Goal: Task Accomplishment & Management: Manage account settings

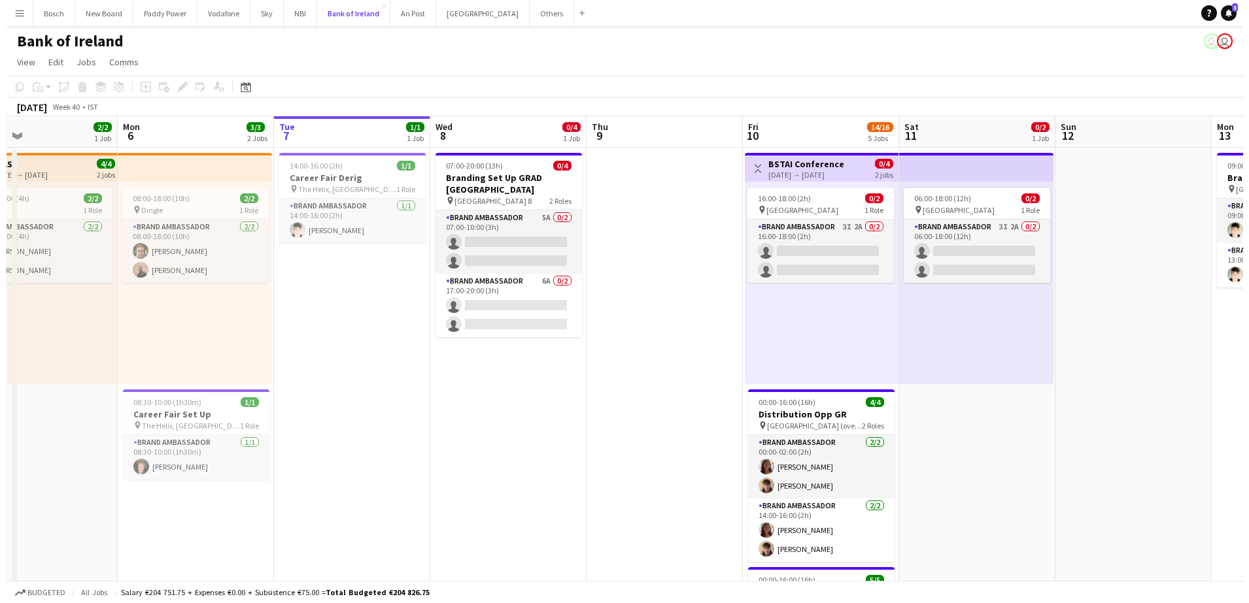
scroll to position [0, 337]
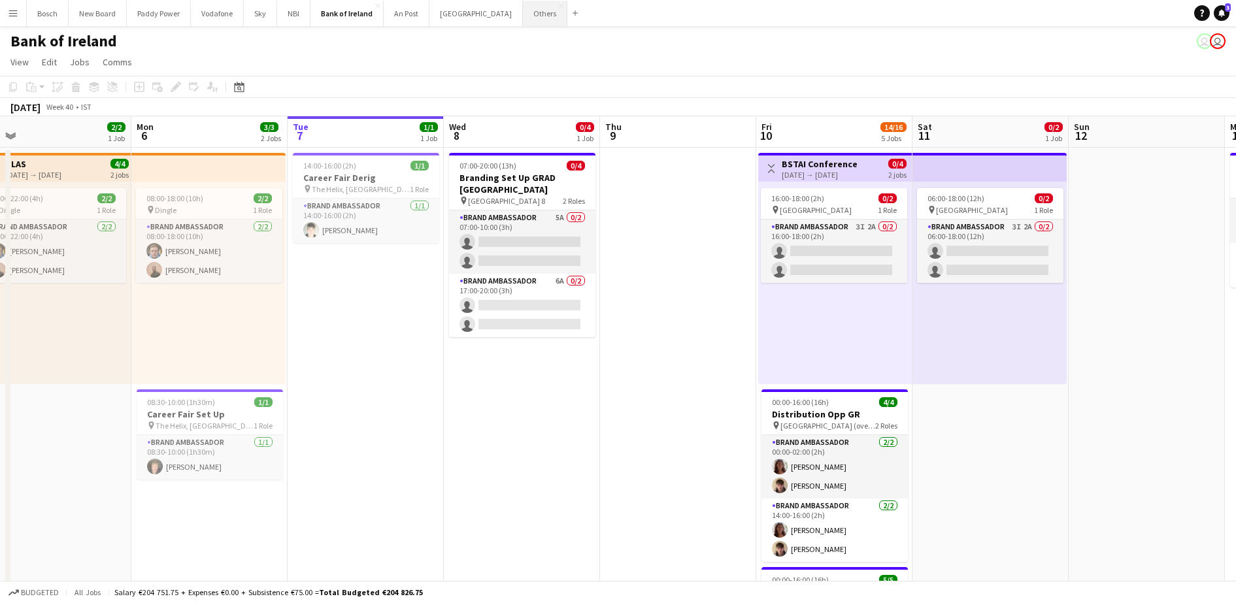
click at [523, 16] on button "Others Close" at bounding box center [545, 13] width 44 height 25
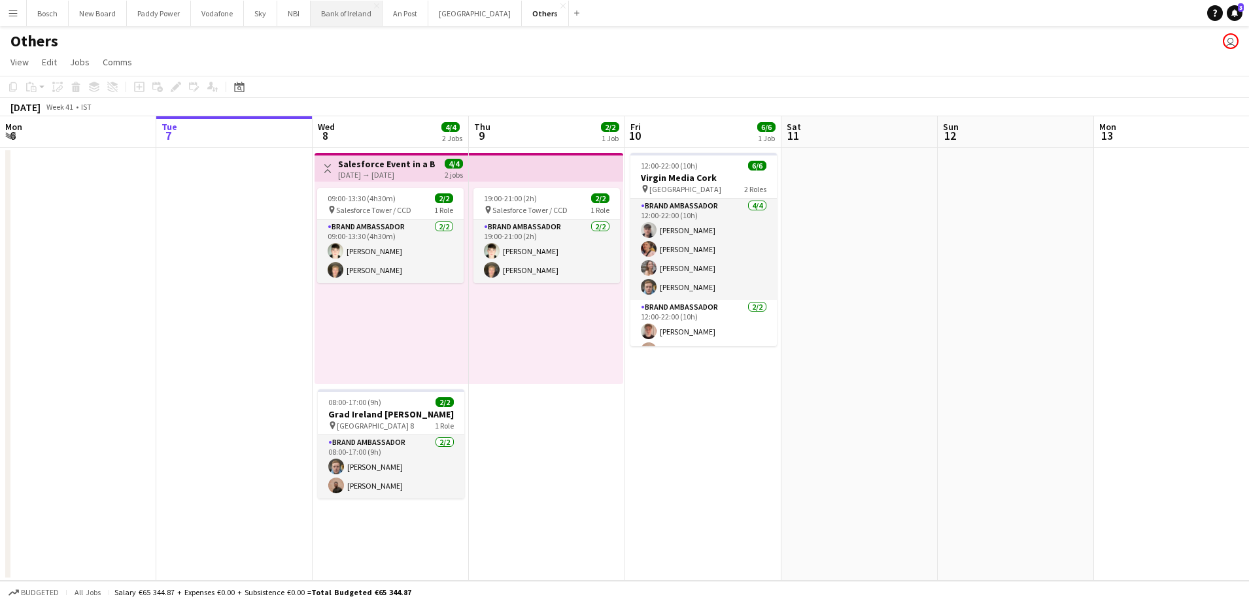
click at [335, 9] on button "Bank of Ireland Close" at bounding box center [347, 13] width 72 height 25
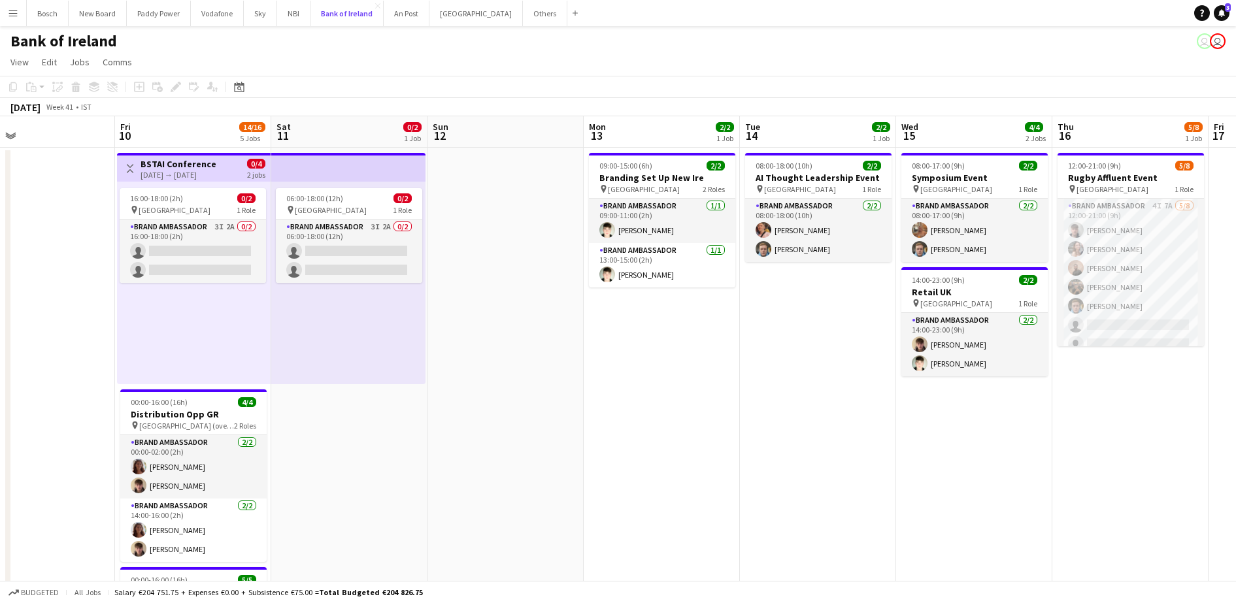
scroll to position [0, 434]
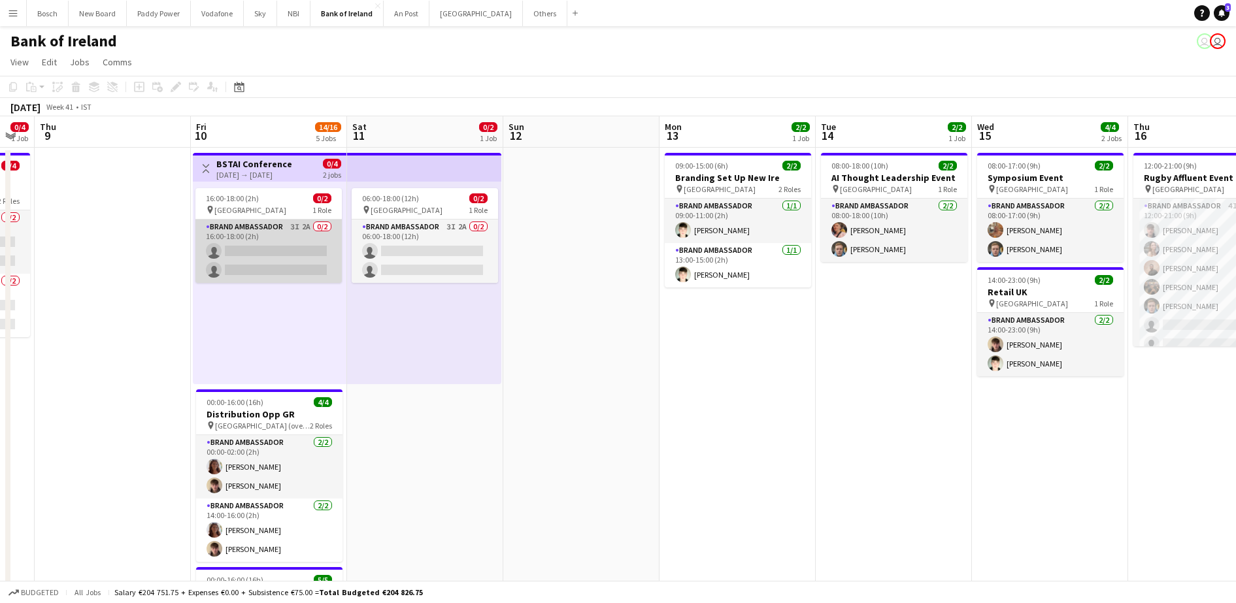
click at [232, 237] on app-card-role "Brand Ambassador 3I 2A 0/2 16:00-18:00 (2h) single-neutral-actions single-neutr…" at bounding box center [268, 251] width 146 height 63
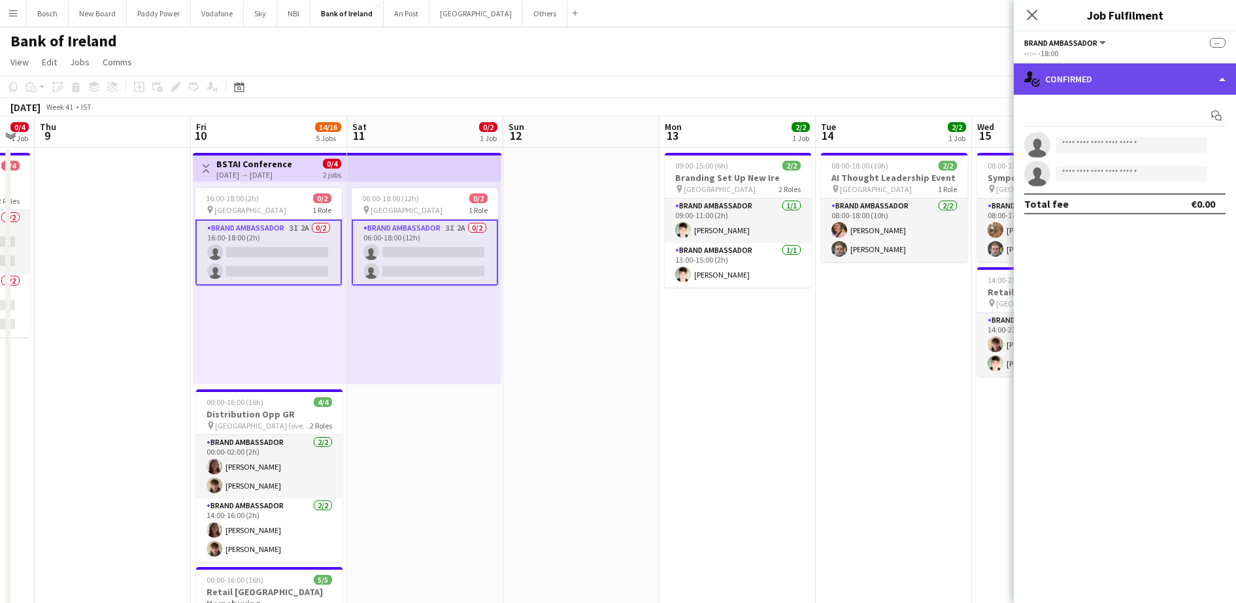
click at [1108, 89] on div "single-neutral-actions-check-2 Confirmed" at bounding box center [1125, 78] width 222 height 31
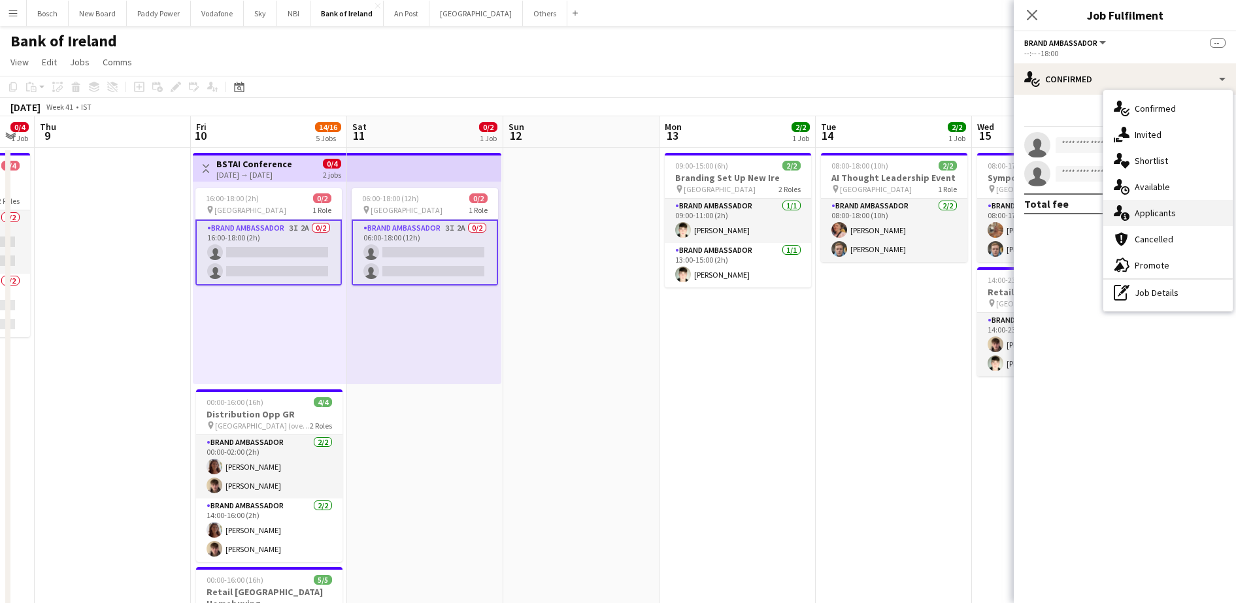
click at [1133, 214] on div "single-neutral-actions-information Applicants" at bounding box center [1168, 213] width 129 height 26
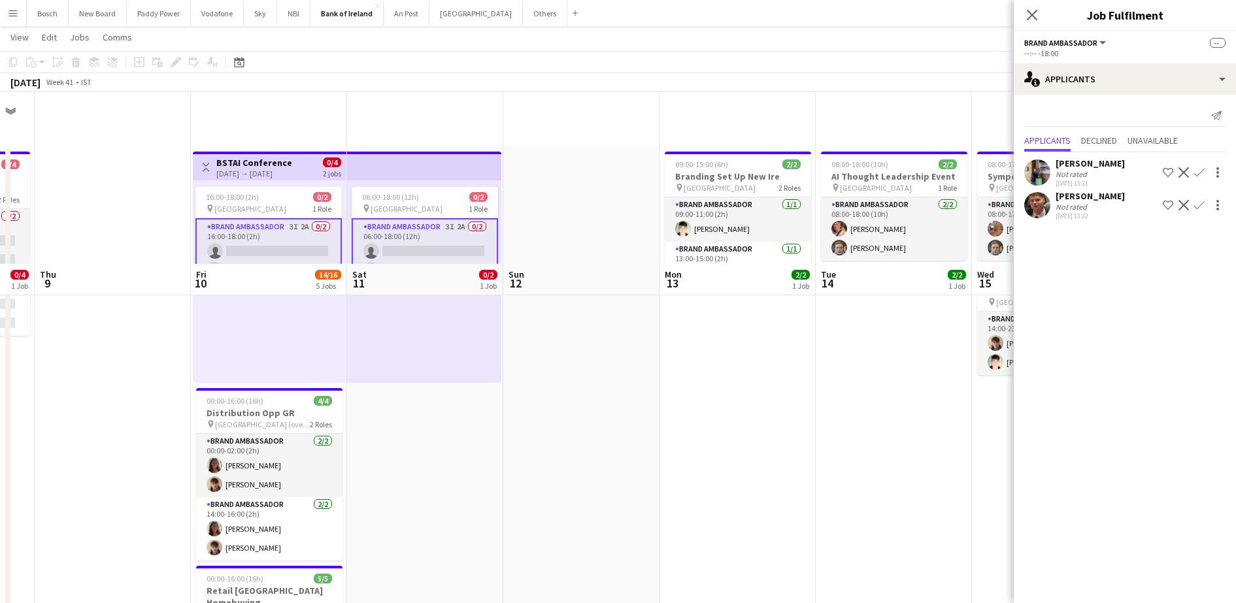
scroll to position [236, 0]
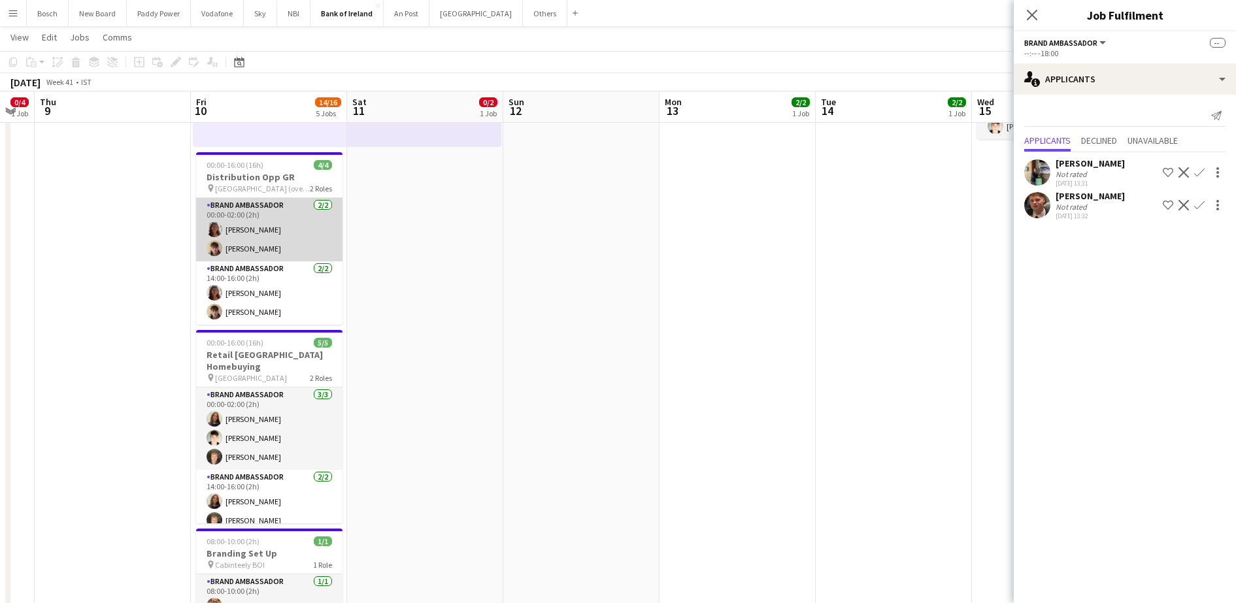
click at [269, 239] on app-card-role "Brand Ambassador [DATE] 00:00-02:00 (2h) [PERSON_NAME] [PERSON_NAME]" at bounding box center [269, 229] width 146 height 63
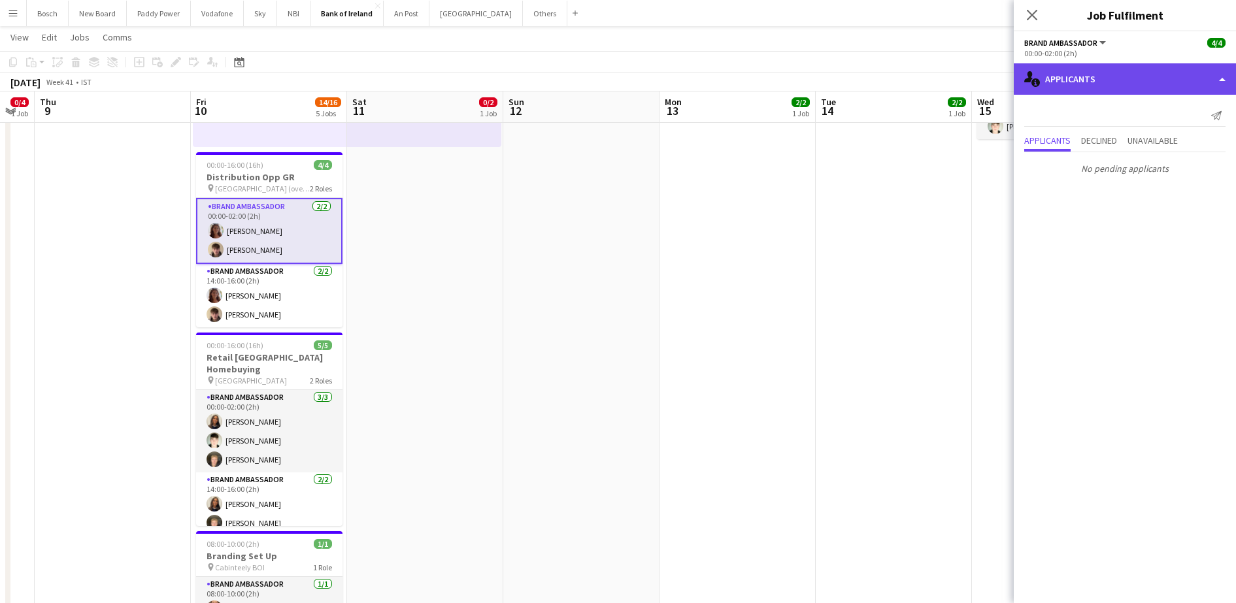
click at [1098, 77] on div "single-neutral-actions-information Applicants" at bounding box center [1125, 78] width 222 height 31
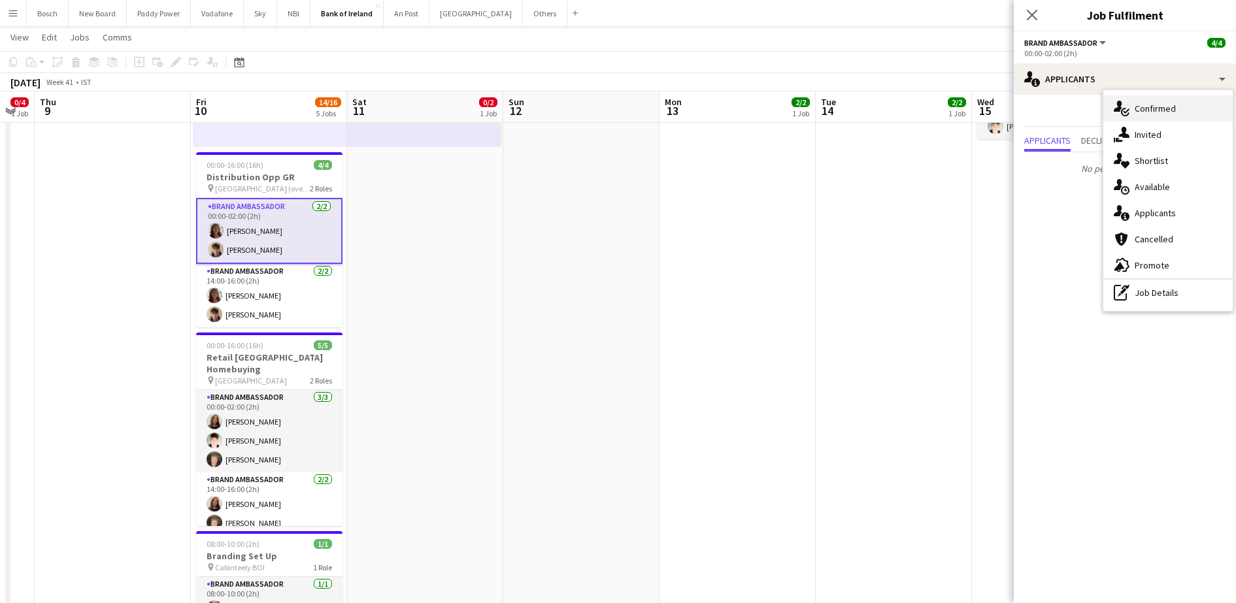
click at [1182, 102] on div "single-neutral-actions-check-2 Confirmed" at bounding box center [1168, 108] width 129 height 26
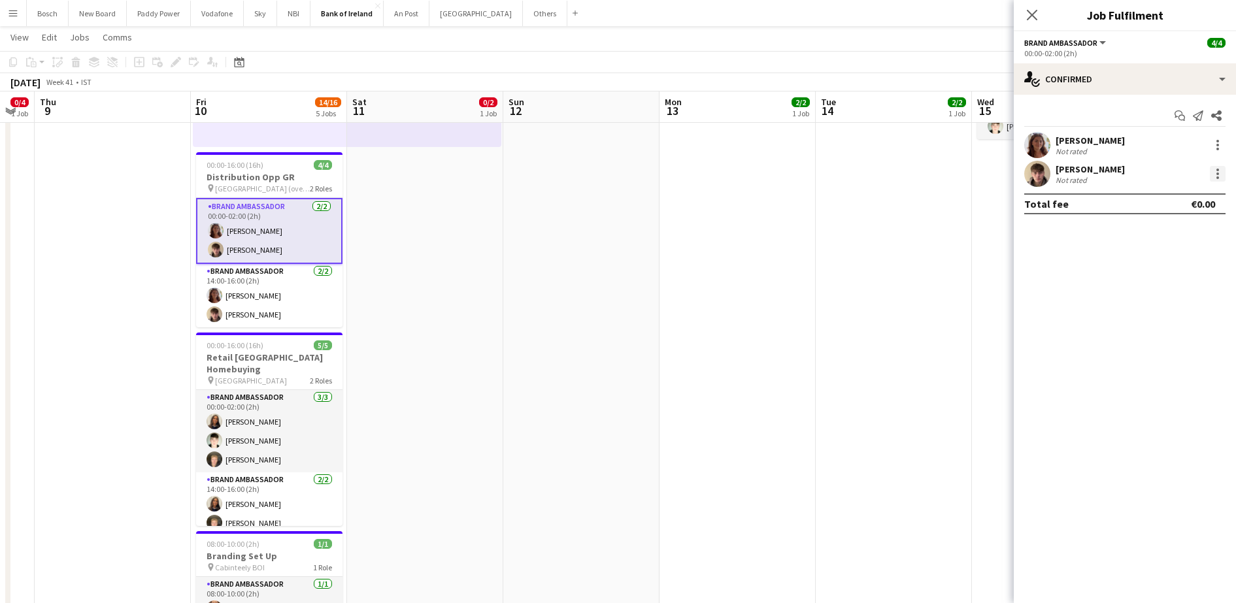
click at [1219, 170] on div at bounding box center [1218, 174] width 16 height 16
click at [1154, 331] on button "Remove" at bounding box center [1175, 323] width 102 height 31
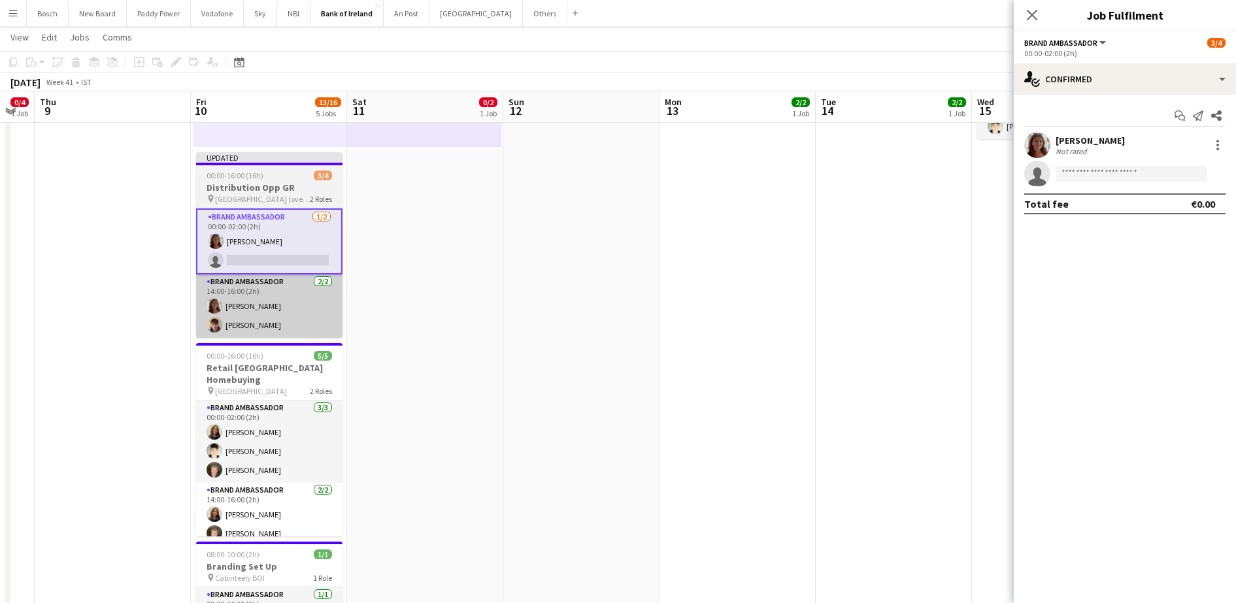
click at [240, 305] on app-card-role "Brand Ambassador [DATE] 14:00-16:00 (2h) [PERSON_NAME] [PERSON_NAME]" at bounding box center [269, 306] width 146 height 63
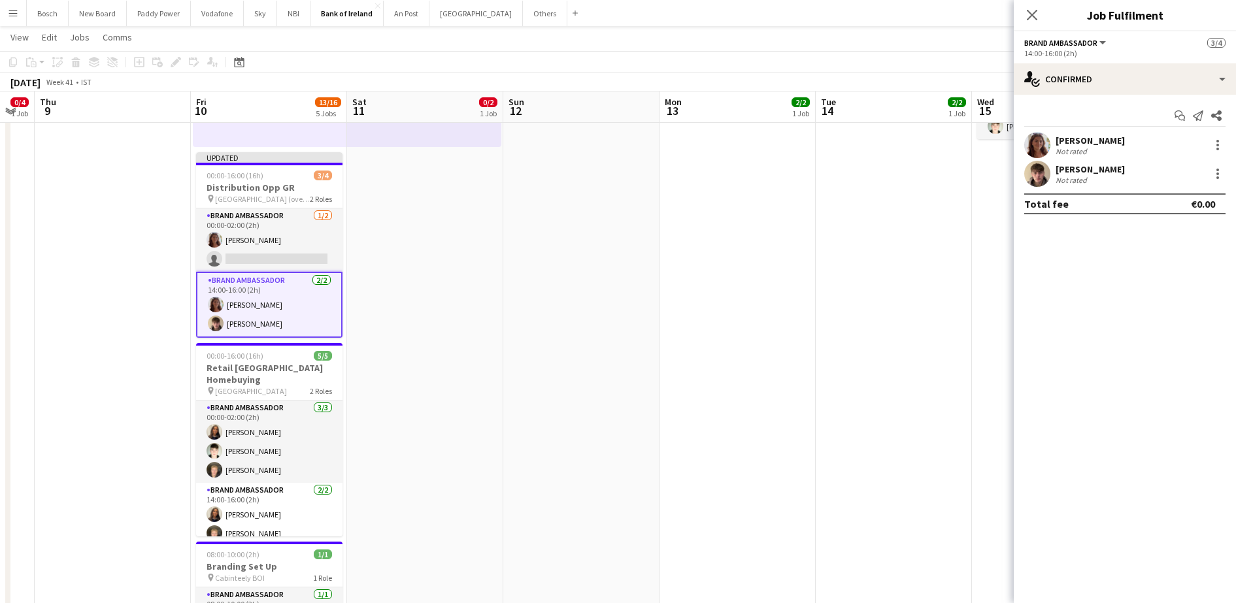
click at [1222, 182] on div "[PERSON_NAME] Not rated" at bounding box center [1125, 174] width 222 height 26
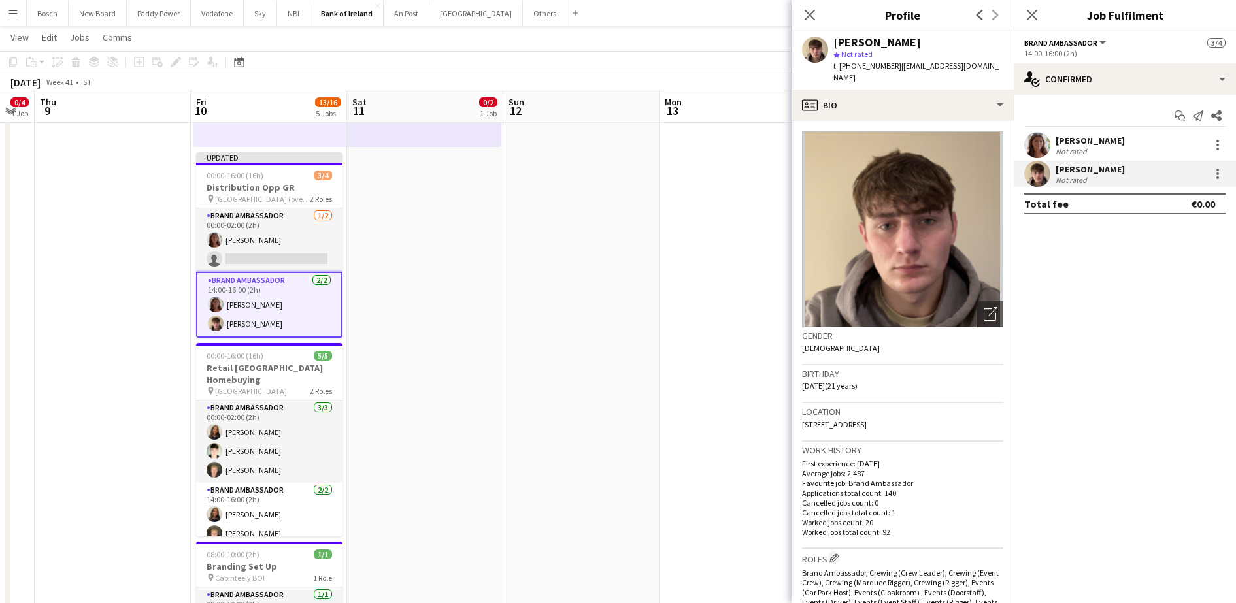
click at [1219, 163] on div "[PERSON_NAME] Not rated" at bounding box center [1125, 174] width 222 height 26
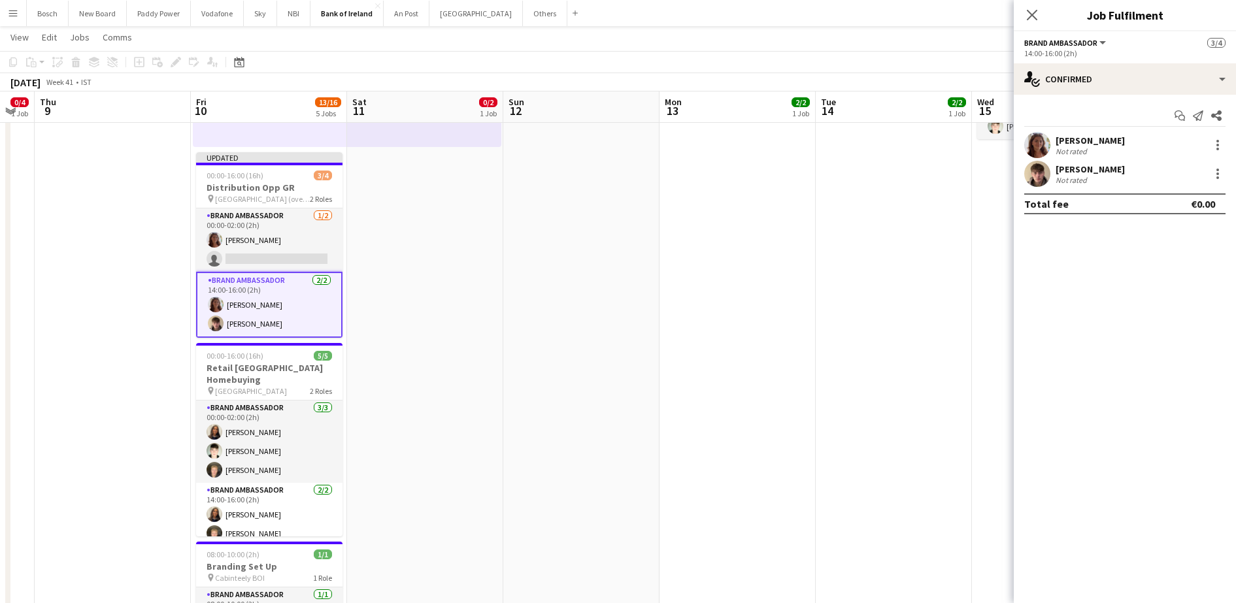
click at [1209, 180] on div at bounding box center [1217, 174] width 18 height 16
click at [1214, 177] on div at bounding box center [1218, 174] width 16 height 16
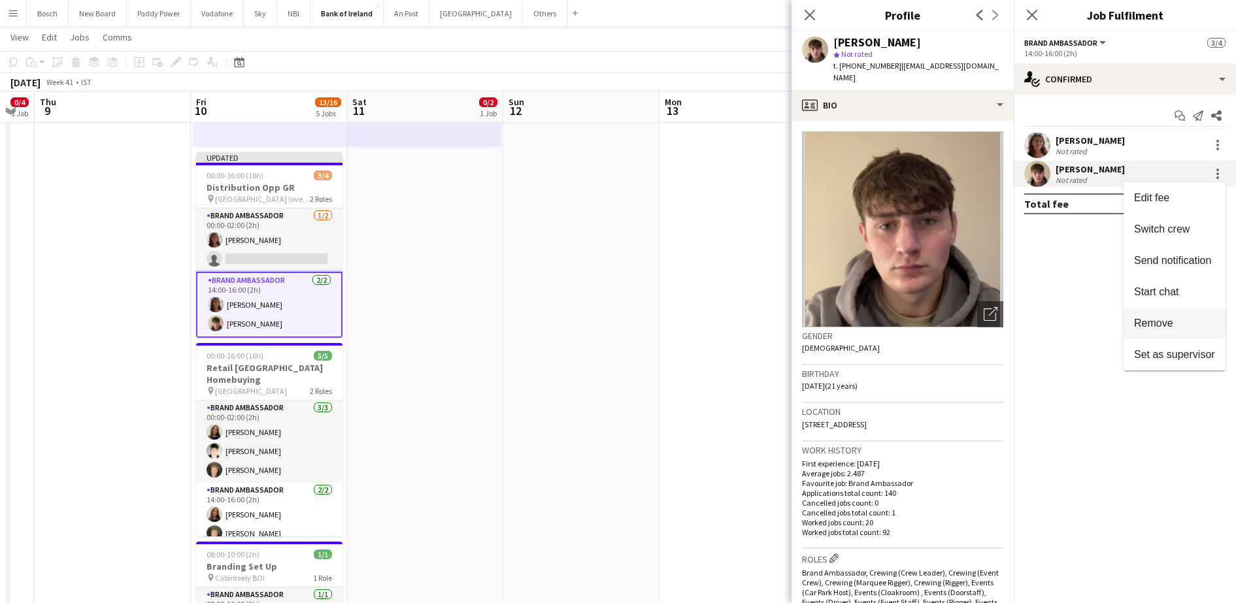
click at [1153, 318] on span "Remove" at bounding box center [1153, 323] width 39 height 11
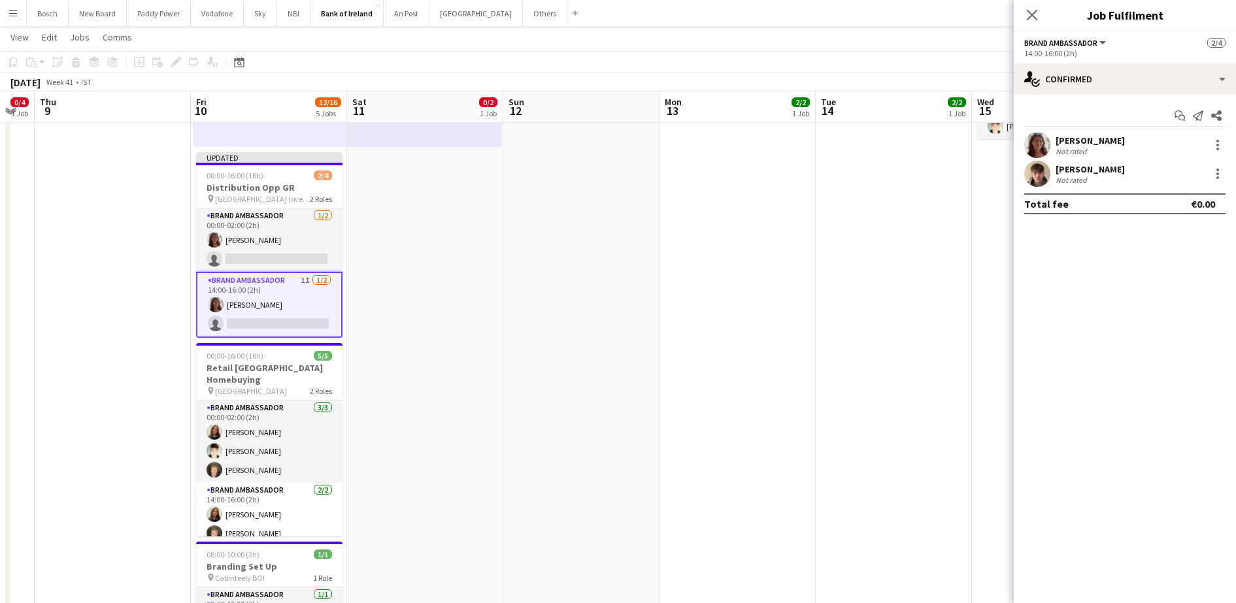
click at [832, 49] on app-page-menu "View Day view expanded Day view collapsed Month view Date picker Jump to [DATE]…" at bounding box center [618, 38] width 1236 height 25
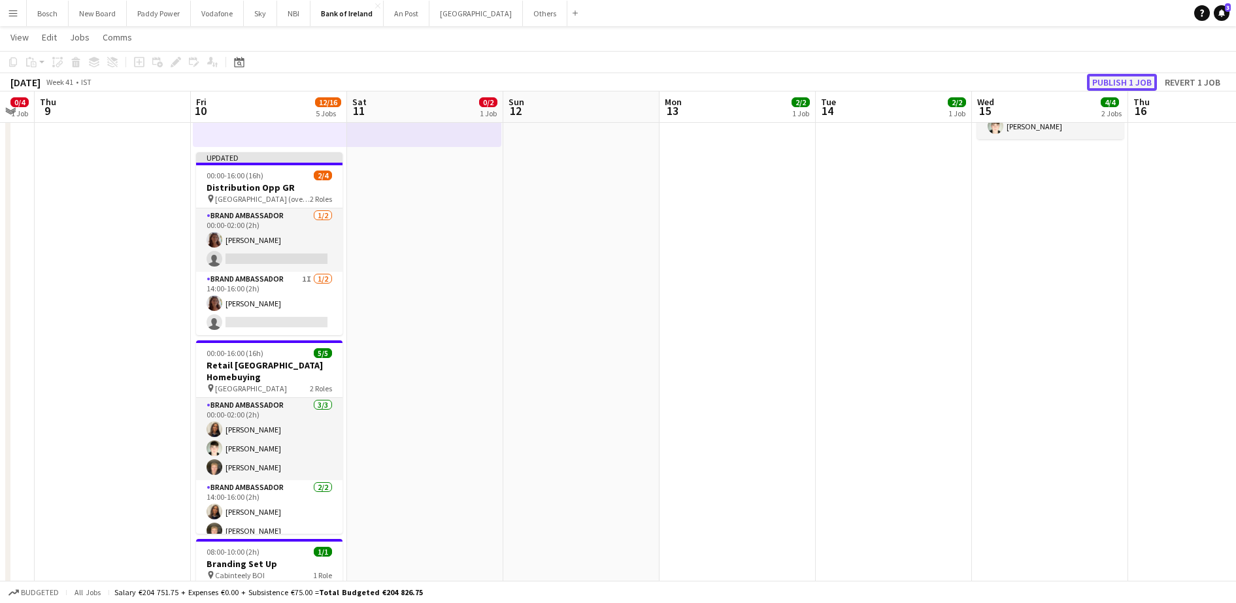
click at [1129, 82] on button "Publish 1 job" at bounding box center [1122, 82] width 70 height 17
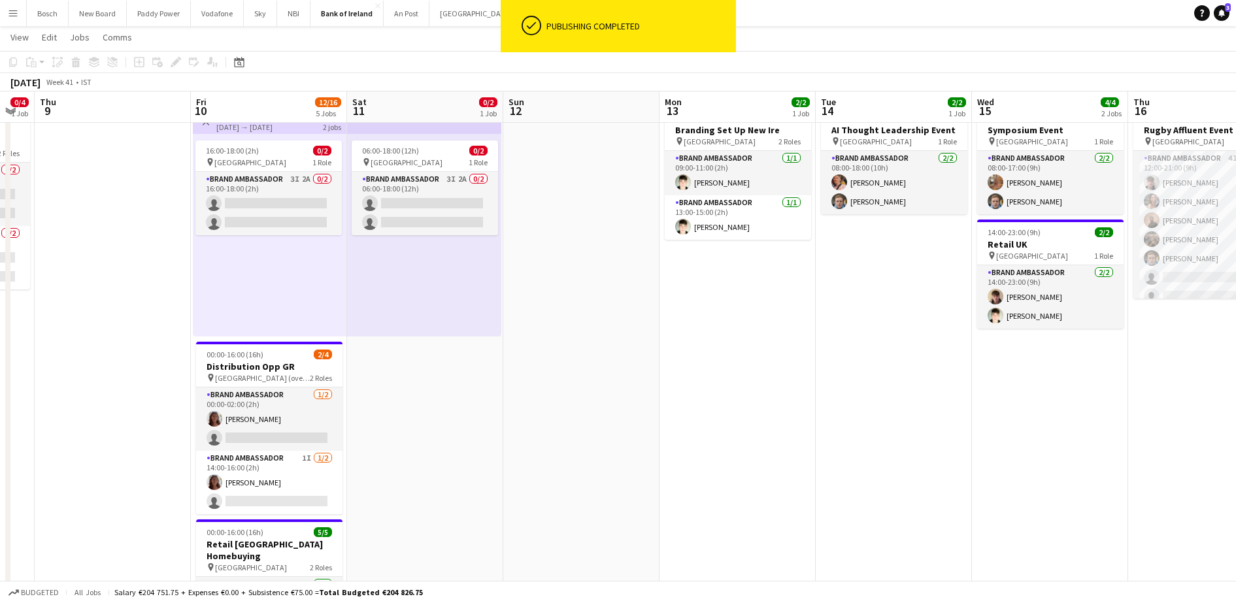
scroll to position [37, 0]
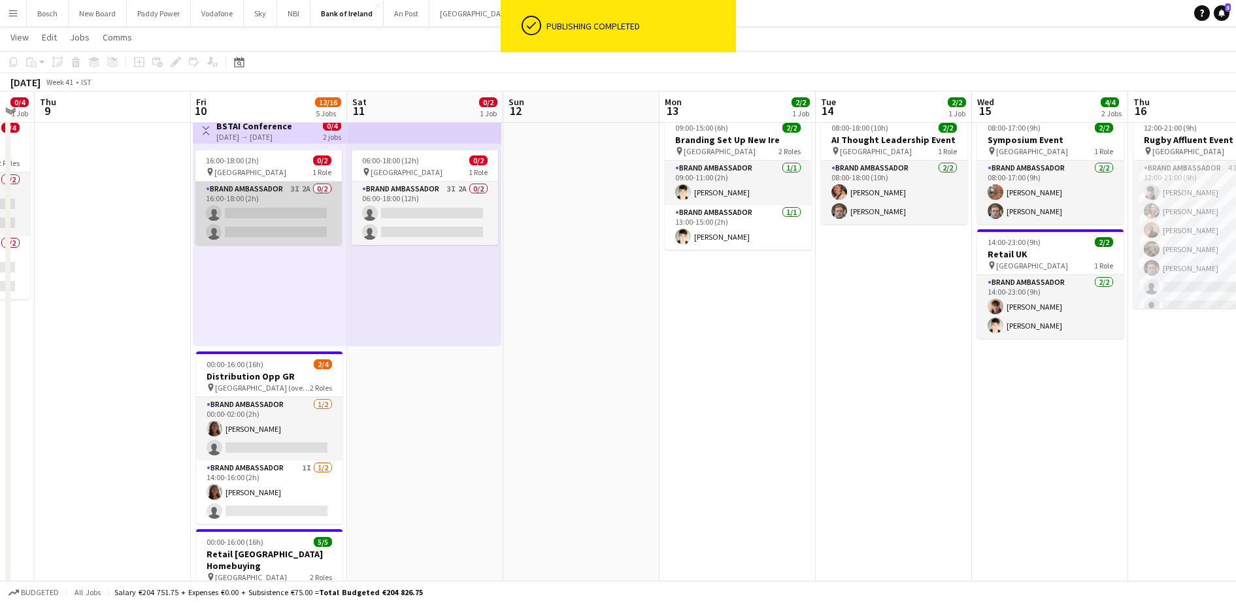
click at [226, 192] on app-card-role "Brand Ambassador 3I 2A 0/2 16:00-18:00 (2h) single-neutral-actions single-neutr…" at bounding box center [268, 213] width 146 height 63
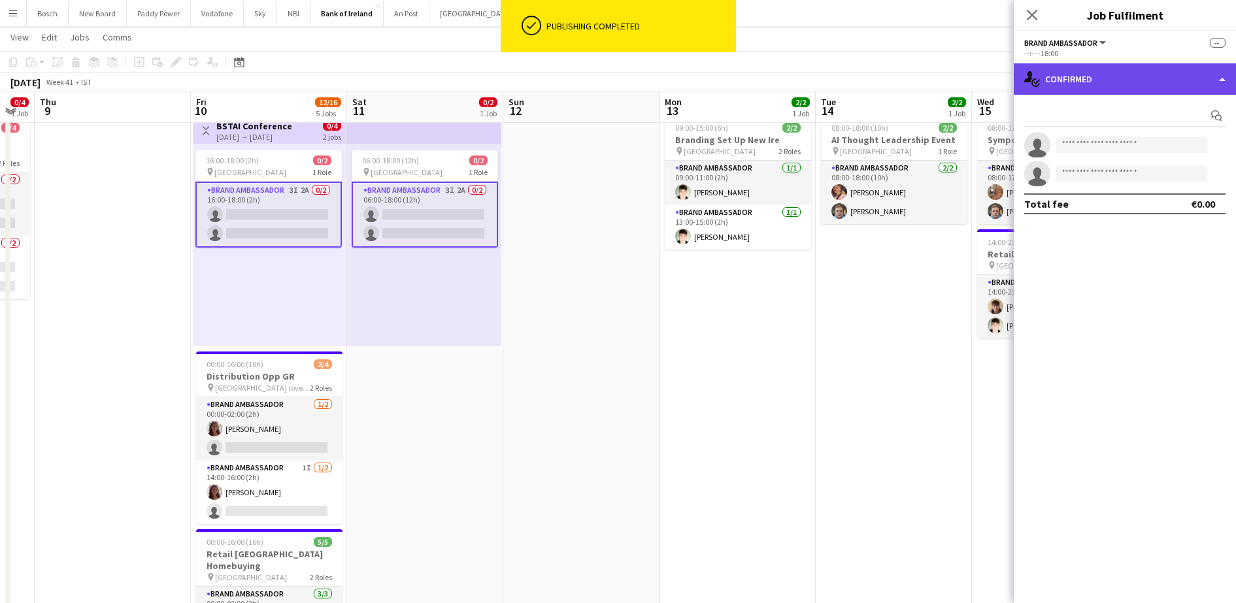
click at [1151, 84] on div "single-neutral-actions-check-2 Confirmed" at bounding box center [1125, 78] width 222 height 31
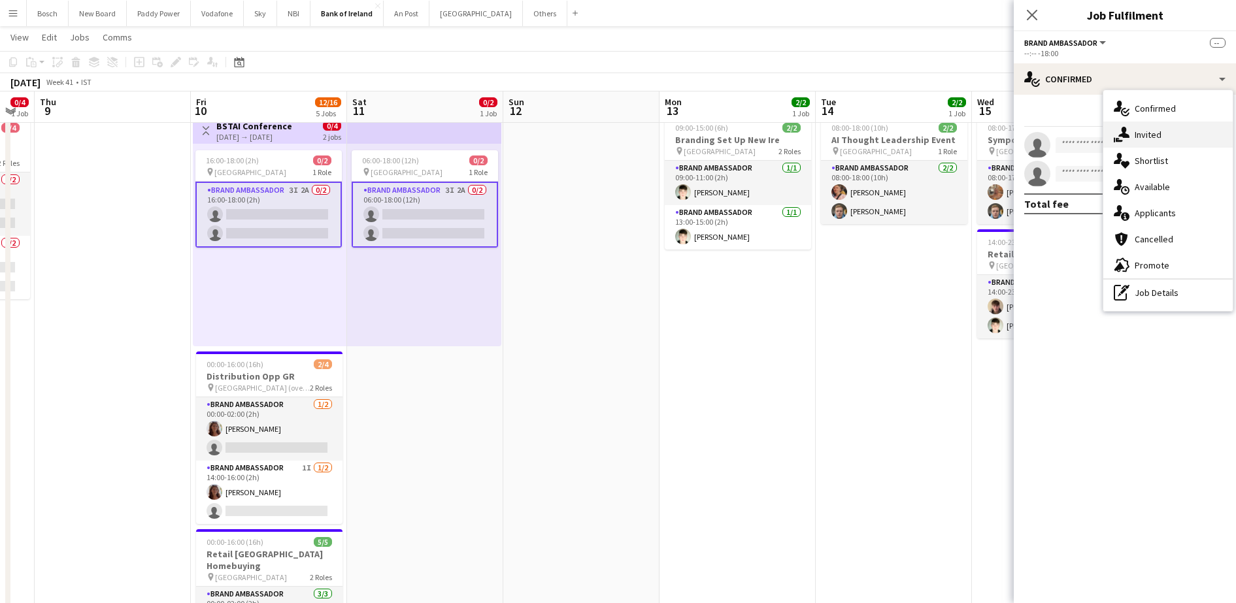
click at [1157, 134] on span "Invited" at bounding box center [1148, 135] width 27 height 12
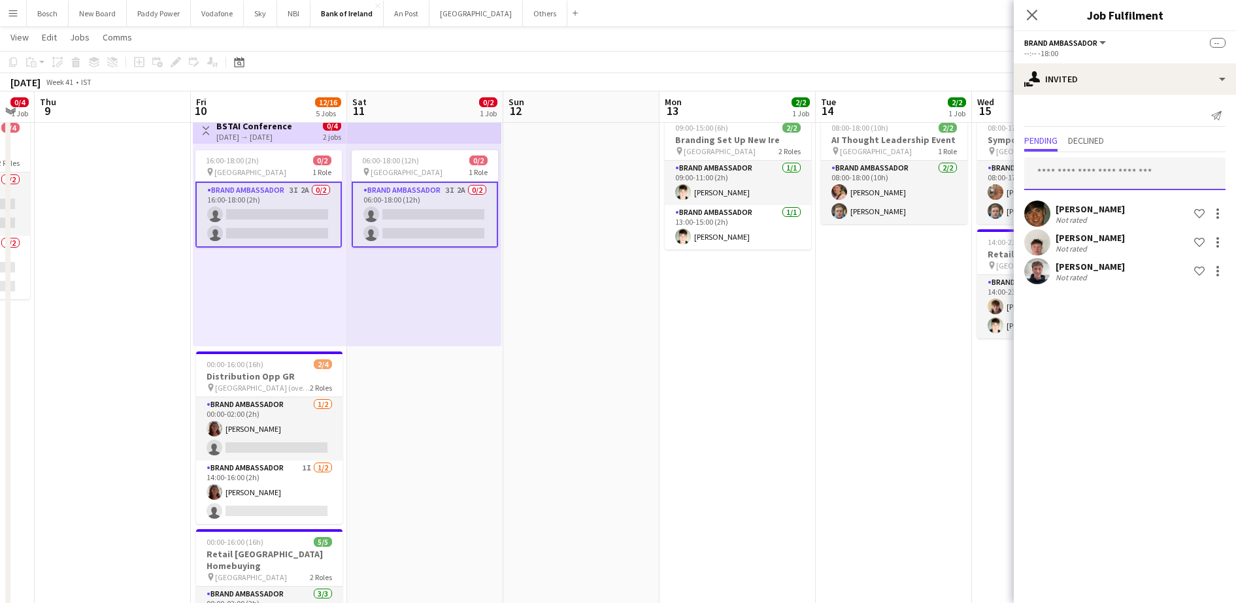
click at [1108, 170] on input "text" at bounding box center [1125, 174] width 201 height 33
type input "********"
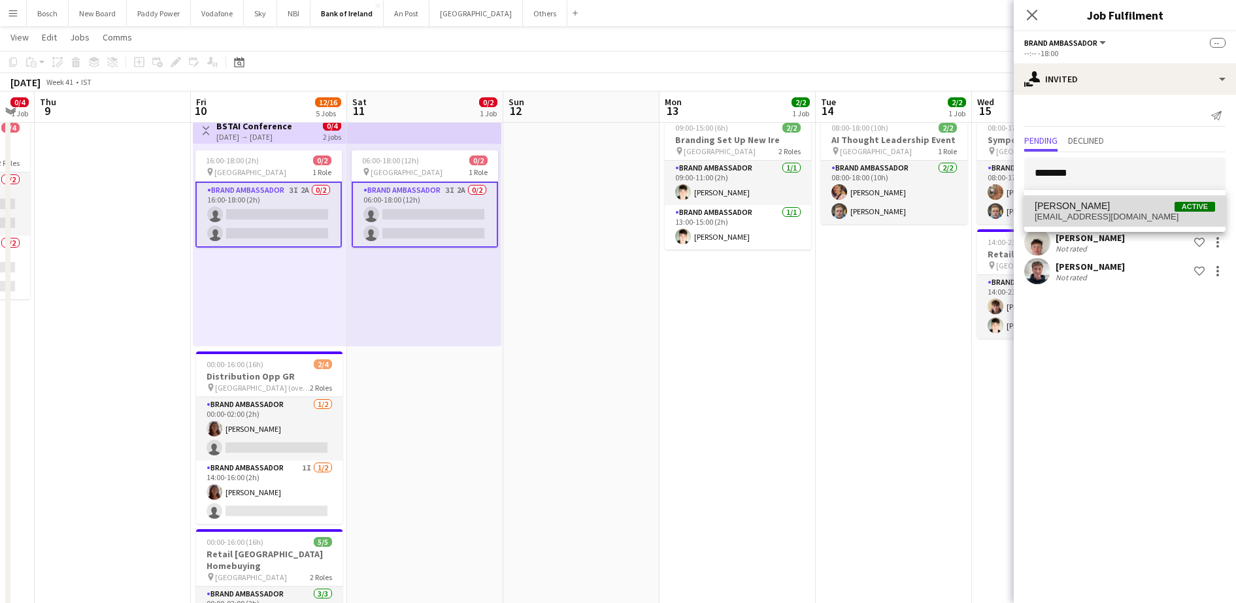
click at [1121, 199] on mat-option "[PERSON_NAME] Active [EMAIL_ADDRESS][DOMAIN_NAME]" at bounding box center [1125, 210] width 201 height 31
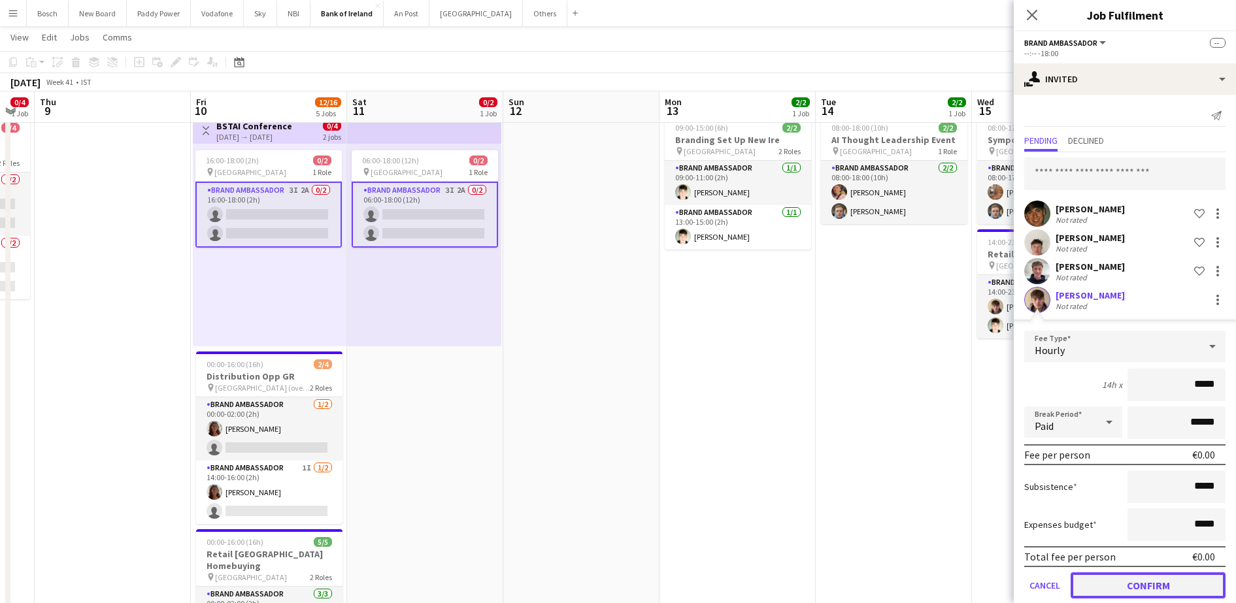
click at [1108, 575] on button "Confirm" at bounding box center [1148, 586] width 155 height 26
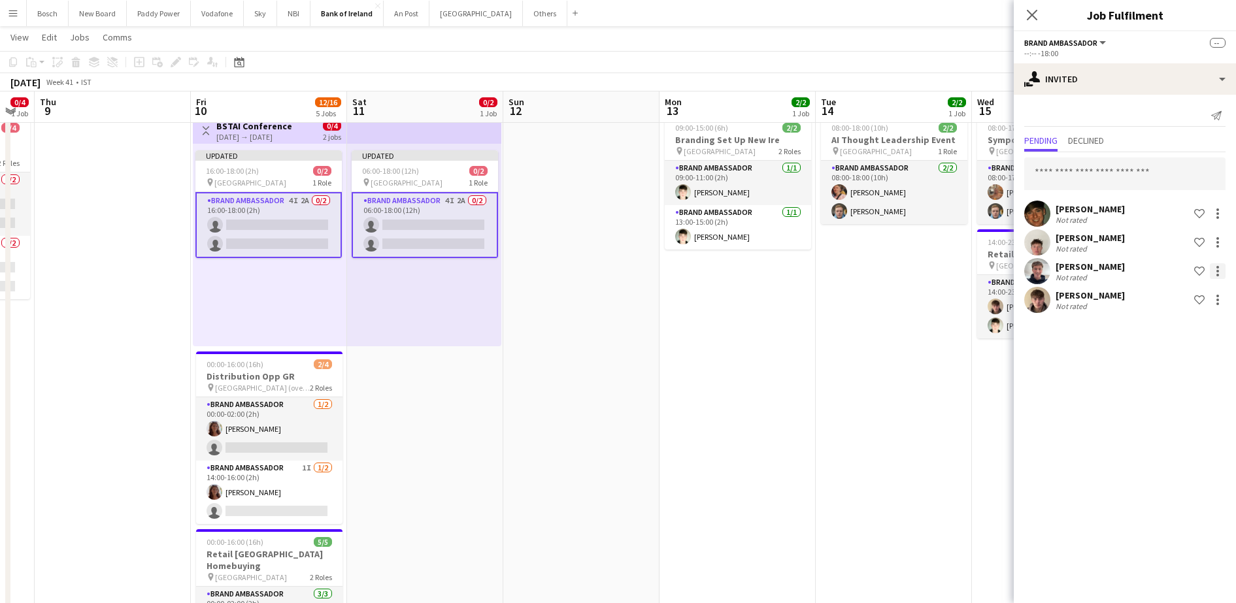
click at [1212, 269] on div at bounding box center [1218, 271] width 16 height 16
click at [1176, 389] on span "Cancel invitation" at bounding box center [1176, 389] width 76 height 11
click at [1215, 237] on div at bounding box center [1218, 243] width 16 height 16
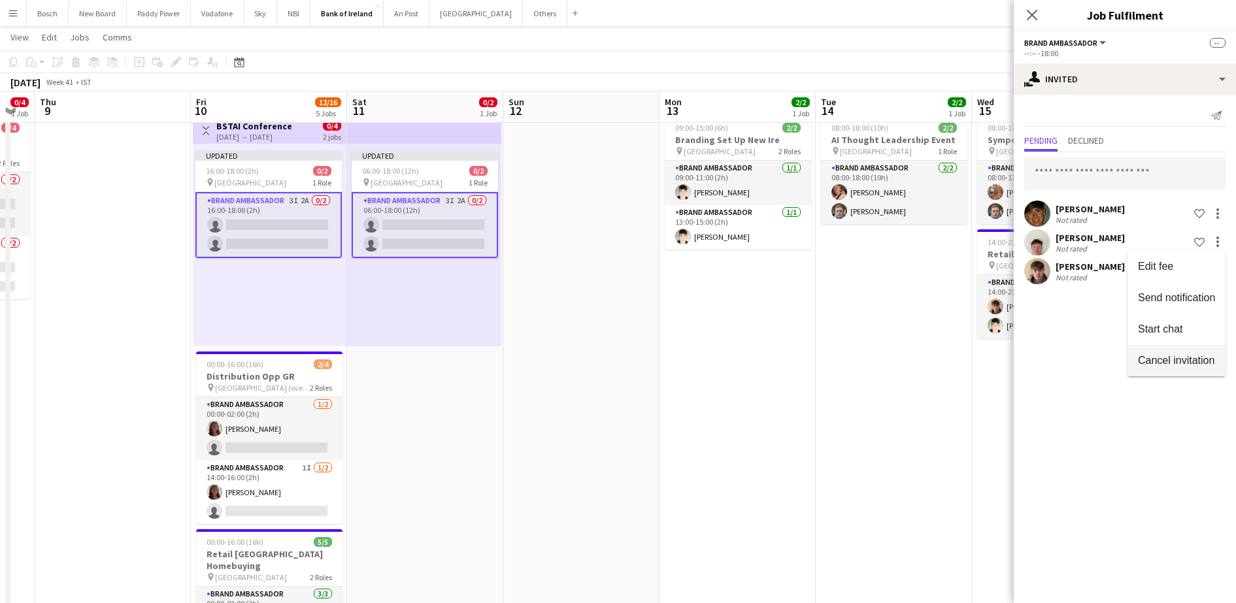
click at [1165, 353] on button "Cancel invitation" at bounding box center [1177, 360] width 98 height 31
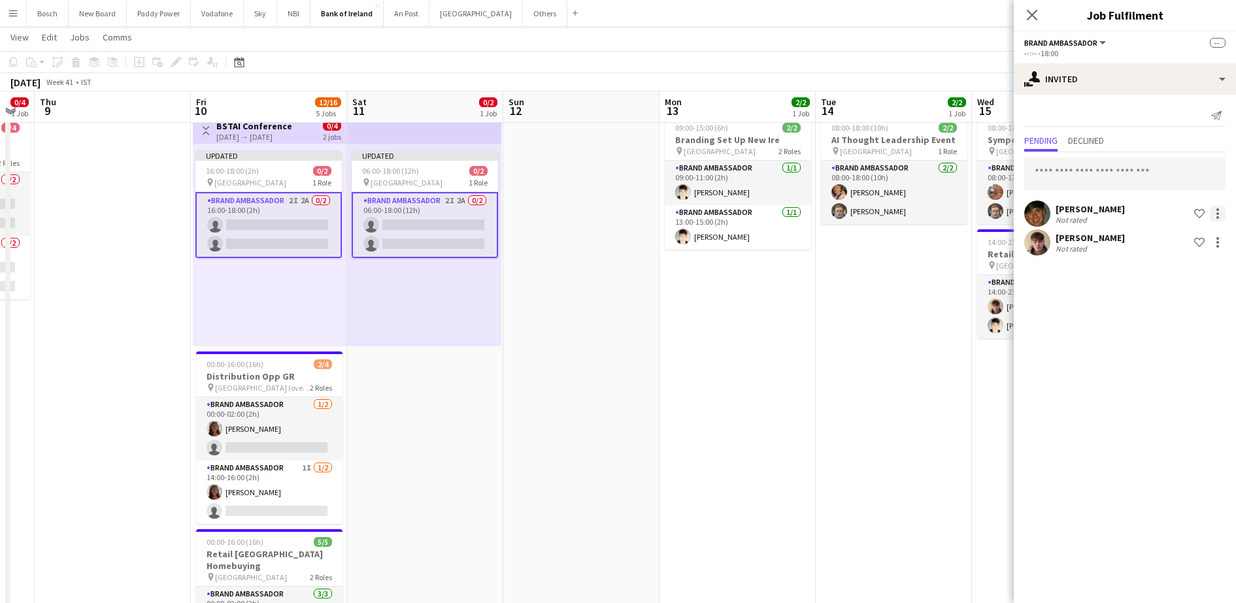
click at [1224, 209] on div at bounding box center [1218, 214] width 16 height 16
click at [1168, 340] on button "Cancel invitation" at bounding box center [1177, 331] width 98 height 31
click at [953, 50] on app-page-menu "View Day view expanded Day view collapsed Month view Date picker Jump to [DATE]…" at bounding box center [618, 38] width 1236 height 25
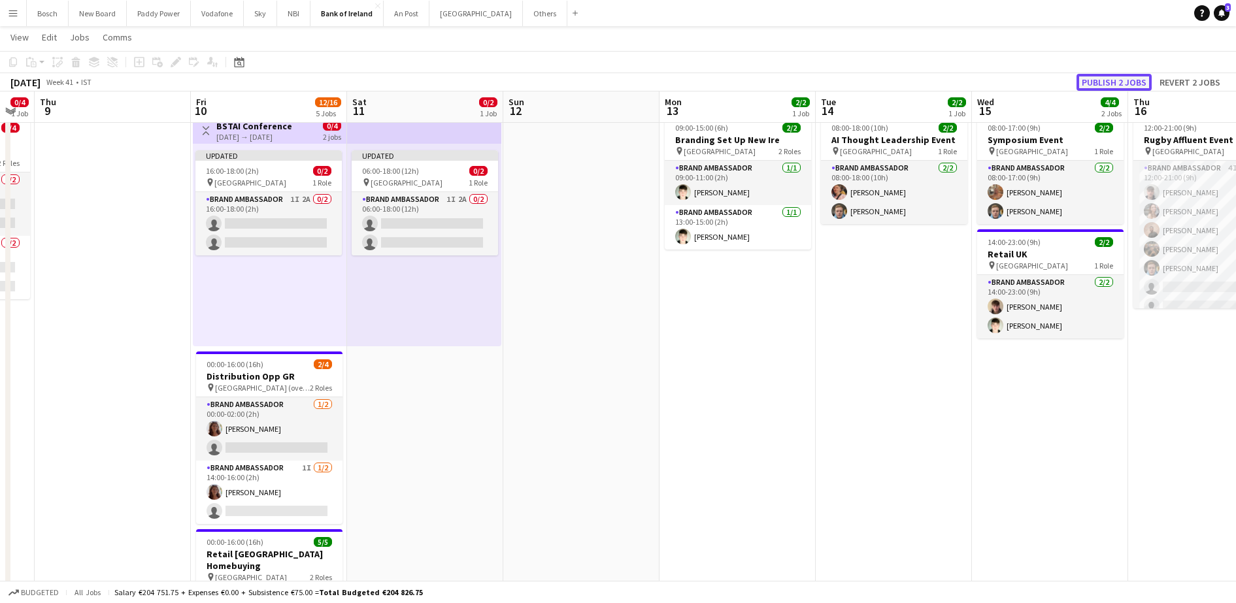
click at [1130, 77] on button "Publish 2 jobs" at bounding box center [1114, 82] width 75 height 17
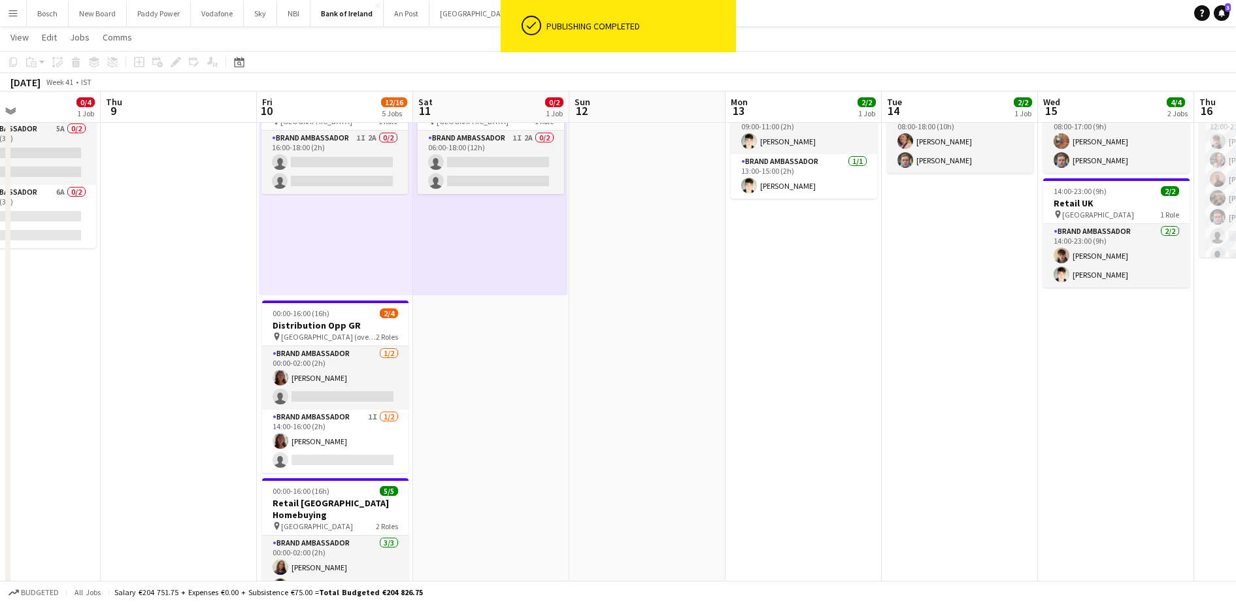
scroll to position [114, 0]
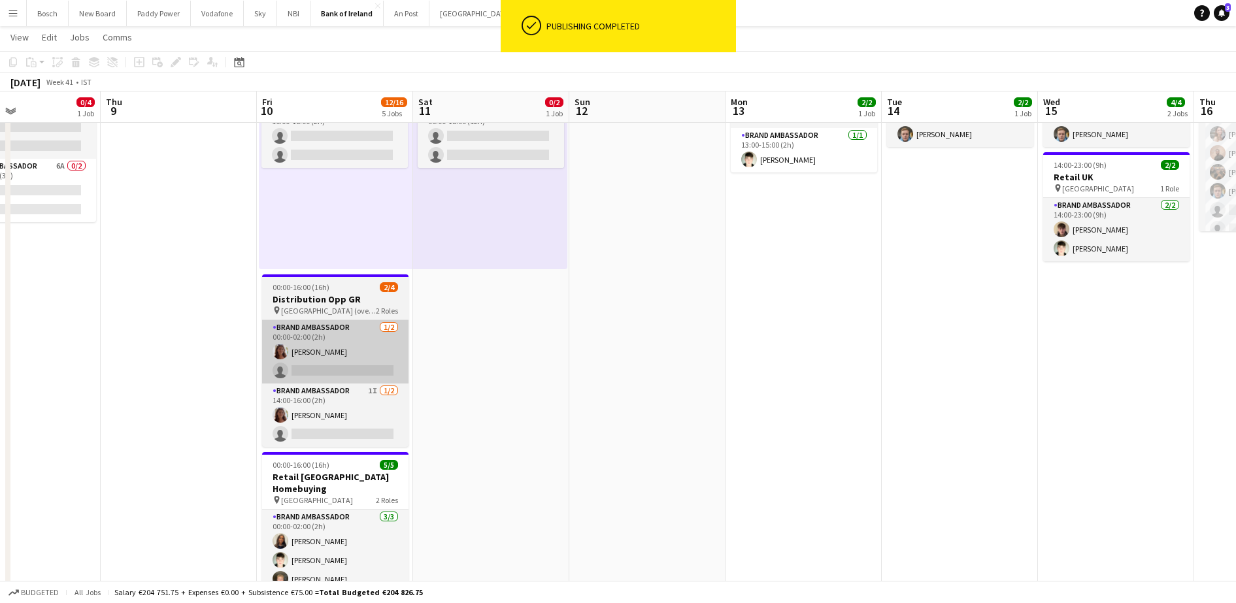
click at [366, 335] on app-card-role "Brand Ambassador [DATE] 00:00-02:00 (2h) [PERSON_NAME] single-neutral-actions" at bounding box center [335, 351] width 146 height 63
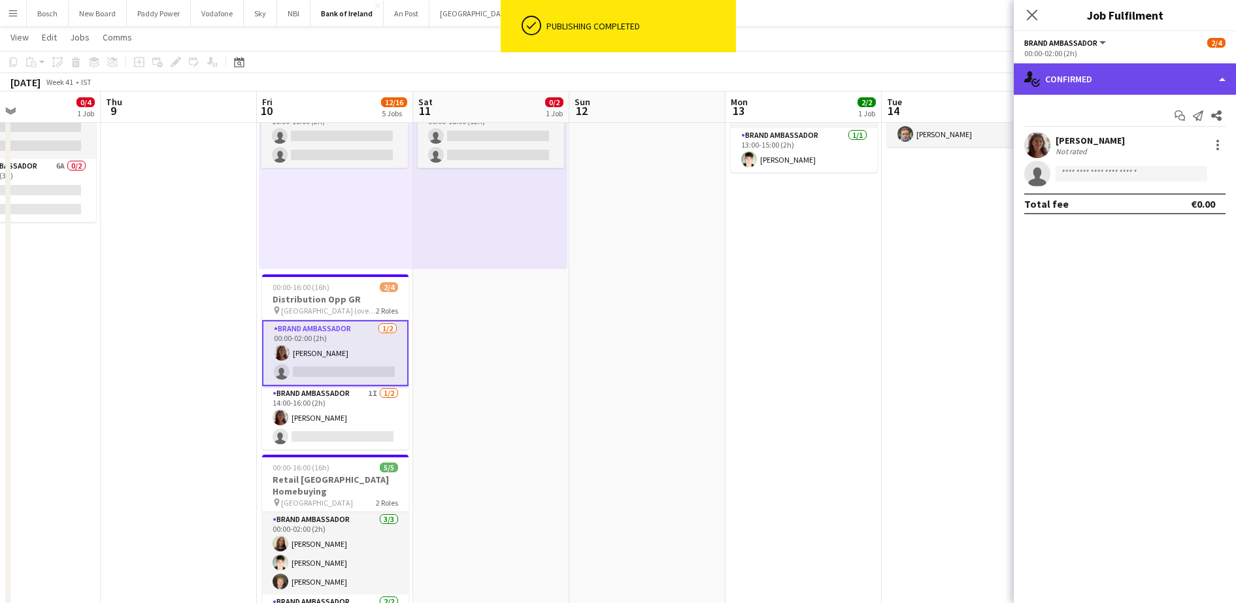
click at [1083, 78] on div "single-neutral-actions-check-2 Confirmed" at bounding box center [1125, 78] width 222 height 31
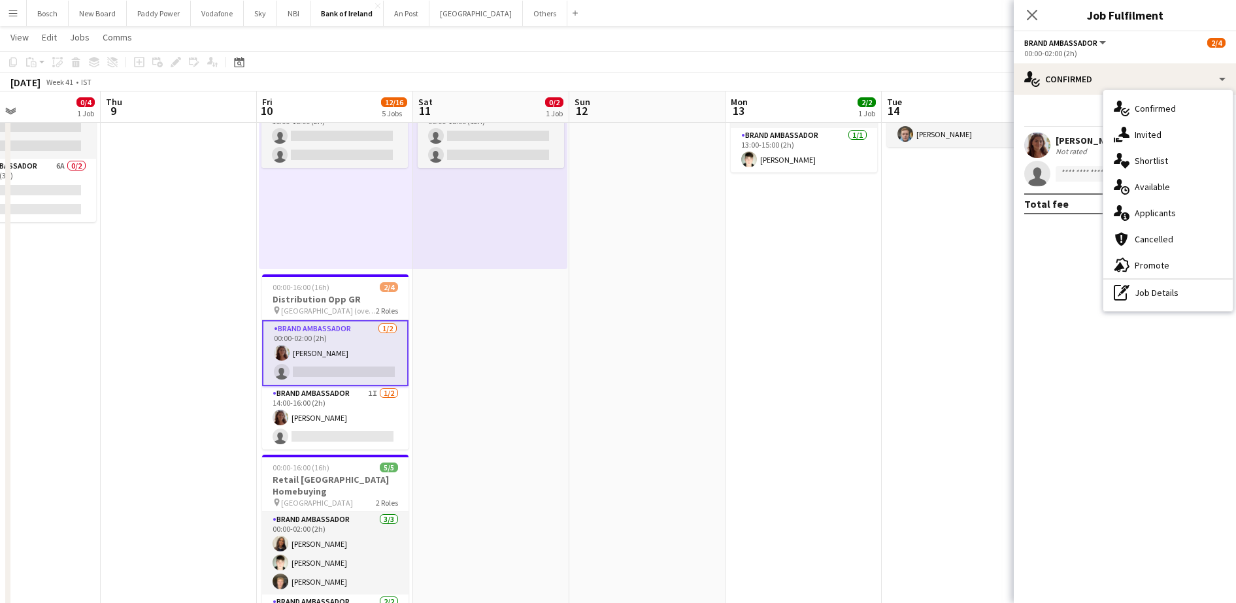
click at [1140, 140] on span "Invited" at bounding box center [1148, 135] width 27 height 12
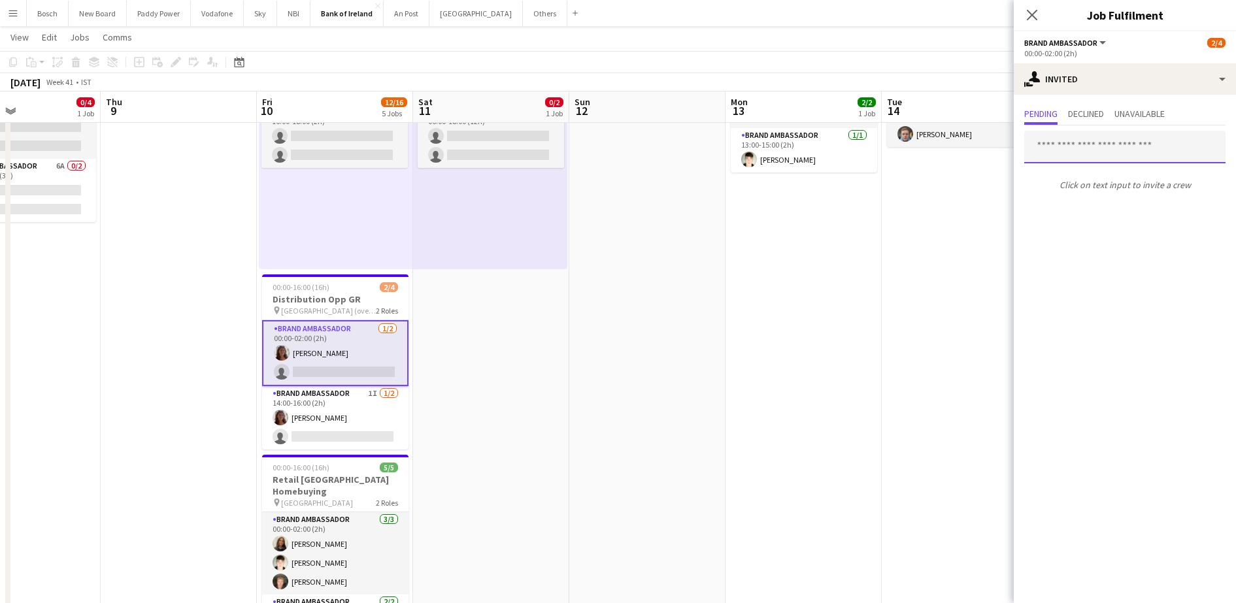
click at [1117, 150] on input "text" at bounding box center [1125, 147] width 201 height 33
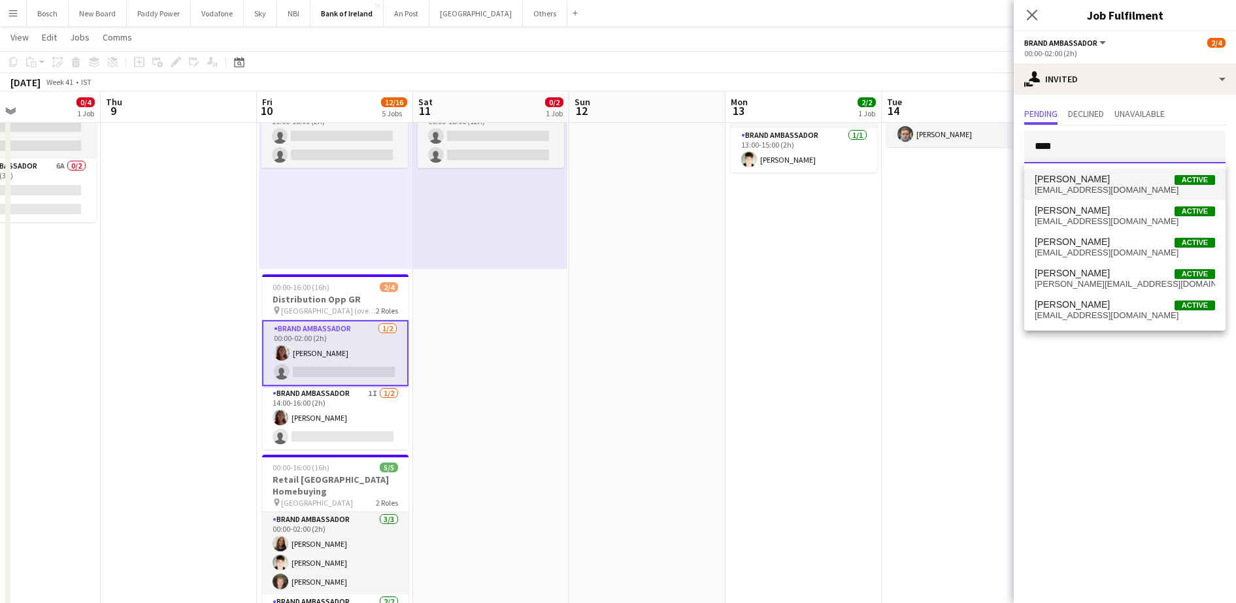
type input "****"
click at [1114, 182] on span "[PERSON_NAME] Active" at bounding box center [1125, 179] width 180 height 11
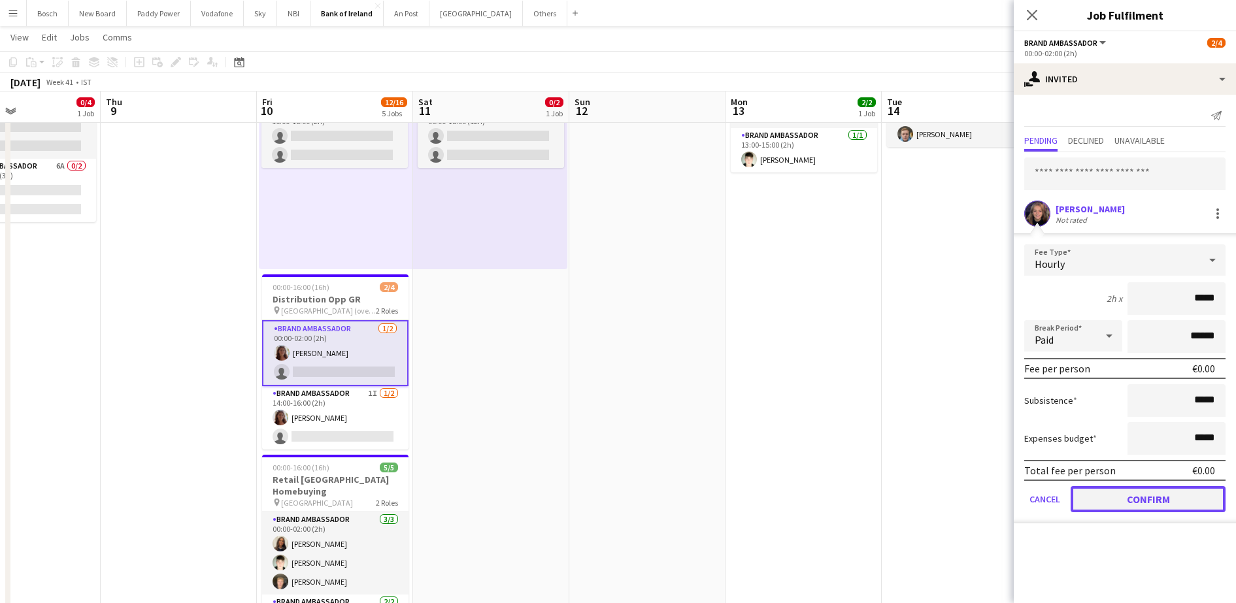
click at [1129, 500] on button "Confirm" at bounding box center [1148, 499] width 155 height 26
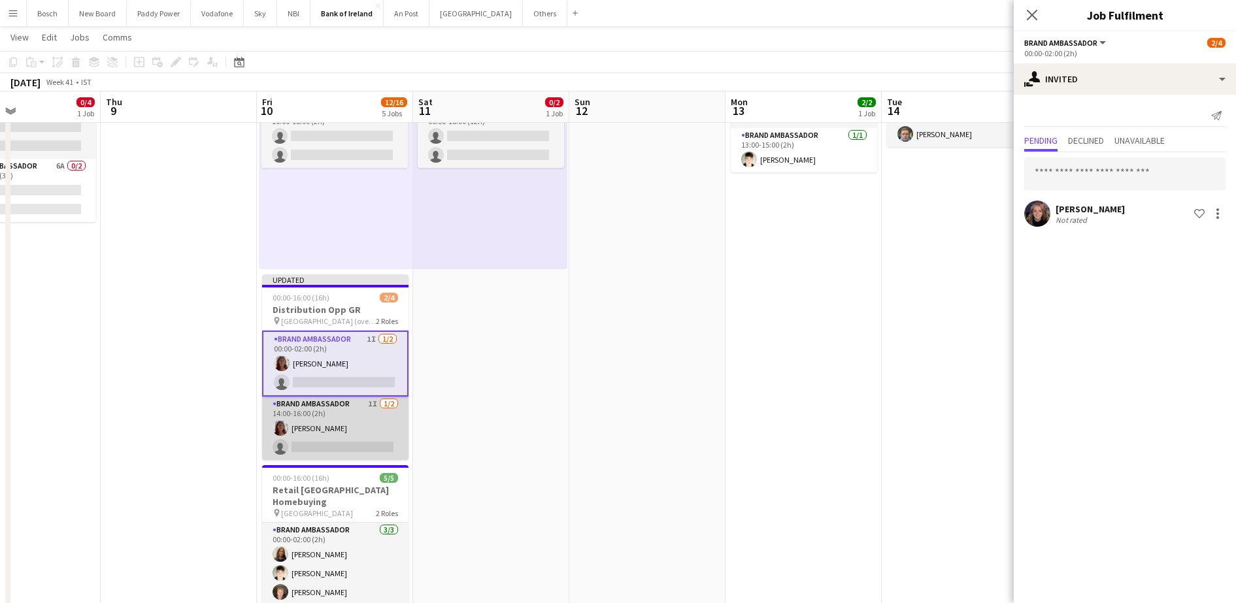
click at [331, 420] on app-card-role "Brand Ambassador 1I [DATE] 14:00-16:00 (2h) [PERSON_NAME] single-neutral-actions" at bounding box center [335, 428] width 146 height 63
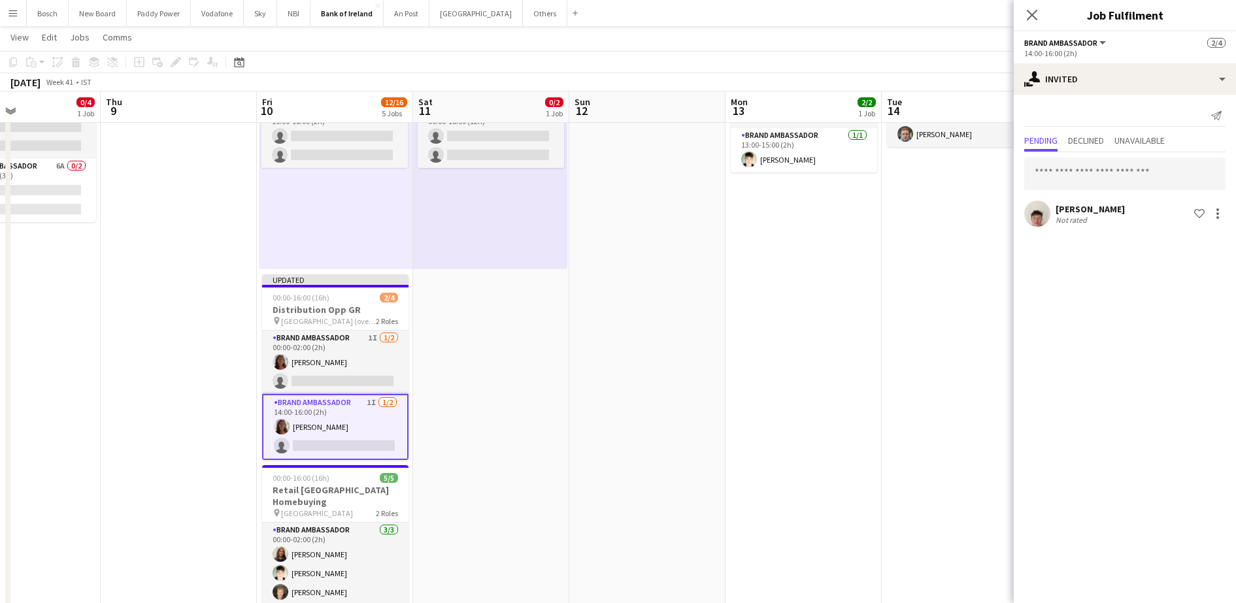
click at [1081, 192] on div "[PERSON_NAME] Not rated Shortlist crew" at bounding box center [1125, 190] width 222 height 77
click at [1094, 179] on input "text" at bounding box center [1125, 174] width 201 height 33
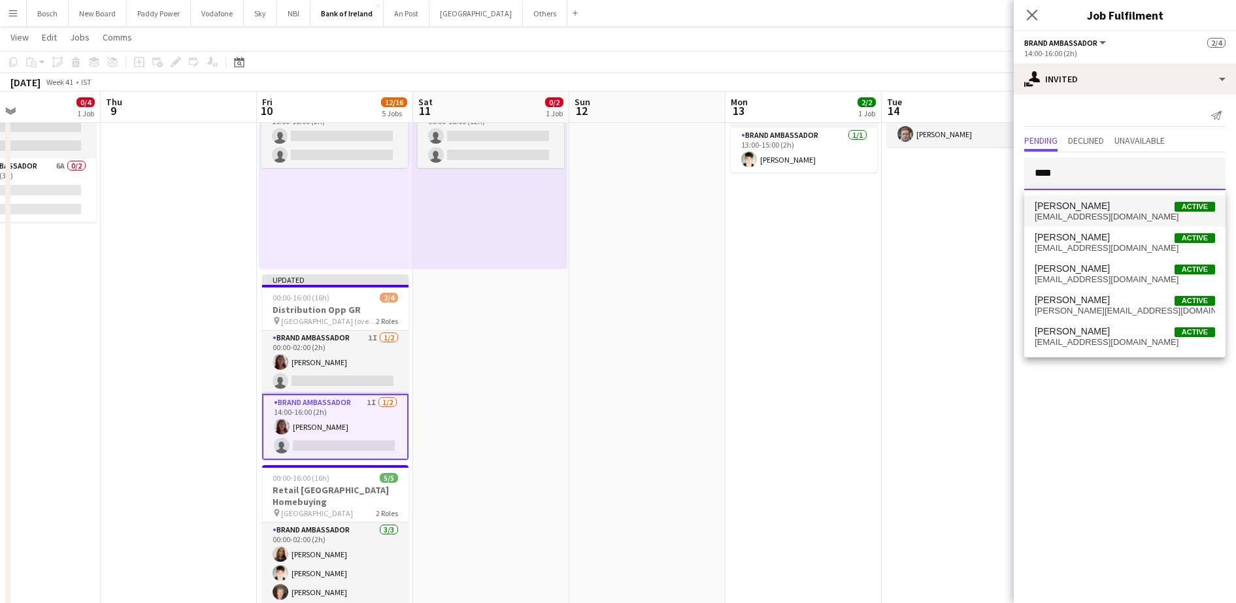
type input "****"
click at [1099, 203] on span "[PERSON_NAME] Active" at bounding box center [1125, 206] width 180 height 11
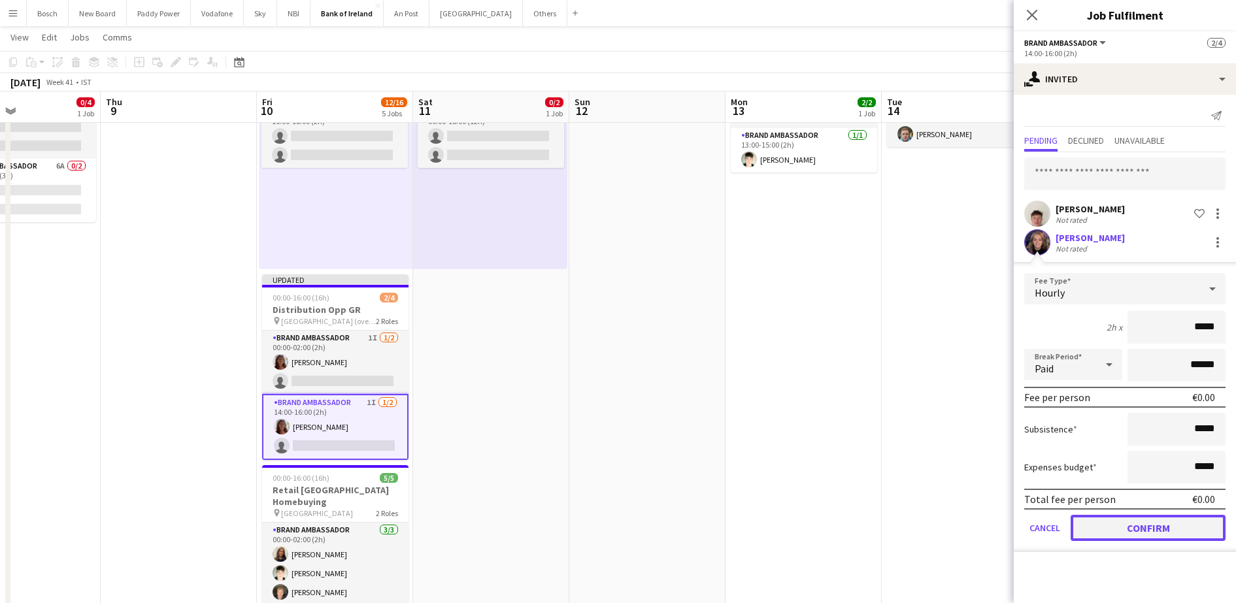
click at [1102, 526] on button "Confirm" at bounding box center [1148, 528] width 155 height 26
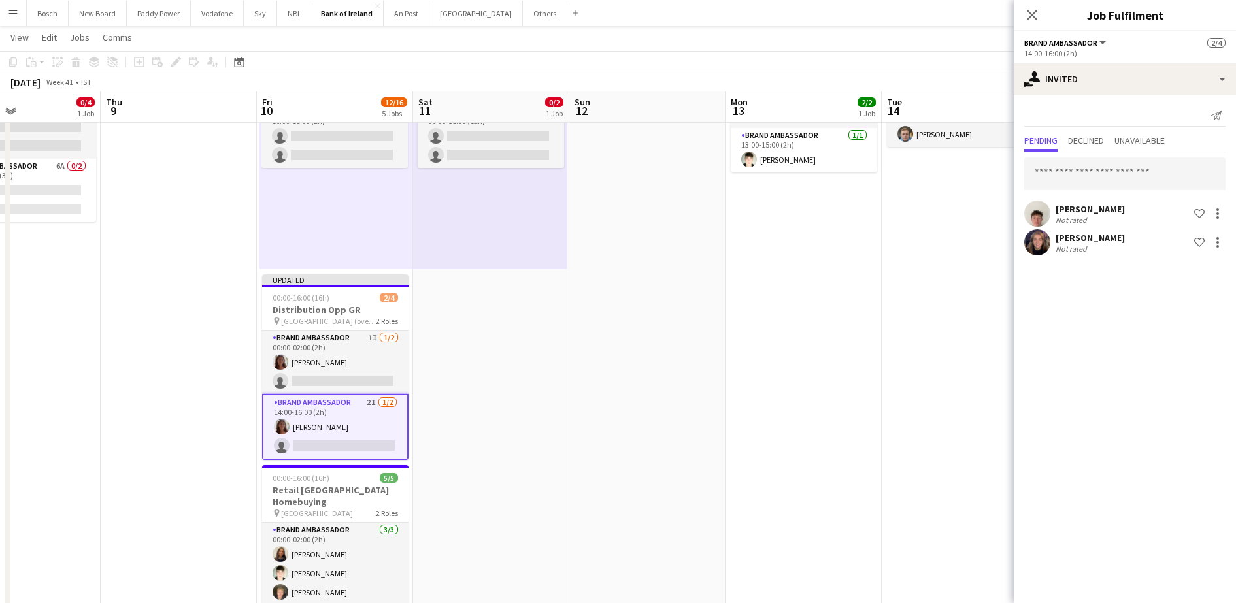
click at [907, 39] on app-page-menu "View Day view expanded Day view collapsed Month view Date picker Jump to [DATE]…" at bounding box center [618, 38] width 1236 height 25
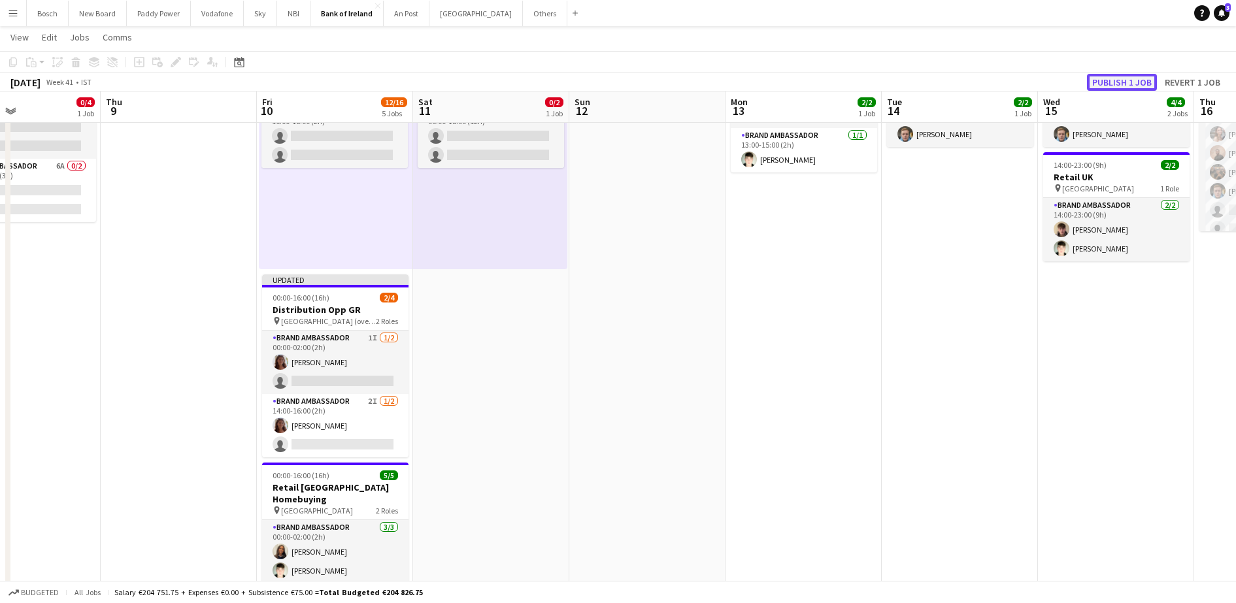
click at [1118, 79] on button "Publish 1 job" at bounding box center [1122, 82] width 70 height 17
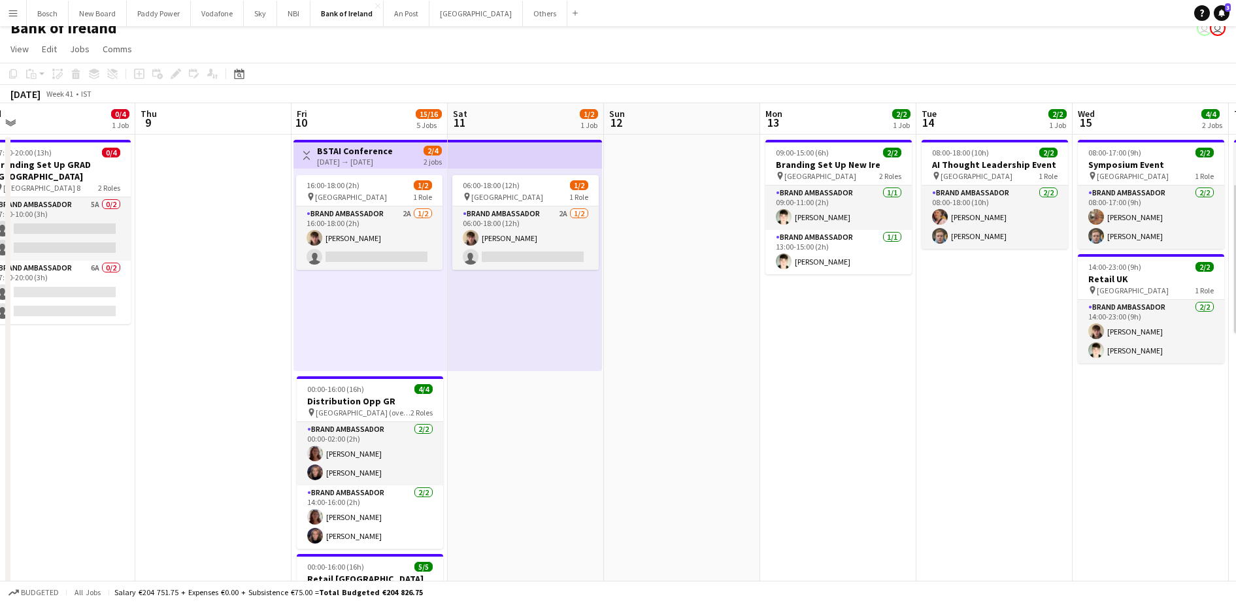
scroll to position [0, 0]
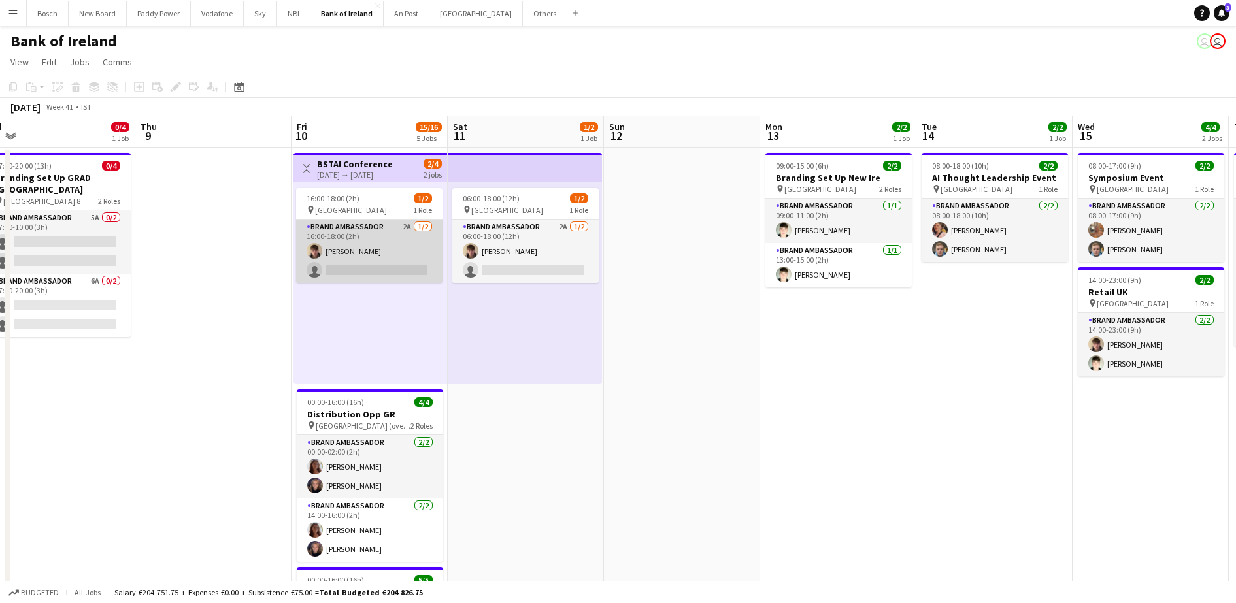
click at [368, 250] on app-card-role "Brand Ambassador 2A [DATE] 16:00-18:00 (2h) [PERSON_NAME] single-neutral-actions" at bounding box center [369, 251] width 146 height 63
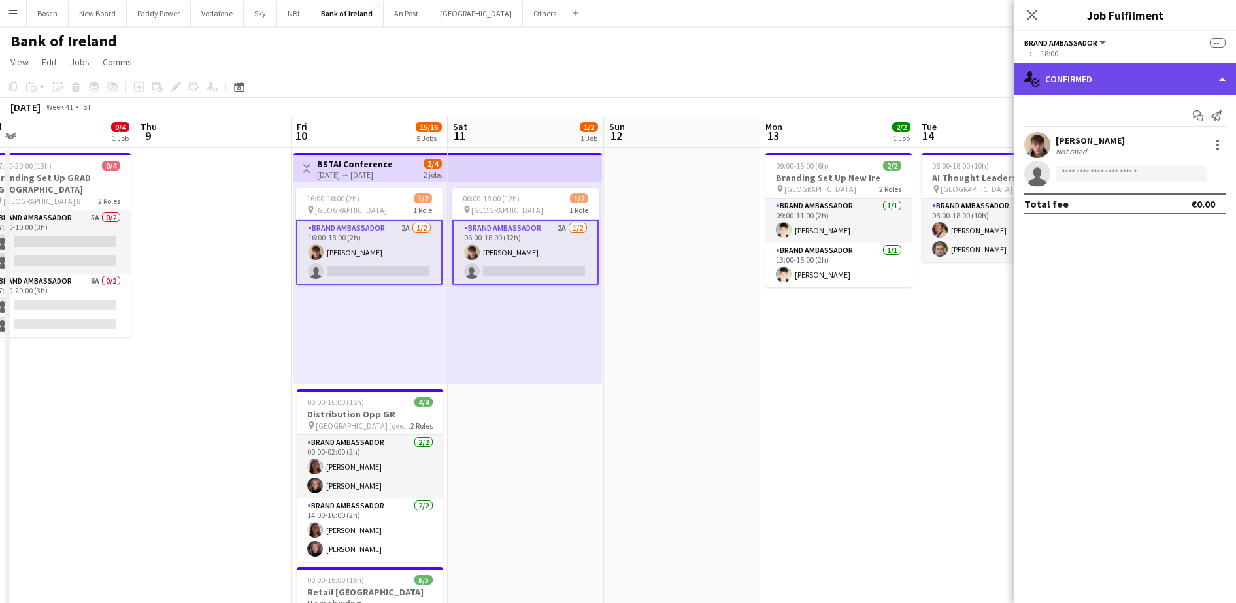
click at [1110, 80] on div "single-neutral-actions-check-2 Confirmed" at bounding box center [1125, 78] width 222 height 31
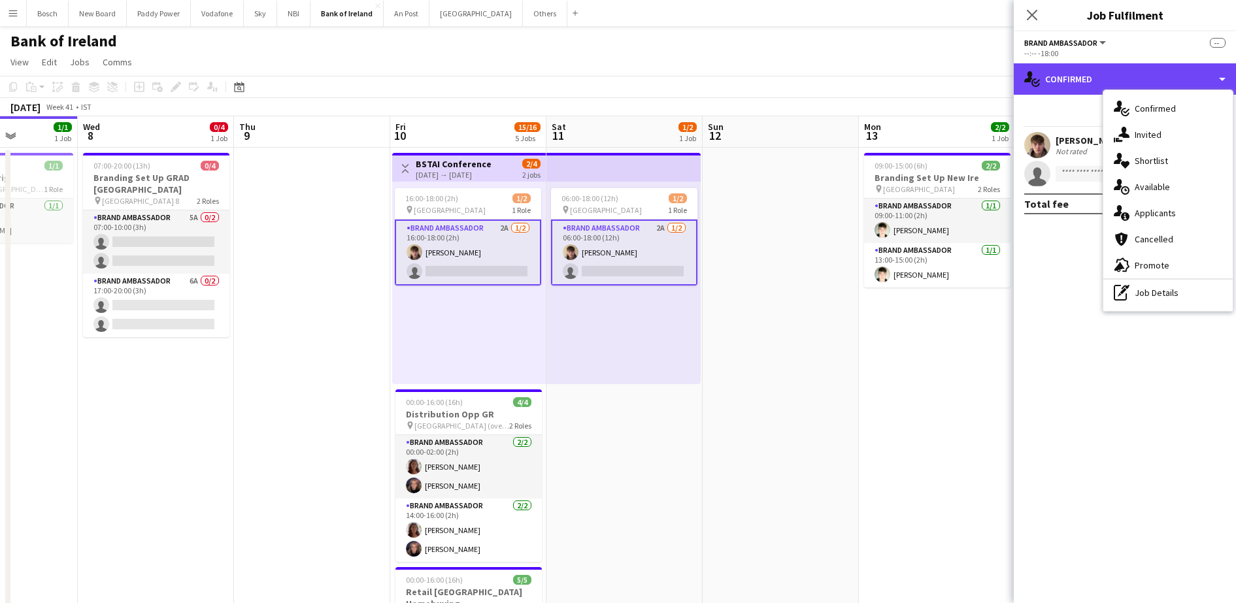
scroll to position [0, 383]
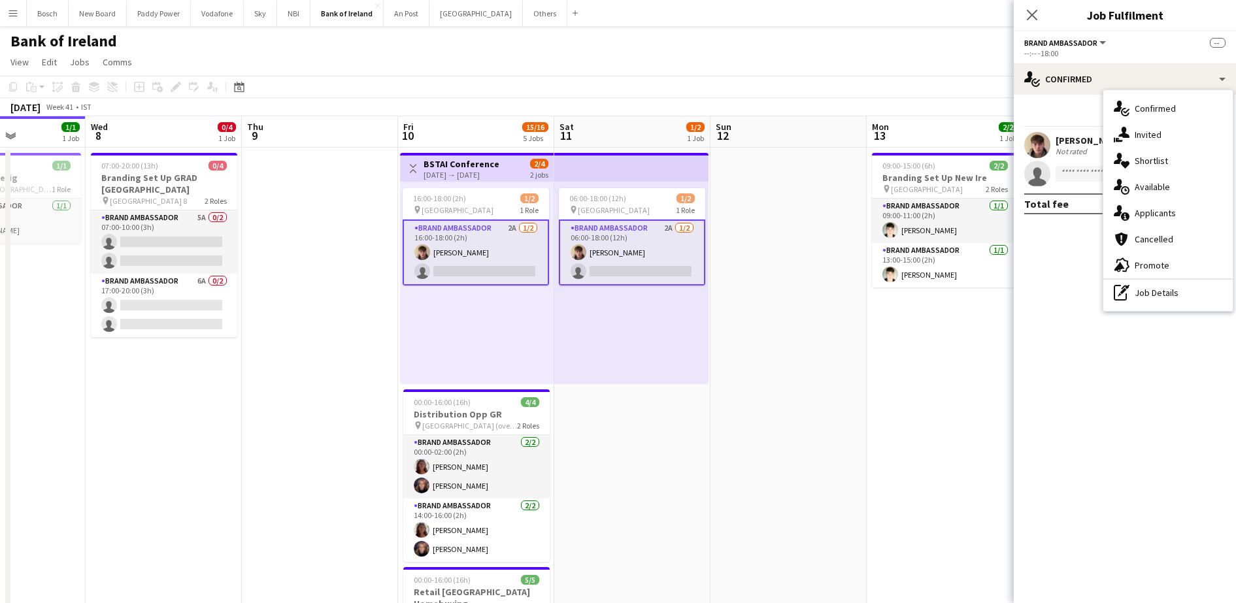
click at [832, 40] on div "Bank of Ireland user user" at bounding box center [618, 38] width 1236 height 25
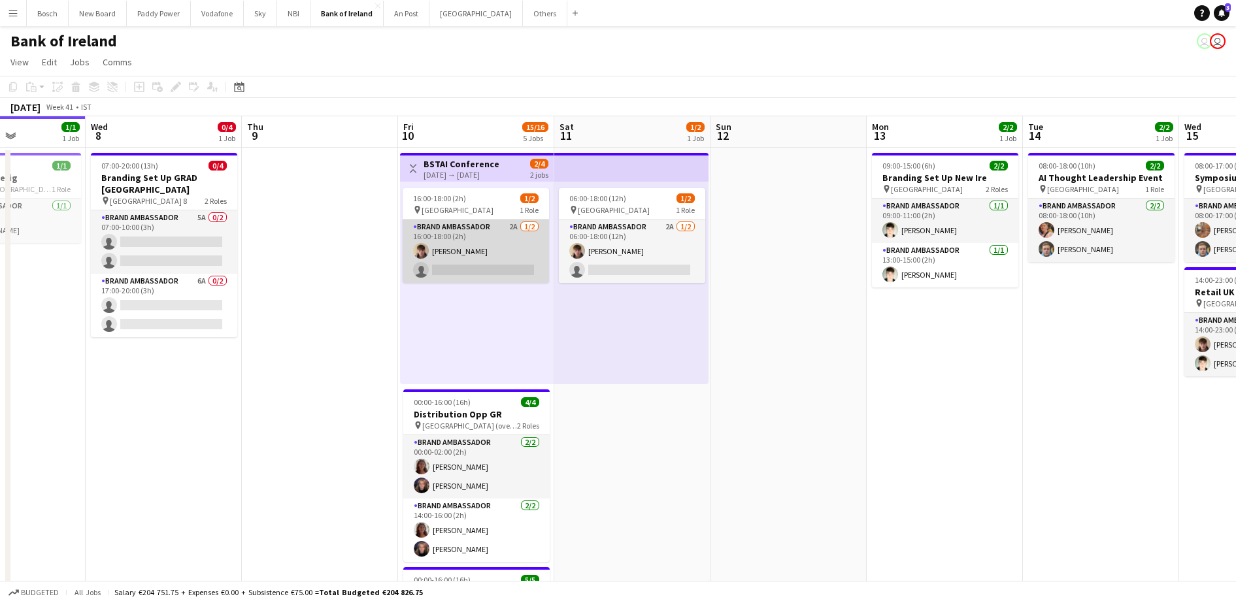
click at [483, 256] on app-card-role "Brand Ambassador 2A [DATE] 16:00-18:00 (2h) [PERSON_NAME] single-neutral-actions" at bounding box center [476, 251] width 146 height 63
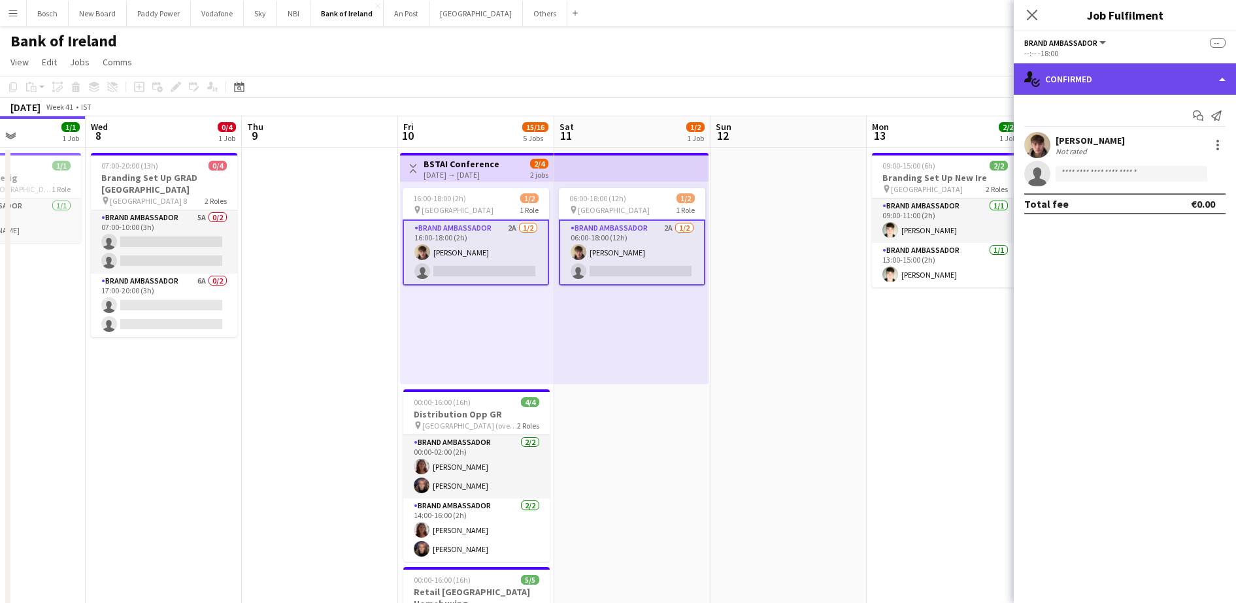
click at [1068, 82] on div "single-neutral-actions-check-2 Confirmed" at bounding box center [1125, 78] width 222 height 31
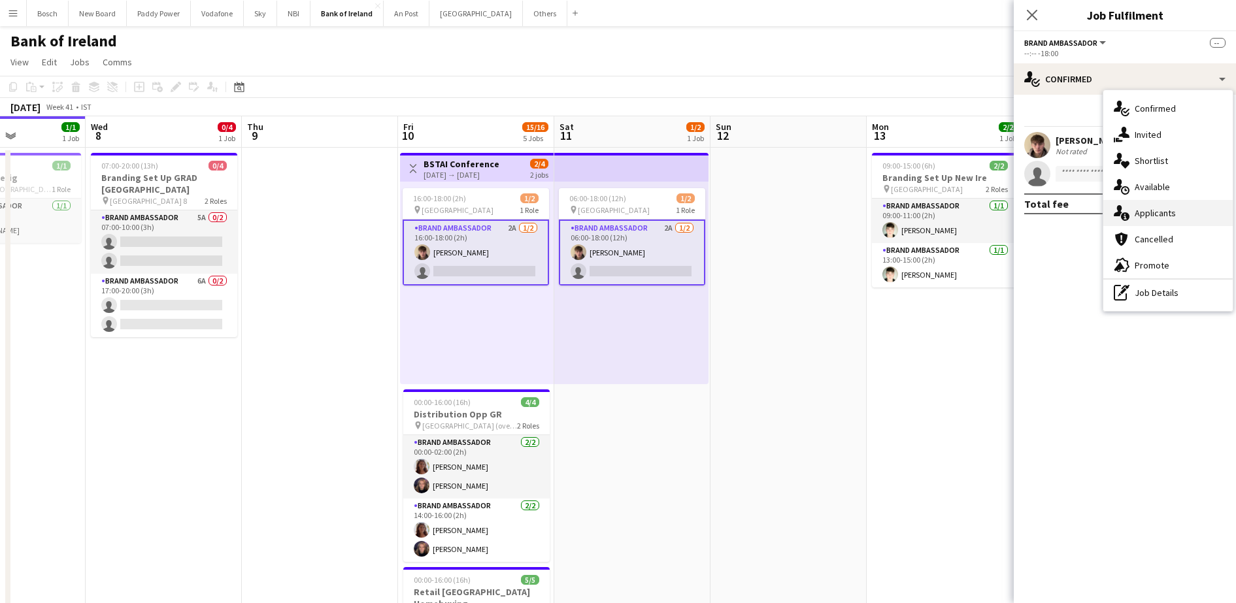
click at [1133, 221] on div "single-neutral-actions-information Applicants" at bounding box center [1168, 213] width 129 height 26
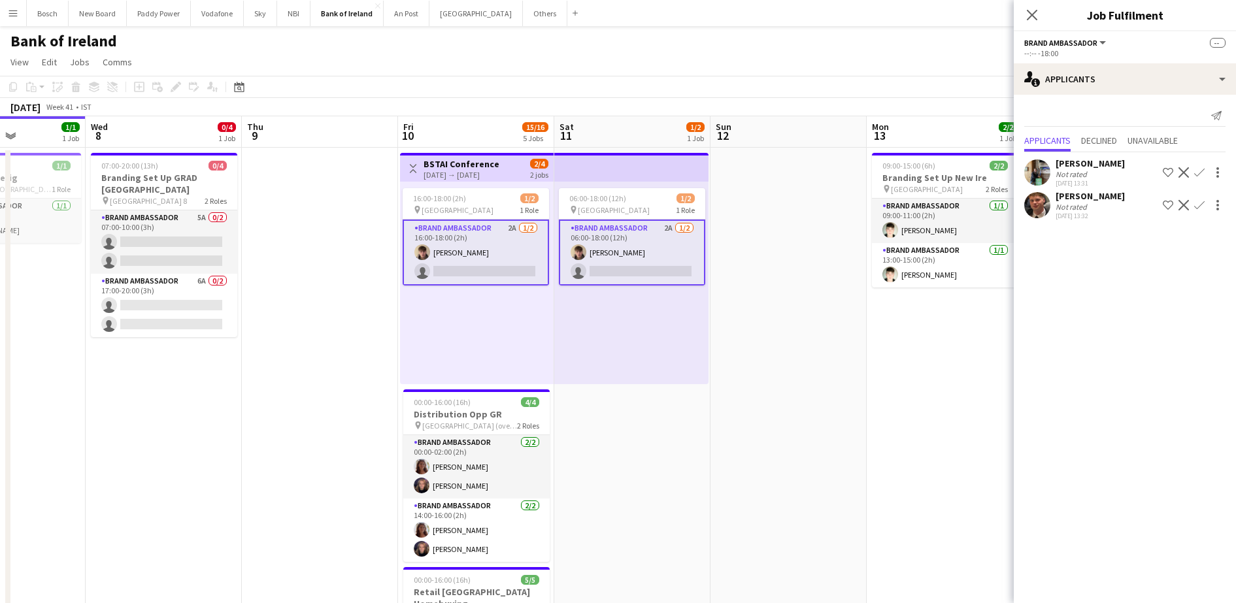
click at [967, 108] on div "[DATE] Week 41 • IST" at bounding box center [618, 107] width 1236 height 18
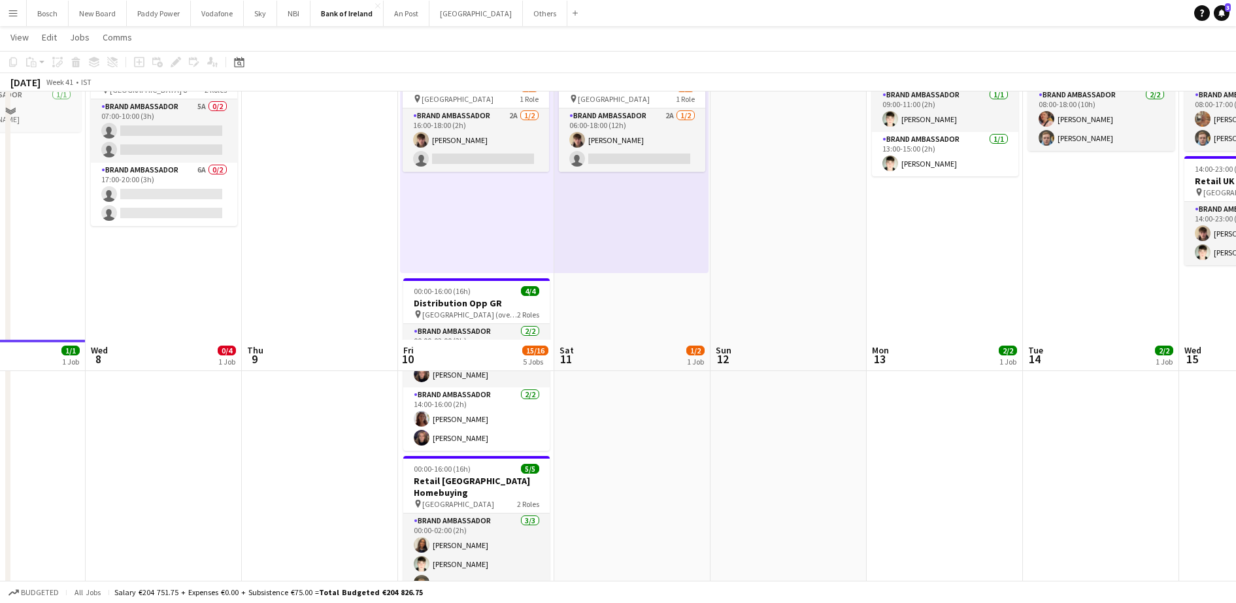
scroll to position [358, 0]
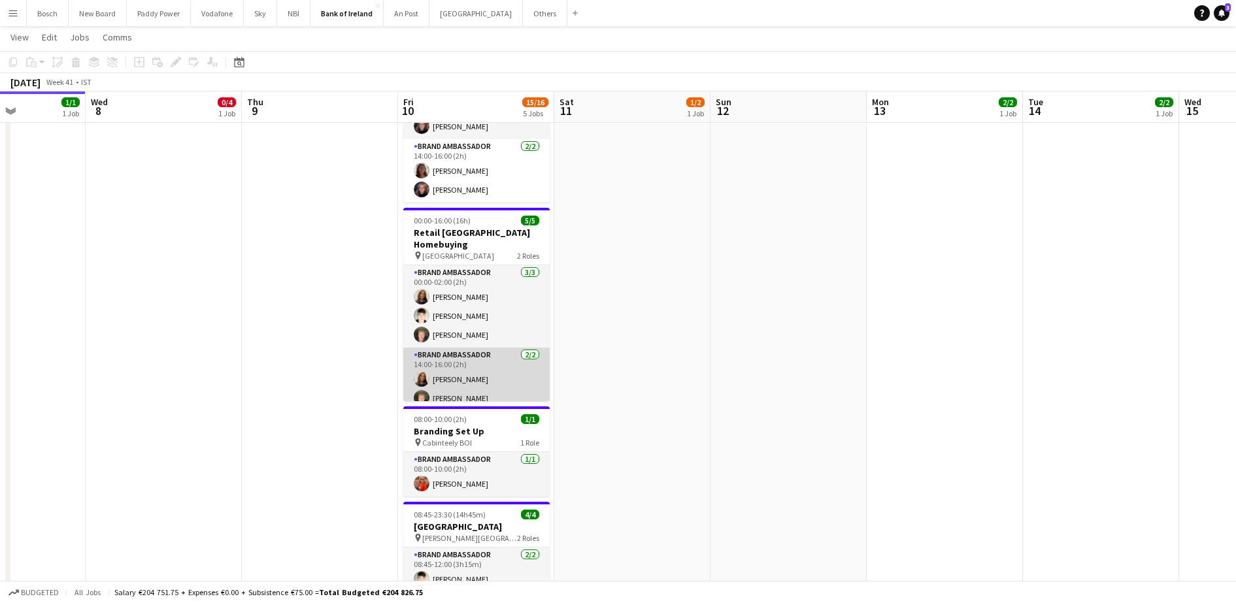
click at [501, 368] on app-card-role "Brand Ambassador [DATE] 14:00-16:00 (2h) [PERSON_NAME] [PERSON_NAME]" at bounding box center [476, 379] width 146 height 63
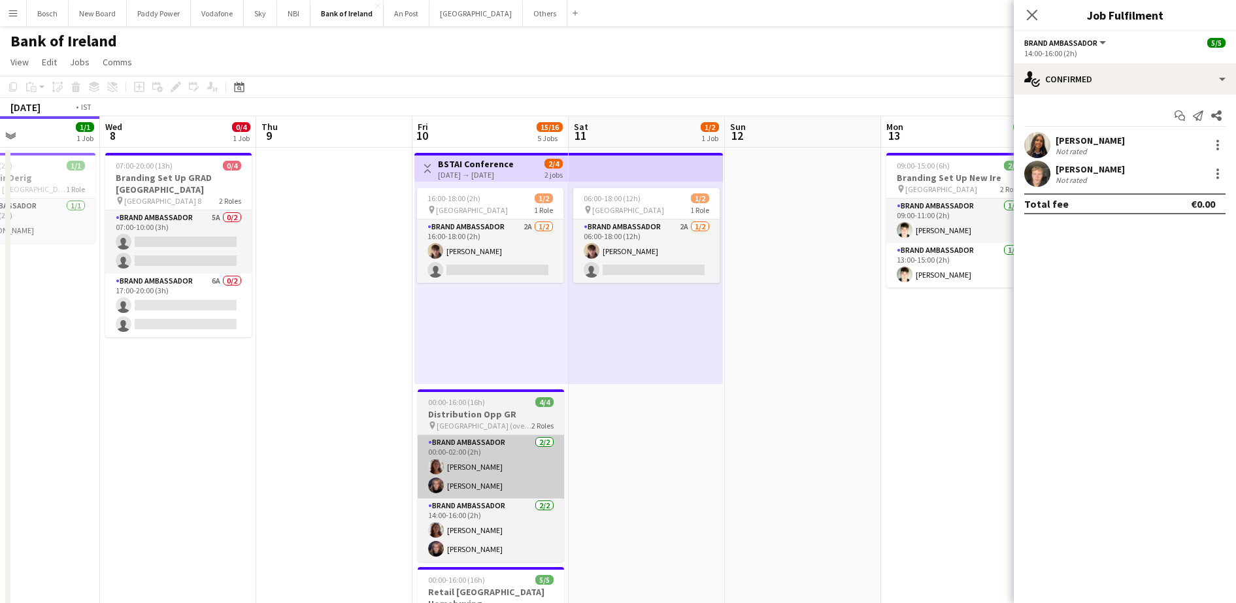
scroll to position [0, 313]
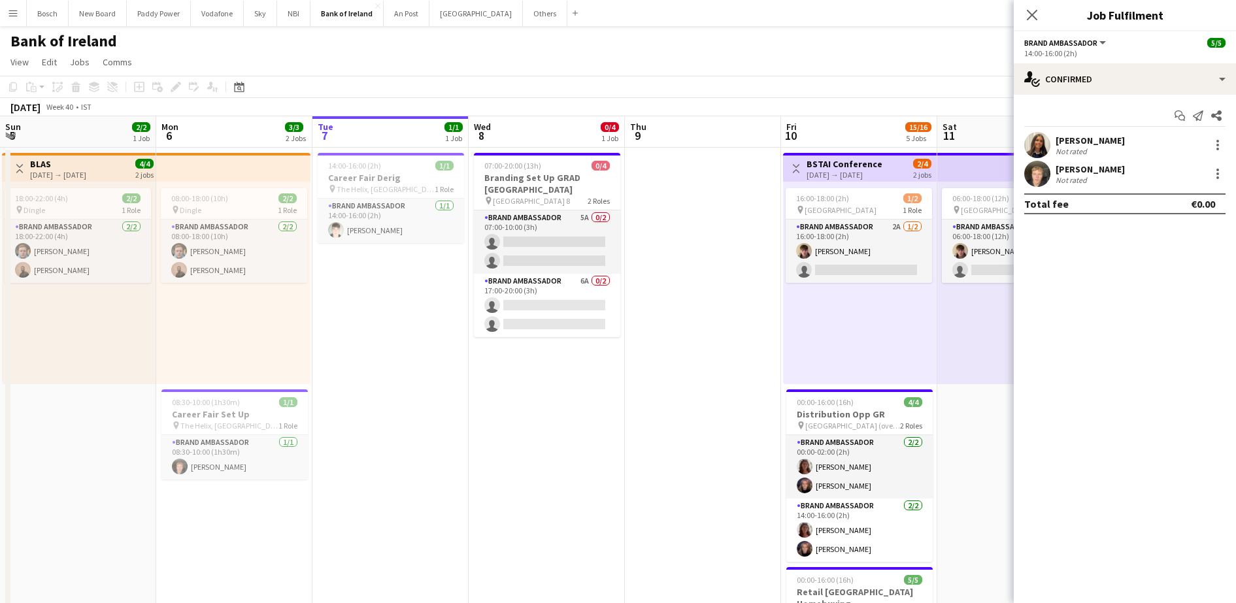
click at [559, 394] on app-date-cell "07:00-20:00 (13h) 0/4 Branding Set Up GRAD [GEOGRAPHIC_DATA] pin RDS Hall 8 2 R…" at bounding box center [547, 606] width 156 height 916
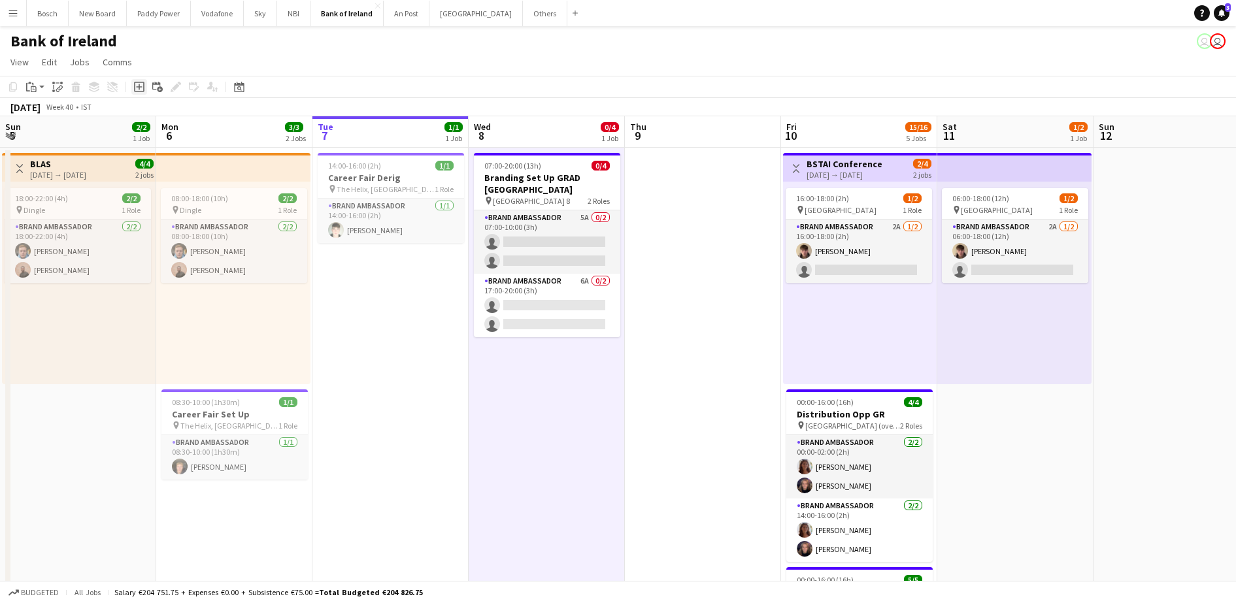
click at [145, 88] on div "Add job" at bounding box center [139, 87] width 16 height 16
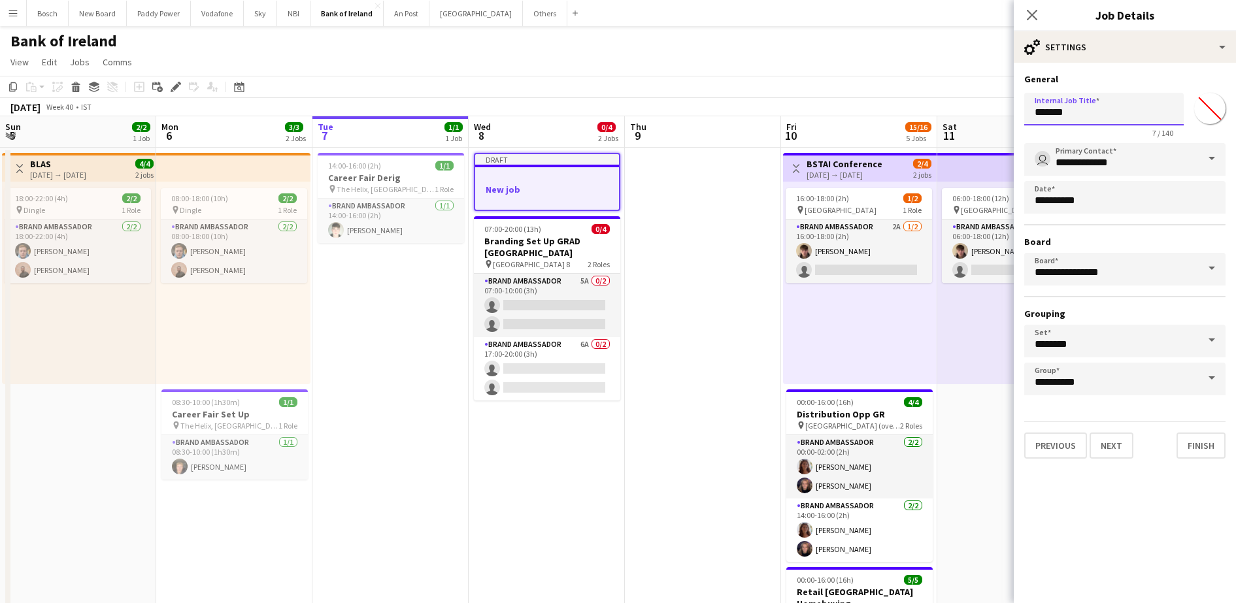
click at [1105, 118] on input "*******" at bounding box center [1105, 109] width 160 height 33
type input "**********"
click at [1136, 25] on div "Close pop-in Job Details" at bounding box center [1125, 15] width 222 height 31
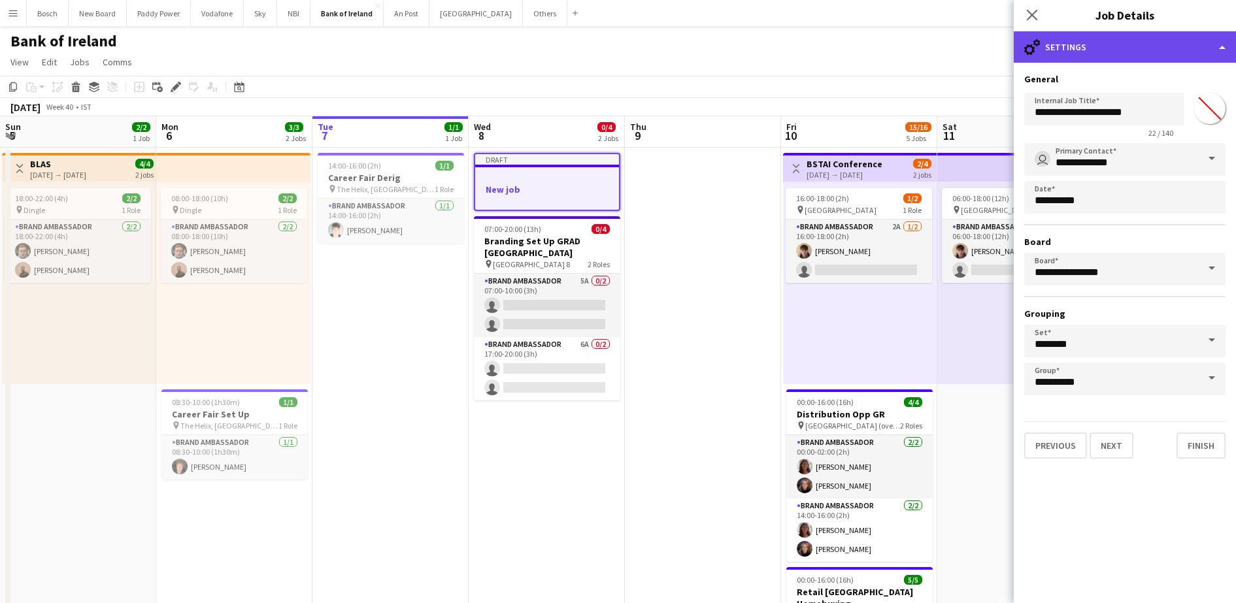
click at [1125, 61] on div "cog-double-3 Settings" at bounding box center [1125, 46] width 222 height 31
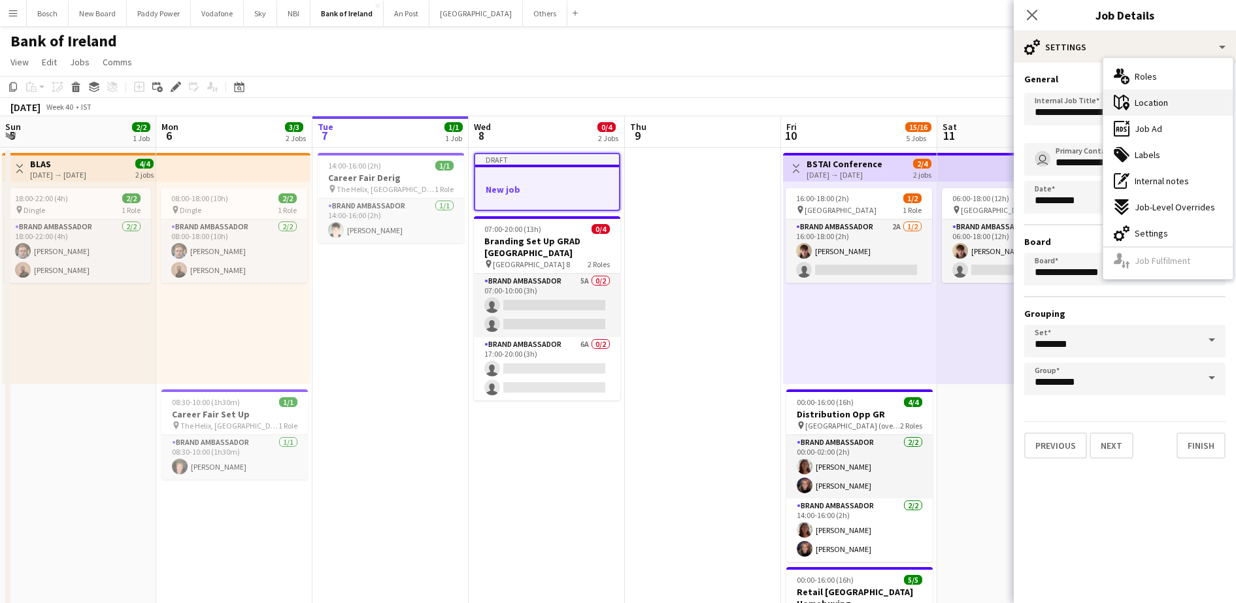
click at [1149, 95] on div "maps-pin-1 Location" at bounding box center [1168, 103] width 129 height 26
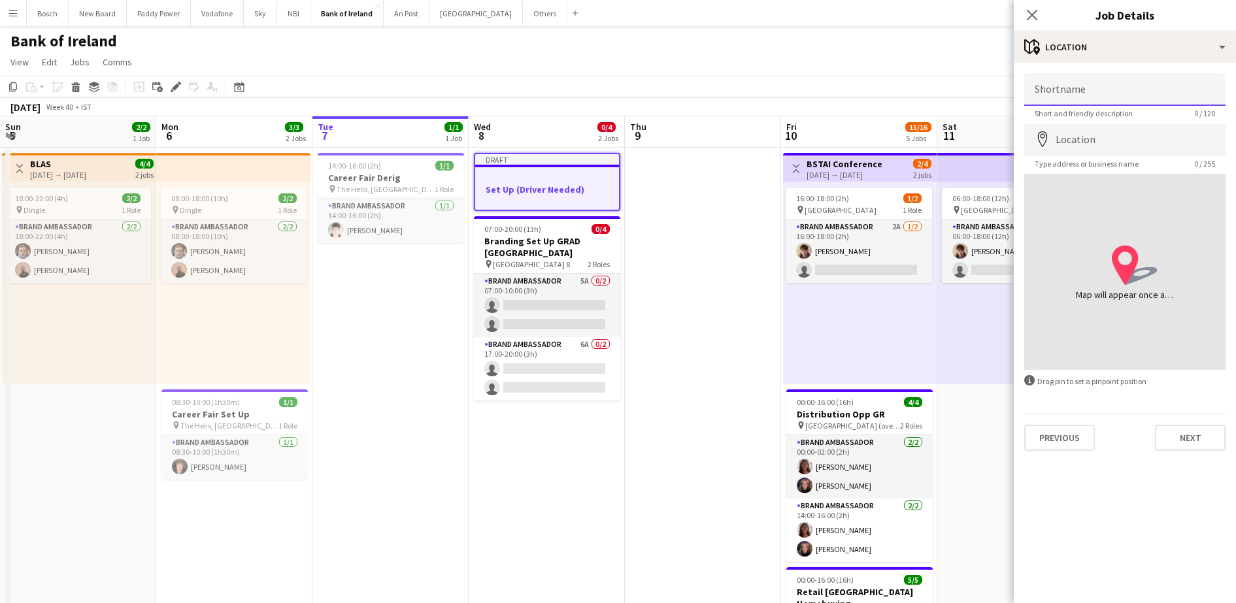
click at [1076, 96] on input "Shortname" at bounding box center [1125, 89] width 201 height 33
paste input "**********"
type input "**********"
click at [1193, 439] on button "Next" at bounding box center [1190, 438] width 71 height 26
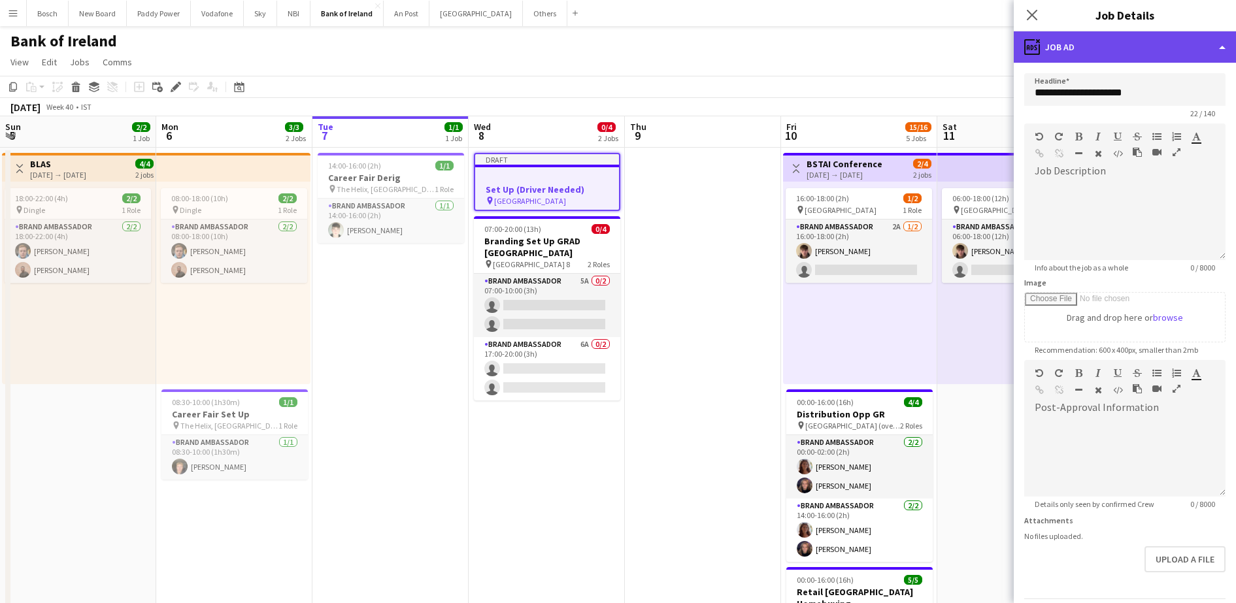
click at [1130, 48] on div "ads-window Job Ad" at bounding box center [1125, 46] width 222 height 31
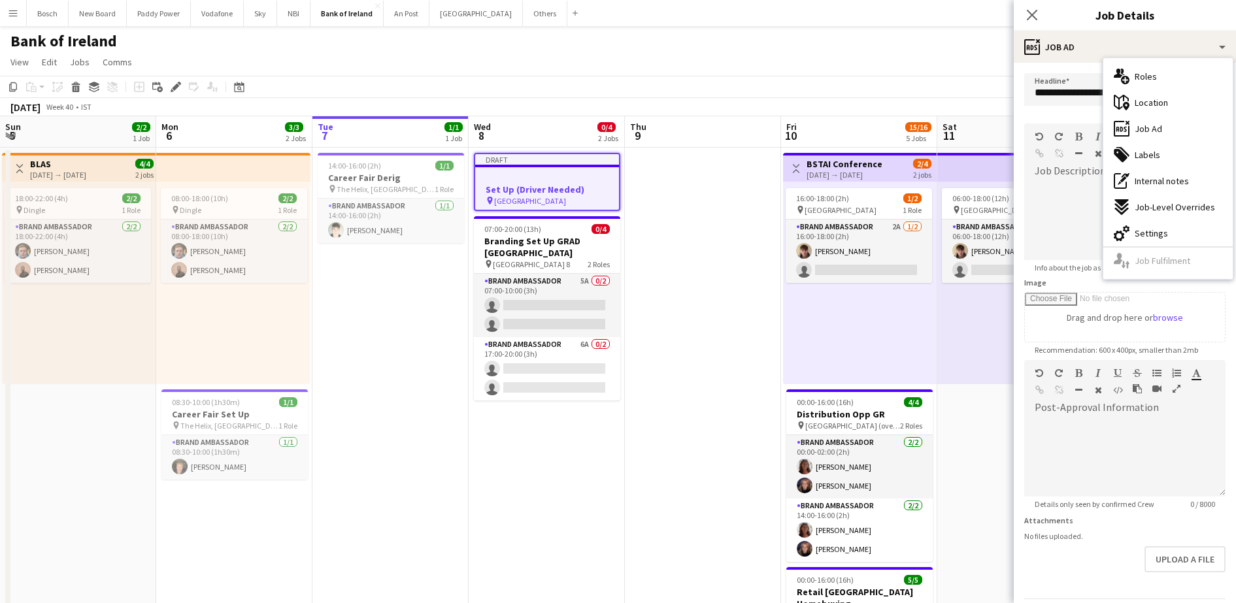
click at [1164, 82] on div "multiple-users-add Roles" at bounding box center [1168, 76] width 129 height 26
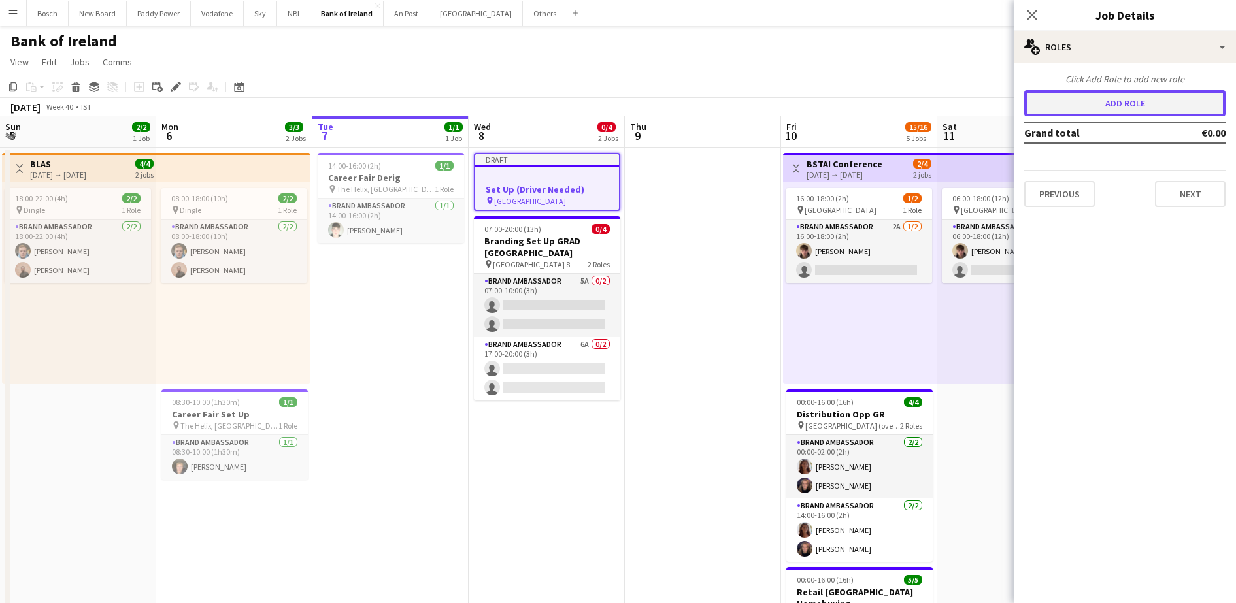
click at [1142, 93] on button "Add role" at bounding box center [1125, 103] width 201 height 26
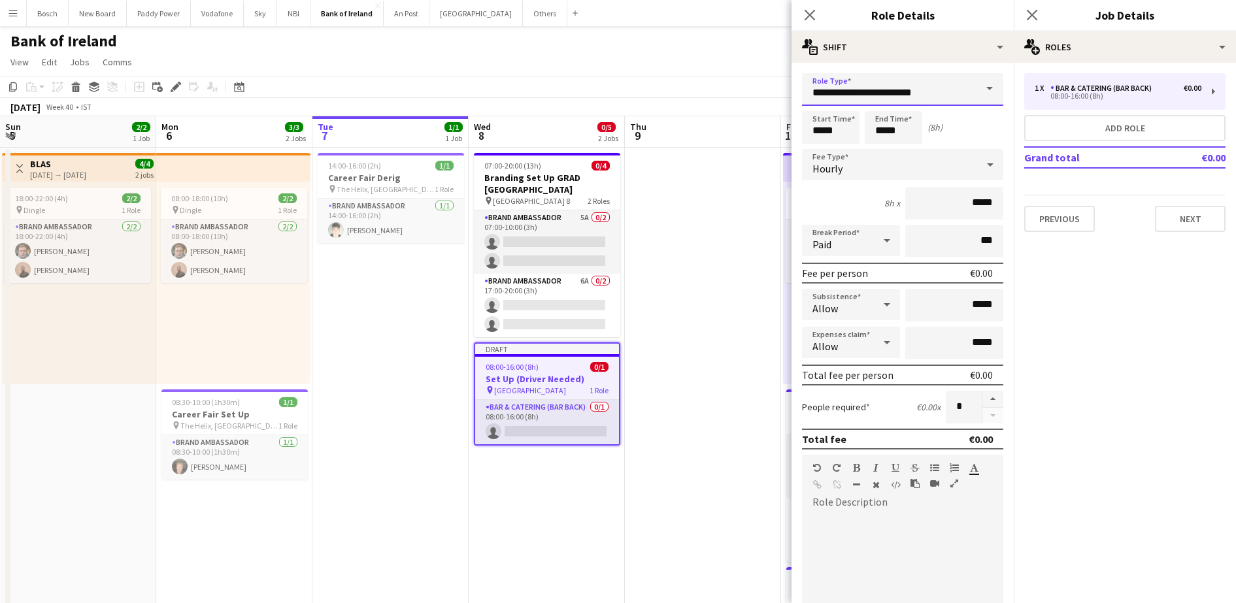
click at [893, 86] on input "**********" at bounding box center [902, 89] width 201 height 33
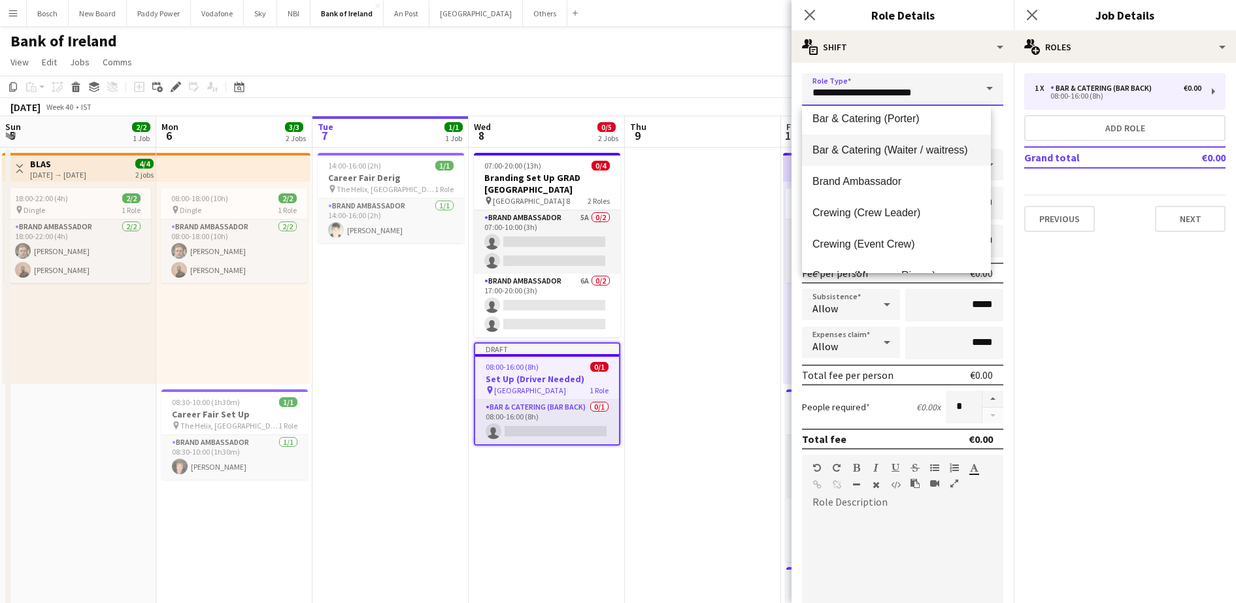
scroll to position [197, 0]
click at [900, 190] on mat-option "Brand Ambassador" at bounding box center [896, 180] width 189 height 31
type input "**********"
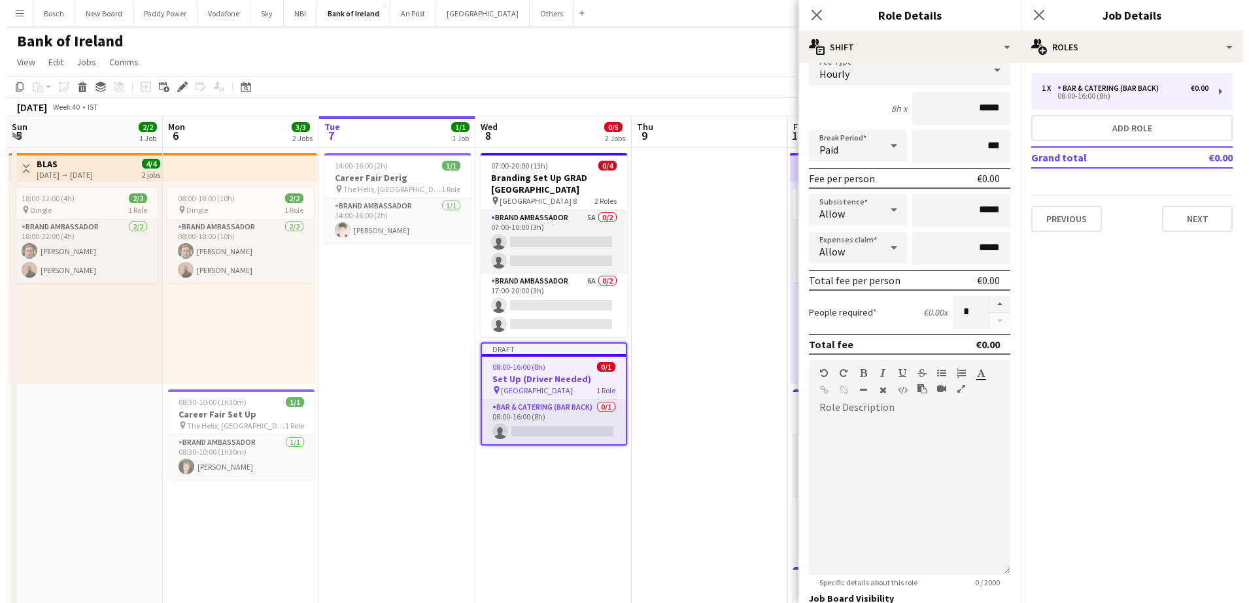
scroll to position [0, 0]
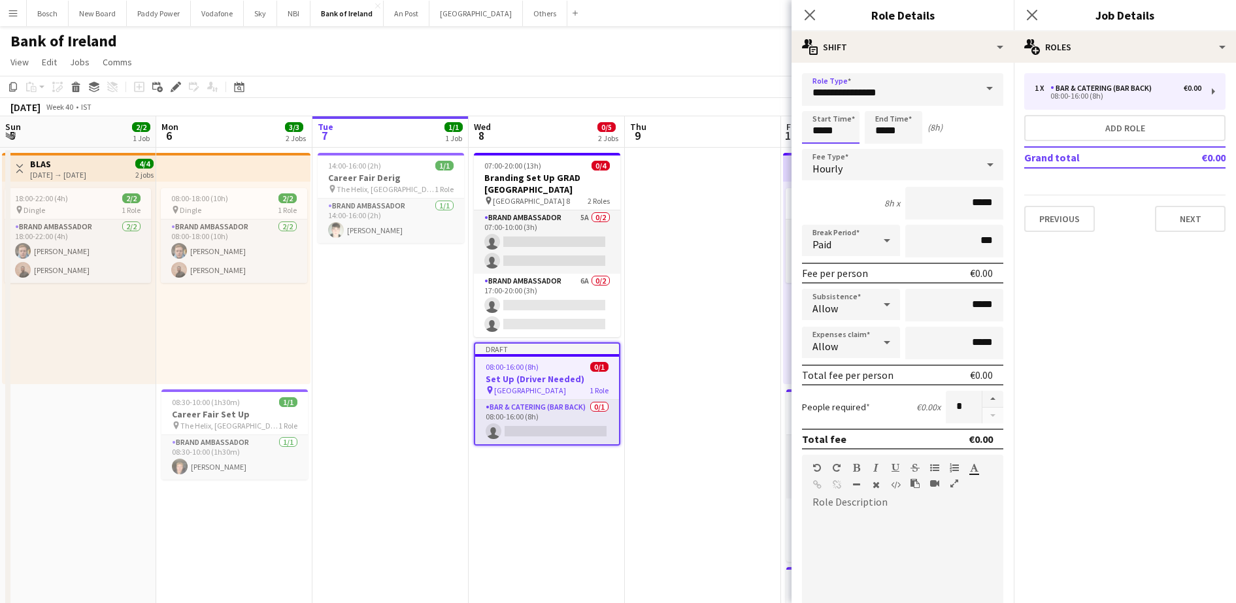
click at [845, 135] on input "*****" at bounding box center [831, 127] width 58 height 33
type input "*****"
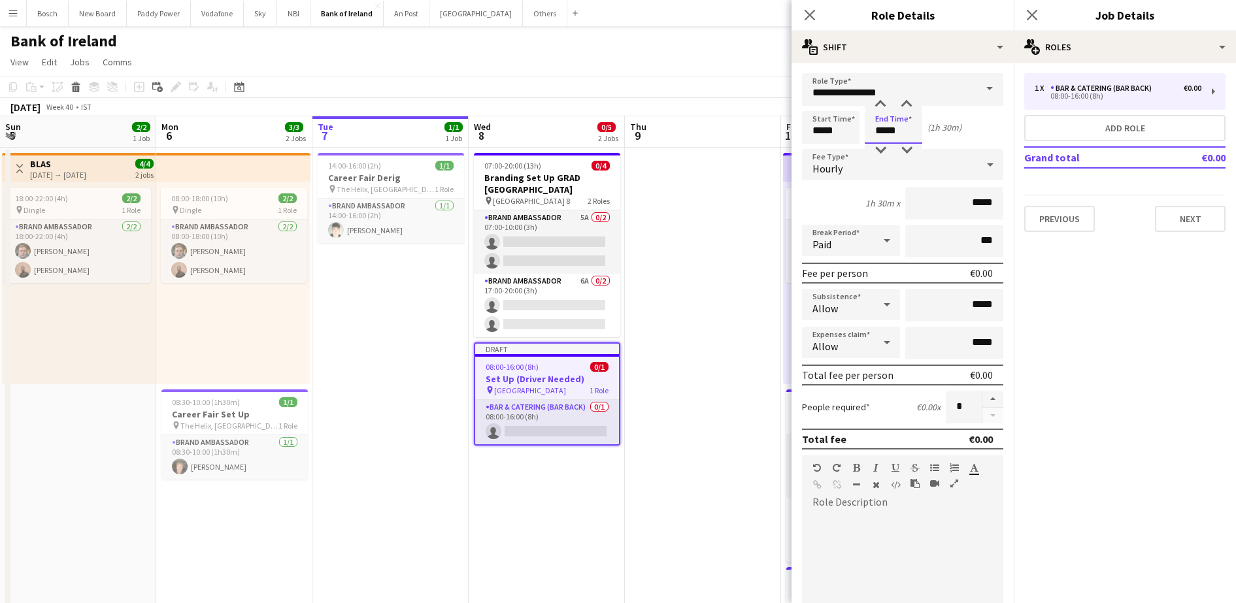
click at [901, 136] on input "*****" at bounding box center [894, 127] width 58 height 33
type input "*****"
click at [1183, 210] on button "Next" at bounding box center [1190, 219] width 71 height 26
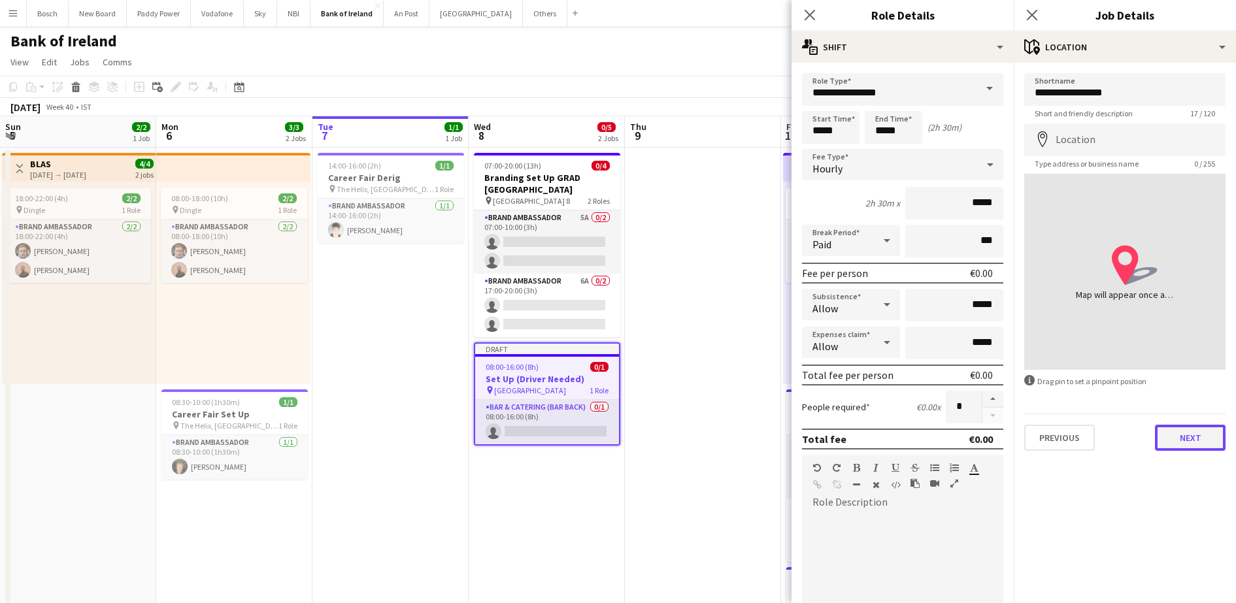
click at [1214, 433] on button "Next" at bounding box center [1190, 438] width 71 height 26
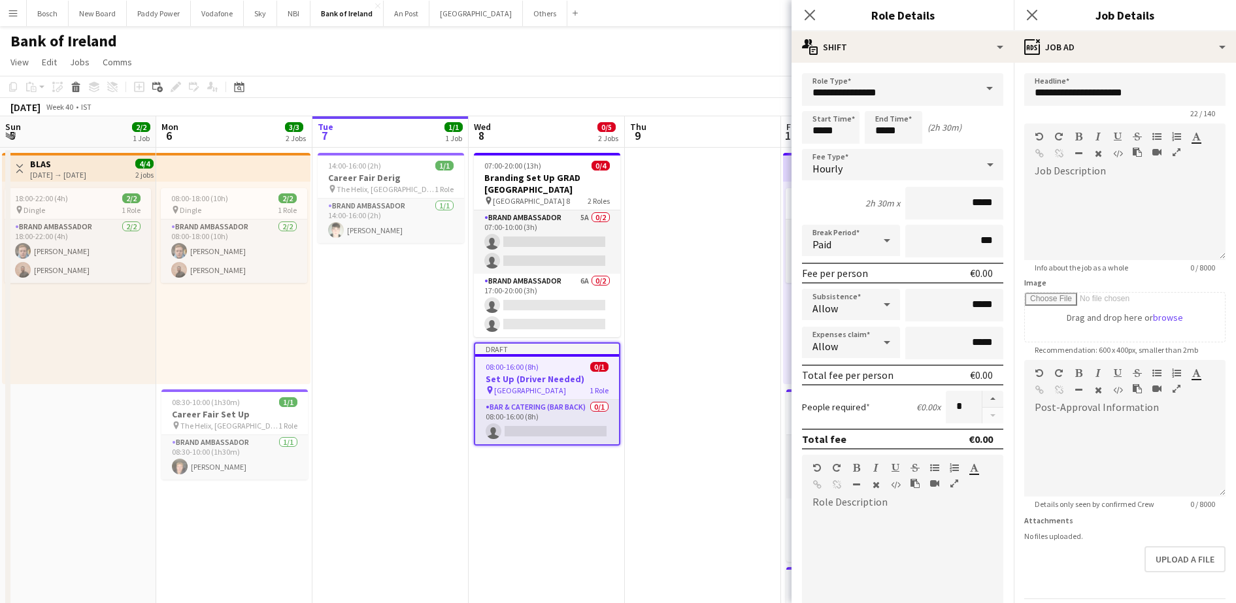
click at [706, 45] on div "Bank of Ireland user user" at bounding box center [618, 38] width 1236 height 25
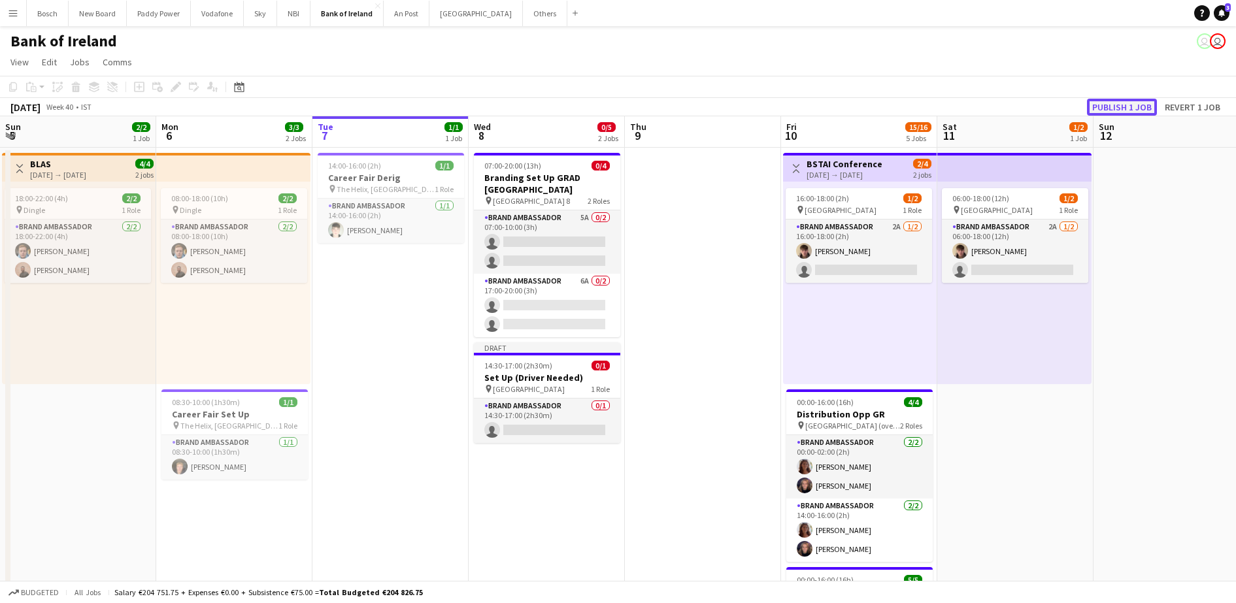
click at [1100, 102] on button "Publish 1 job" at bounding box center [1122, 107] width 70 height 17
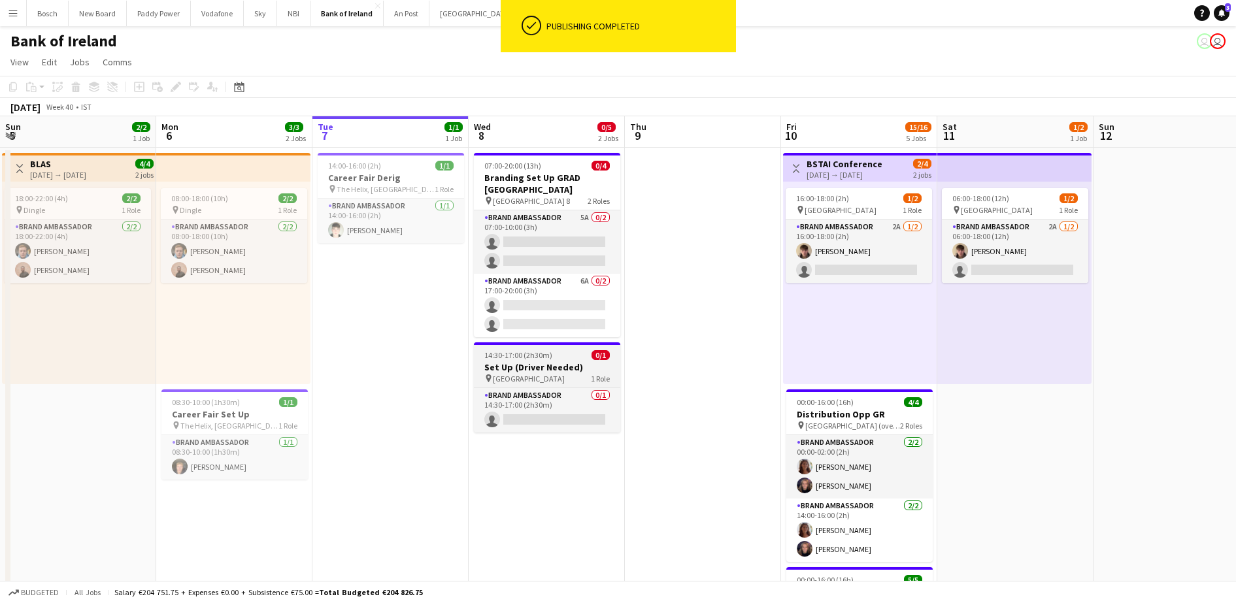
click at [526, 376] on span "[GEOGRAPHIC_DATA]" at bounding box center [529, 379] width 72 height 10
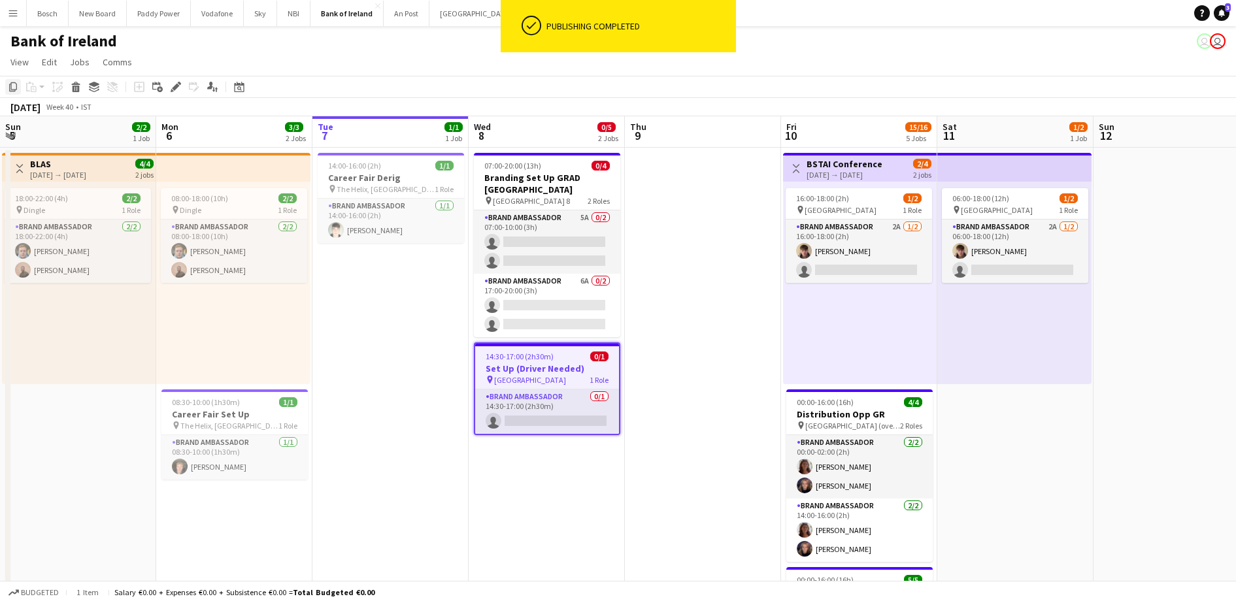
click at [18, 85] on icon "Copy" at bounding box center [13, 87] width 10 height 10
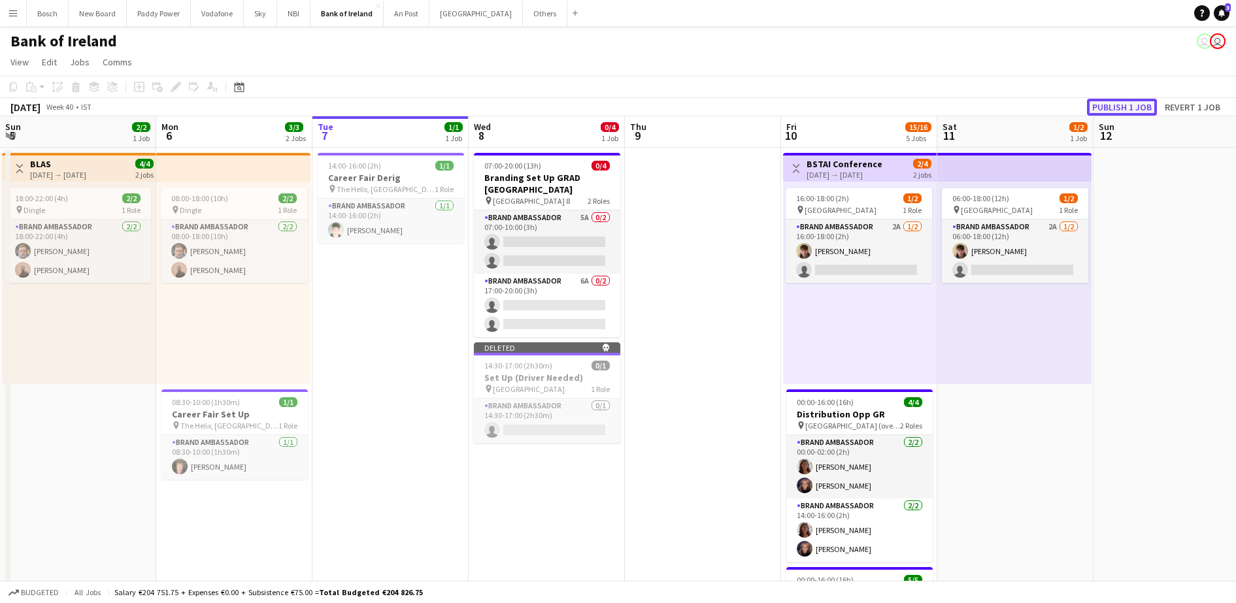
click at [1130, 109] on button "Publish 1 job" at bounding box center [1122, 107] width 70 height 17
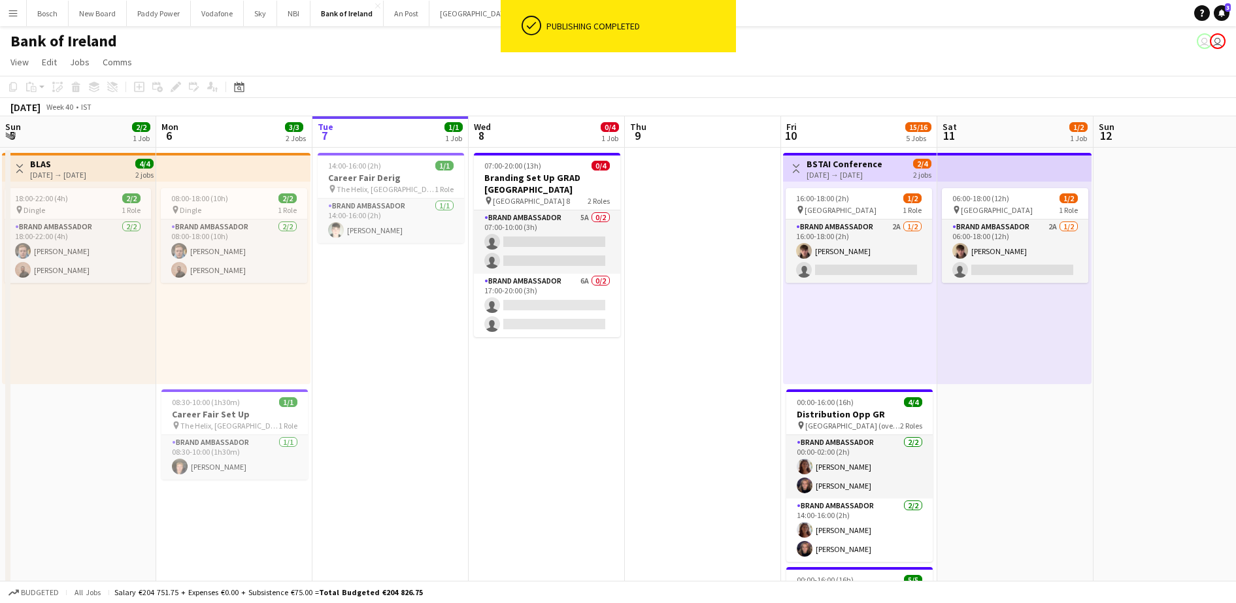
click at [506, 19] on div "ok-circled" at bounding box center [521, 26] width 41 height 52
click at [501, 10] on div "ok-circled" at bounding box center [521, 26] width 41 height 52
click at [523, 14] on button "Others Close" at bounding box center [545, 13] width 44 height 25
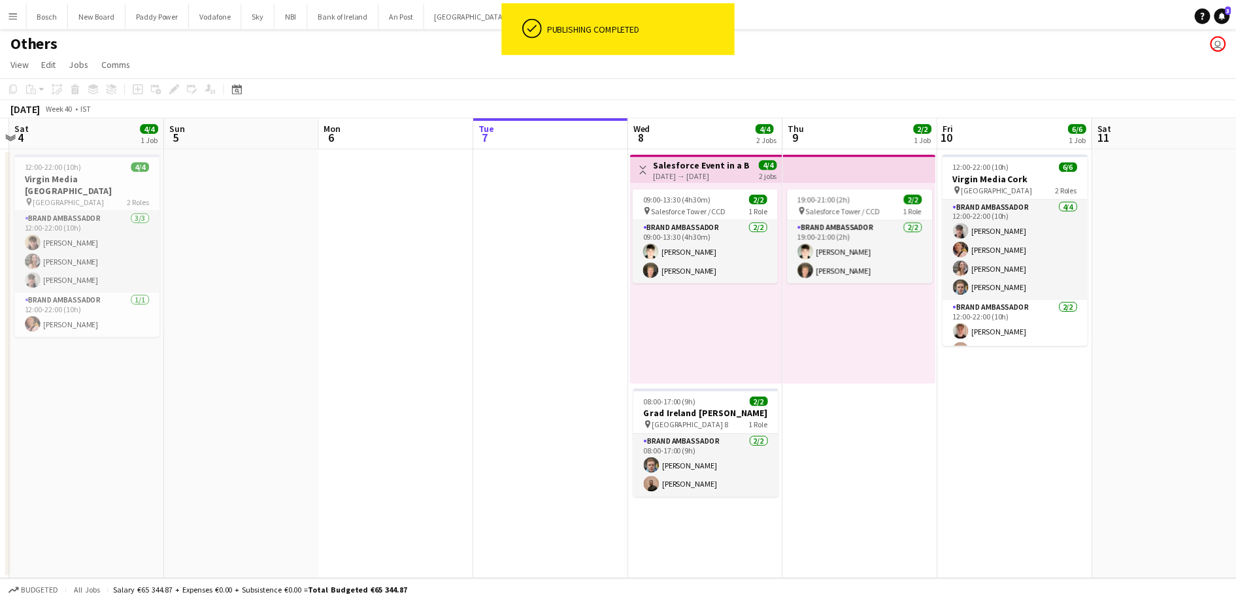
scroll to position [0, 287]
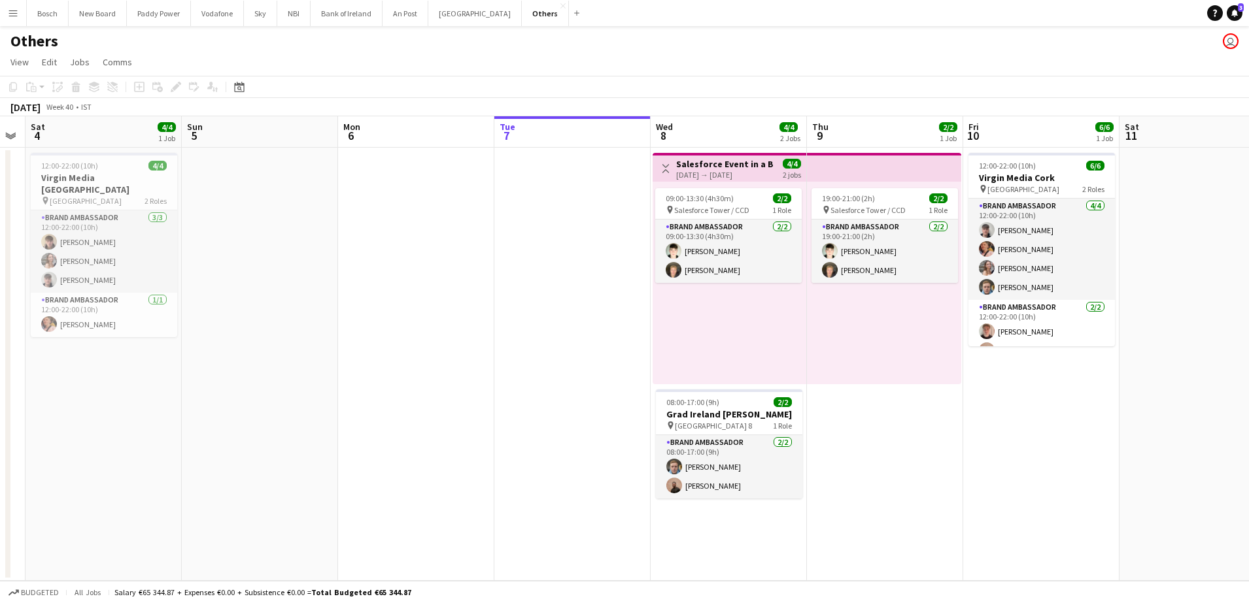
click at [723, 536] on app-date-cell "Toggle View Salesforce Event in a Box [DATE] → [DATE] 4/4 2 jobs 09:00-13:30 (4…" at bounding box center [729, 364] width 156 height 433
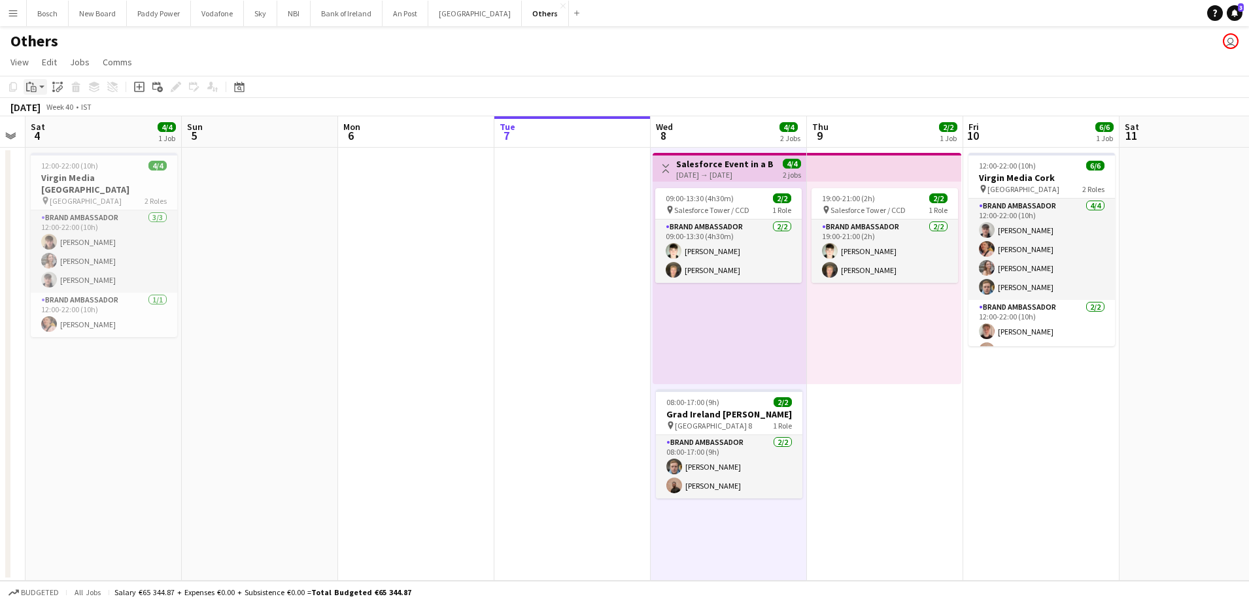
drag, startPoint x: 722, startPoint y: 536, endPoint x: 34, endPoint y: 84, distance: 823.5
click at [34, 84] on icon "Paste" at bounding box center [31, 87] width 10 height 10
click at [54, 109] on link "Paste Ctrl+V" at bounding box center [96, 112] width 123 height 12
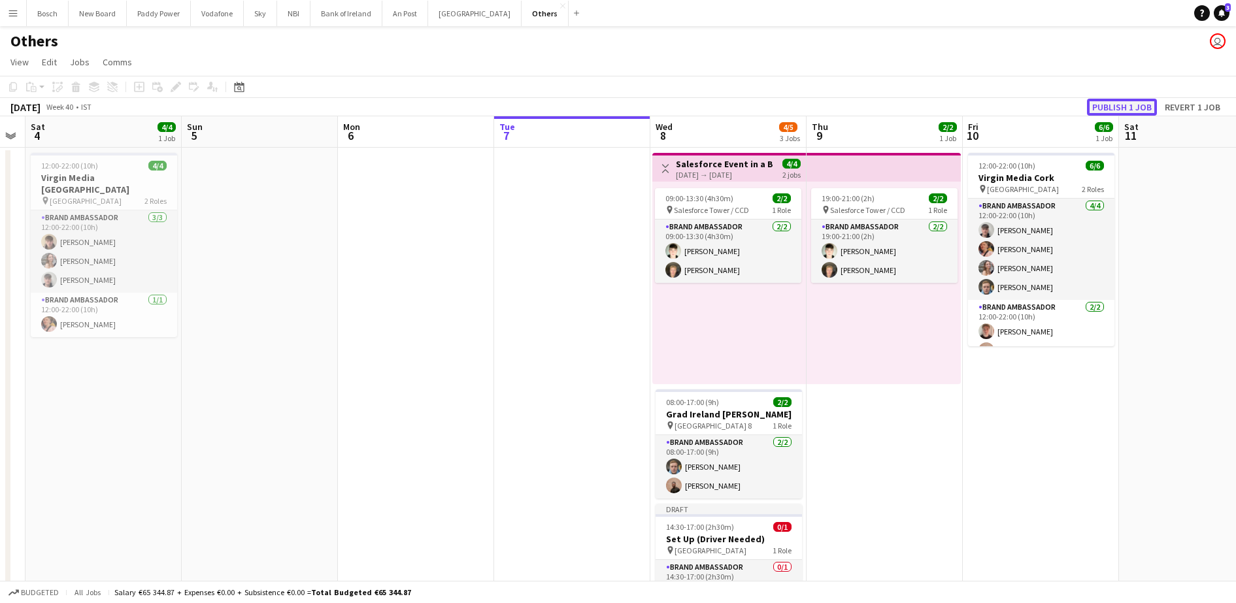
click at [1149, 103] on button "Publish 1 job" at bounding box center [1122, 107] width 70 height 17
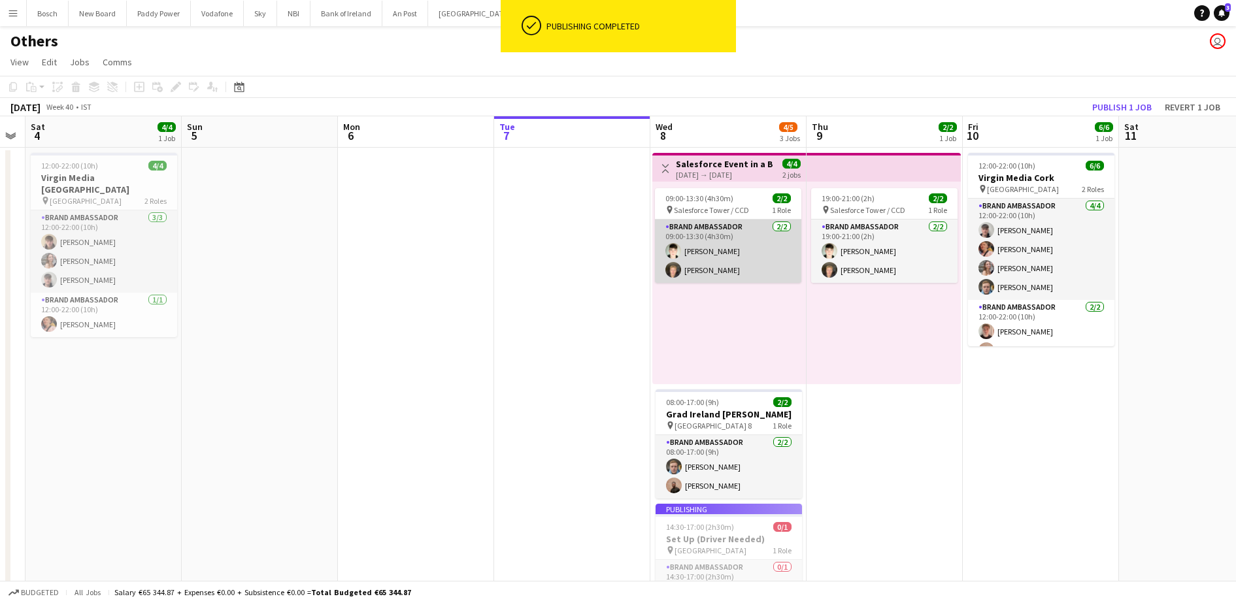
scroll to position [63, 0]
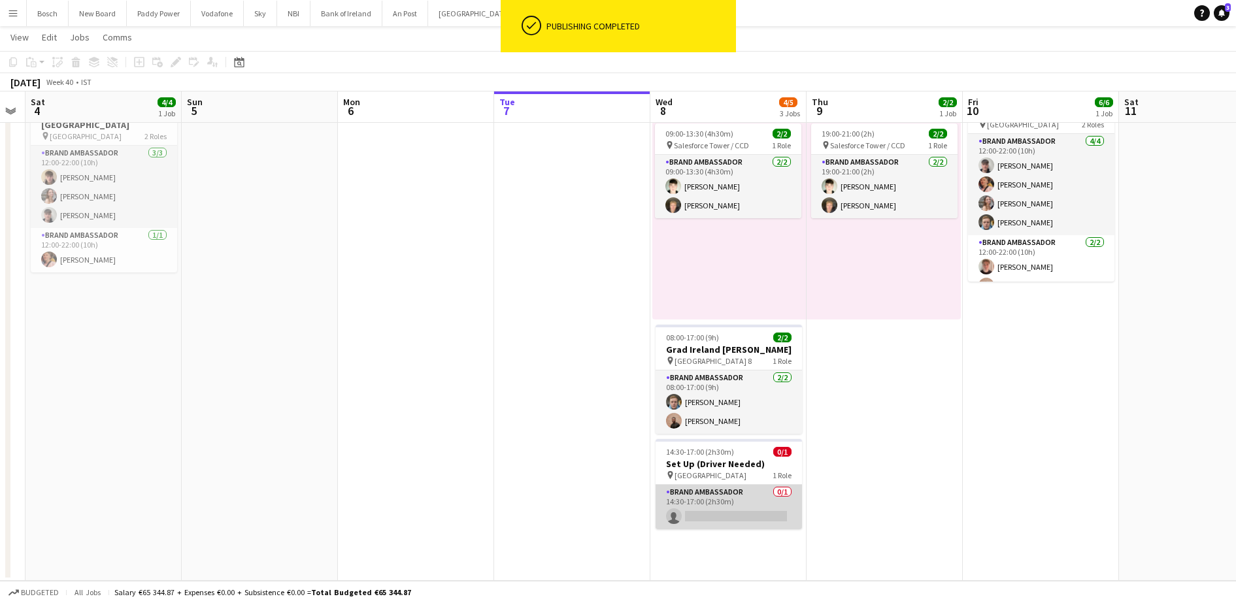
click at [721, 505] on app-card-role "Brand Ambassador 0/1 14:30-17:00 (2h30m) single-neutral-actions" at bounding box center [729, 507] width 146 height 44
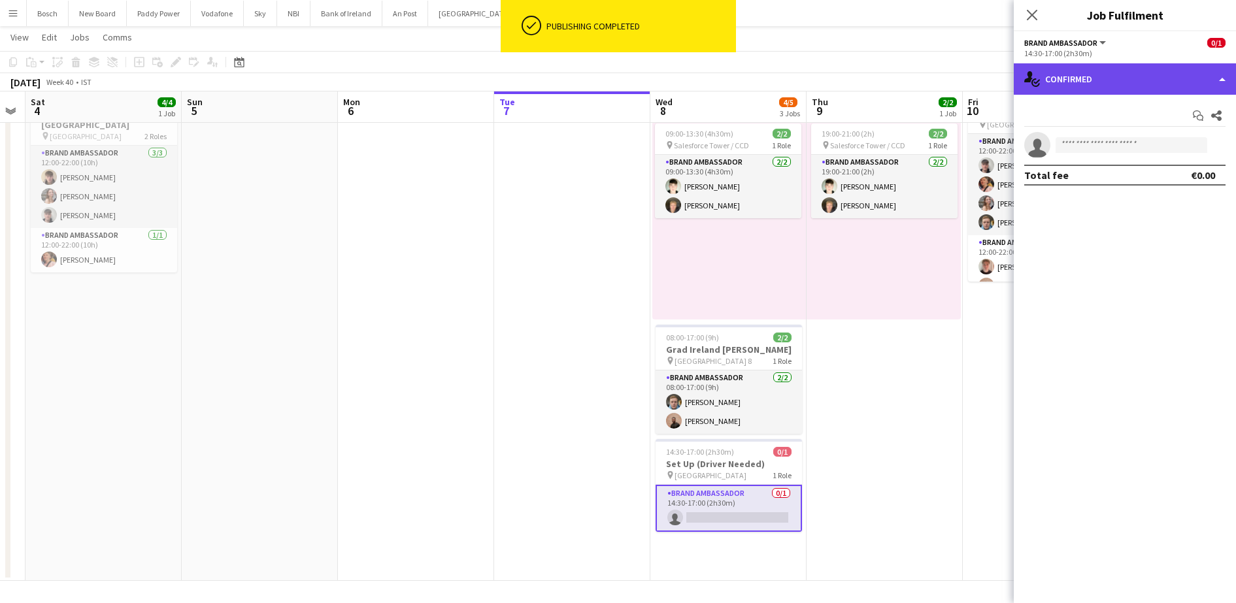
click at [1073, 66] on div "single-neutral-actions-check-2 Confirmed" at bounding box center [1125, 78] width 222 height 31
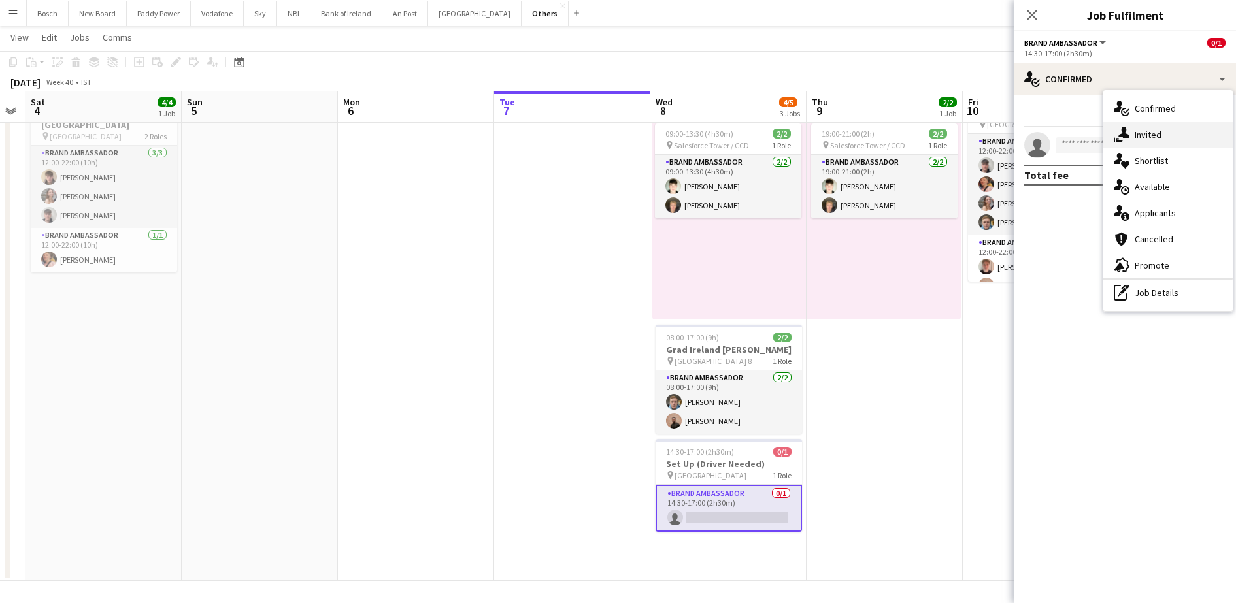
click at [1153, 124] on div "single-neutral-actions-share-1 Invited" at bounding box center [1168, 135] width 129 height 26
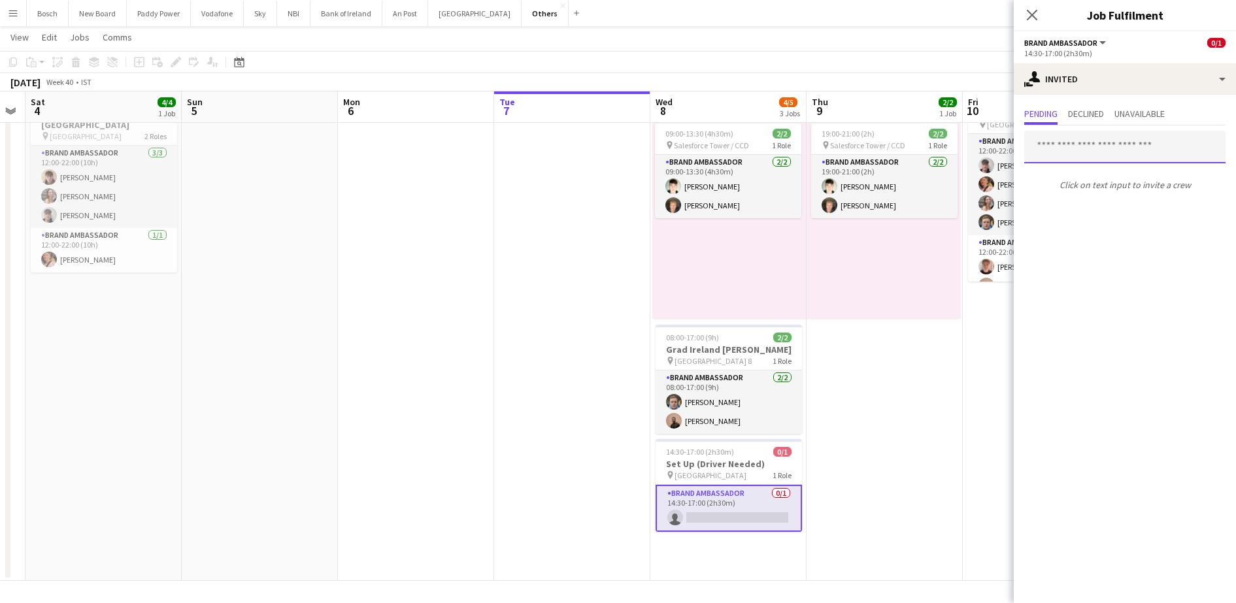
click at [1102, 157] on input "text" at bounding box center [1125, 147] width 201 height 33
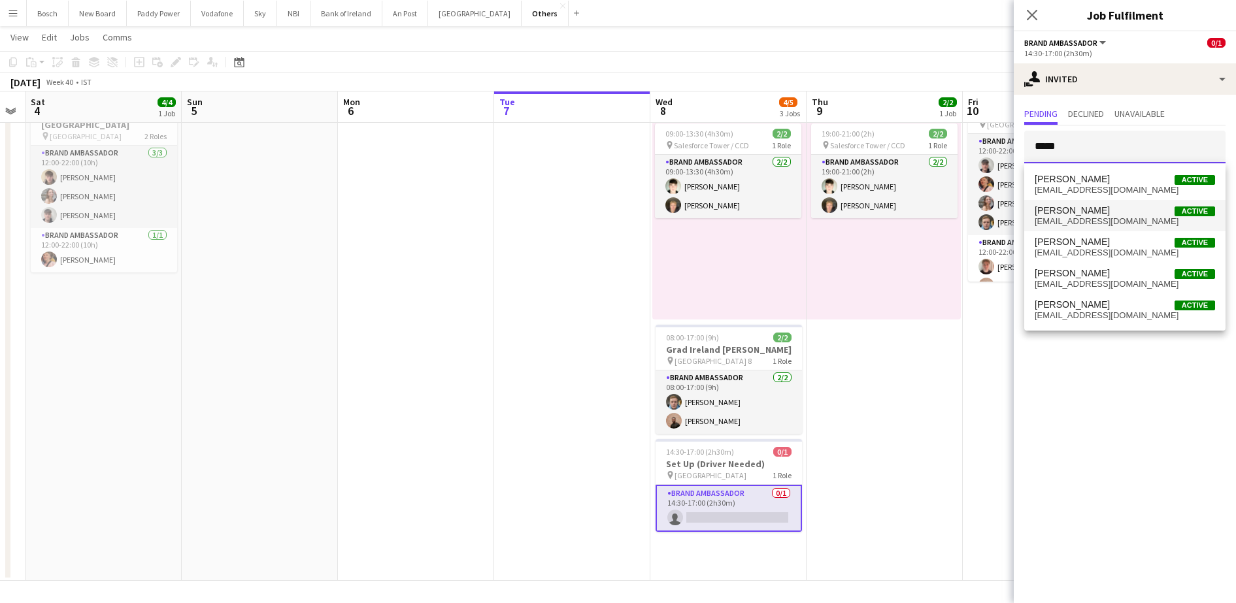
type input "*****"
click at [1119, 209] on span "[PERSON_NAME] Active" at bounding box center [1125, 210] width 180 height 11
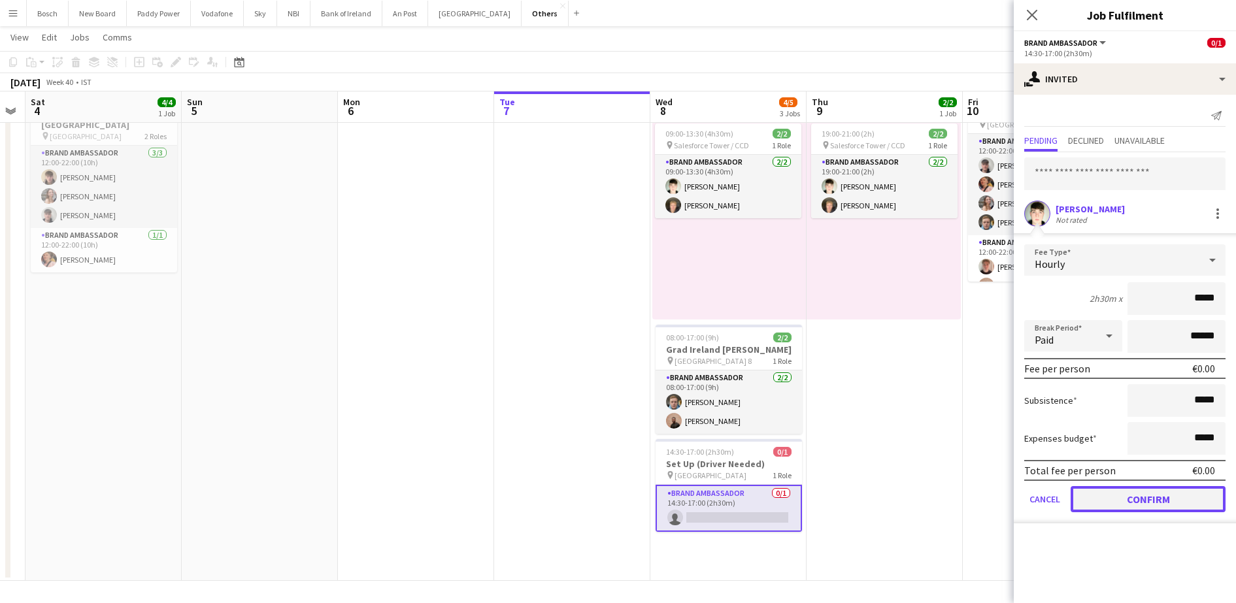
click at [1134, 496] on button "Confirm" at bounding box center [1148, 499] width 155 height 26
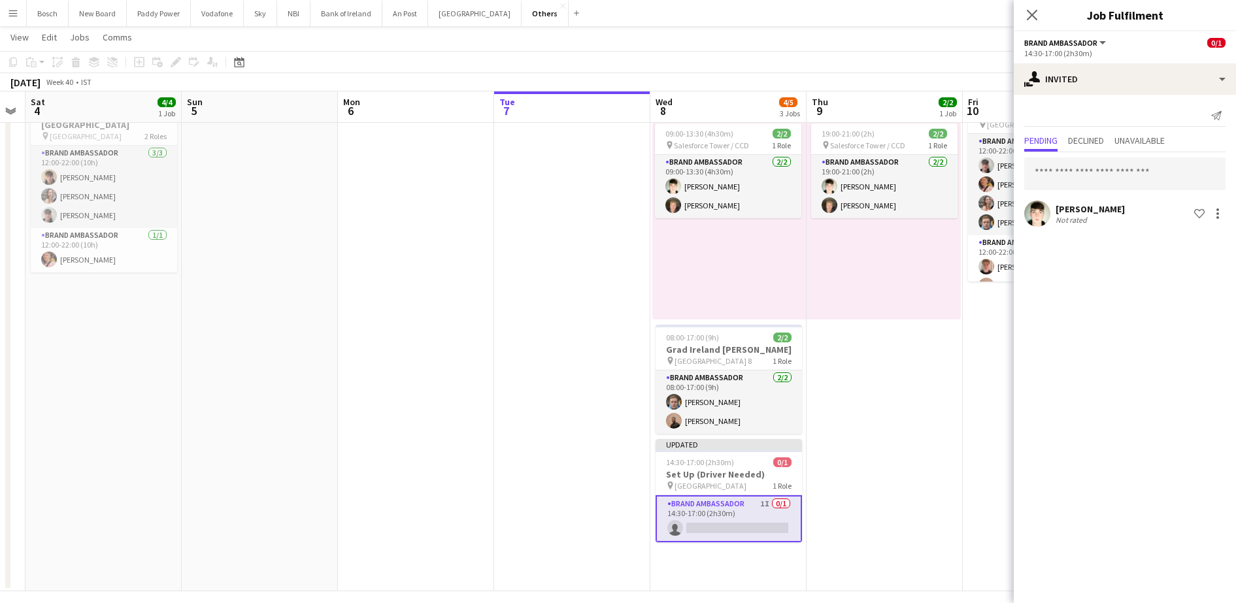
click at [890, 65] on app-toolbar "Copy Paste Paste Ctrl+V Paste with crew Ctrl+Shift+V Paste linked Job [GEOGRAPH…" at bounding box center [618, 62] width 1236 height 22
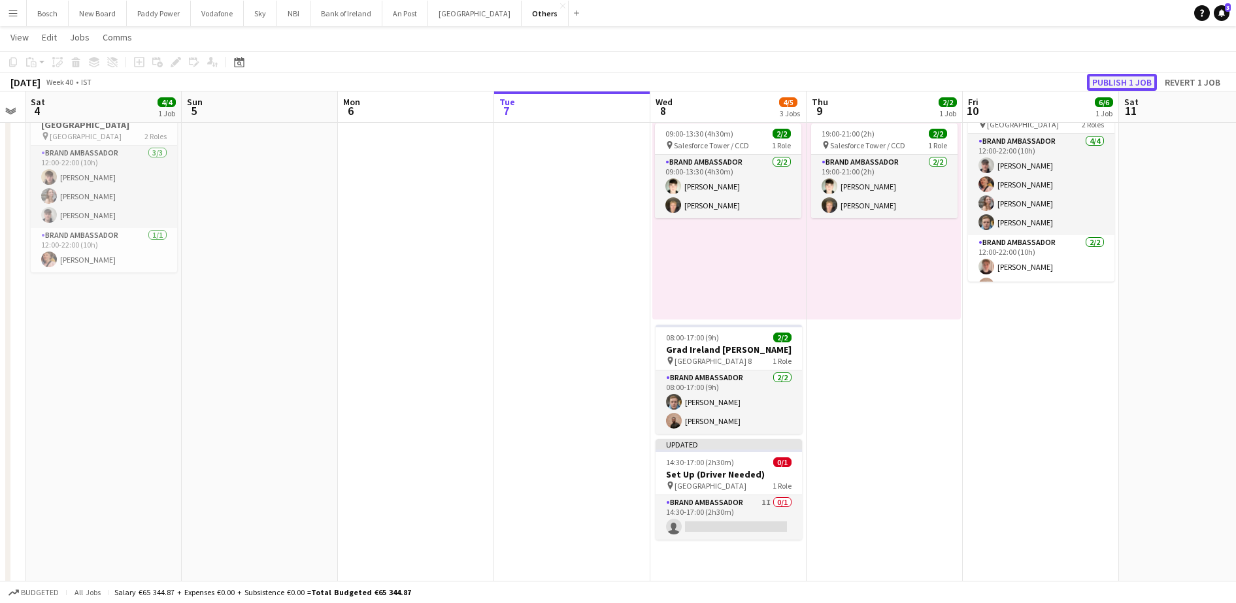
click at [1138, 82] on button "Publish 1 job" at bounding box center [1122, 82] width 70 height 17
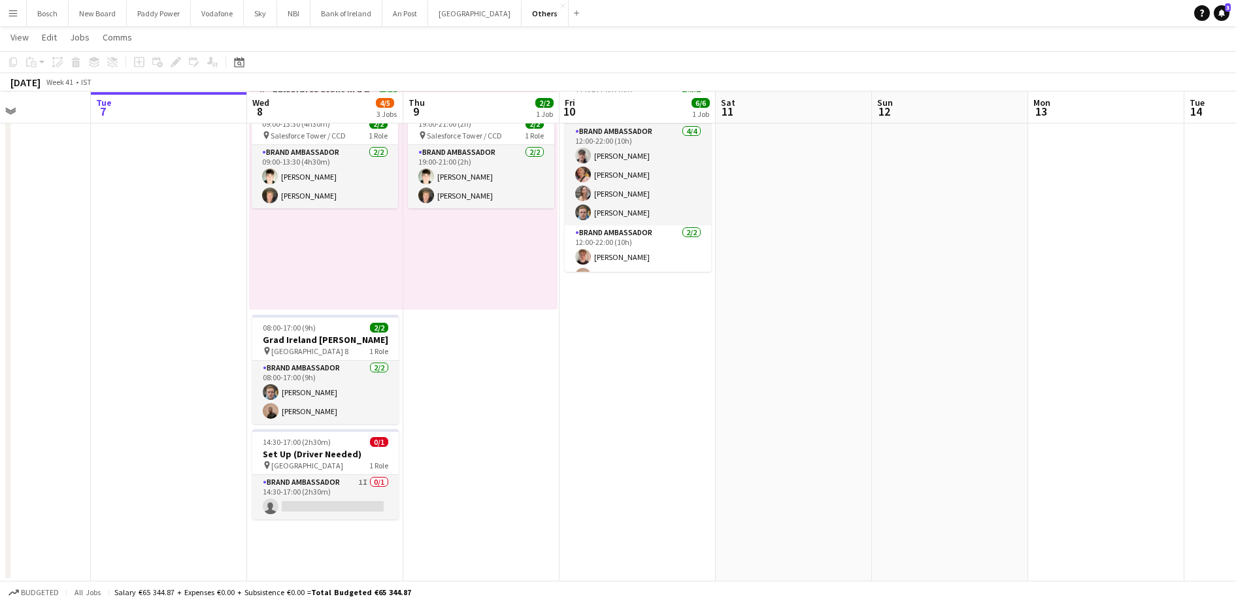
scroll to position [74, 0]
click at [275, 448] on h3 "Set Up (Driver Needed)" at bounding box center [325, 454] width 146 height 12
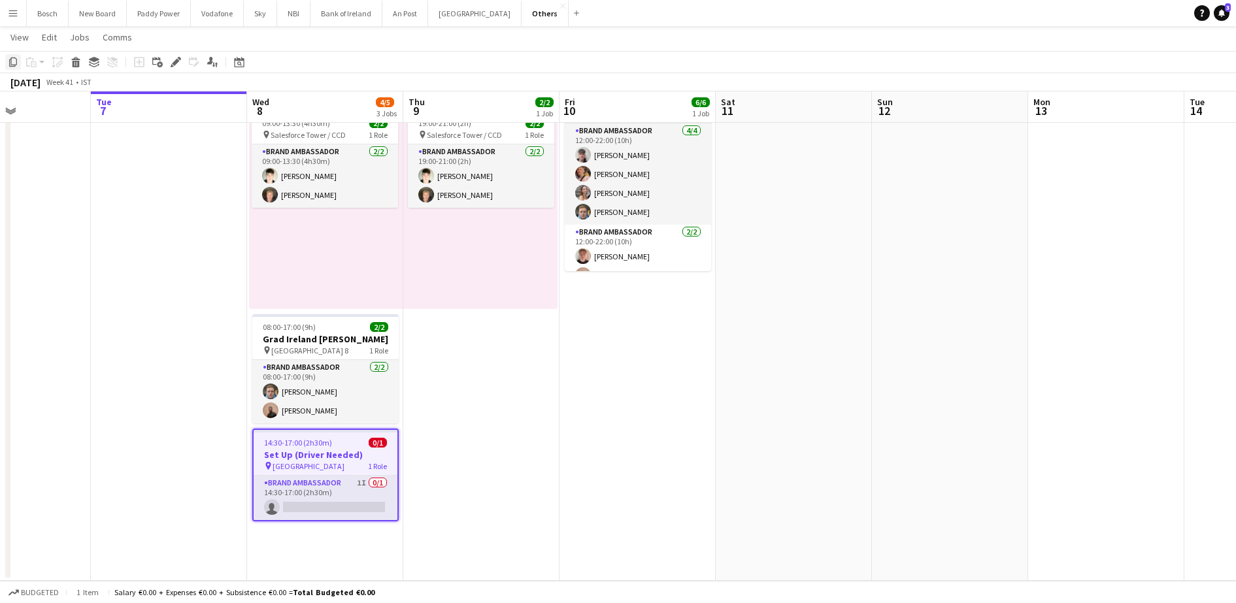
click at [12, 59] on icon "Copy" at bounding box center [13, 62] width 10 height 10
click at [624, 411] on app-date-cell "12:00-22:00 (10h) 6/6 Virgin Media Cork pin Cork 2 Roles Brand Ambassador [DATE…" at bounding box center [638, 327] width 156 height 509
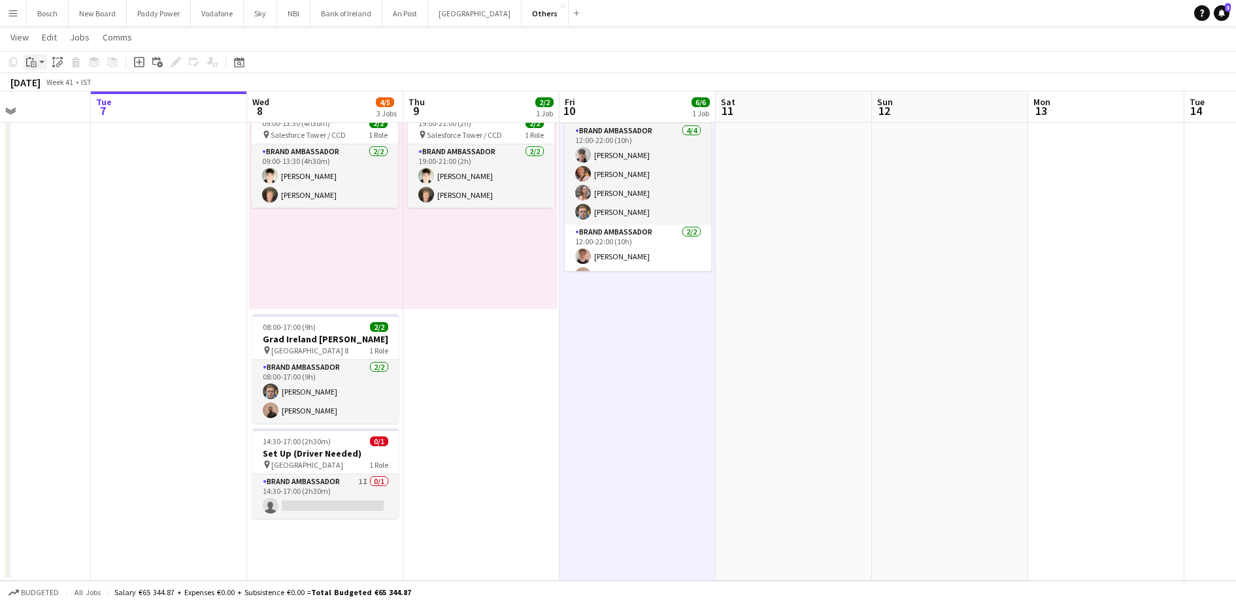
click at [34, 62] on icon "Paste" at bounding box center [31, 62] width 10 height 10
click at [93, 86] on link "Paste Ctrl+V" at bounding box center [96, 87] width 123 height 12
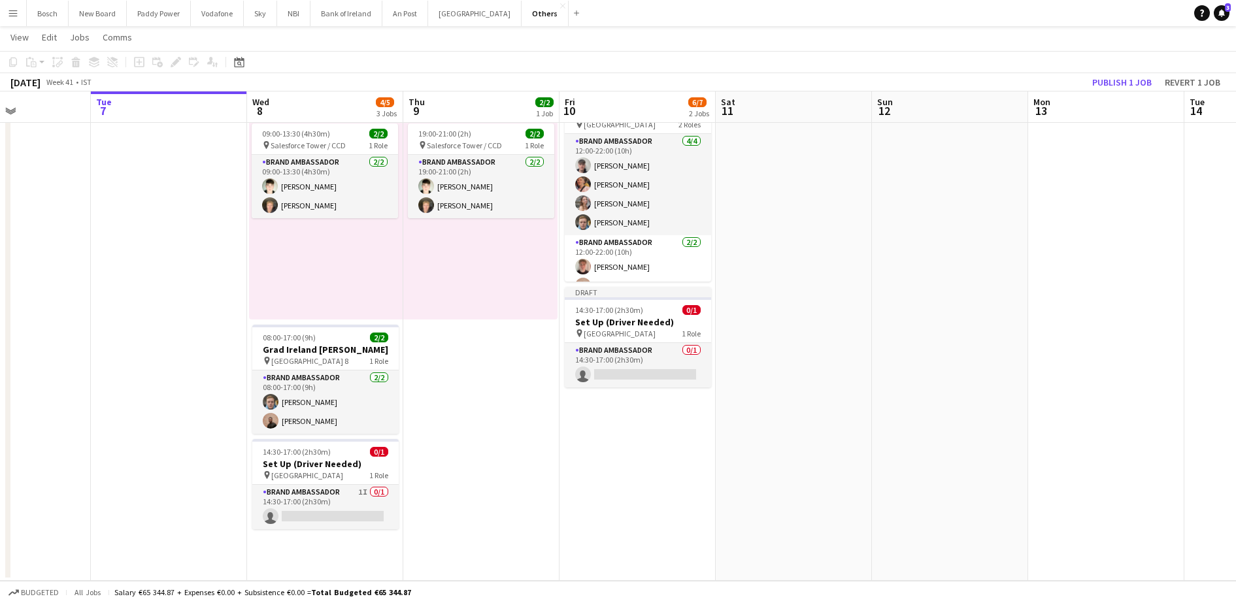
scroll to position [63, 0]
click at [602, 312] on span "14:30-17:00 (2h30m)" at bounding box center [609, 310] width 68 height 10
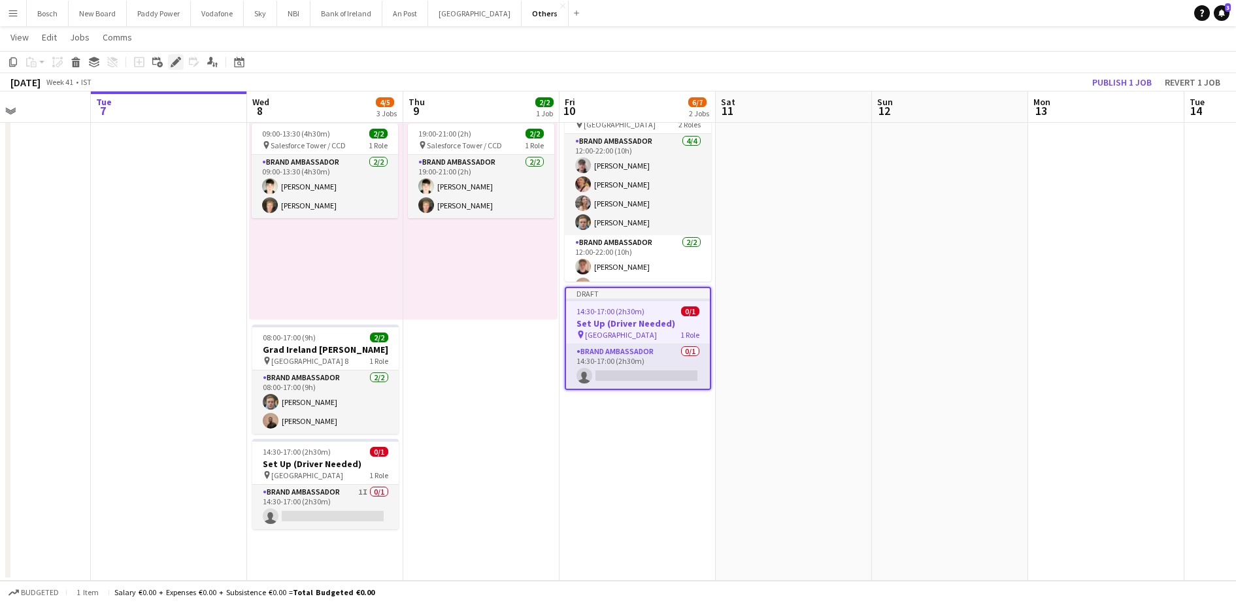
click at [176, 61] on icon at bounding box center [175, 62] width 7 height 7
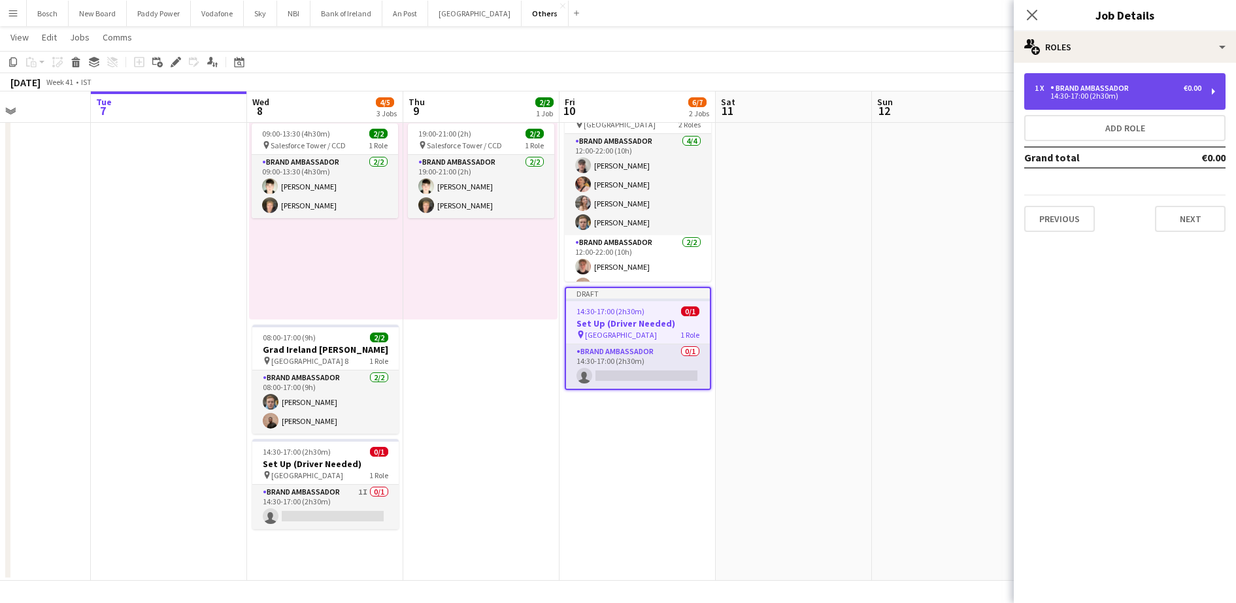
click at [1148, 105] on div "1 x Brand Ambassador €0.00 14:30-17:00 (2h30m)" at bounding box center [1125, 91] width 201 height 37
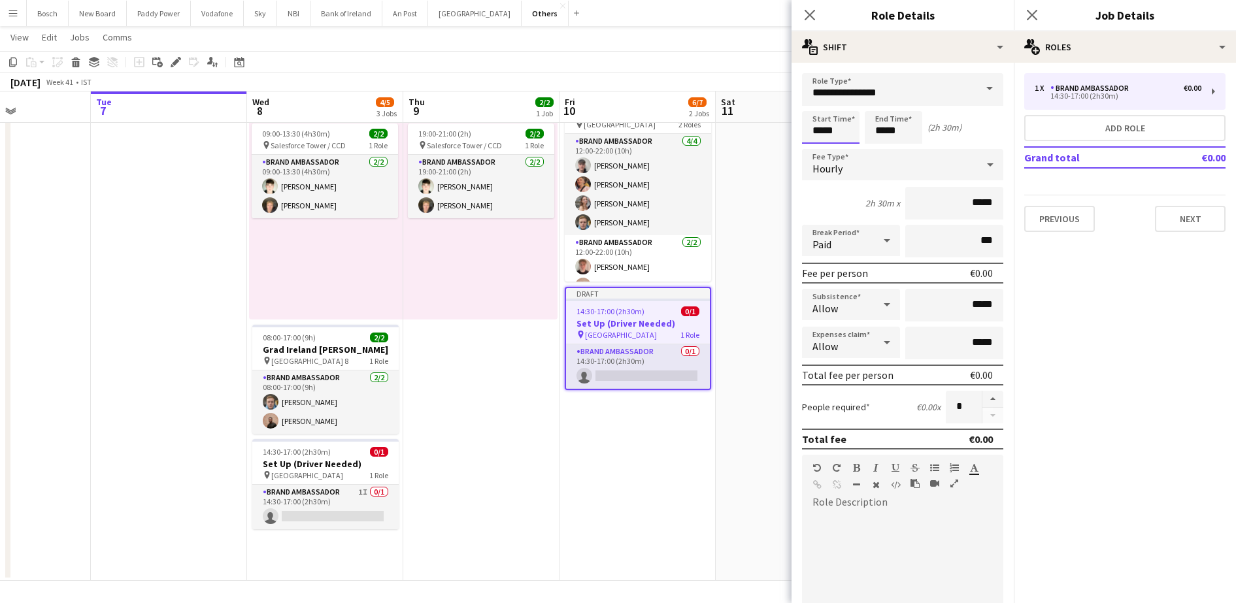
click at [831, 124] on input "*****" at bounding box center [831, 127] width 58 height 33
type input "*****"
click at [877, 130] on input "*****" at bounding box center [894, 127] width 58 height 33
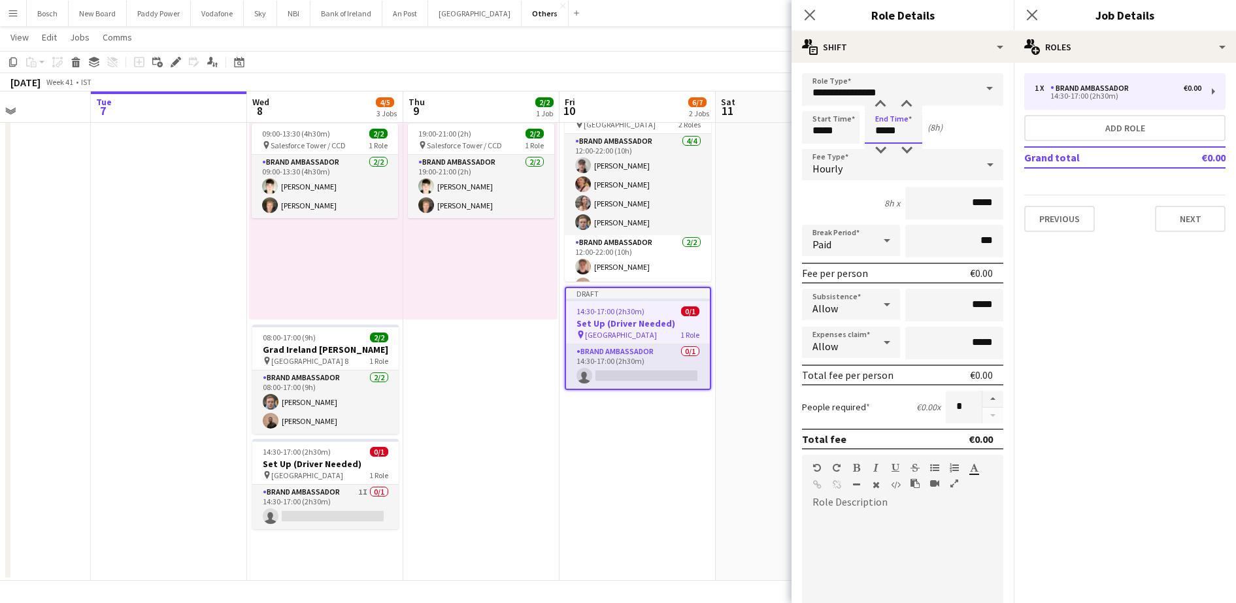
click at [877, 130] on input "*****" at bounding box center [894, 127] width 58 height 33
type input "*****"
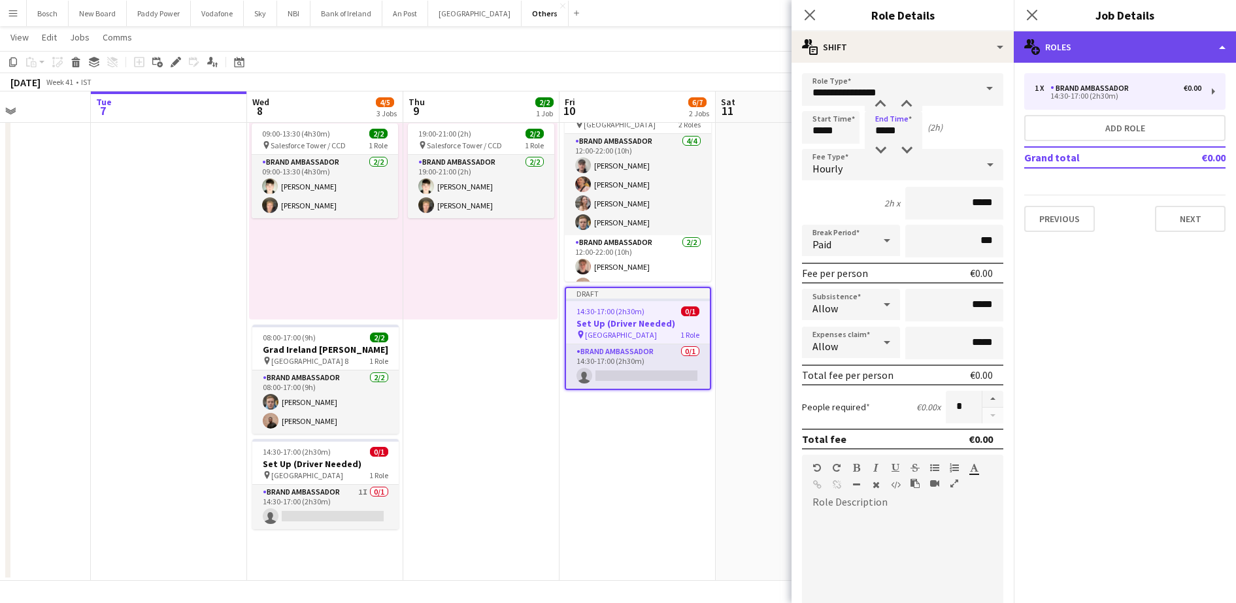
click at [1089, 60] on div "multiple-users-add Roles" at bounding box center [1125, 46] width 222 height 31
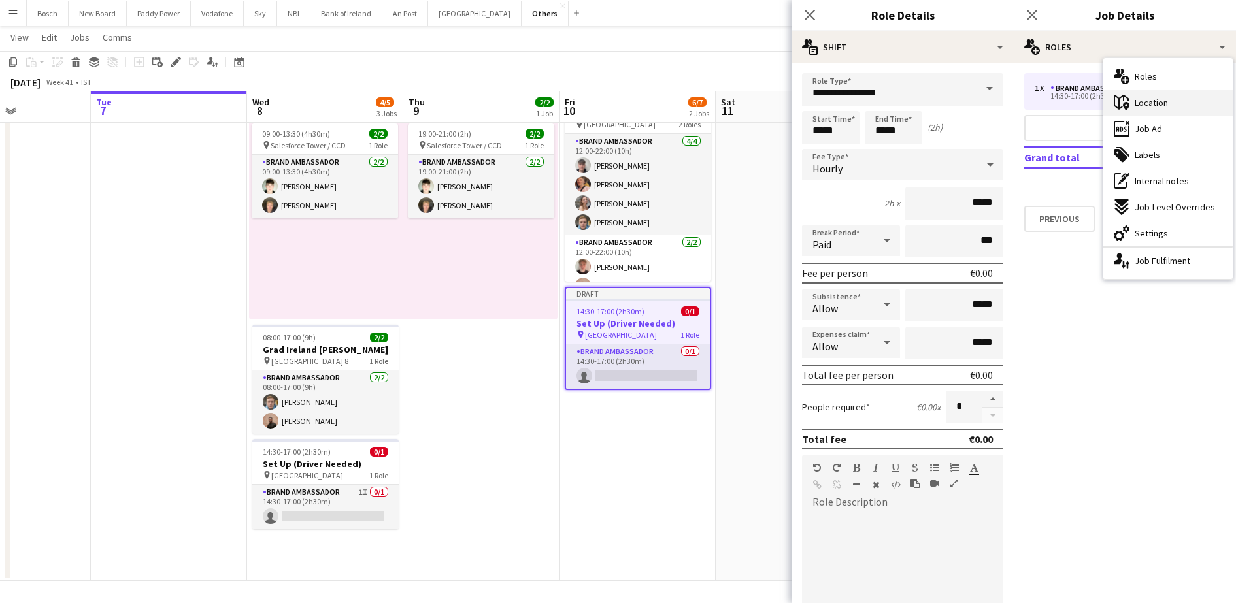
click at [1179, 110] on div "maps-pin-1 Location" at bounding box center [1168, 103] width 129 height 26
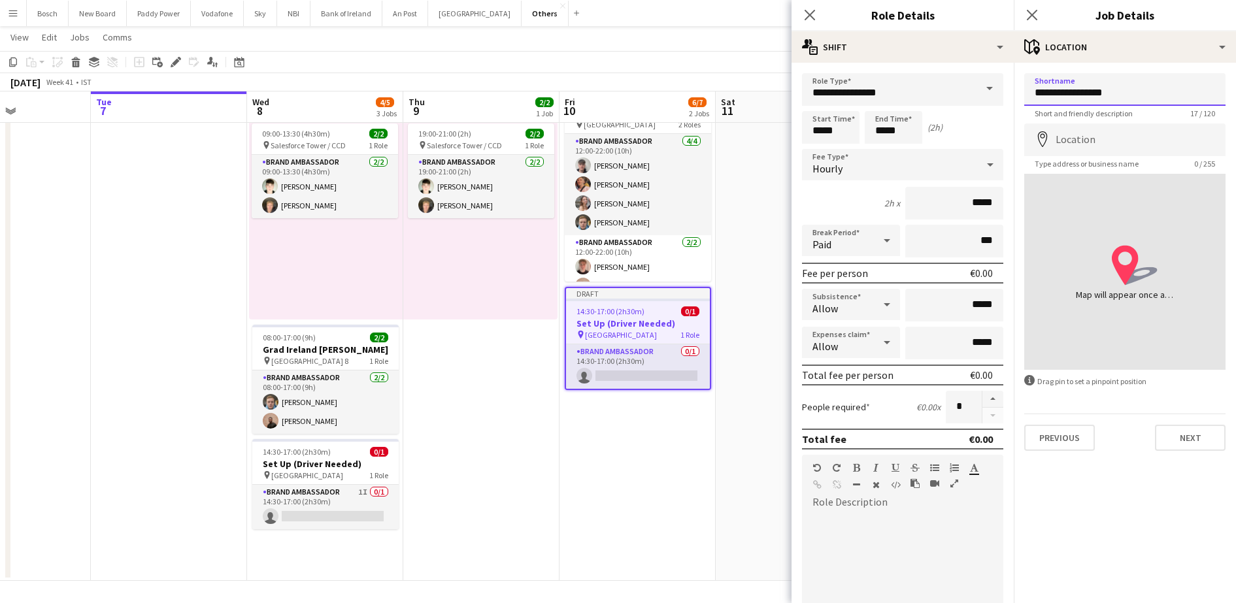
click at [1080, 91] on input "**********" at bounding box center [1125, 89] width 201 height 33
paste input "**********"
type input "**********"
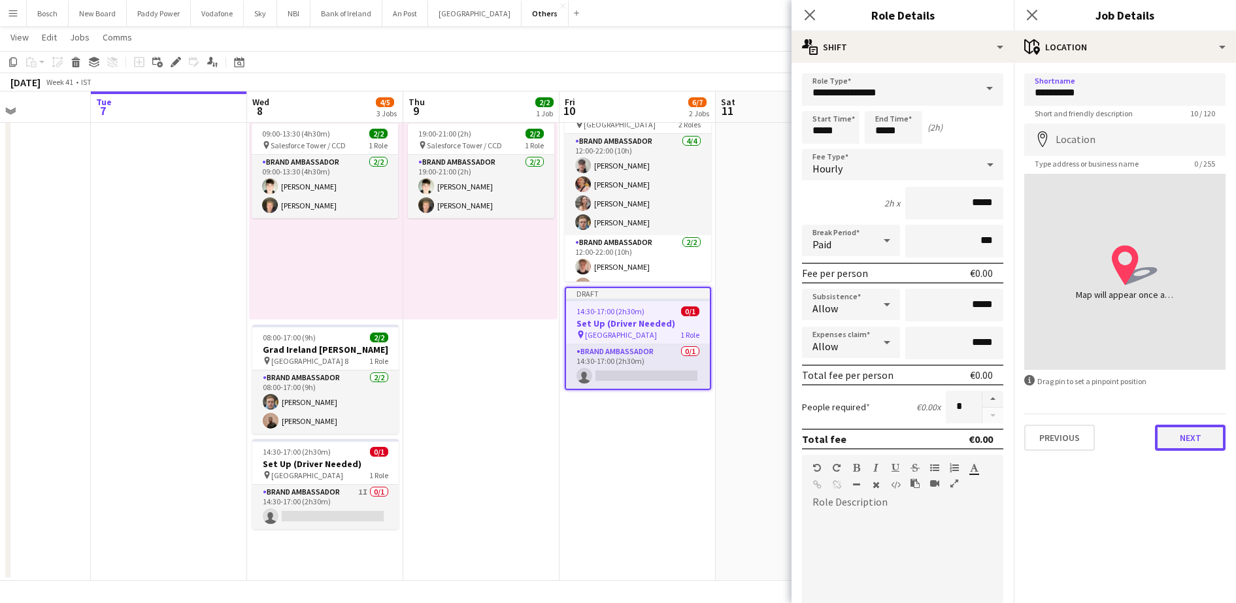
click at [1190, 437] on button "Next" at bounding box center [1190, 438] width 71 height 26
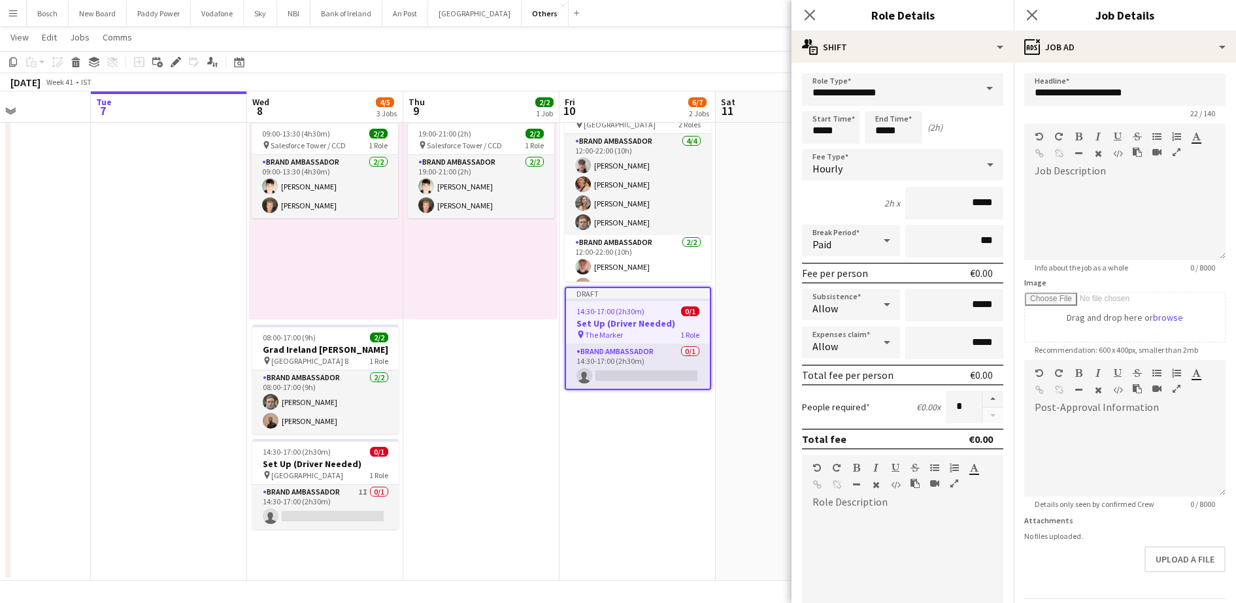
click at [716, 53] on app-toolbar "Copy Paste Paste Ctrl+V Paste with crew Ctrl+Shift+V Paste linked Job [GEOGRAPH…" at bounding box center [618, 62] width 1236 height 22
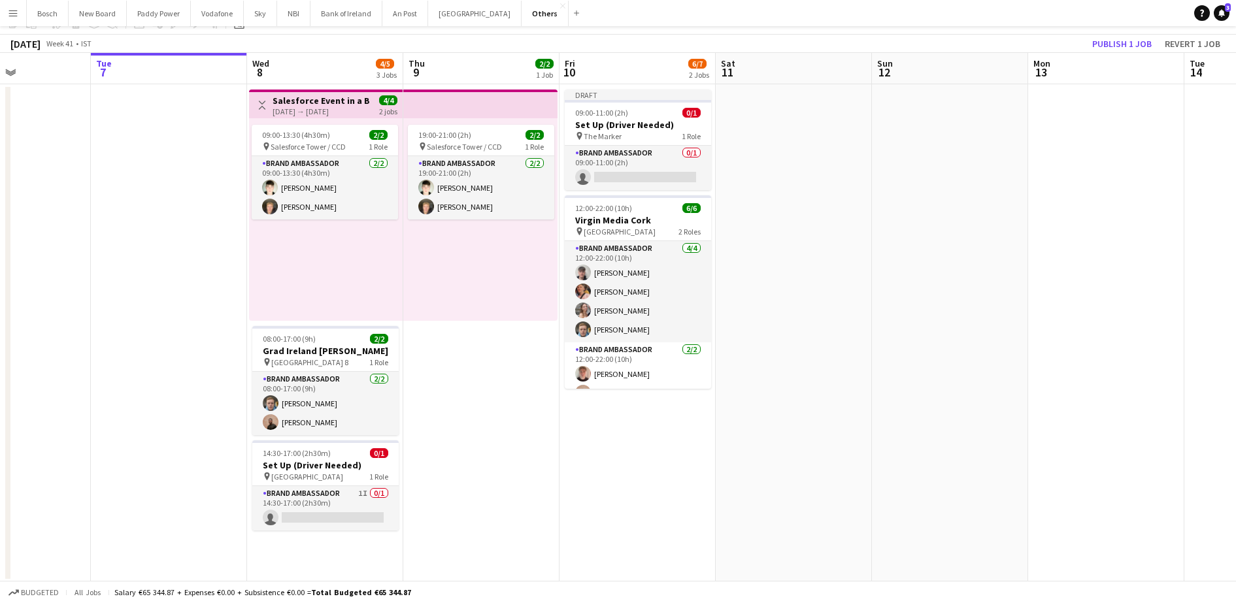
scroll to position [0, 0]
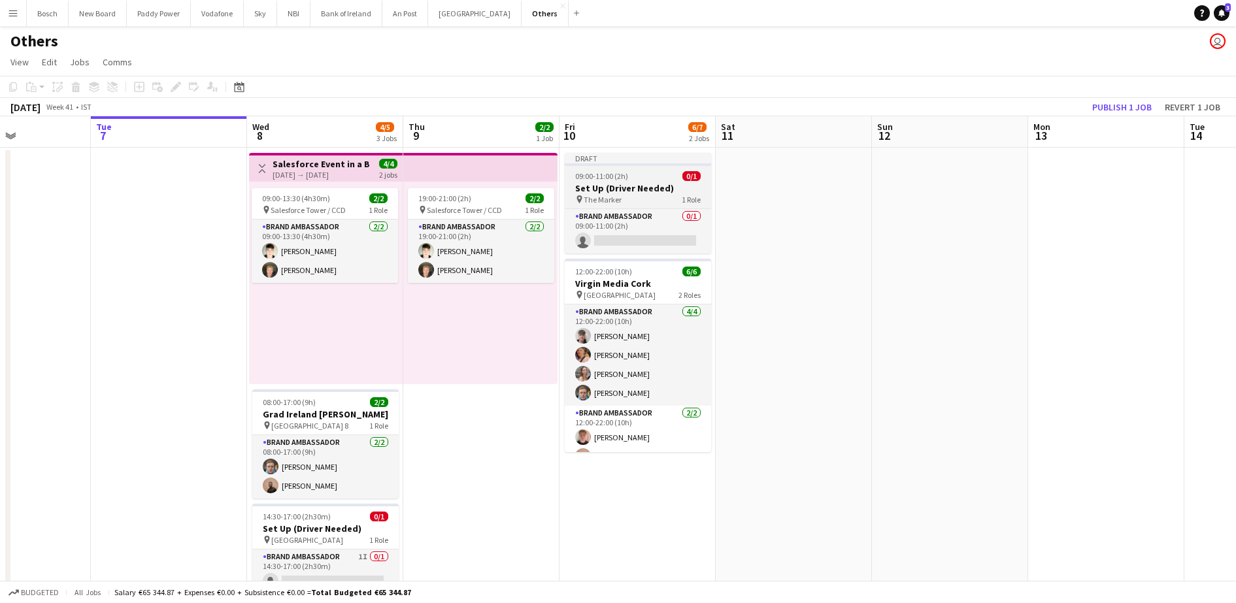
click at [646, 190] on h3 "Set Up (Driver Needed)" at bounding box center [638, 188] width 146 height 12
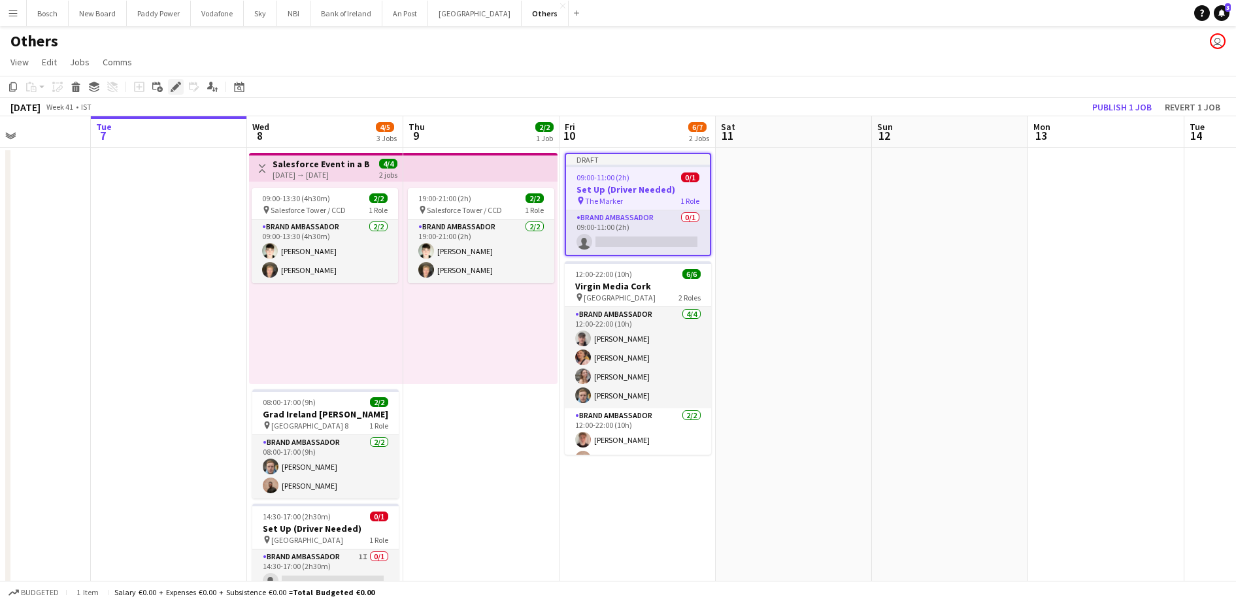
click at [176, 86] on icon at bounding box center [175, 87] width 7 height 7
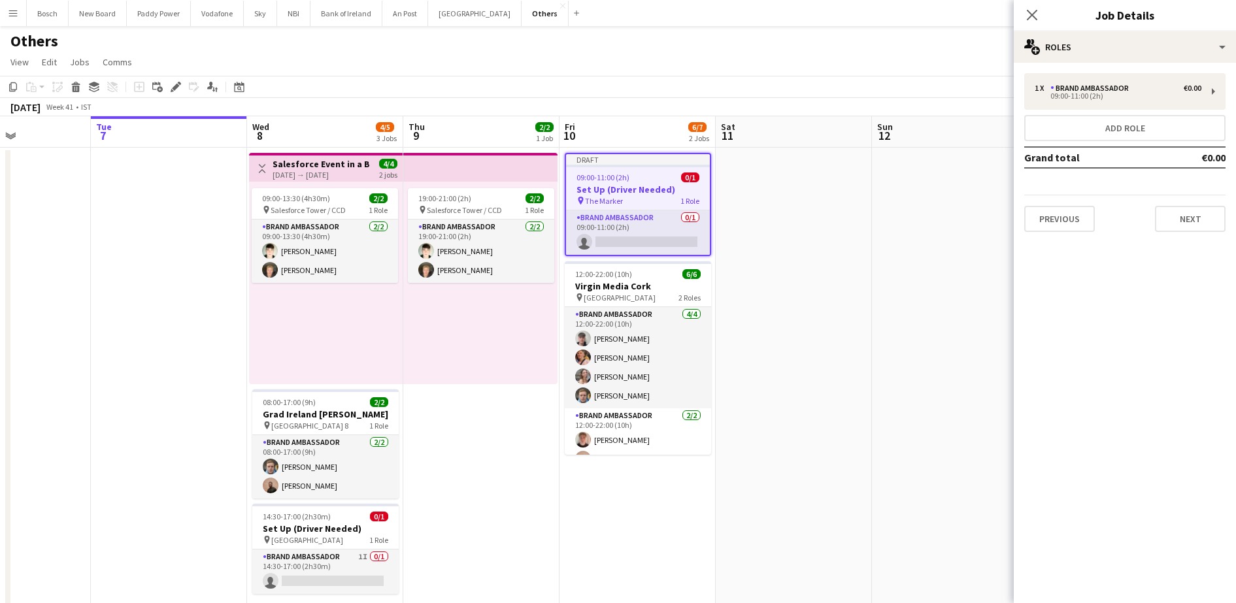
click at [850, 112] on div "[DATE] Week 41 • IST Publish 1 job Revert 1 job" at bounding box center [618, 107] width 1236 height 18
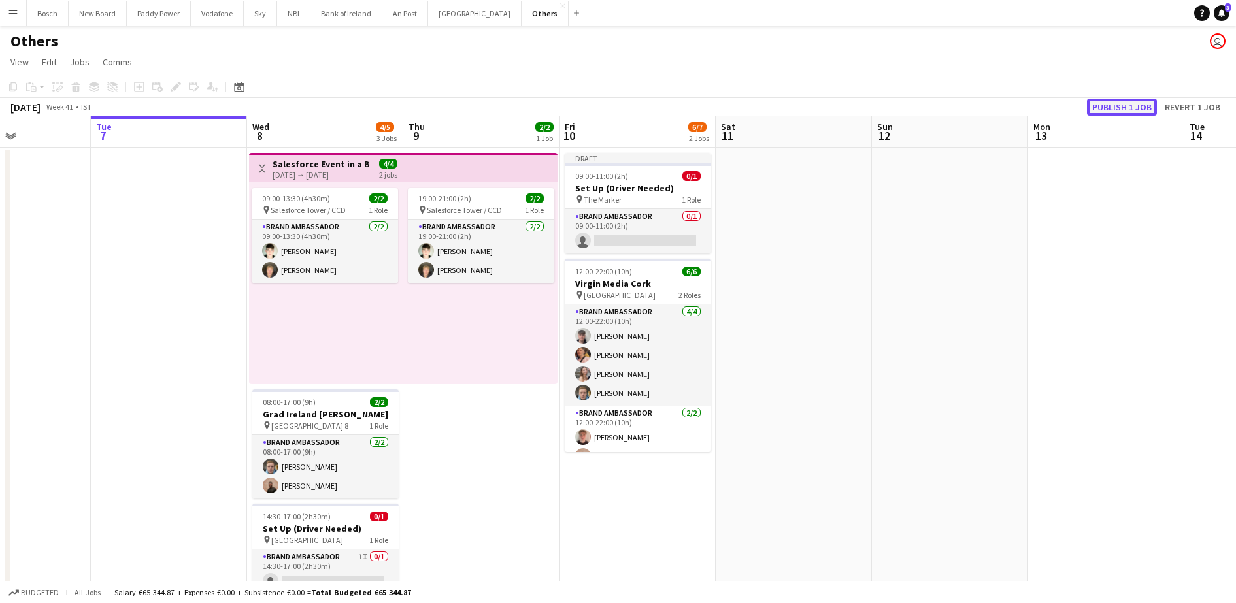
click at [1123, 107] on button "Publish 1 job" at bounding box center [1122, 107] width 70 height 17
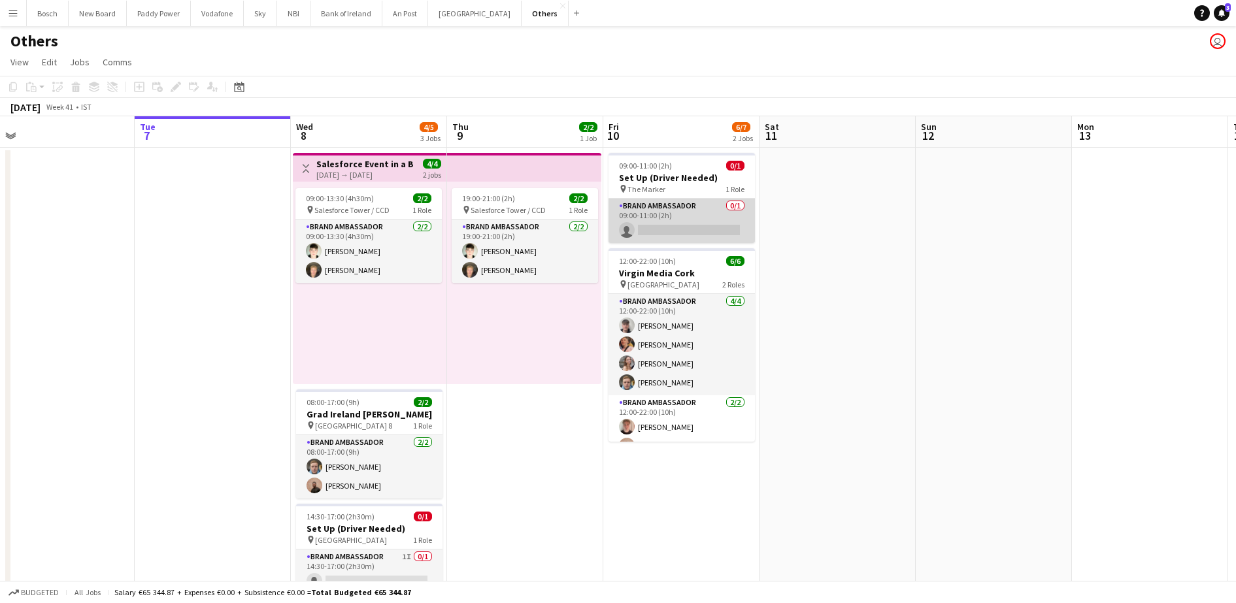
click at [688, 205] on app-card-role "Brand Ambassador 0/1 09:00-11:00 (2h) single-neutral-actions" at bounding box center [682, 221] width 146 height 44
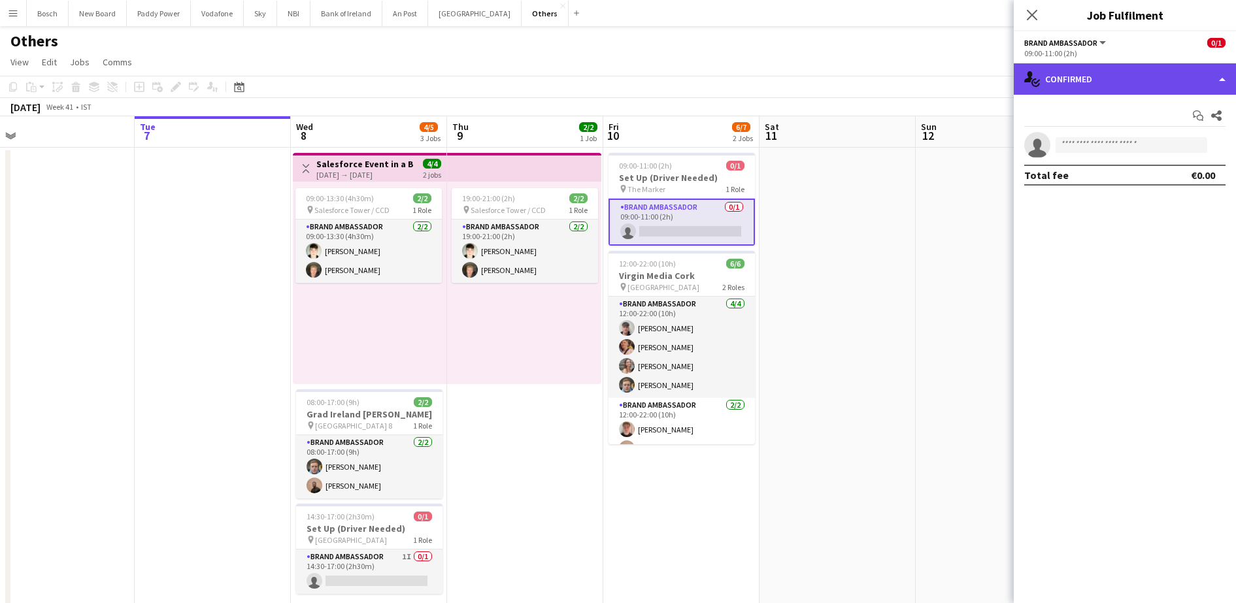
click at [1095, 73] on div "single-neutral-actions-check-2 Confirmed" at bounding box center [1125, 78] width 222 height 31
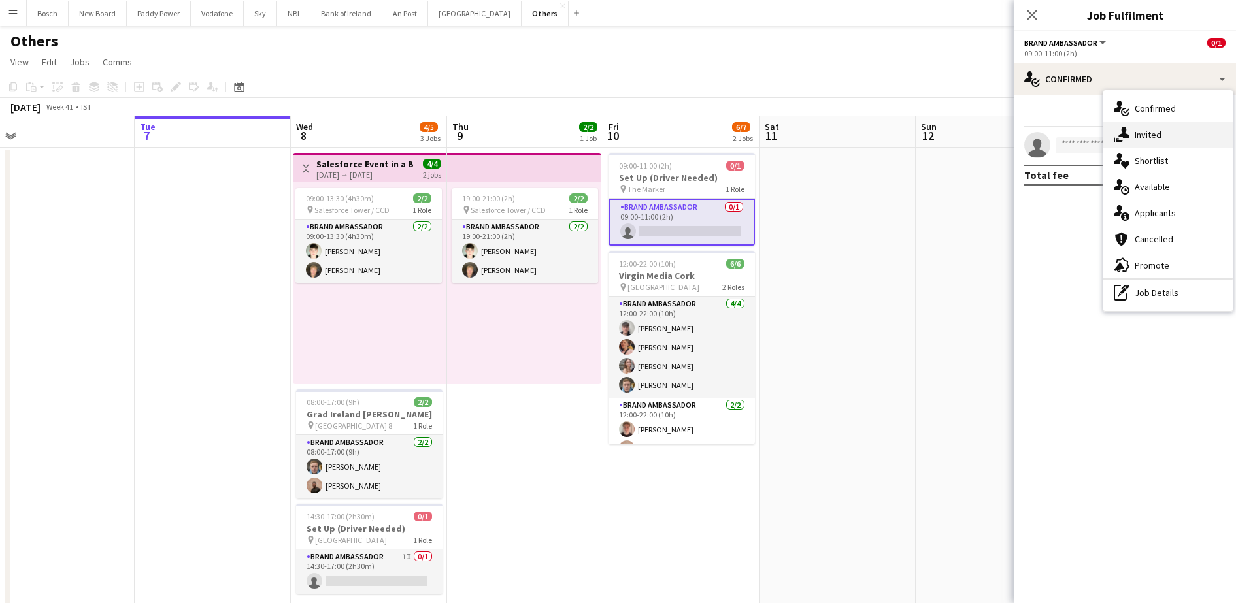
click at [1122, 124] on div "single-neutral-actions-share-1 Invited" at bounding box center [1168, 135] width 129 height 26
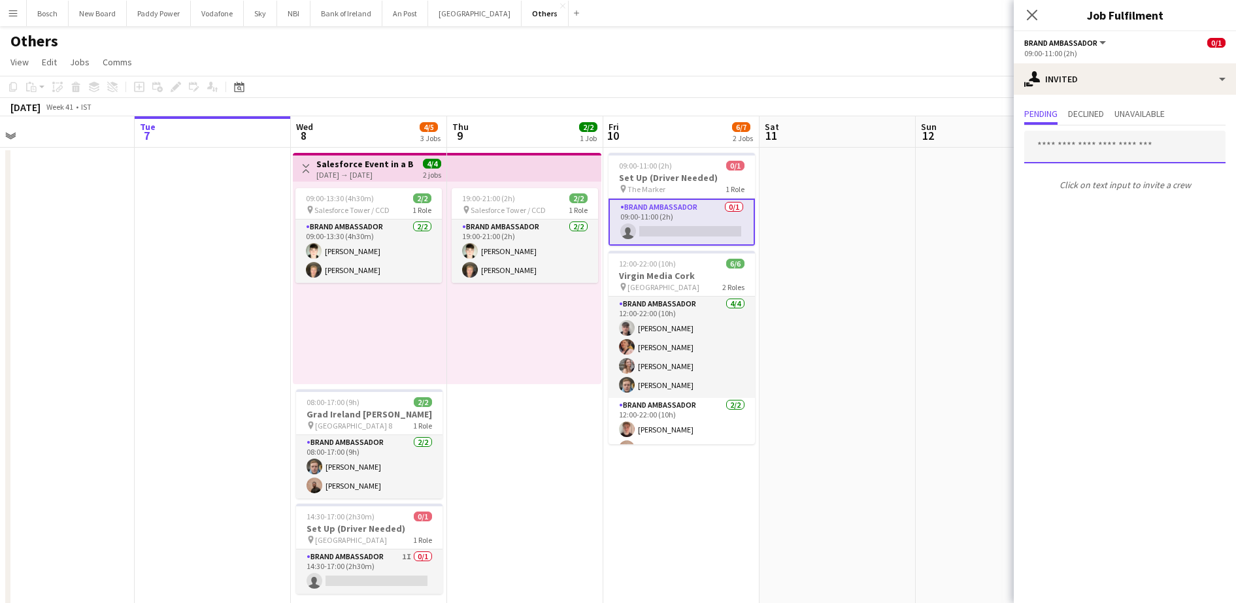
click at [1100, 152] on input "text" at bounding box center [1125, 147] width 201 height 33
type input "***"
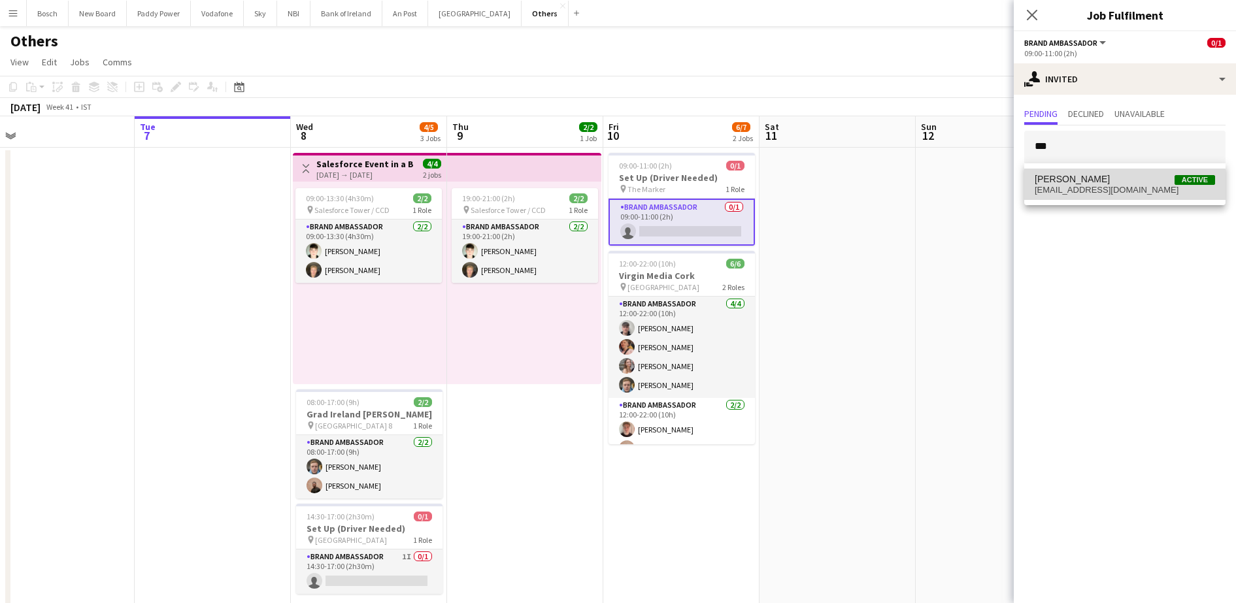
click at [1117, 190] on span "[EMAIL_ADDRESS][DOMAIN_NAME]" at bounding box center [1125, 190] width 180 height 10
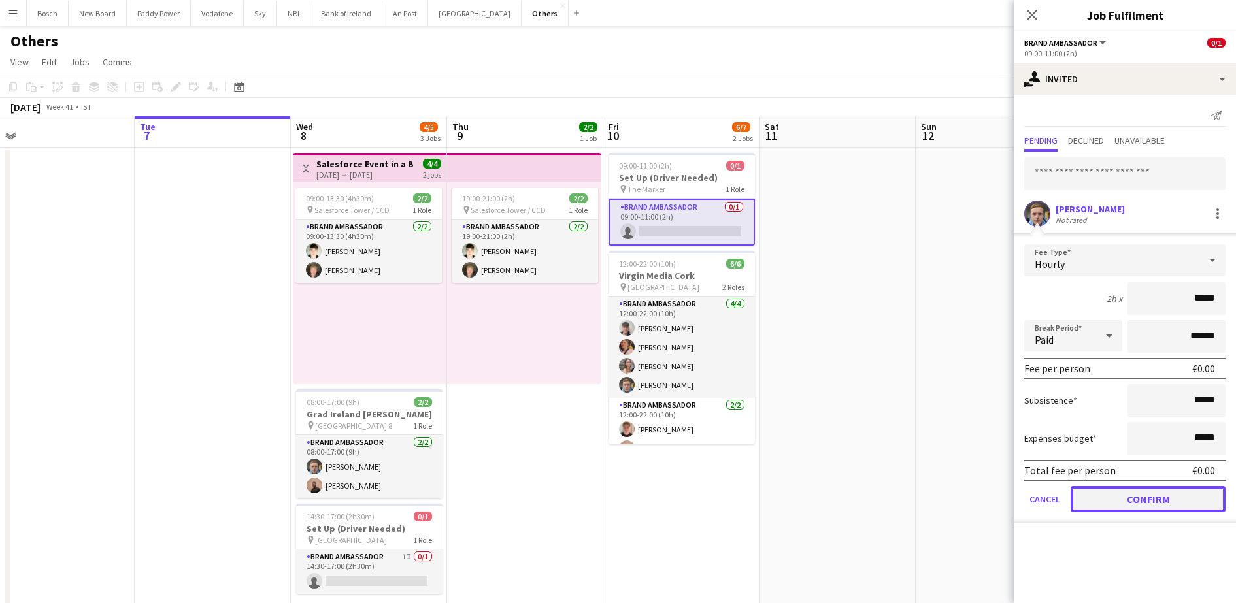
click at [1165, 502] on button "Confirm" at bounding box center [1148, 499] width 155 height 26
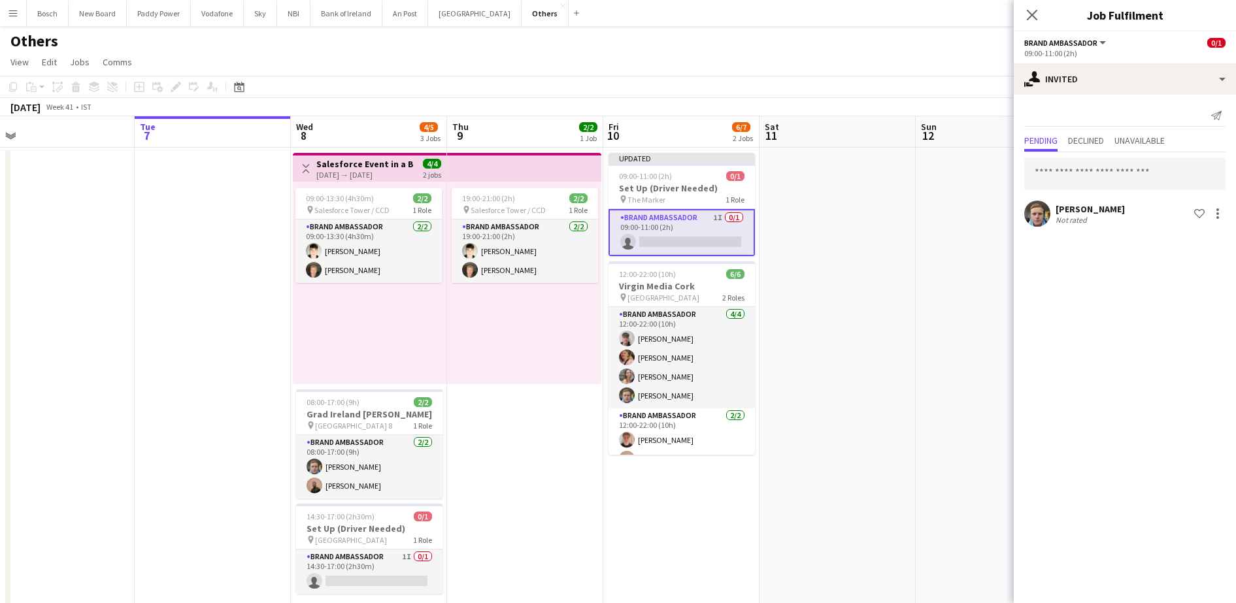
scroll to position [0, 489]
click at [898, 116] on app-board-header-date "Sat 11" at bounding box center [839, 131] width 156 height 31
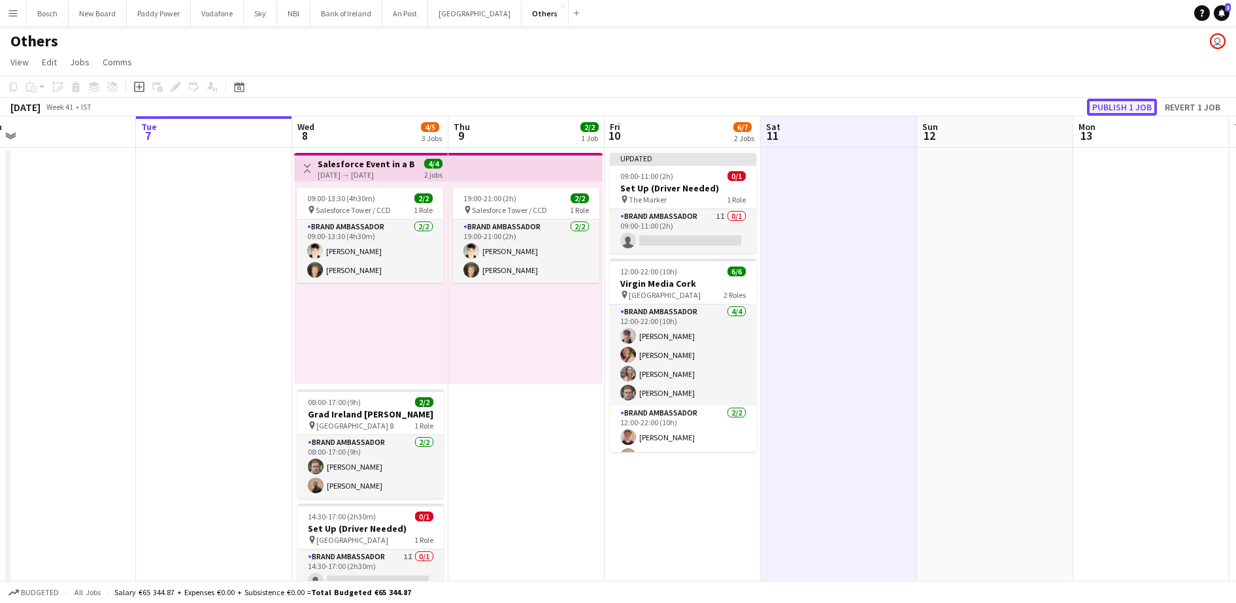
click at [1103, 101] on button "Publish 1 job" at bounding box center [1122, 107] width 70 height 17
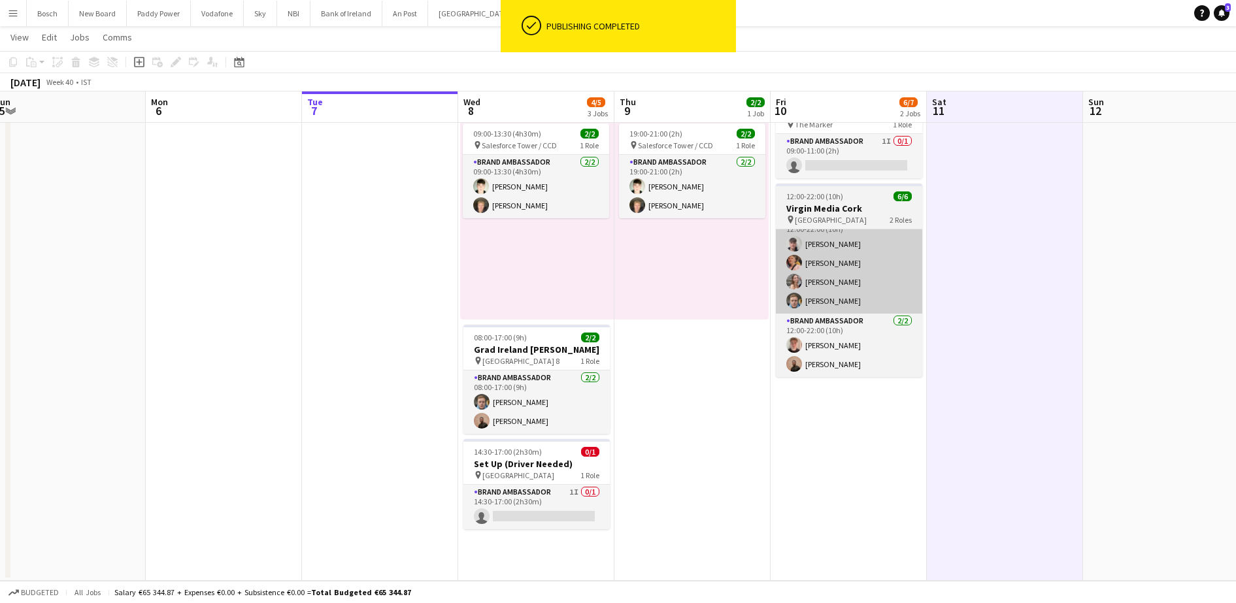
scroll to position [0, 322]
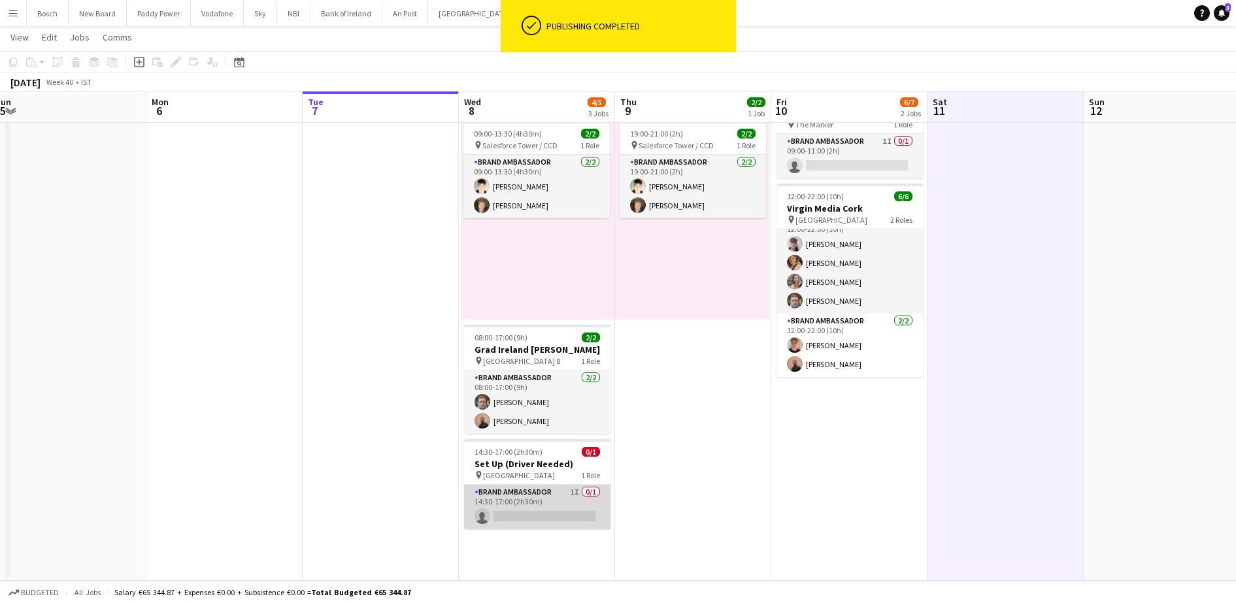
click at [546, 490] on app-card-role "Brand Ambassador 1I 0/1 14:30-17:00 (2h30m) single-neutral-actions" at bounding box center [537, 507] width 146 height 44
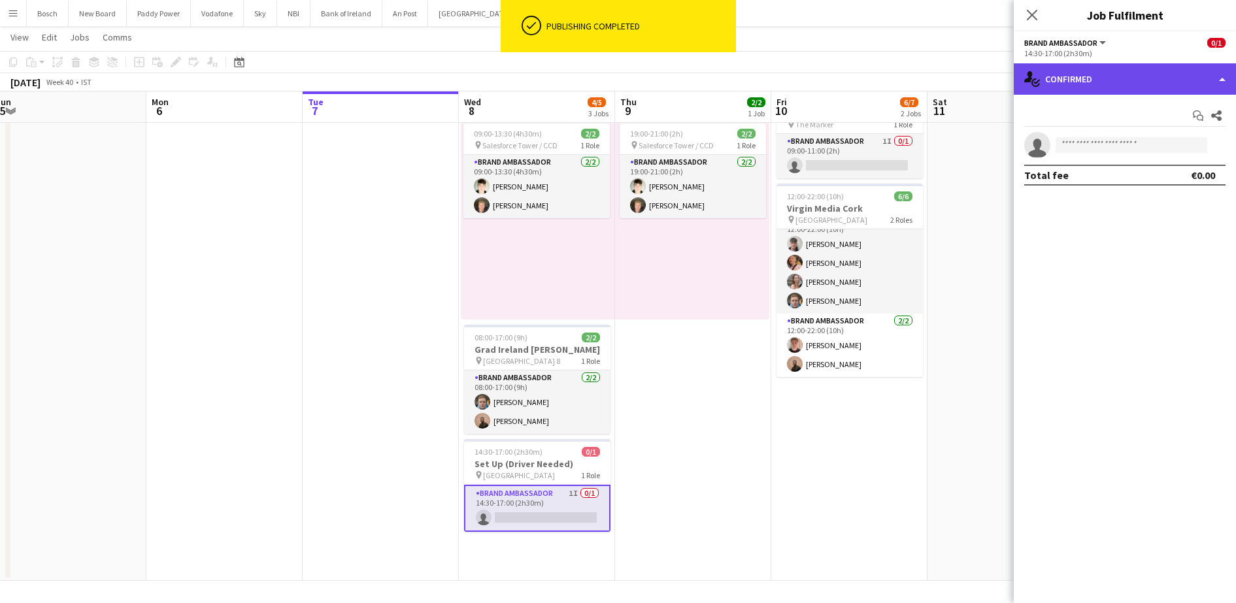
click at [1085, 76] on div "single-neutral-actions-check-2 Confirmed" at bounding box center [1125, 78] width 222 height 31
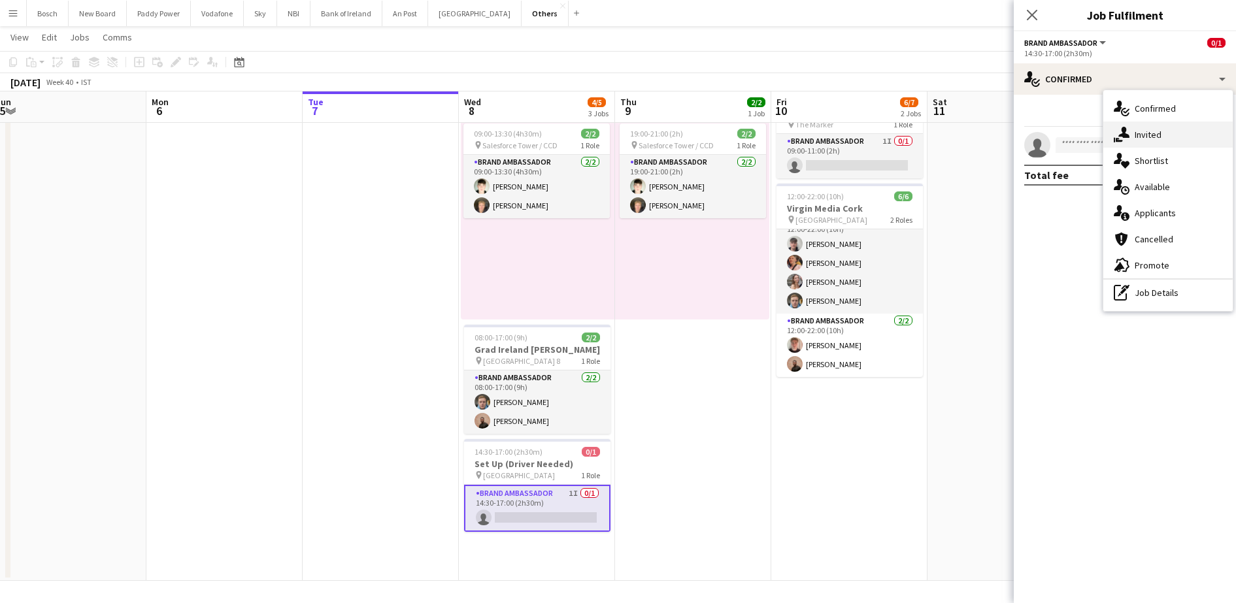
click at [1127, 129] on icon at bounding box center [1124, 132] width 11 height 11
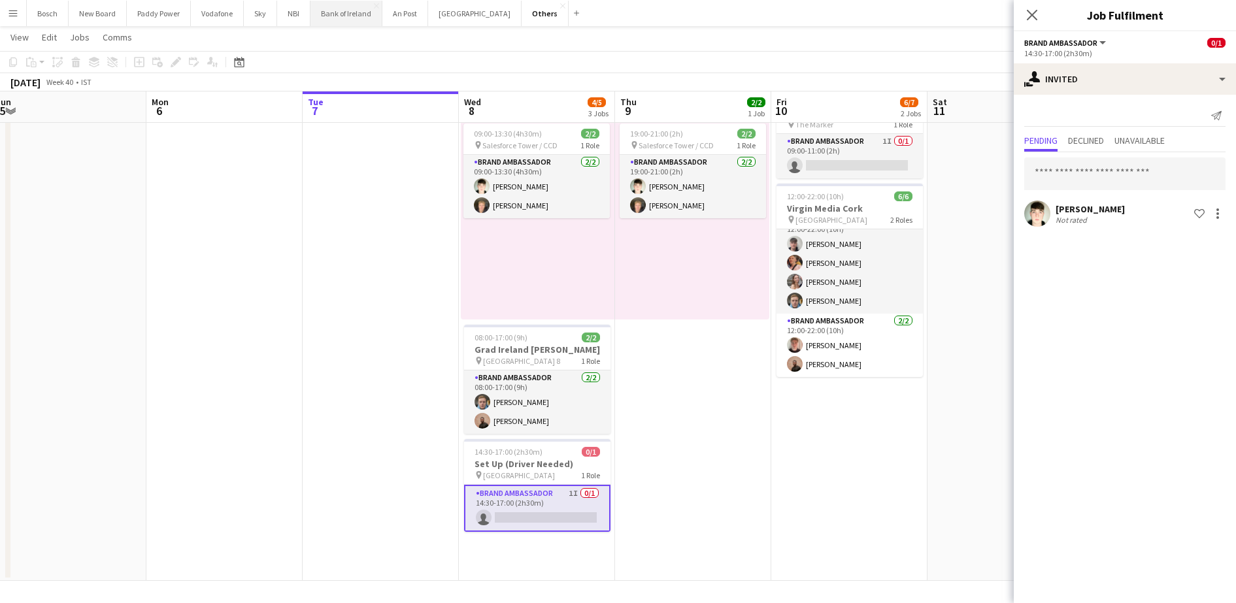
click at [364, 18] on button "Bank of Ireland Close" at bounding box center [347, 13] width 72 height 25
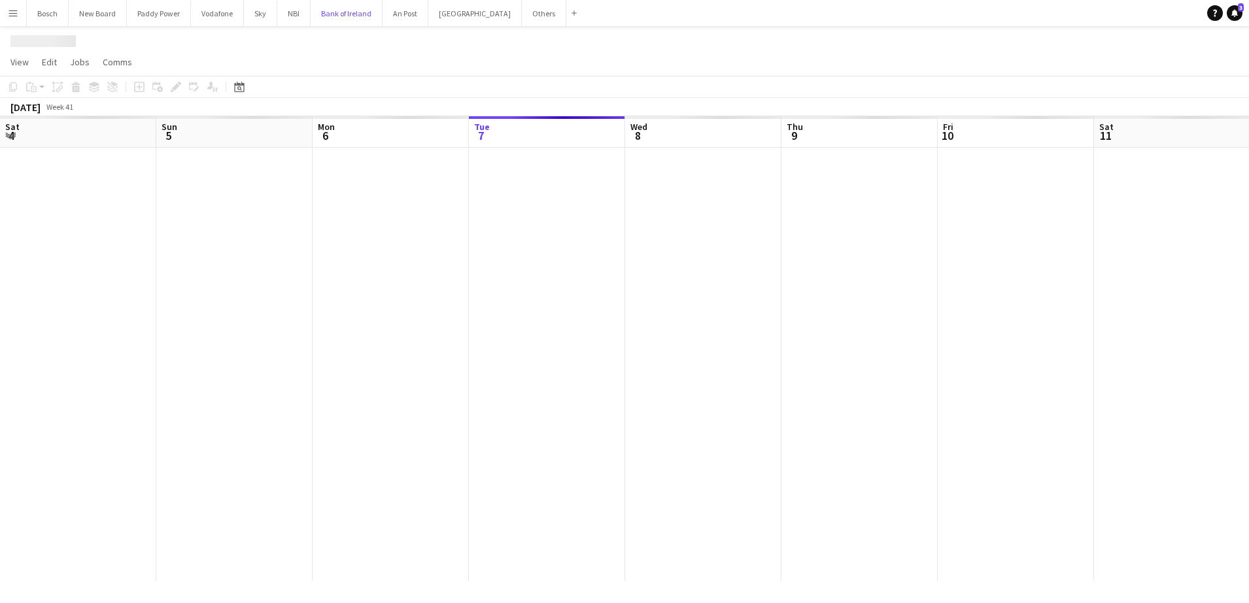
scroll to position [0, 313]
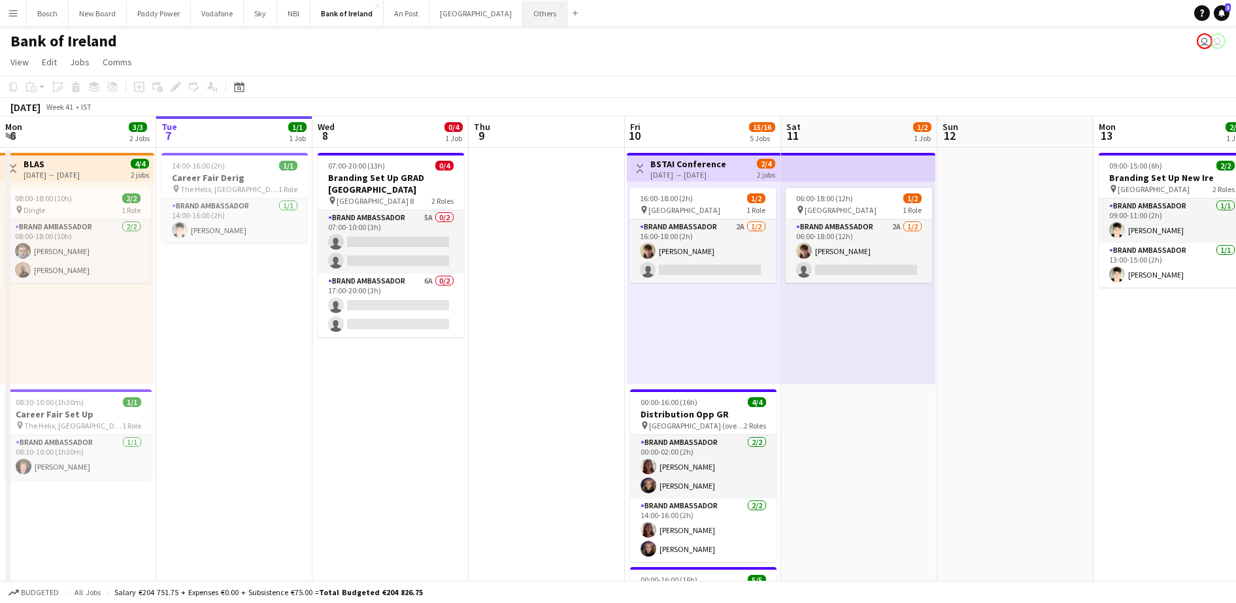
click at [523, 15] on button "Others Close" at bounding box center [545, 13] width 44 height 25
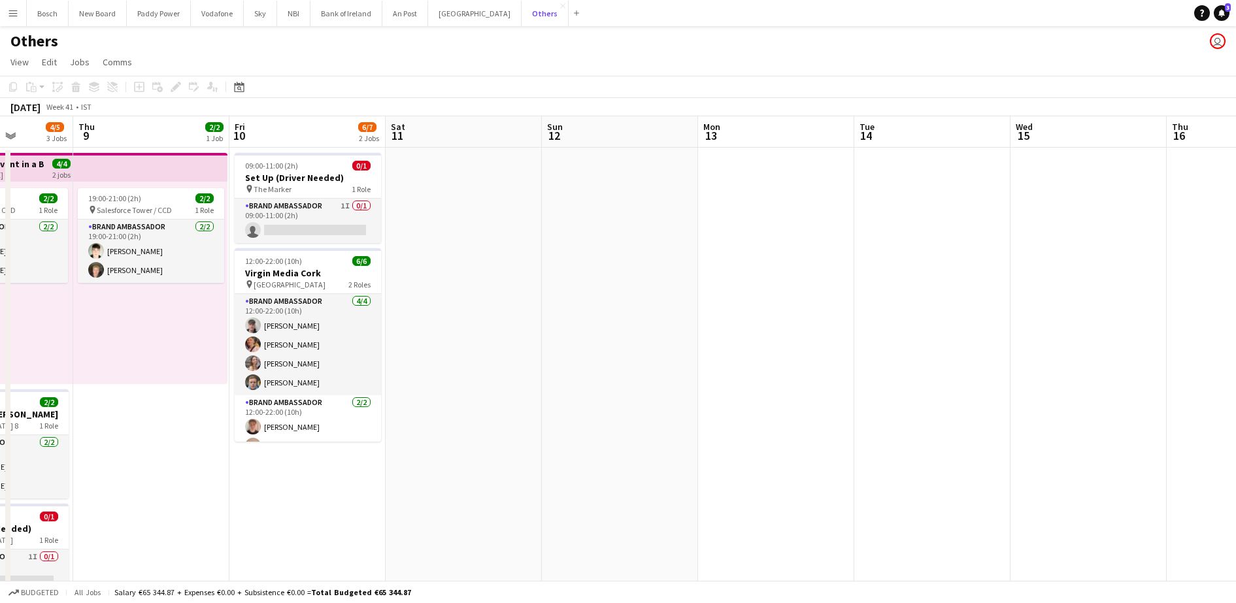
scroll to position [63, 0]
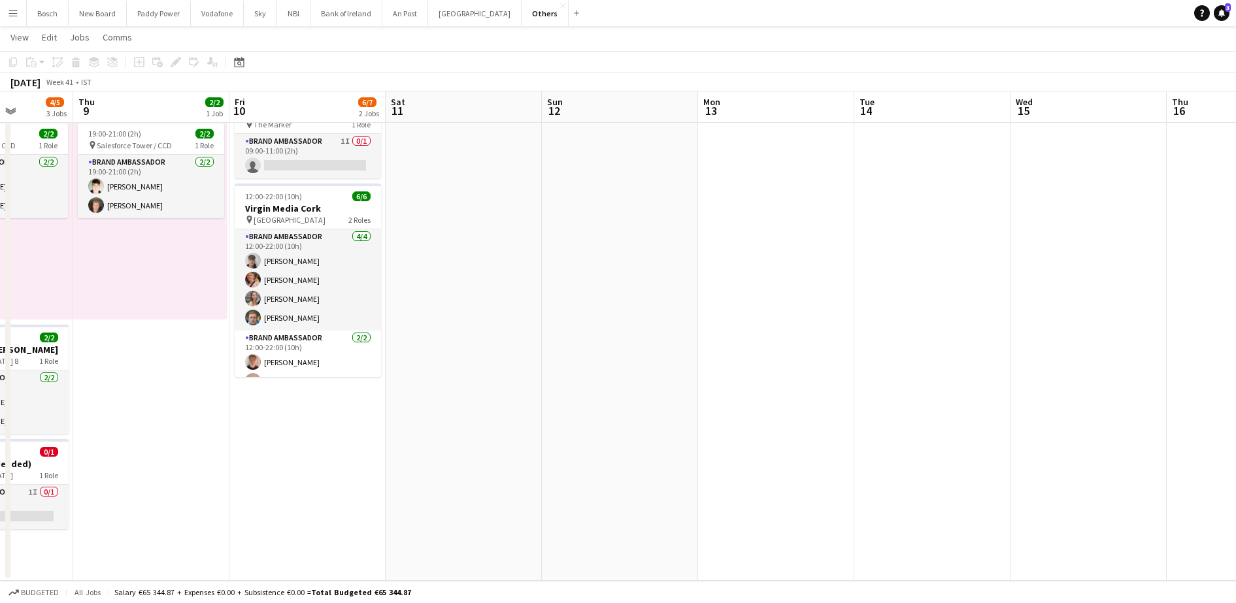
click at [379, 432] on app-date-cell "09:00-11:00 (2h) 0/1 Set Up (Driver Needed) pin The Marker 1 Role Brand Ambassa…" at bounding box center [307, 332] width 156 height 498
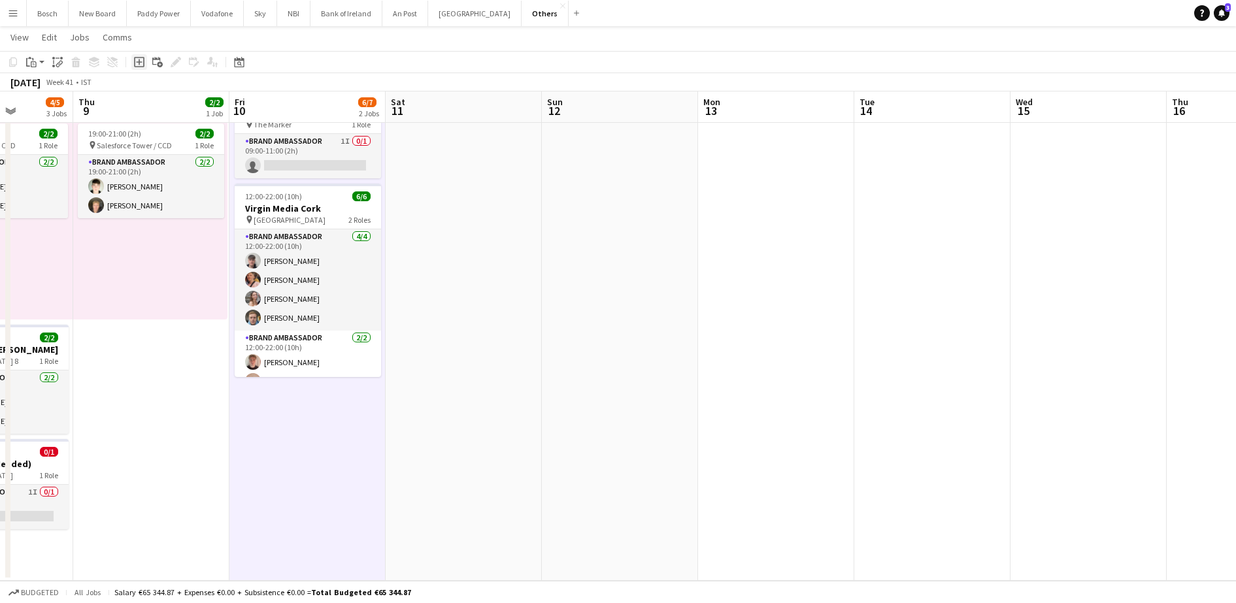
click at [142, 65] on icon "Add job" at bounding box center [139, 62] width 10 height 10
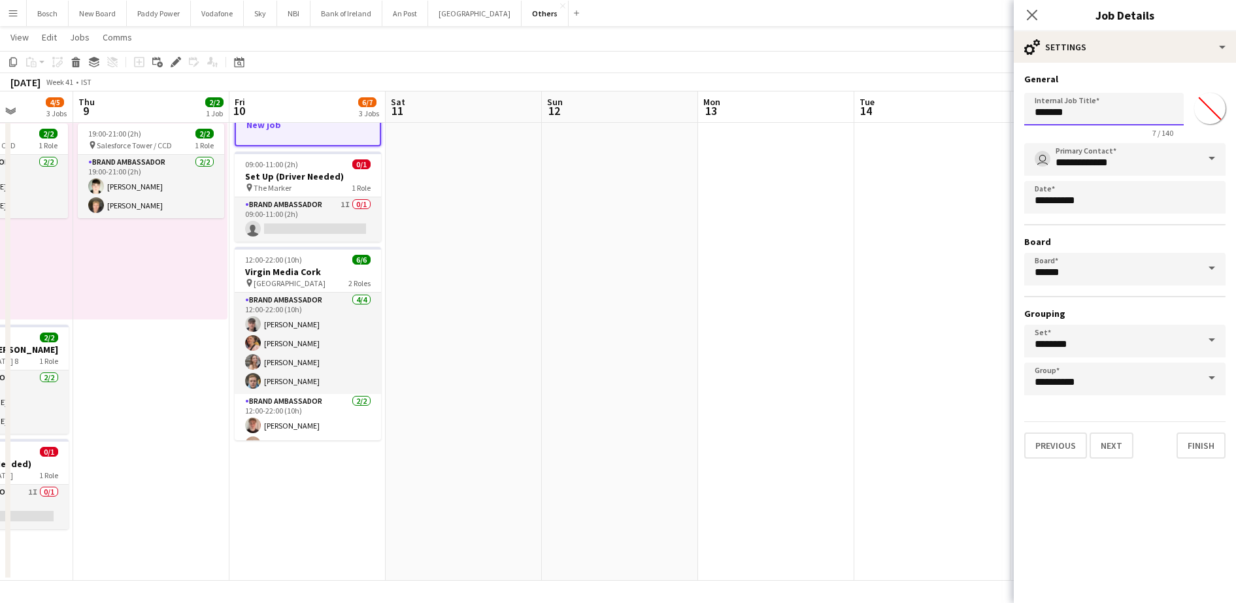
click at [1079, 118] on input "*******" at bounding box center [1105, 109] width 160 height 33
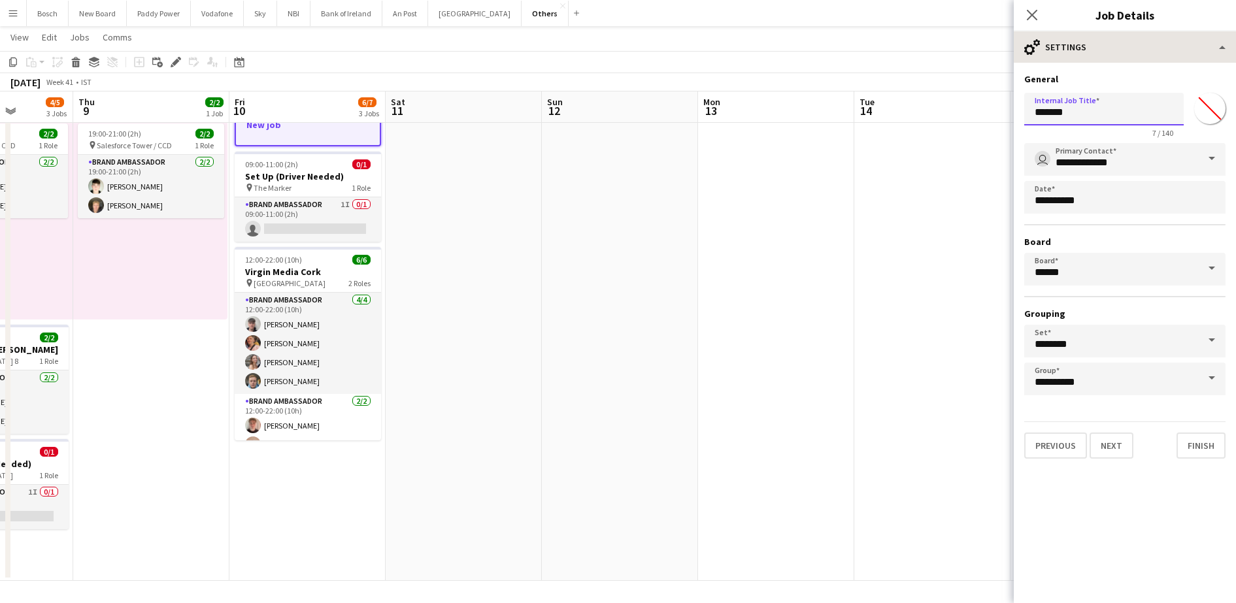
type input "******"
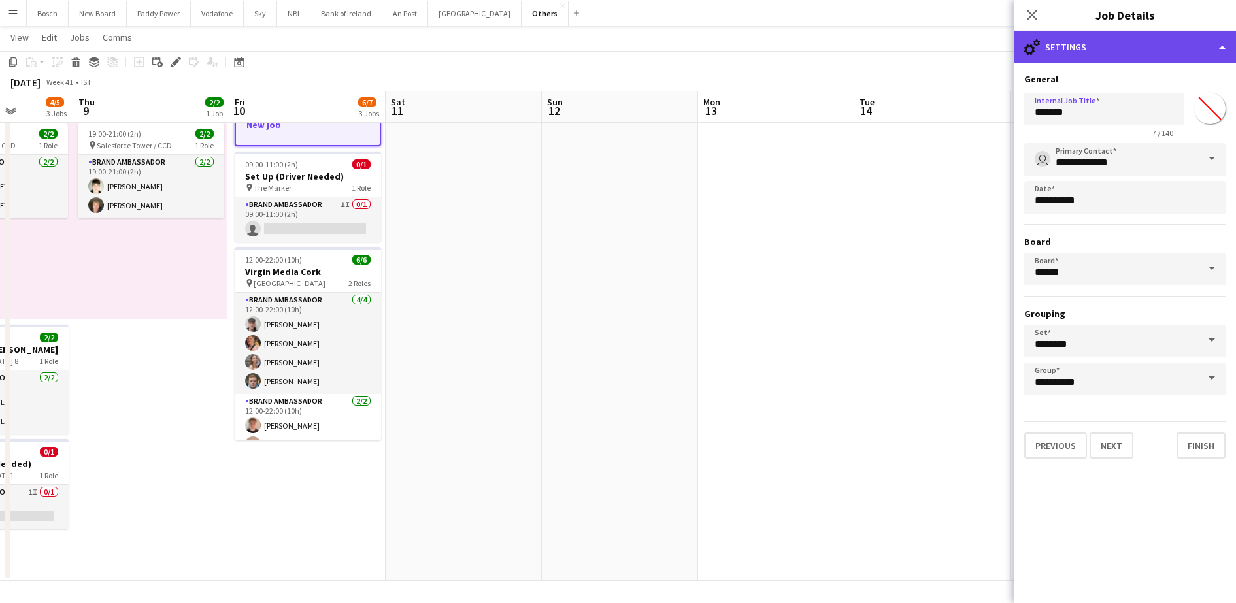
click at [1149, 39] on div "cog-double-3 Settings" at bounding box center [1125, 46] width 222 height 31
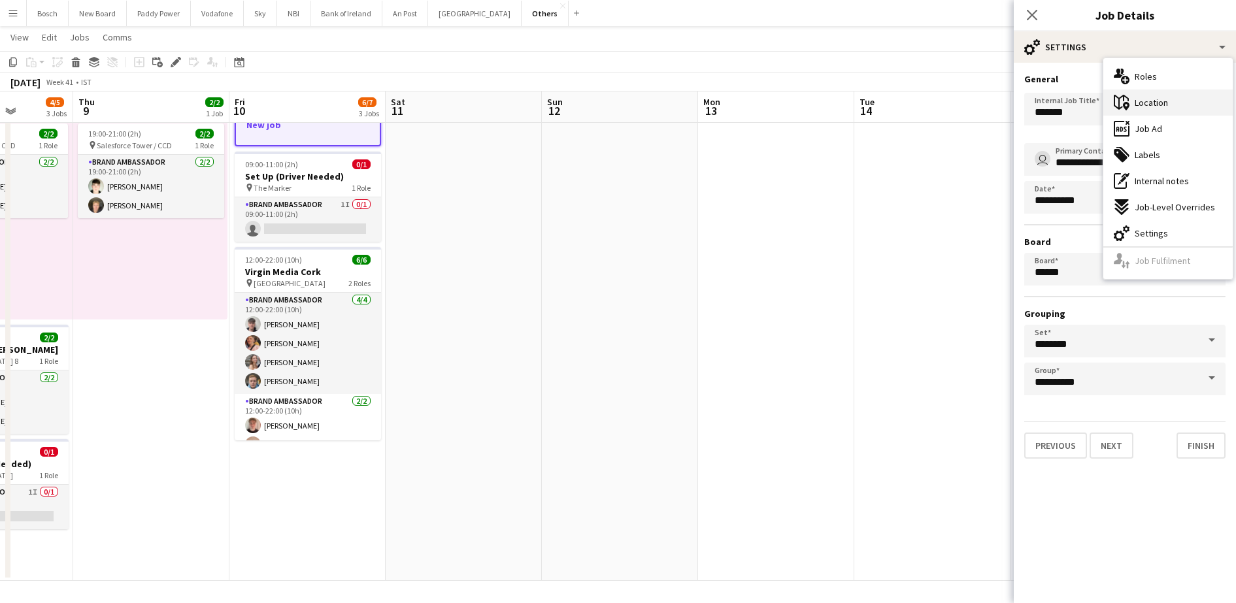
click at [1156, 105] on span "Location" at bounding box center [1151, 103] width 33 height 12
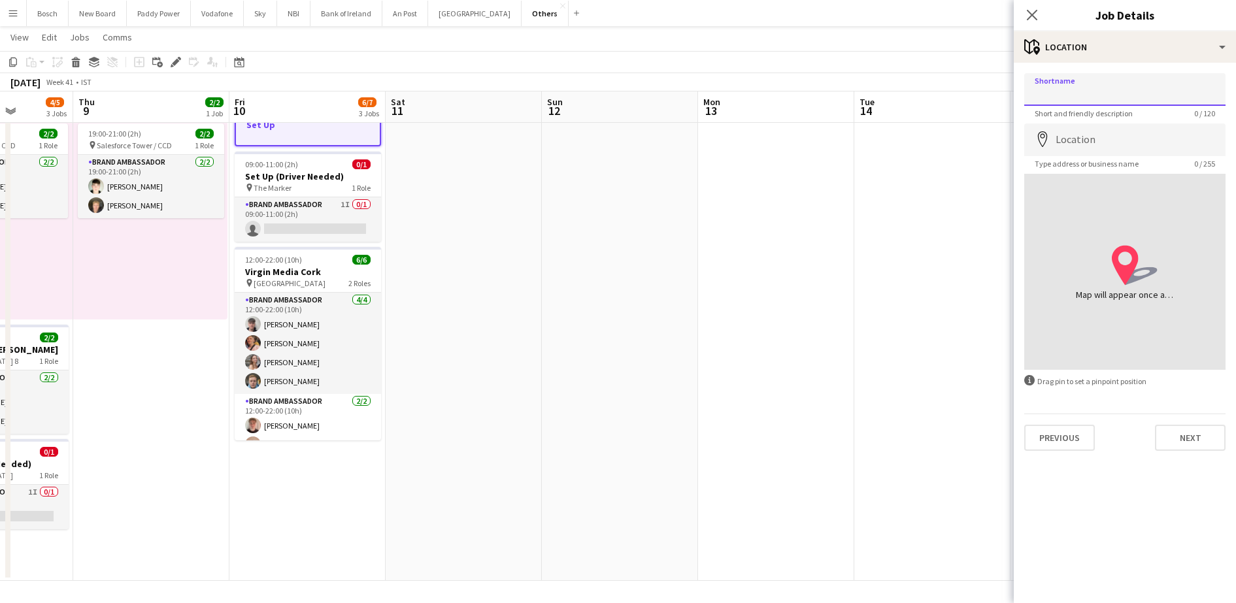
click at [1107, 101] on input "Shortname" at bounding box center [1125, 89] width 201 height 33
type input "**********"
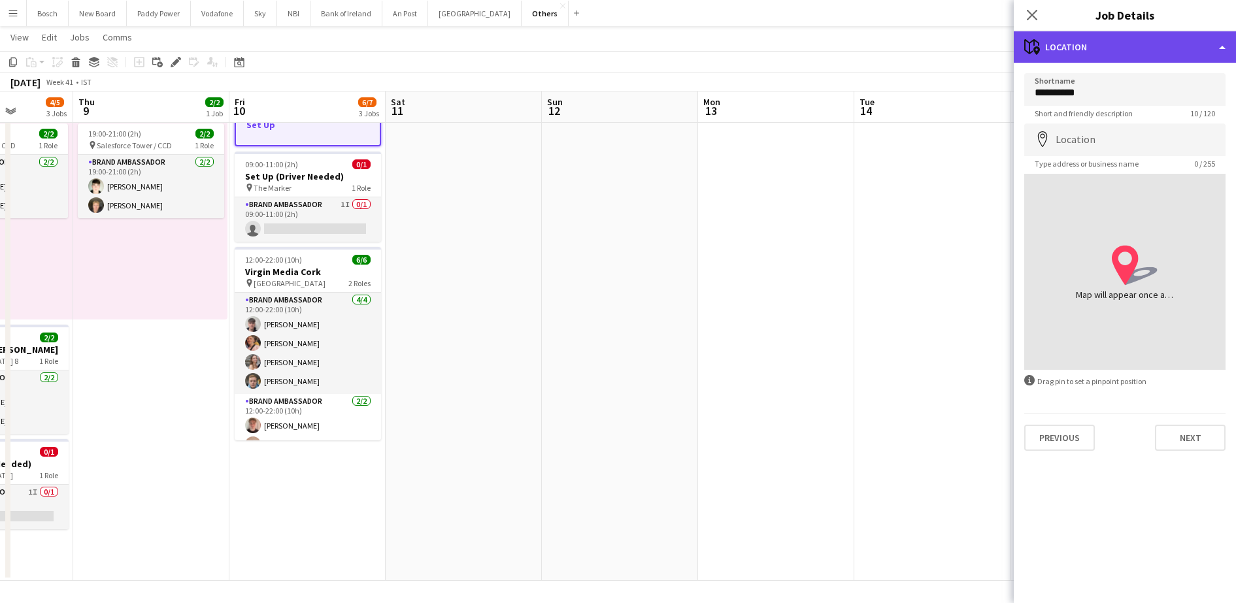
click at [1132, 55] on div "maps-pin-1 Location" at bounding box center [1125, 46] width 222 height 31
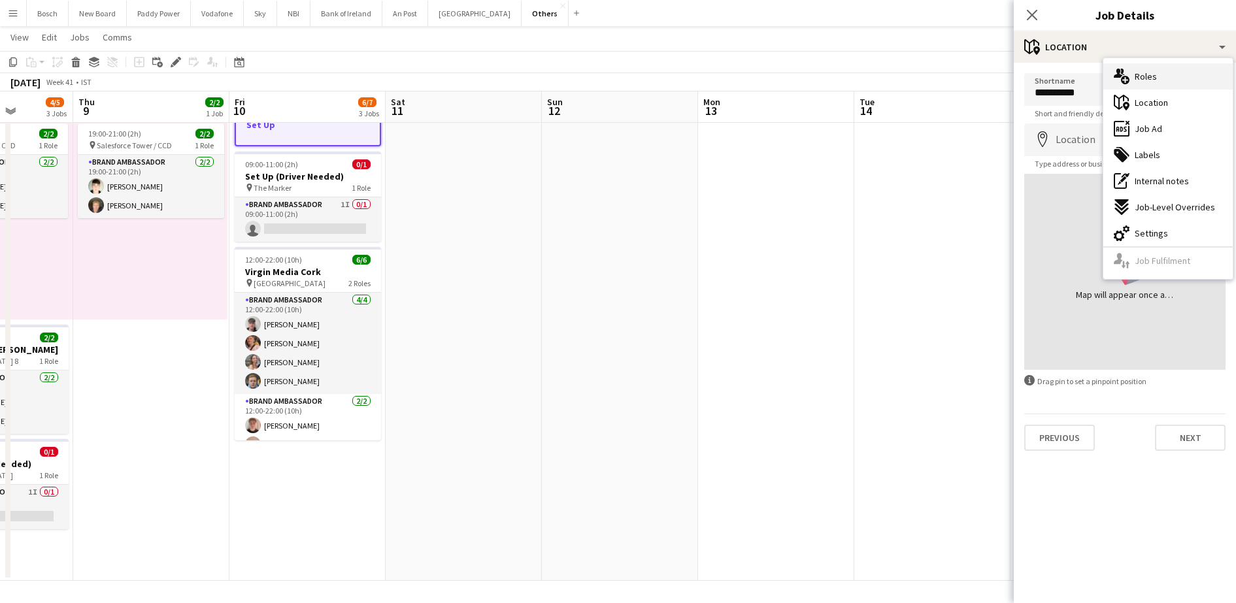
click at [1164, 73] on div "multiple-users-add Roles" at bounding box center [1168, 76] width 129 height 26
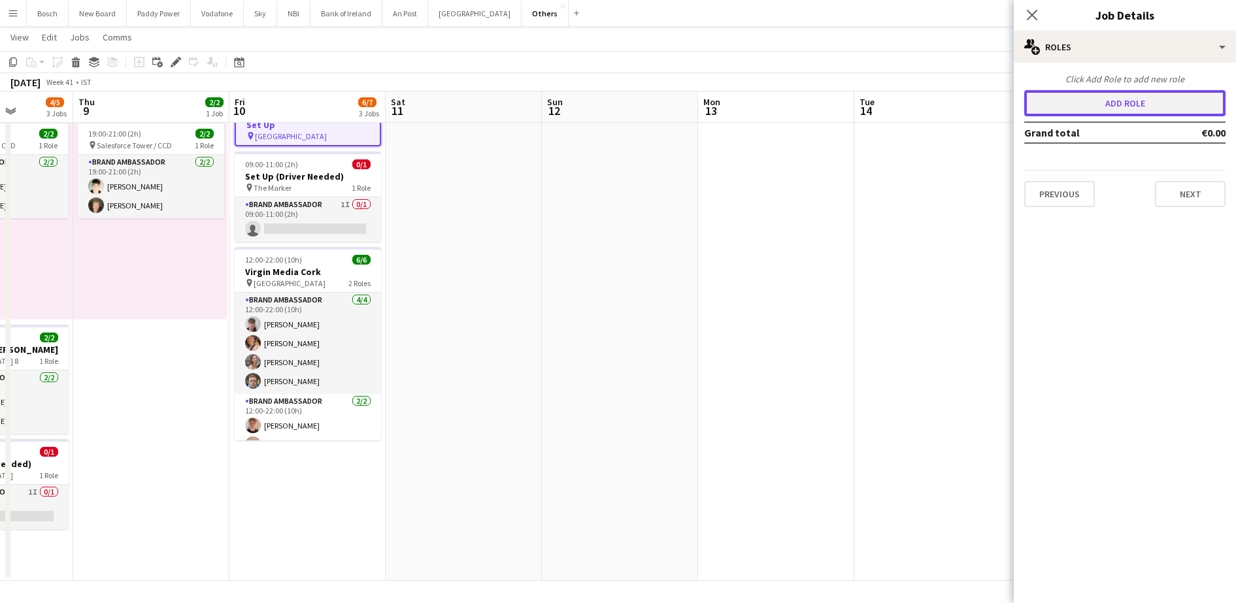
click at [1118, 100] on button "Add role" at bounding box center [1125, 103] width 201 height 26
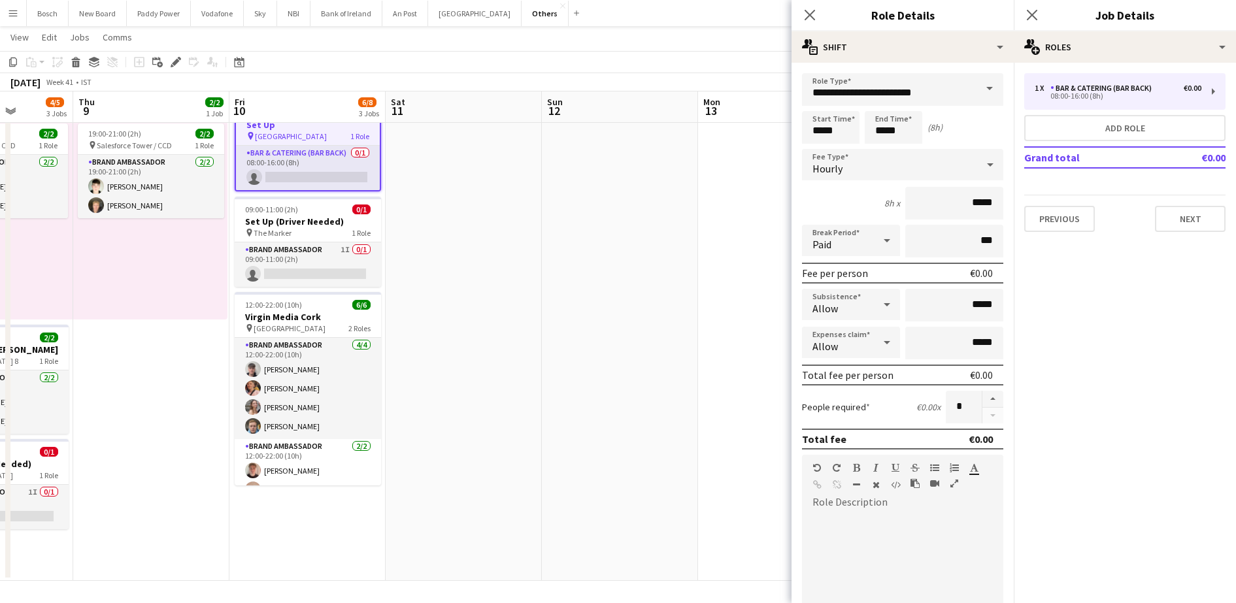
click at [885, 69] on div "**********" at bounding box center [903, 474] width 222 height 823
click at [885, 97] on input "**********" at bounding box center [902, 89] width 201 height 33
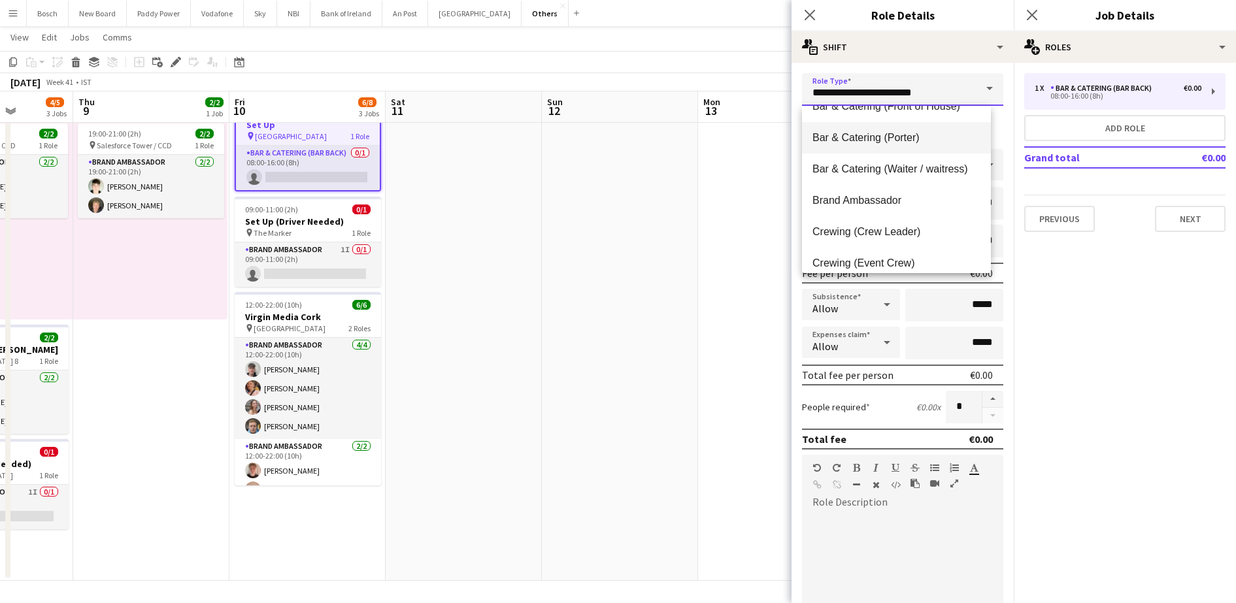
scroll to position [178, 0]
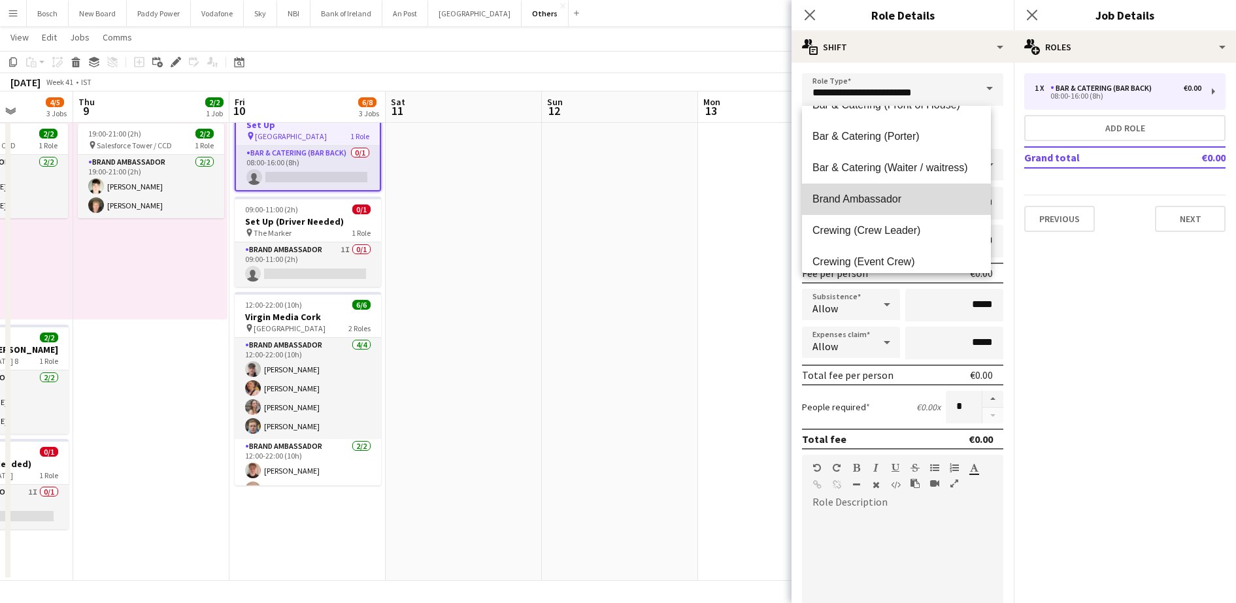
click at [909, 197] on span "Brand Ambassador" at bounding box center [897, 199] width 168 height 12
type input "**********"
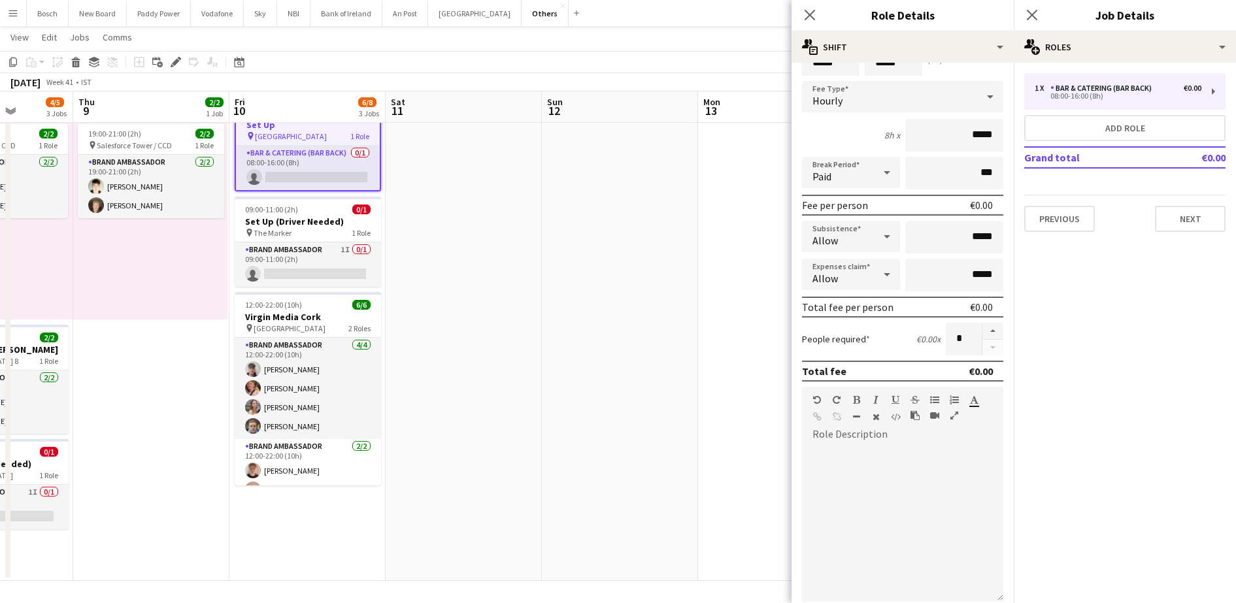
scroll to position [0, 0]
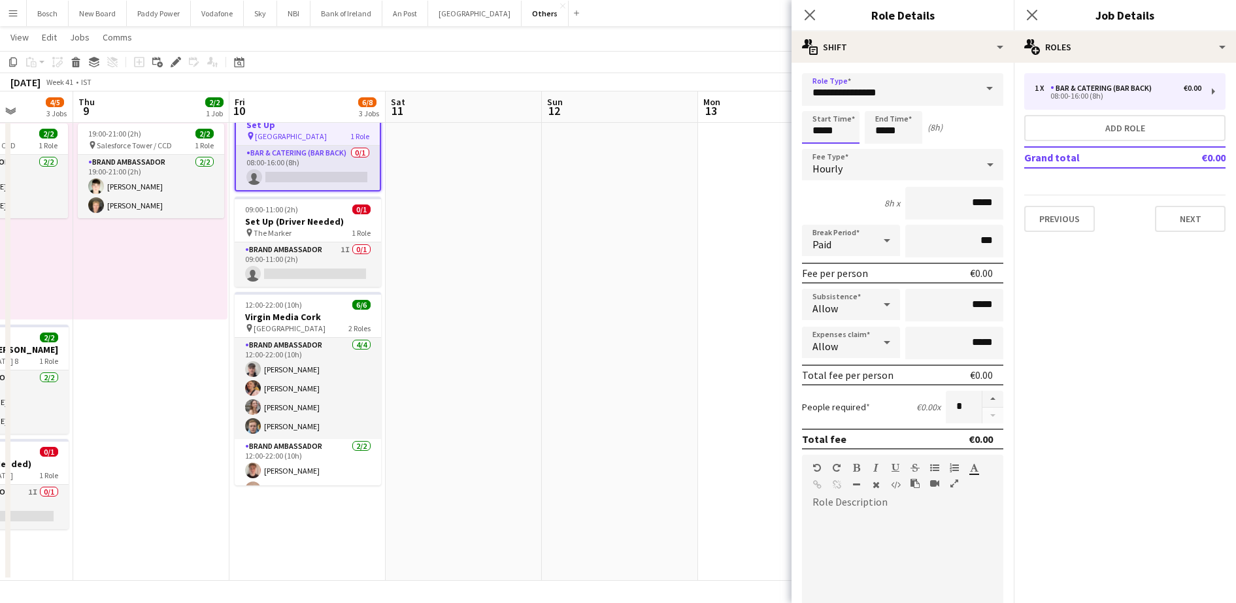
click at [840, 131] on input "*****" at bounding box center [831, 127] width 58 height 33
type input "*****"
click at [892, 128] on input "*****" at bounding box center [894, 127] width 58 height 33
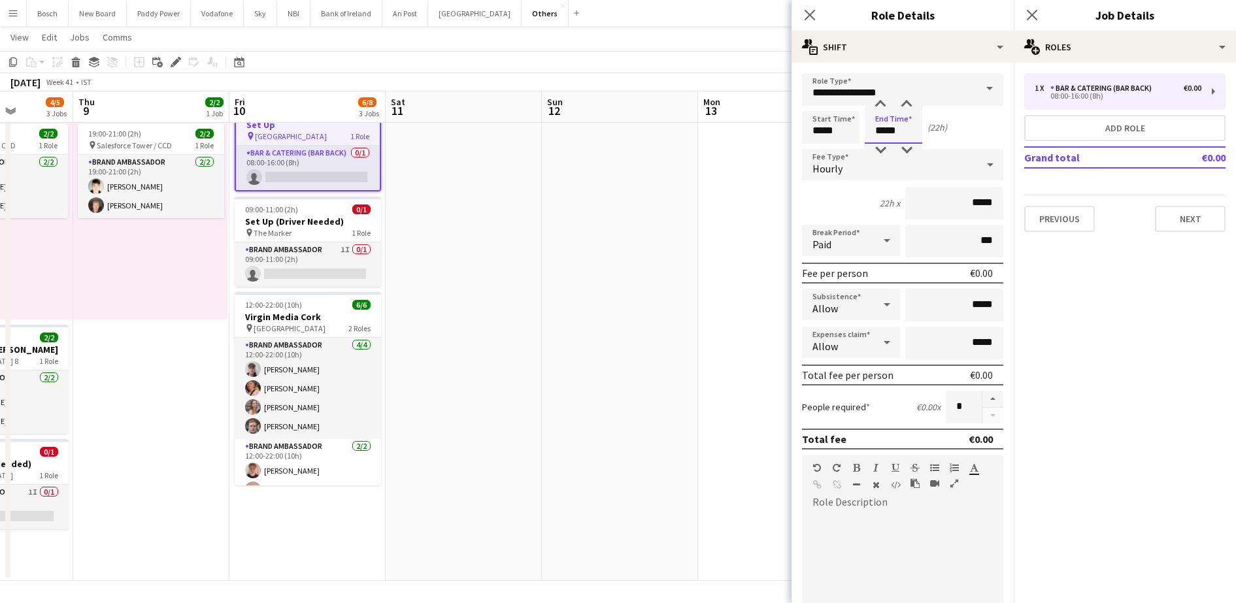
click at [892, 128] on input "*****" at bounding box center [894, 127] width 58 height 33
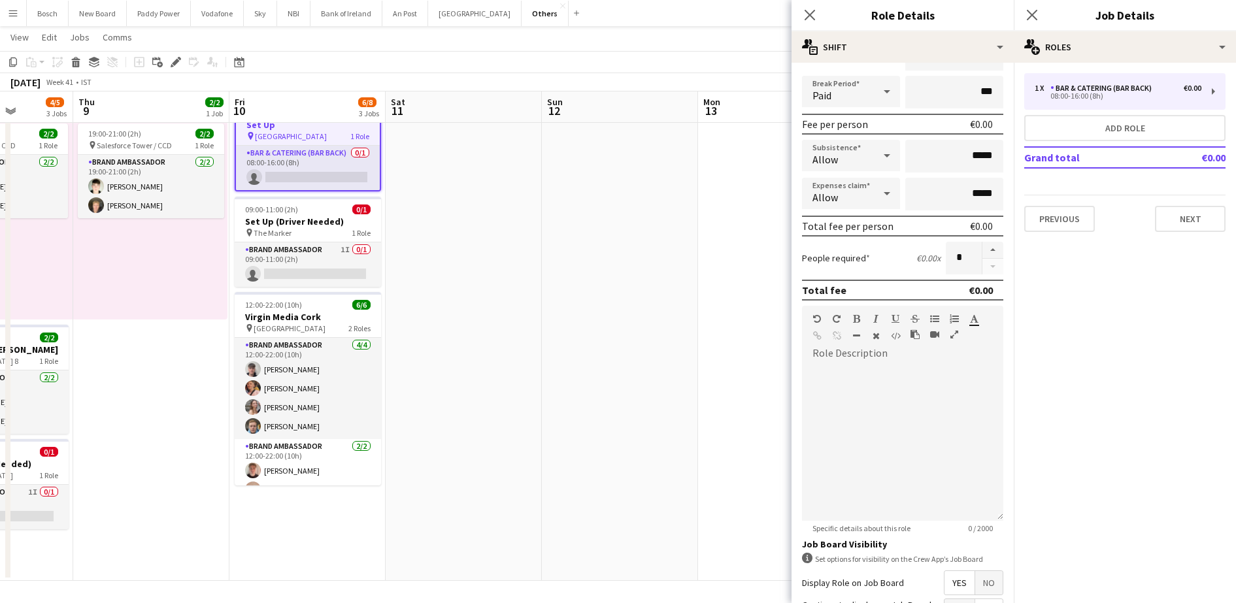
type input "*****"
click at [881, 349] on div "default Heading 1 Heading 2 Heading 3 Heading 4 Heading 5 Heading 6 Heading 7 P…" at bounding box center [902, 330] width 201 height 49
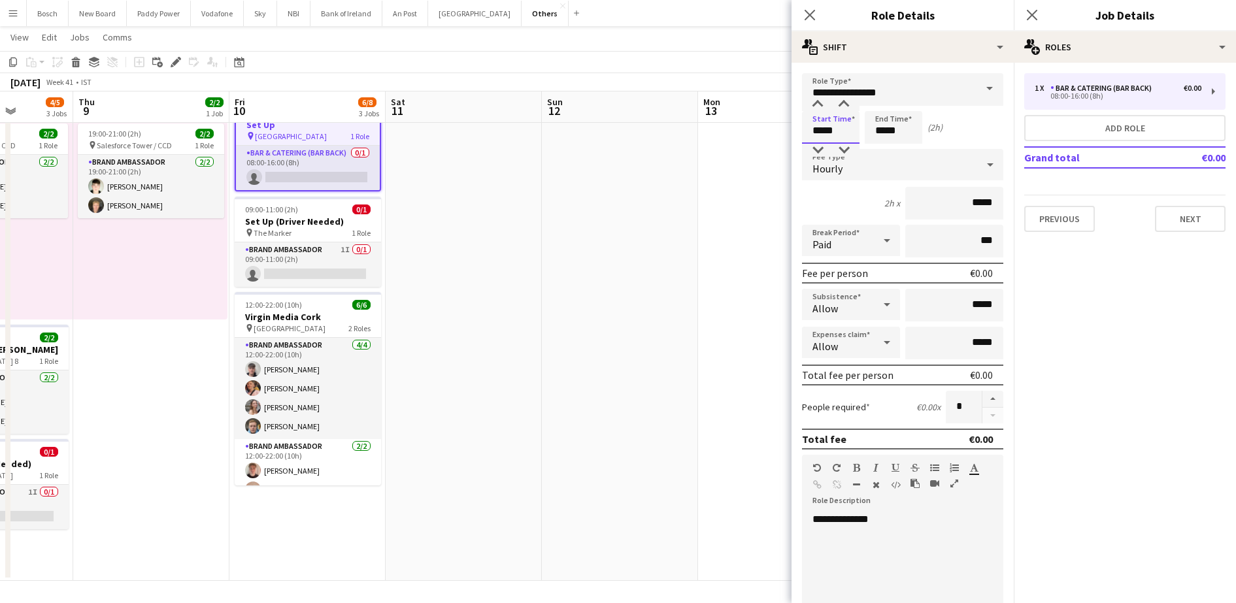
click at [842, 142] on input "*****" at bounding box center [831, 127] width 58 height 33
type input "*****"
click at [891, 528] on div "**********" at bounding box center [896, 591] width 189 height 157
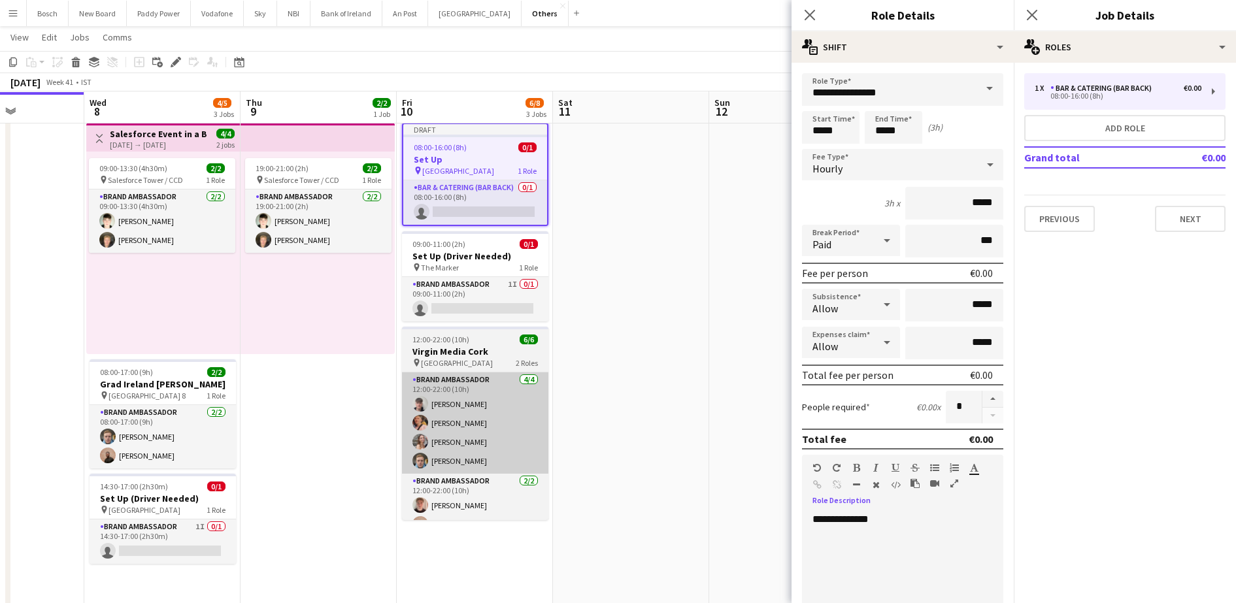
scroll to position [29, 0]
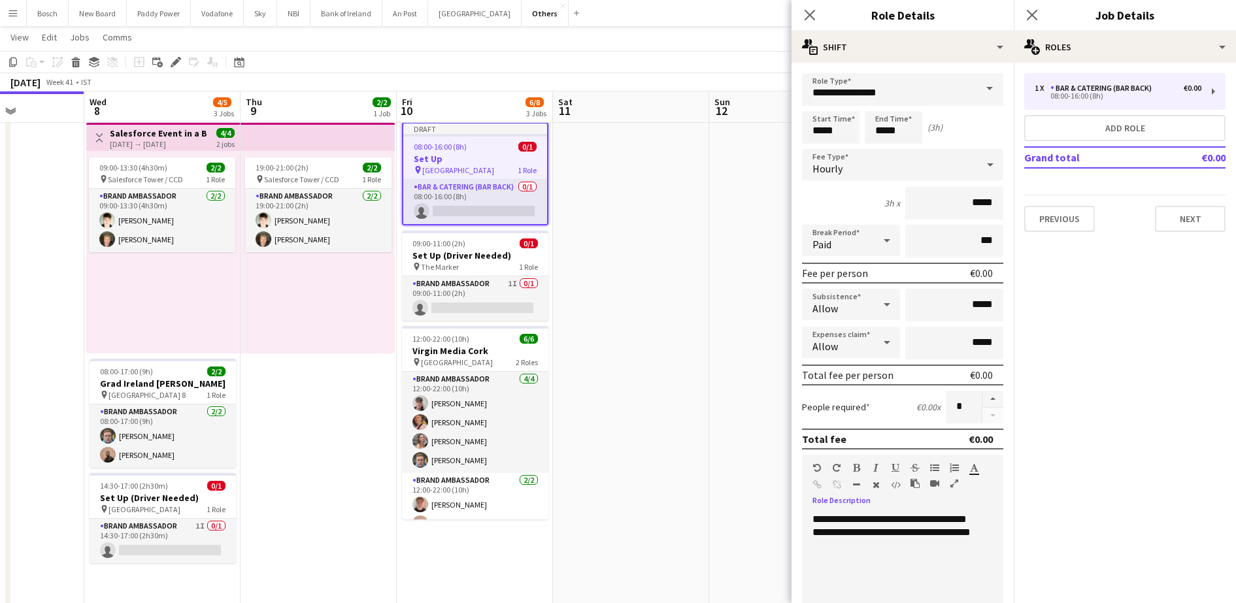
click at [702, 62] on app-toolbar "Copy Paste Paste Ctrl+V Paste with crew Ctrl+Shift+V Paste linked Job [GEOGRAPH…" at bounding box center [618, 62] width 1236 height 22
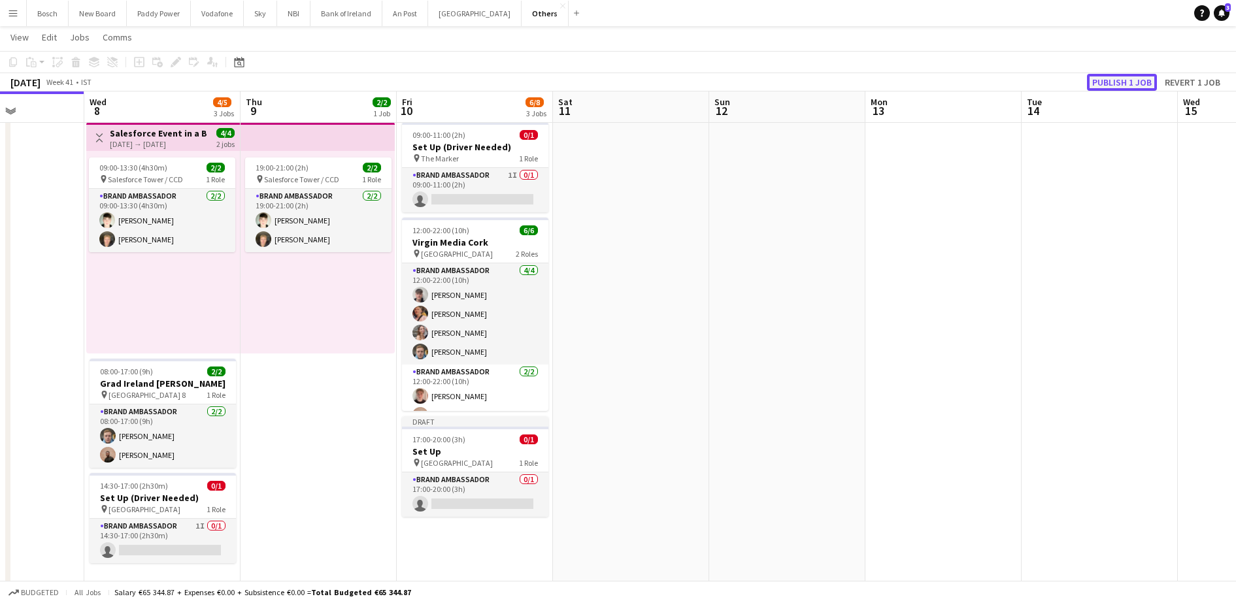
click at [1142, 77] on button "Publish 1 job" at bounding box center [1122, 82] width 70 height 17
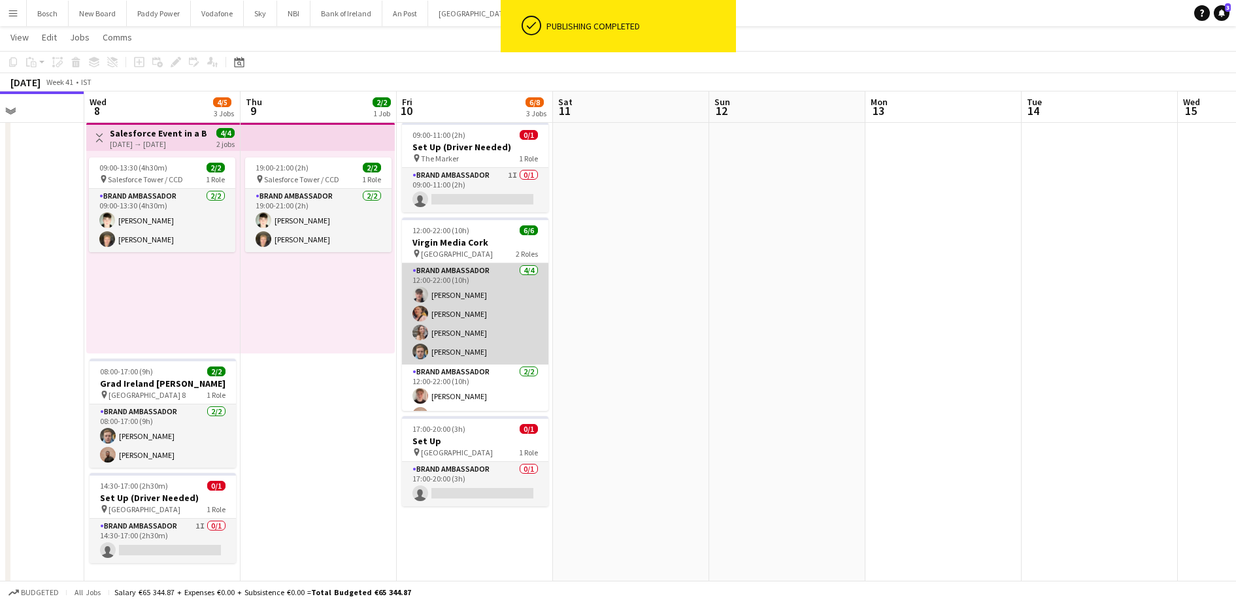
scroll to position [0, 0]
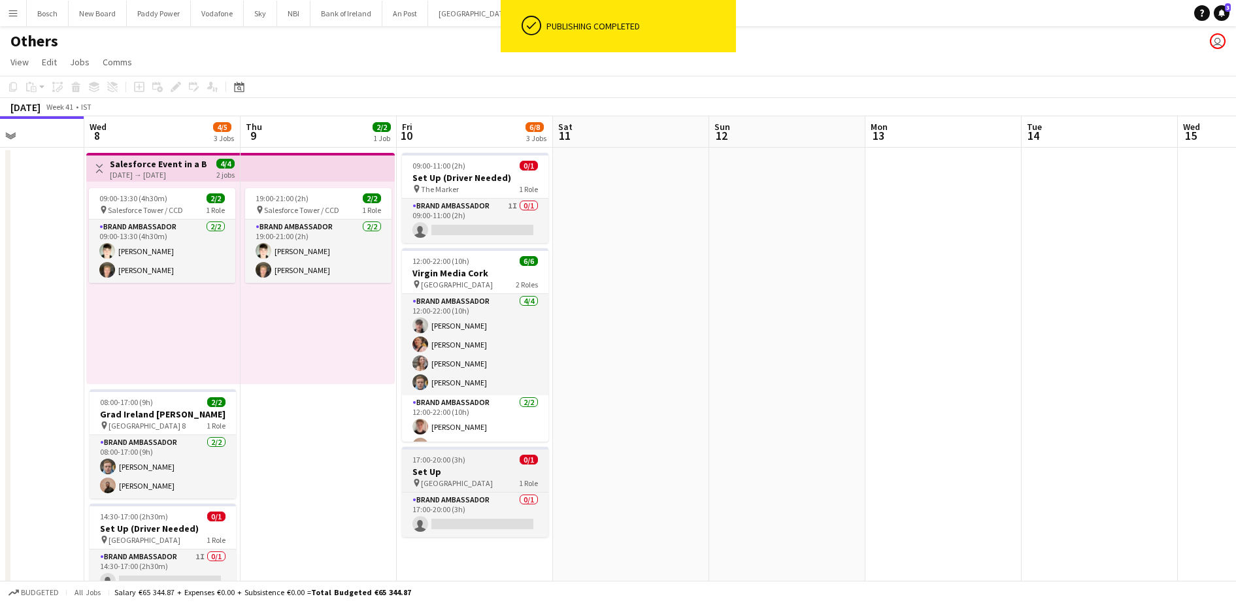
click at [494, 476] on h3 "Set Up" at bounding box center [475, 472] width 146 height 12
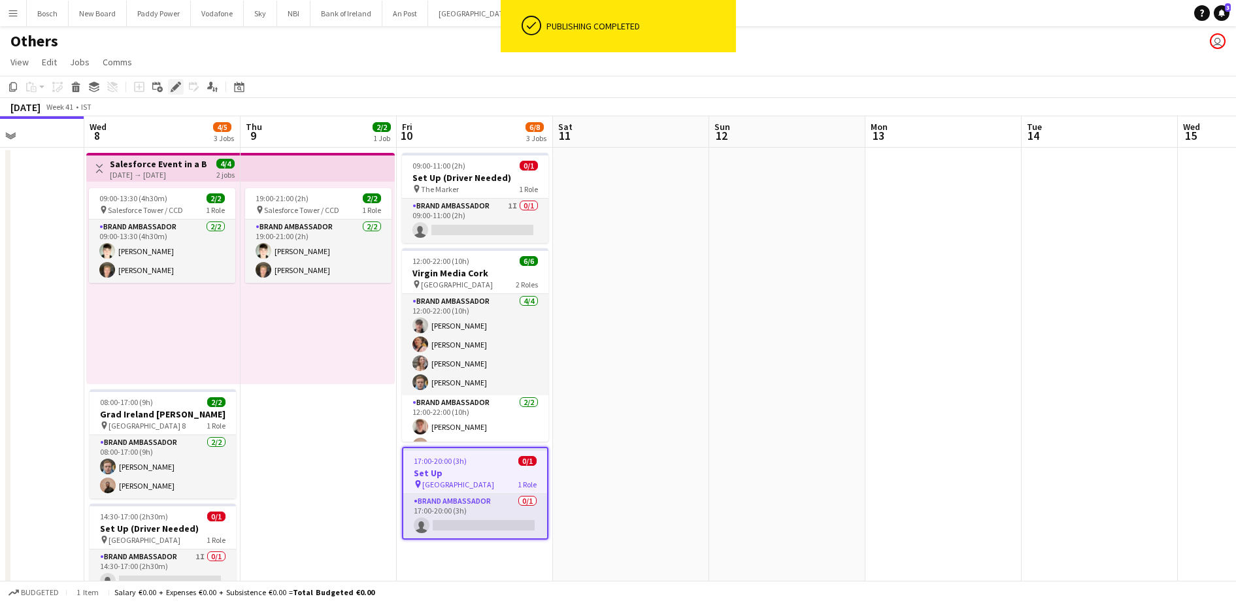
click at [173, 86] on icon "Edit" at bounding box center [176, 87] width 10 height 10
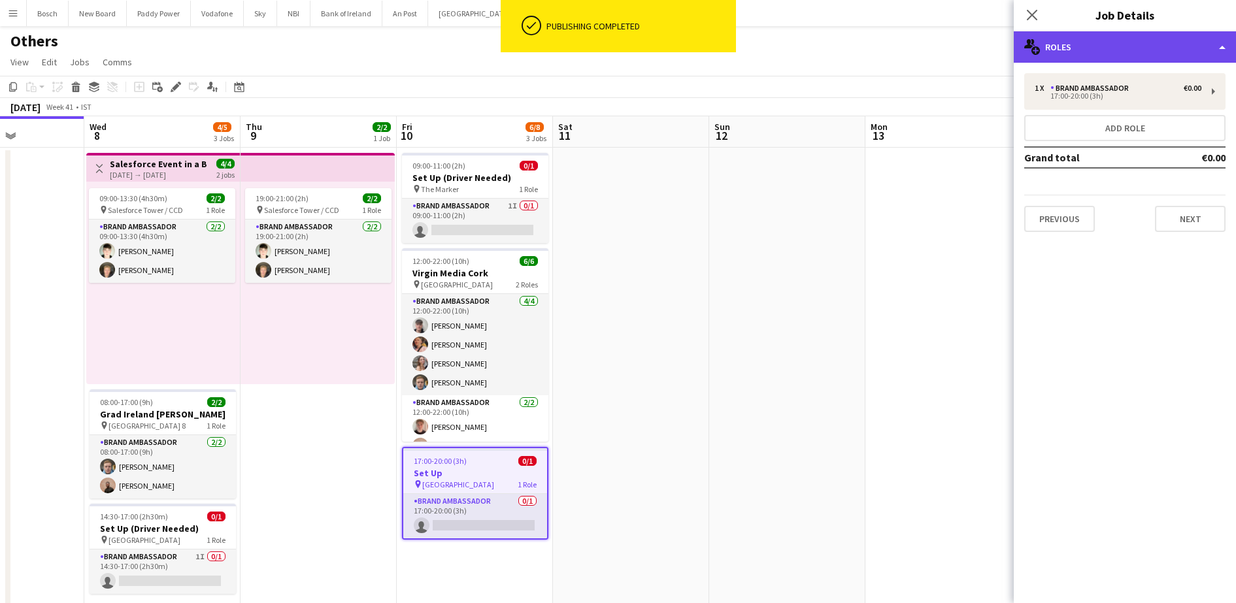
click at [1112, 41] on div "multiple-users-add Roles" at bounding box center [1125, 46] width 222 height 31
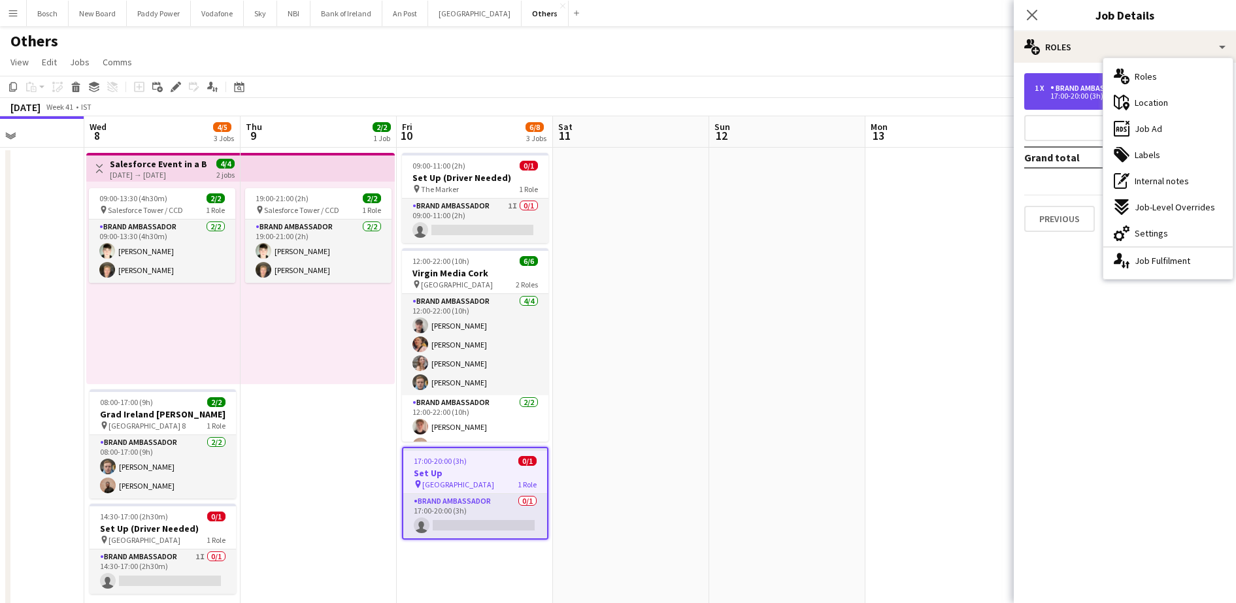
click at [1070, 92] on div "Brand Ambassador" at bounding box center [1093, 88] width 84 height 9
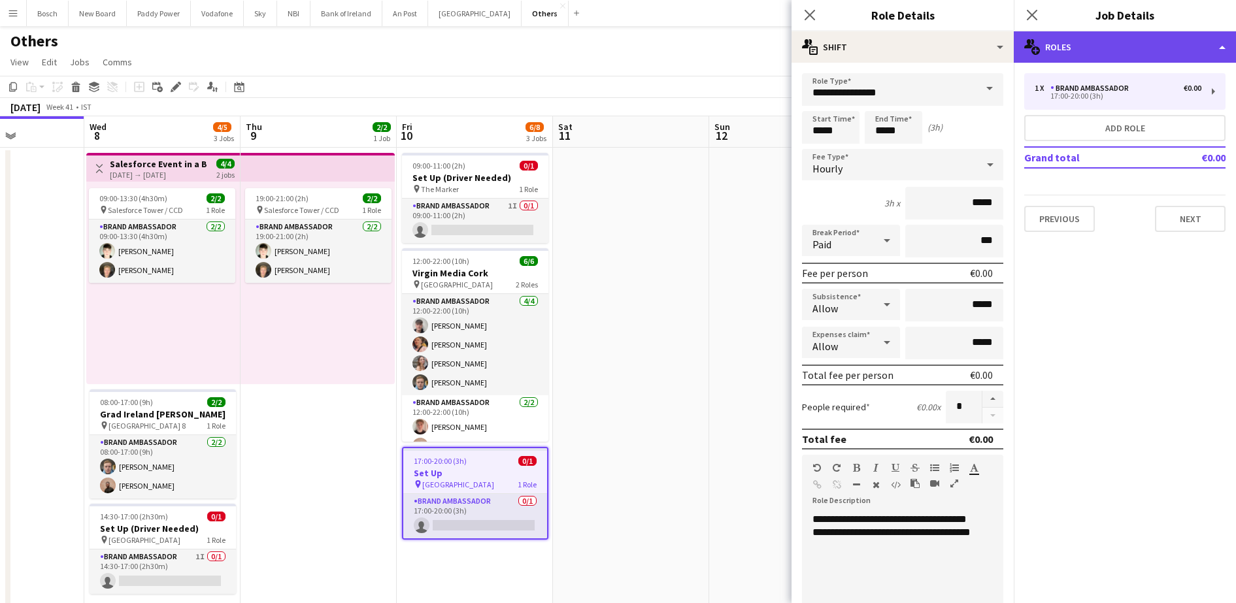
click at [1130, 58] on div "multiple-users-add Roles" at bounding box center [1125, 46] width 222 height 31
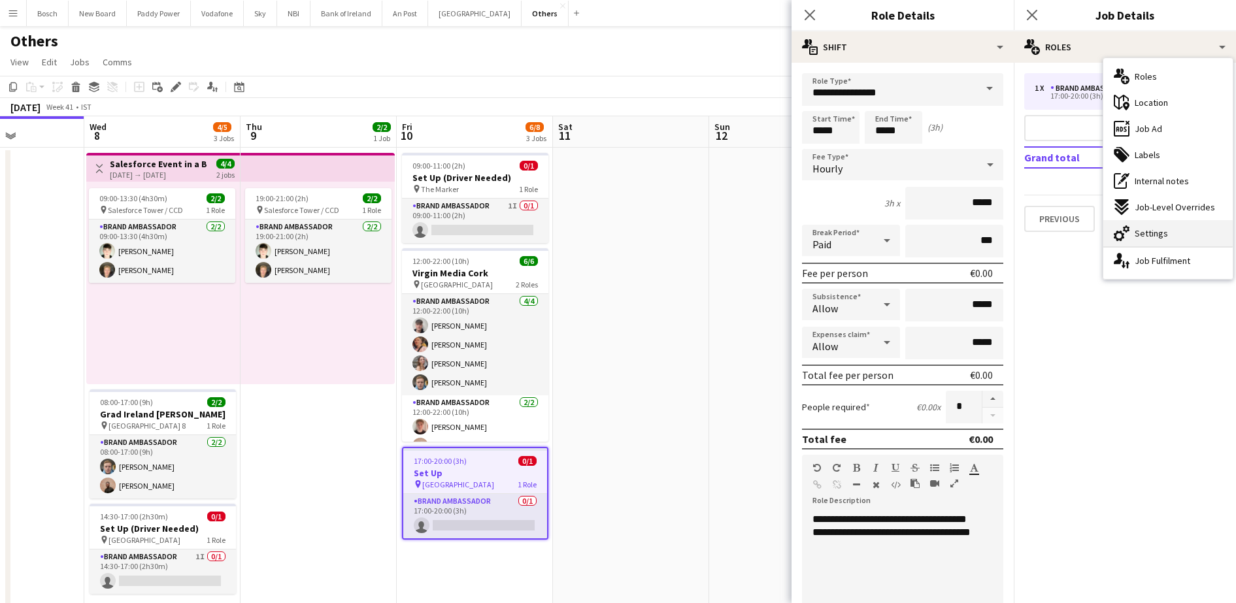
click at [1149, 223] on div "cog-double-3 Settings" at bounding box center [1168, 233] width 129 height 26
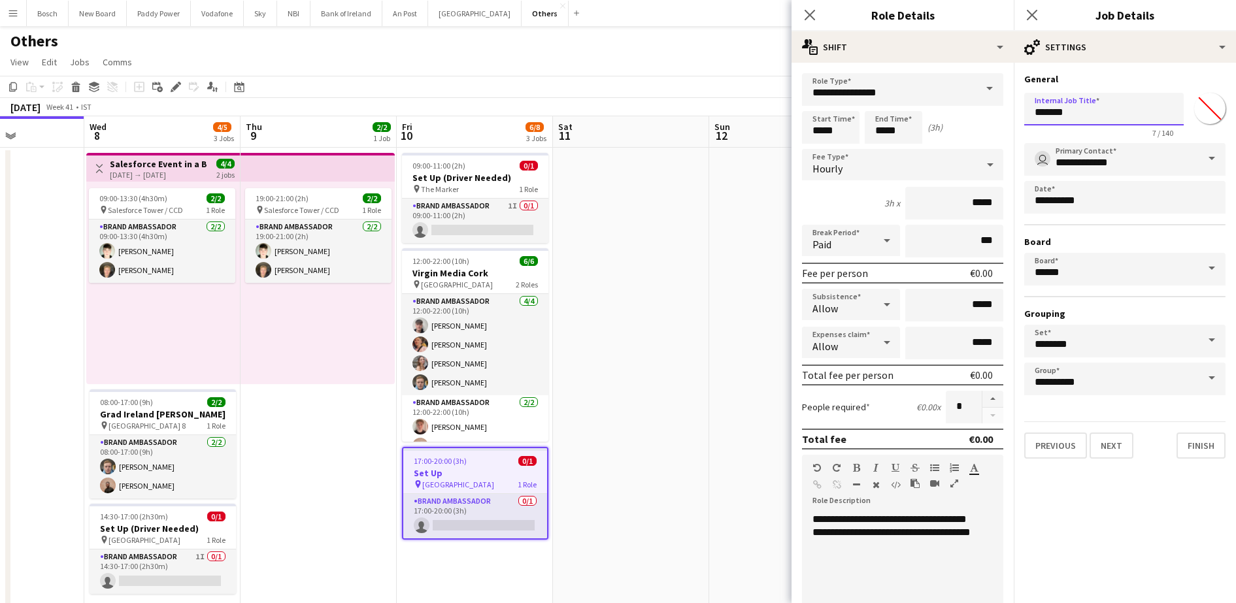
click at [1086, 105] on input "******" at bounding box center [1105, 109] width 160 height 33
type input "**********"
click at [653, 51] on app-page-menu "View Day view expanded Day view collapsed Month view Date picker Jump to [DATE]…" at bounding box center [618, 63] width 1236 height 25
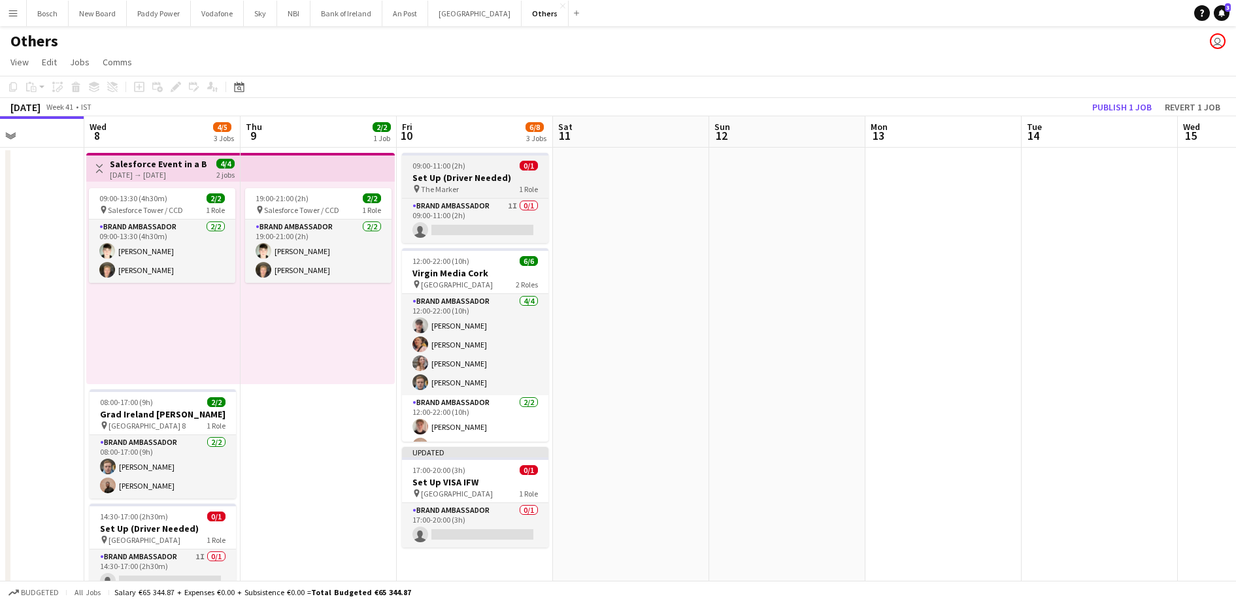
click at [447, 169] on span "09:00-11:00 (2h)" at bounding box center [439, 166] width 53 height 10
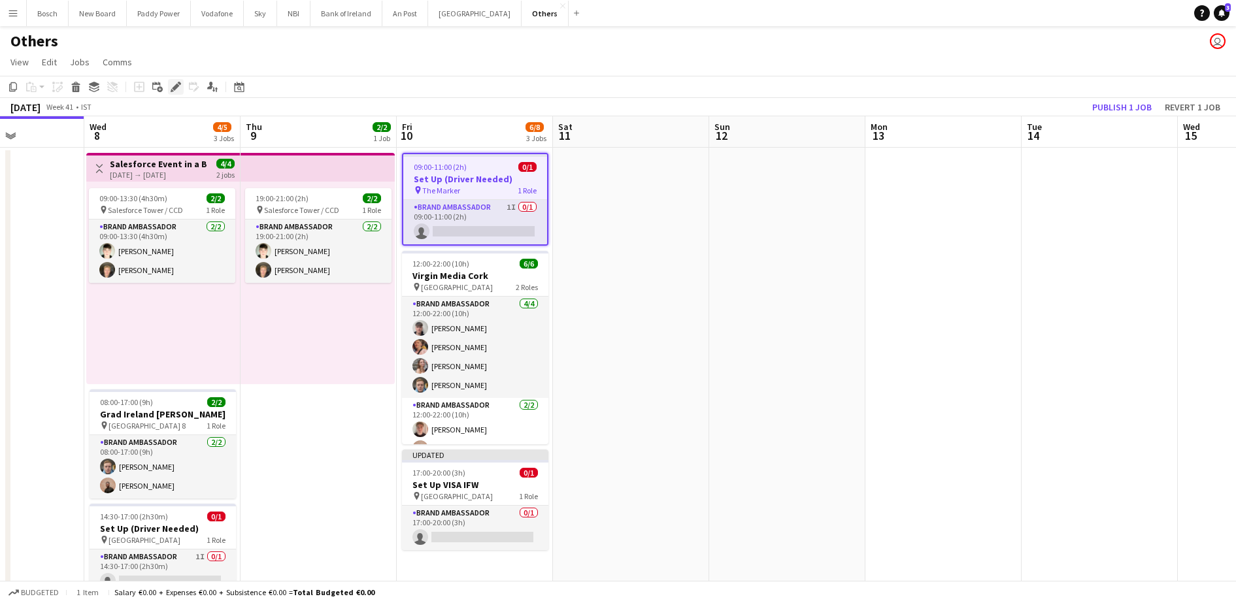
click at [171, 83] on icon "Edit" at bounding box center [176, 87] width 10 height 10
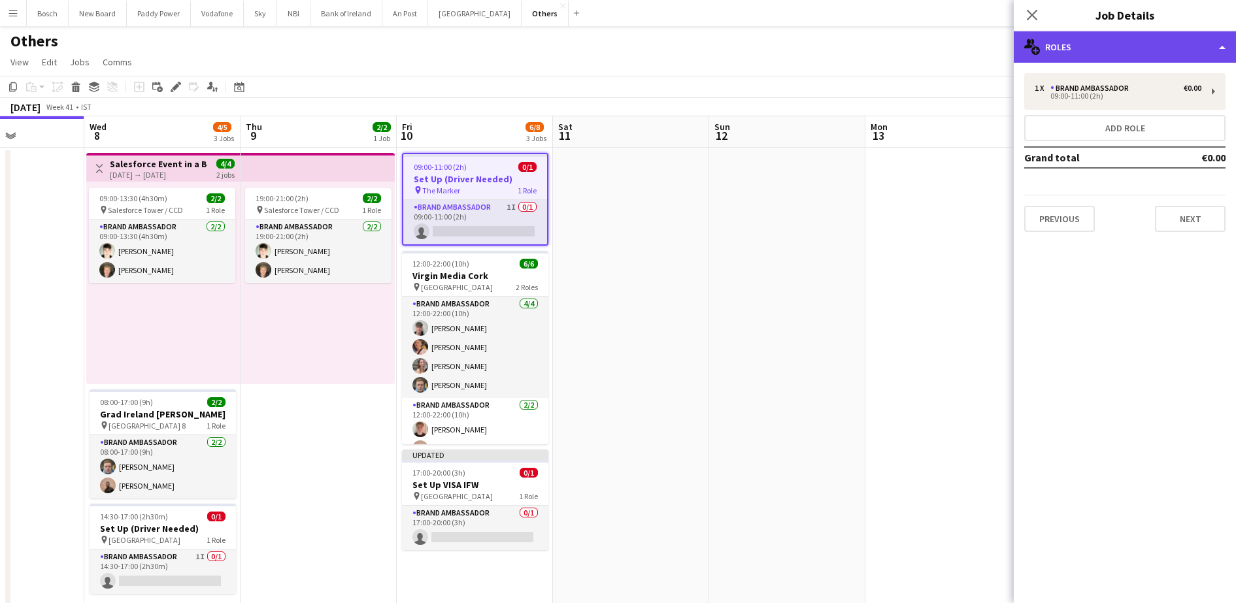
click at [1065, 45] on div "multiple-users-add Roles" at bounding box center [1125, 46] width 222 height 31
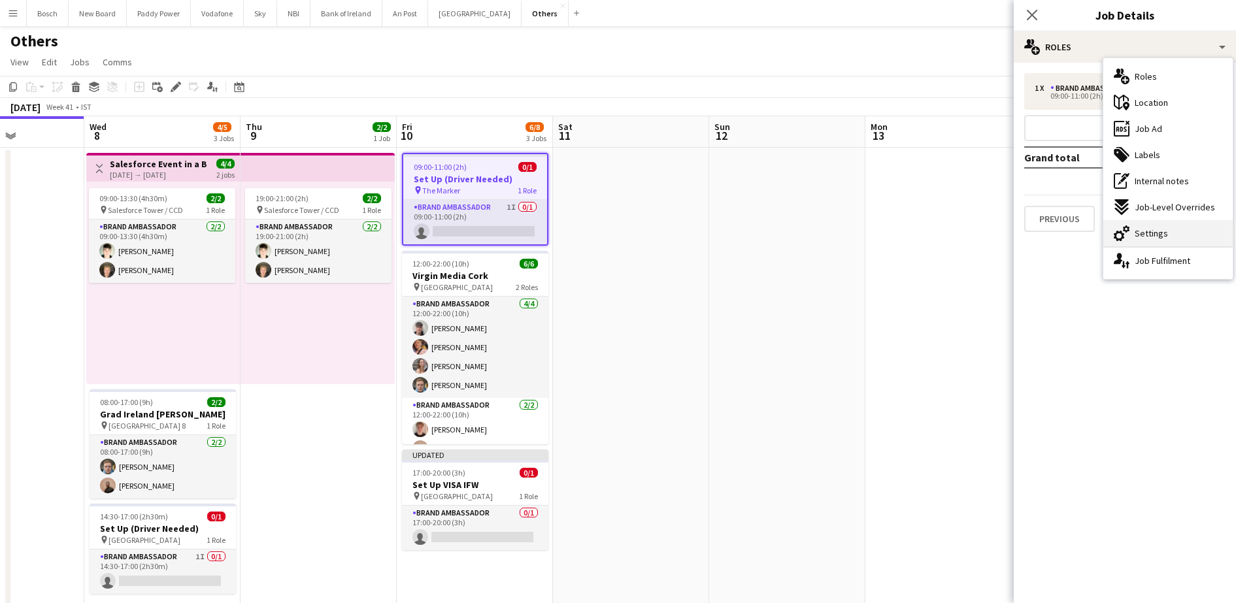
click at [1172, 235] on div "cog-double-3 Settings" at bounding box center [1168, 233] width 129 height 26
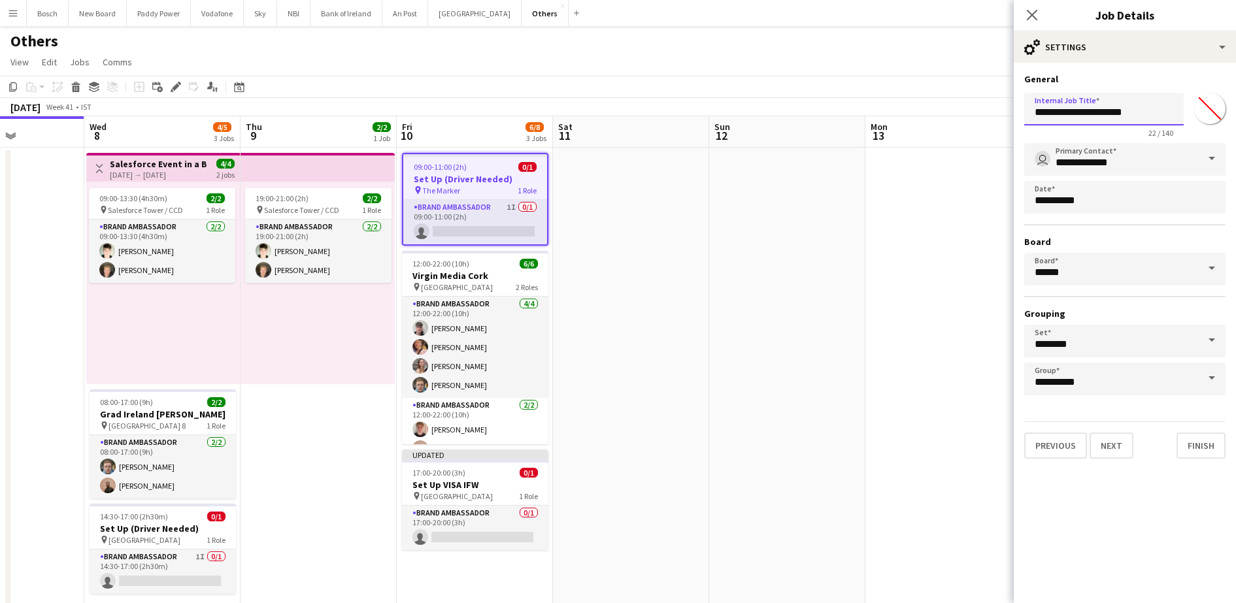
click at [1155, 112] on input "**********" at bounding box center [1105, 109] width 160 height 33
type input "**********"
click at [933, 61] on app-page-menu "View Day view expanded Day view collapsed Month view Date picker Jump to [DATE]…" at bounding box center [618, 63] width 1236 height 25
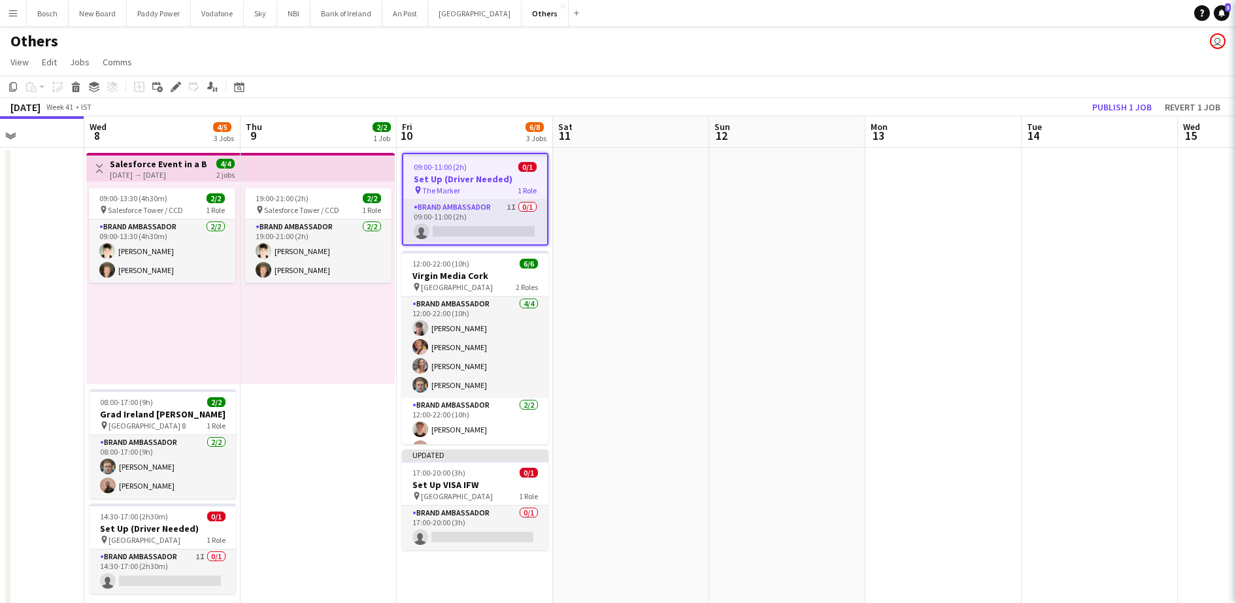
scroll to position [0, 0]
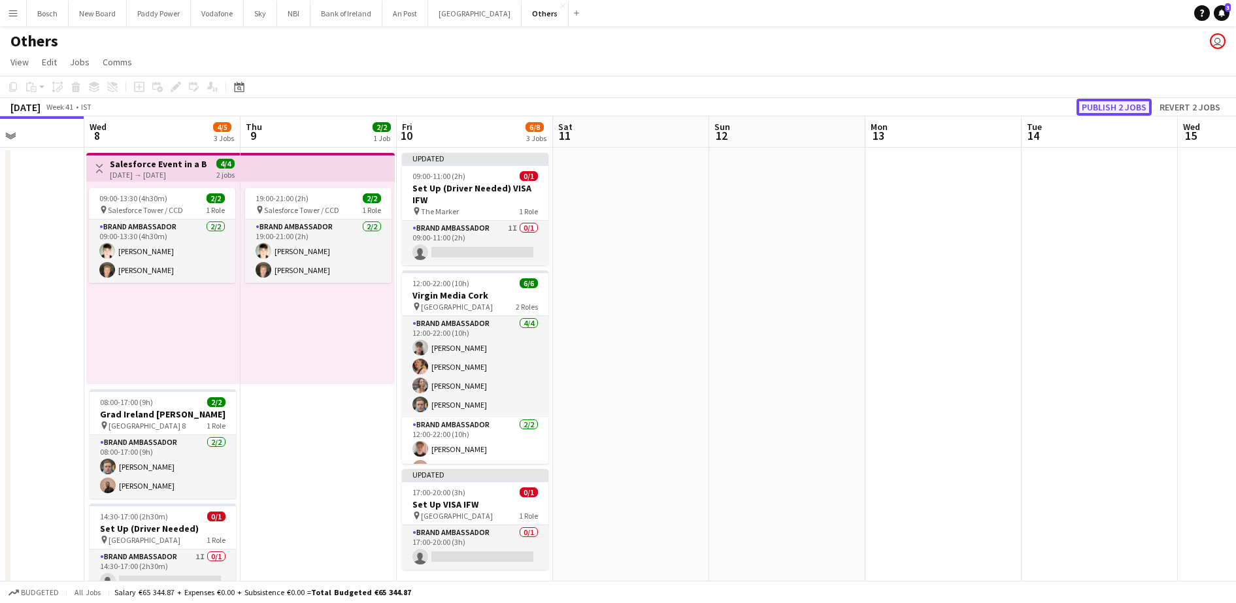
click at [1135, 103] on button "Publish 2 jobs" at bounding box center [1114, 107] width 75 height 17
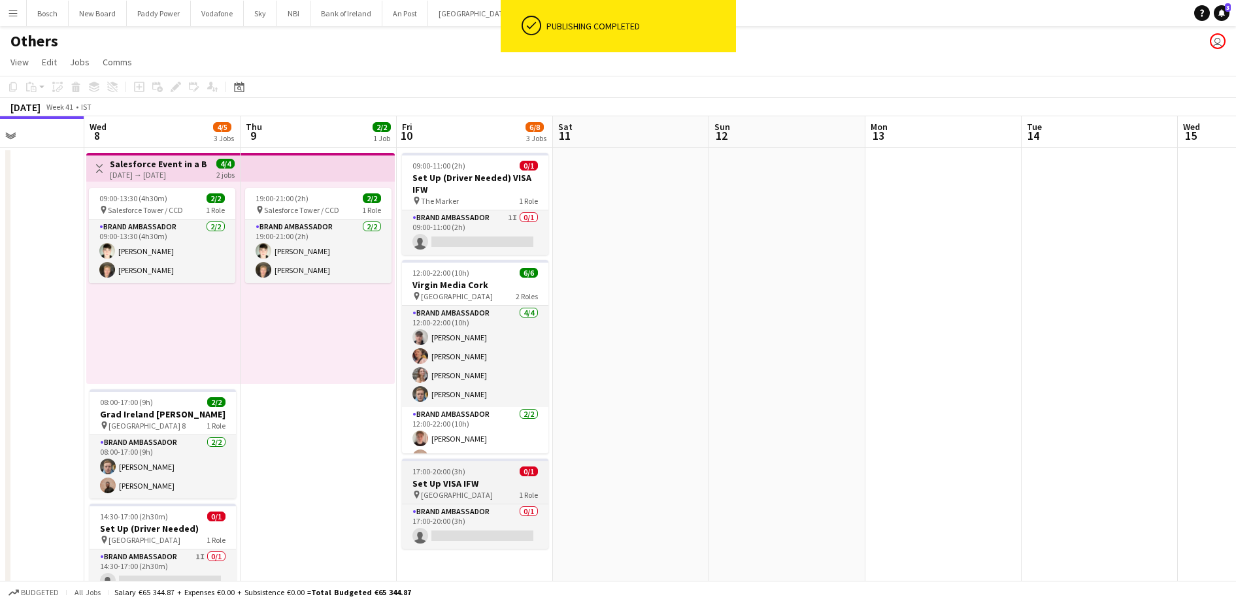
click at [501, 462] on app-job-card "17:00-20:00 (3h) 0/1 Set Up VISA IFW pin City Hall 1 Role Brand Ambassador 0/1 …" at bounding box center [475, 504] width 146 height 90
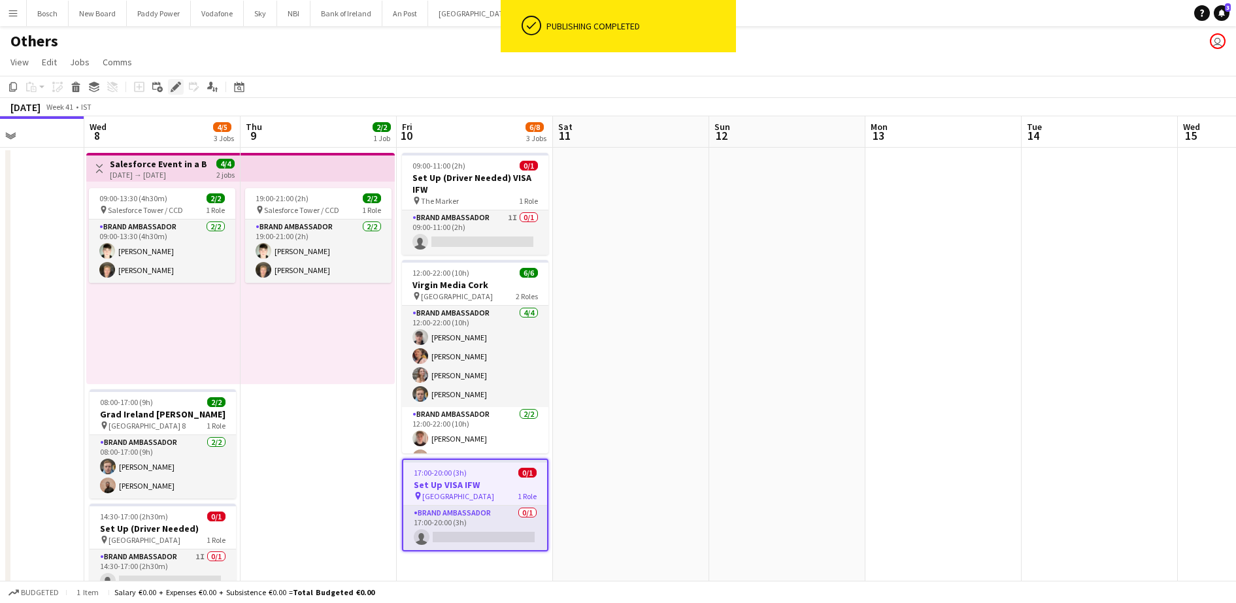
click at [180, 87] on icon "Edit" at bounding box center [176, 87] width 10 height 10
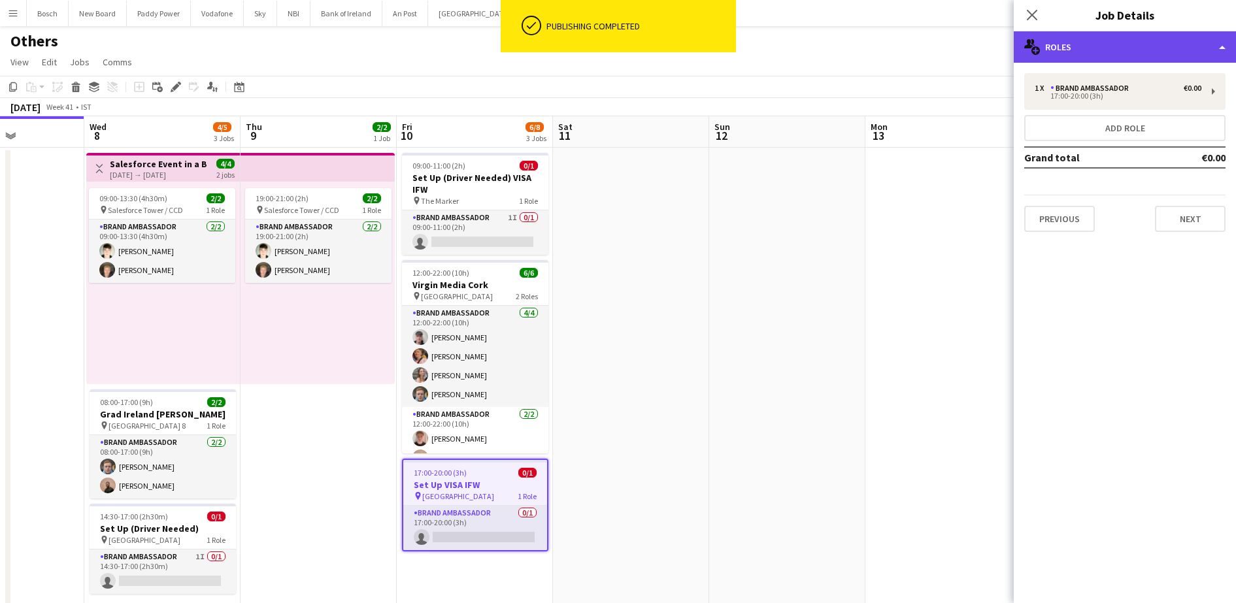
click at [1127, 35] on div "multiple-users-add Roles" at bounding box center [1125, 46] width 222 height 31
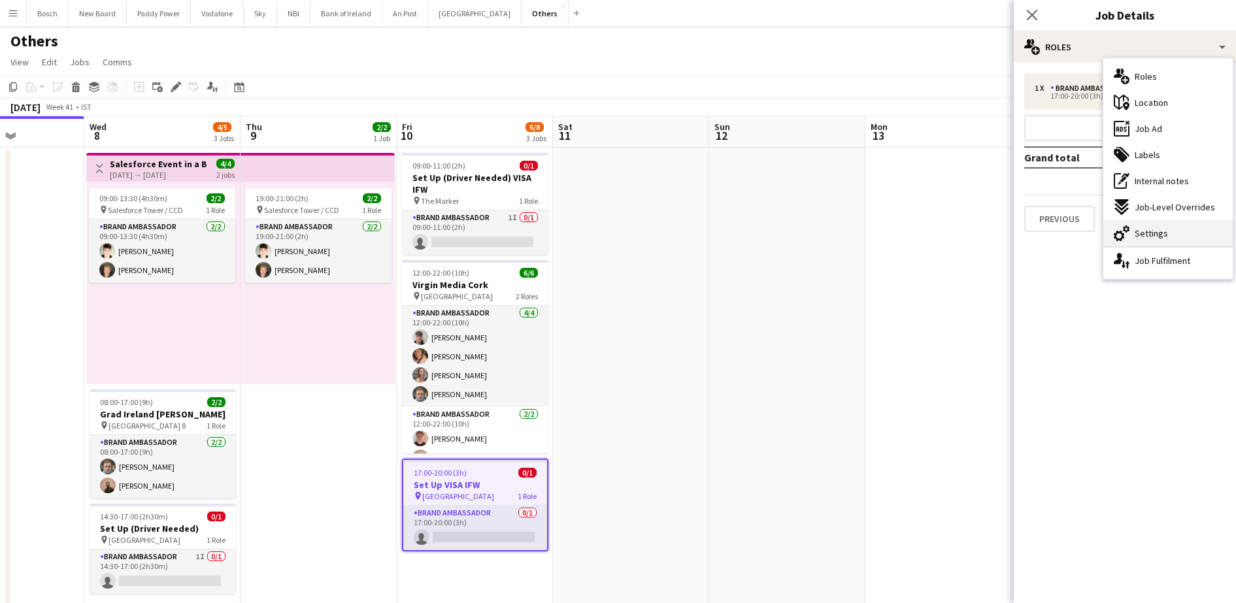
click at [1152, 230] on span "Settings" at bounding box center [1151, 234] width 33 height 12
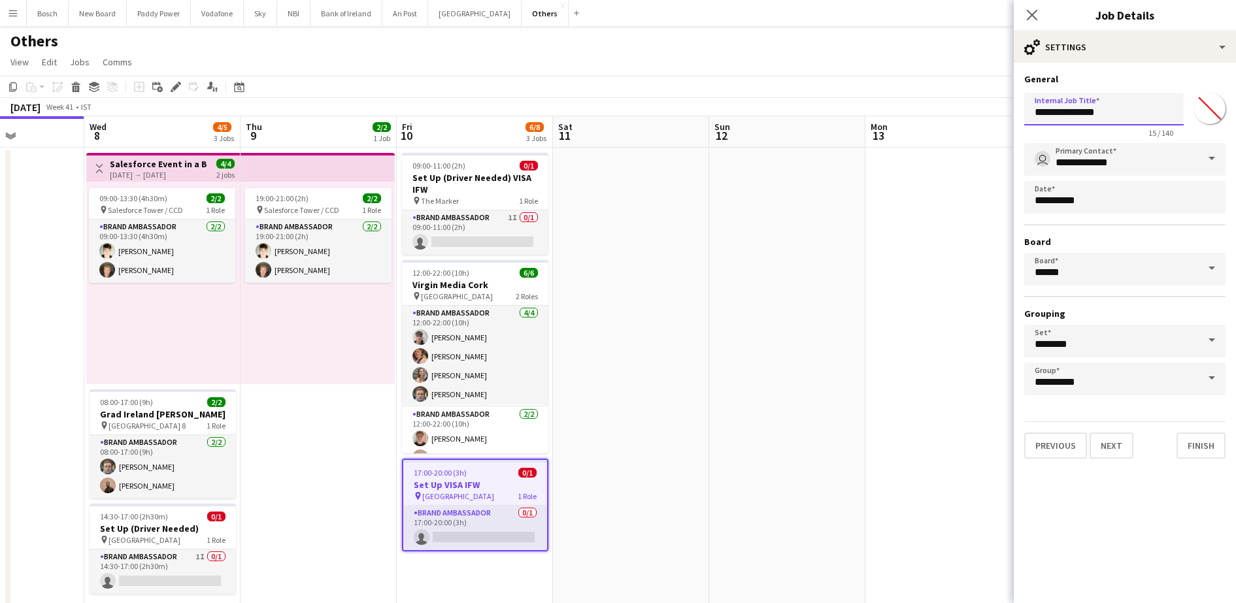
click at [1066, 114] on input "**********" at bounding box center [1105, 109] width 160 height 33
type input "**********"
click at [889, 106] on div "[DATE] Week 41 • IST" at bounding box center [618, 107] width 1236 height 18
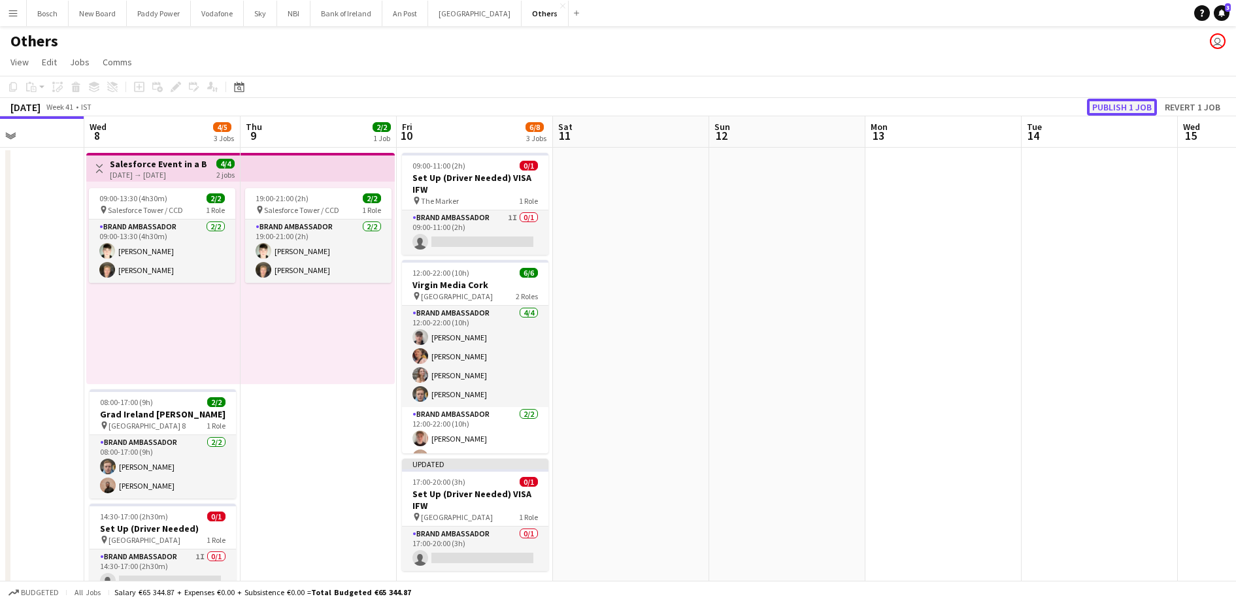
click at [1093, 106] on button "Publish 1 job" at bounding box center [1122, 107] width 70 height 17
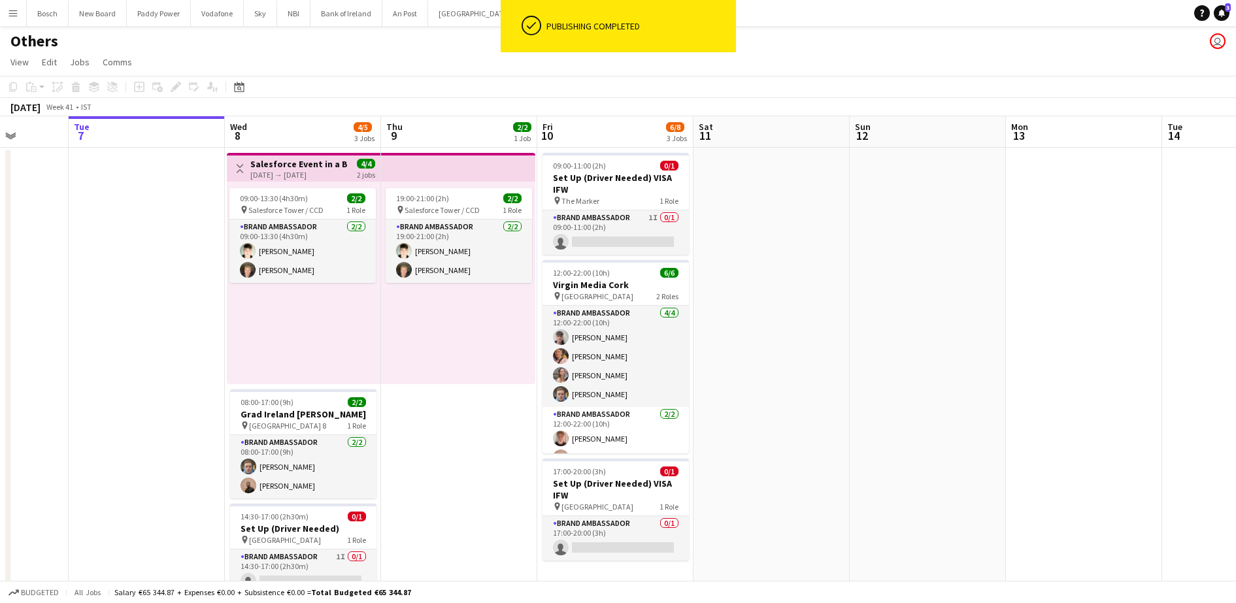
scroll to position [63, 0]
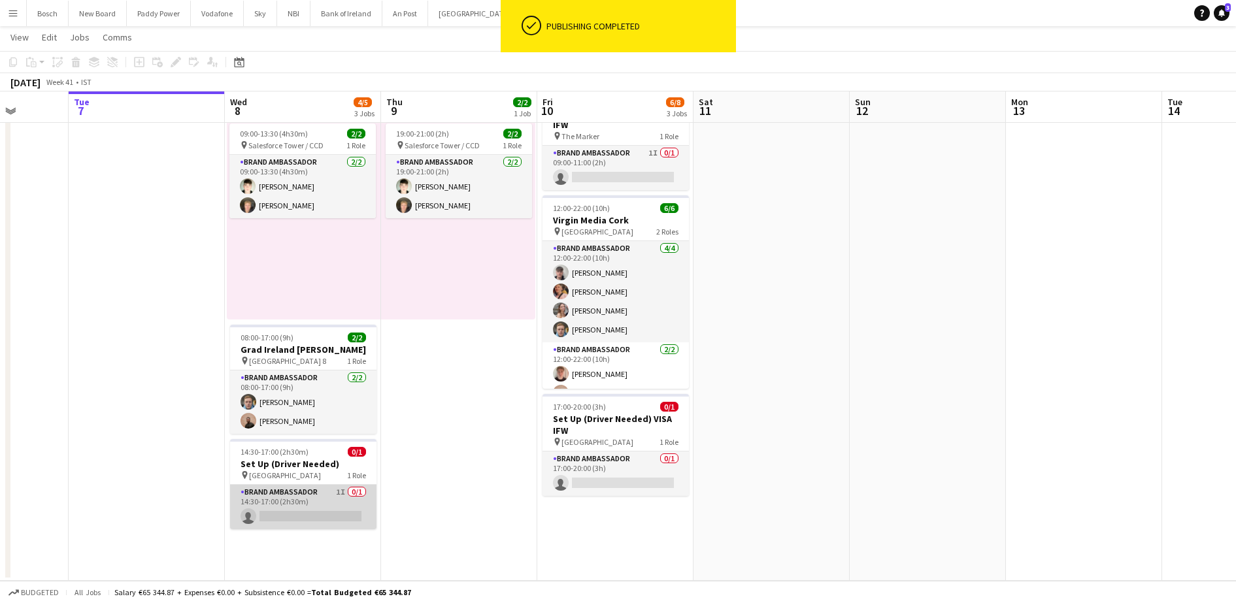
click at [310, 498] on app-card-role "Brand Ambassador 1I 0/1 14:30-17:00 (2h30m) single-neutral-actions" at bounding box center [303, 507] width 146 height 44
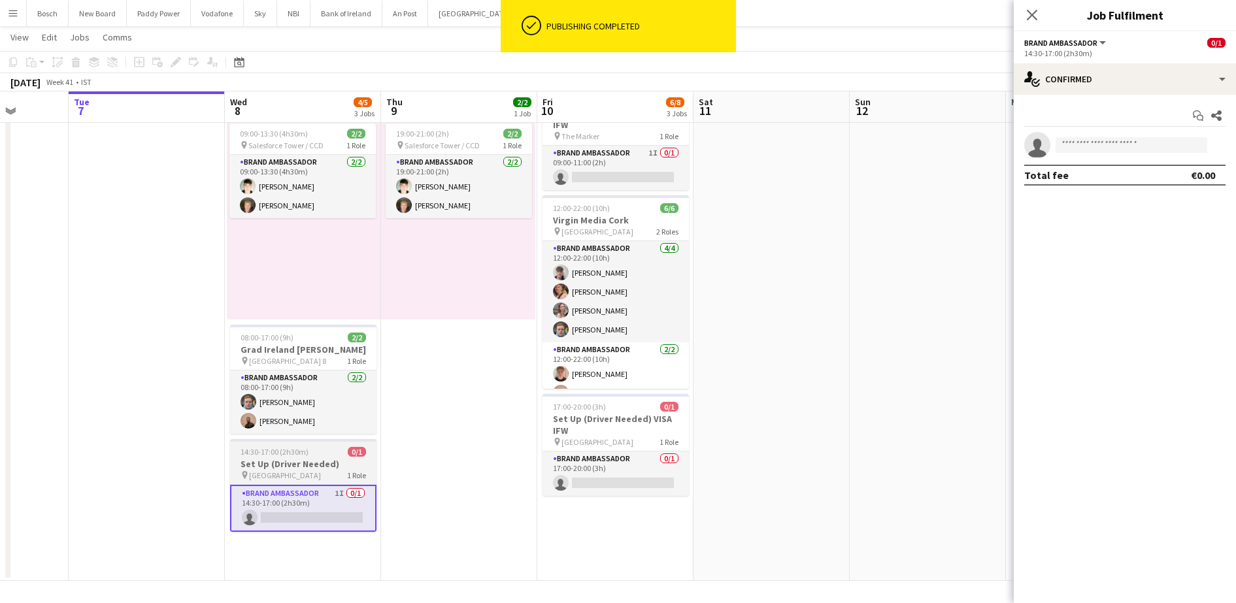
click at [315, 450] on div "14:30-17:00 (2h30m) 0/1" at bounding box center [303, 452] width 146 height 10
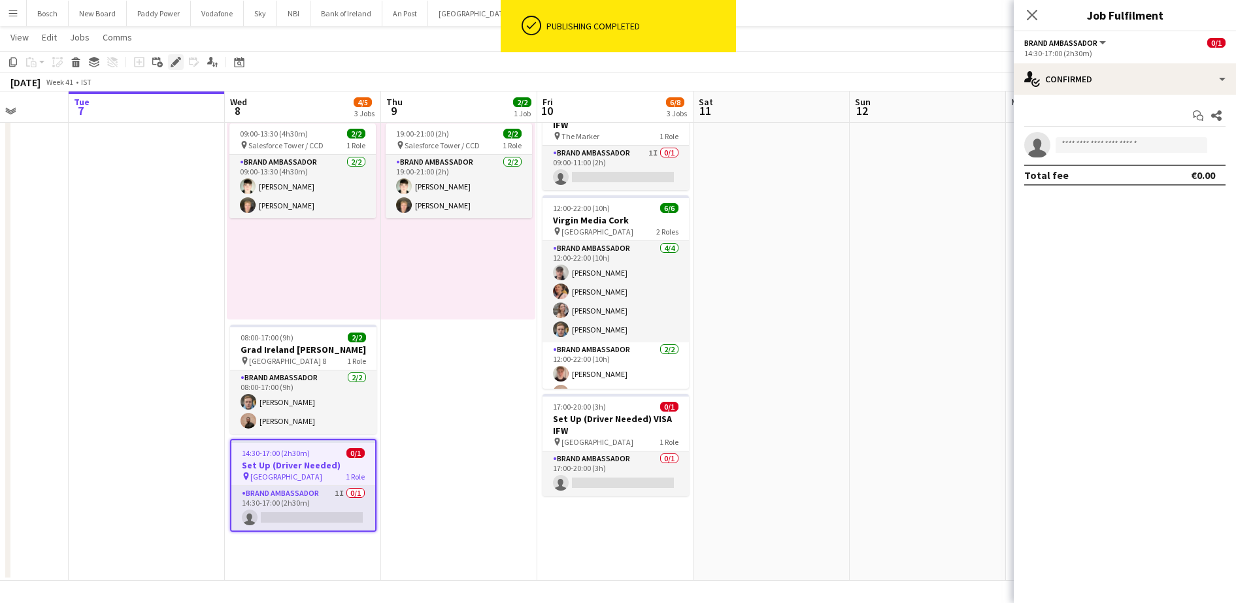
click at [170, 58] on div "Edit" at bounding box center [176, 62] width 16 height 16
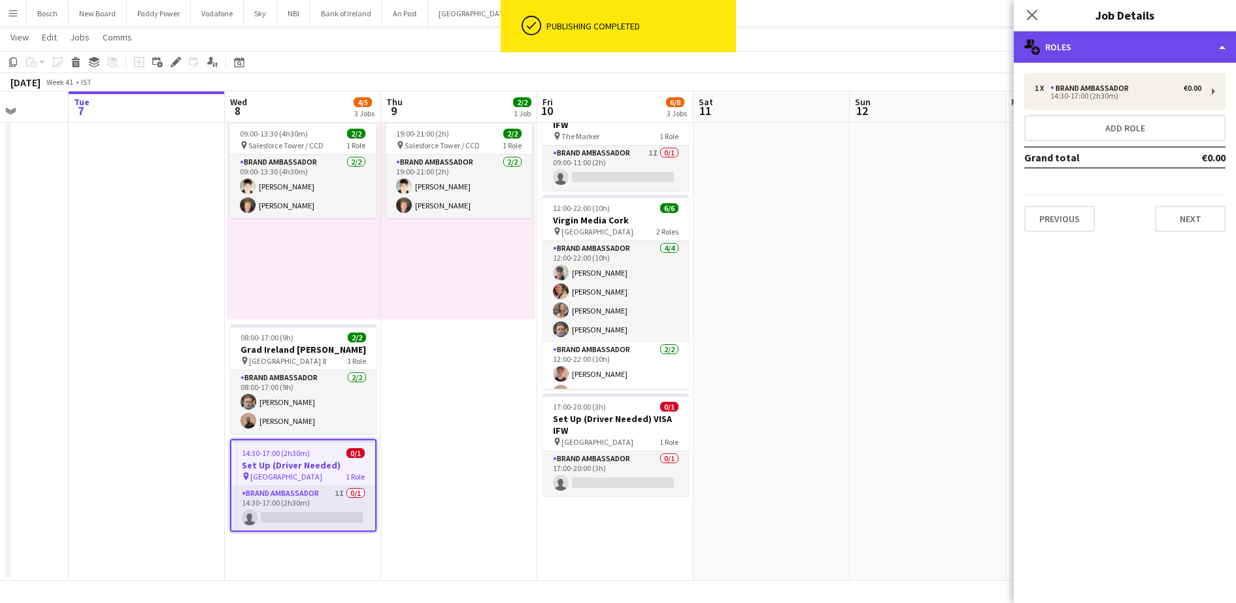
click at [1168, 42] on div "multiple-users-add Roles" at bounding box center [1125, 46] width 222 height 31
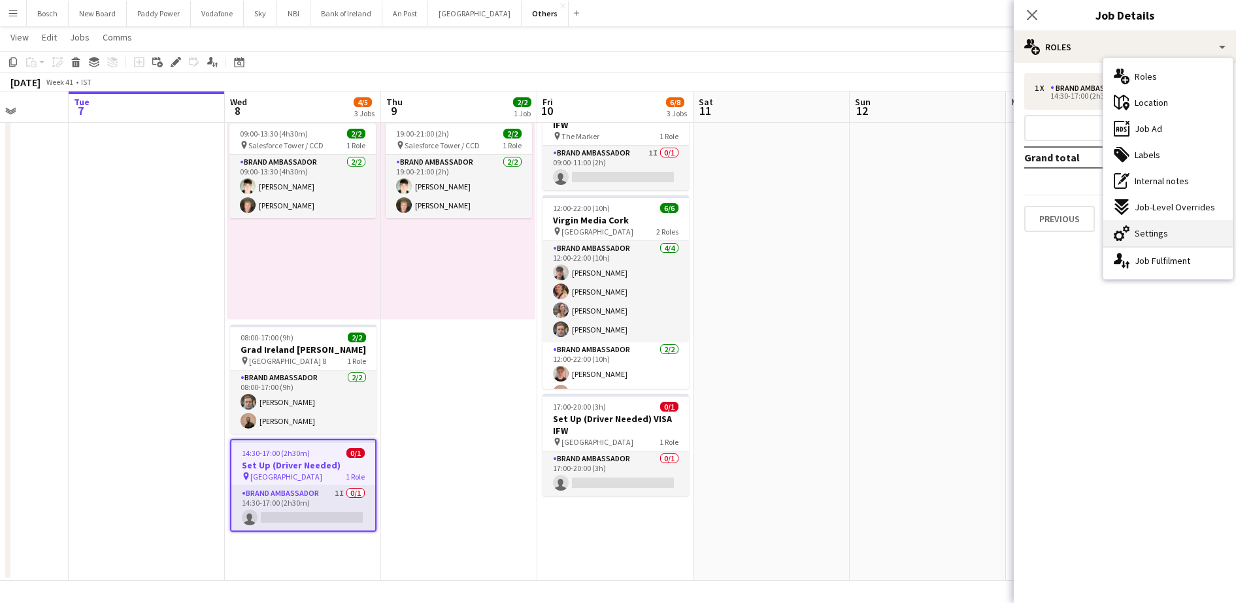
click at [1149, 242] on div "cog-double-3 Settings" at bounding box center [1168, 233] width 129 height 26
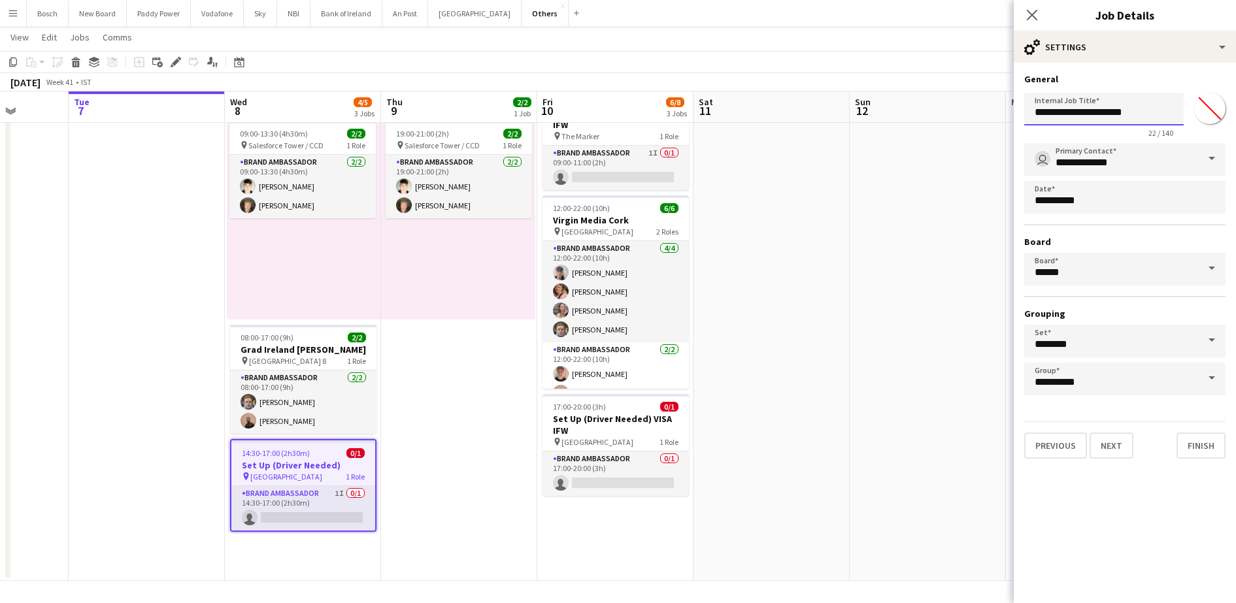
click at [1148, 98] on input "**********" at bounding box center [1105, 109] width 160 height 33
type input "**********"
click at [1008, 92] on app-board-header-date "Mon 13" at bounding box center [1084, 107] width 156 height 31
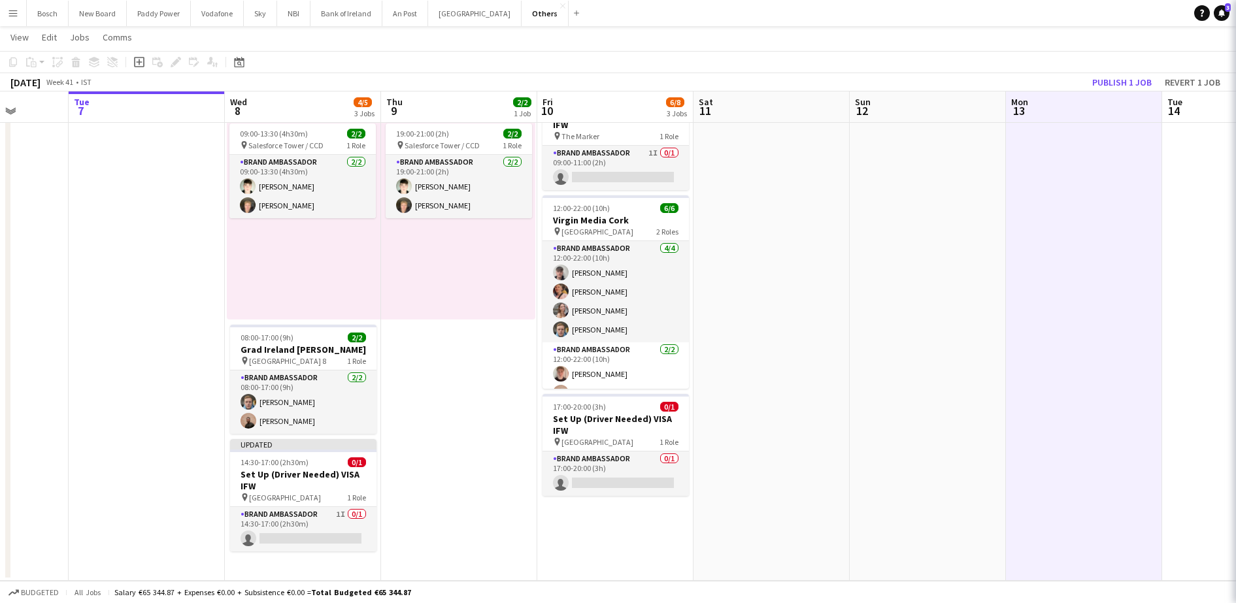
scroll to position [0, 401]
click at [1140, 81] on button "Publish 1 job" at bounding box center [1122, 82] width 70 height 17
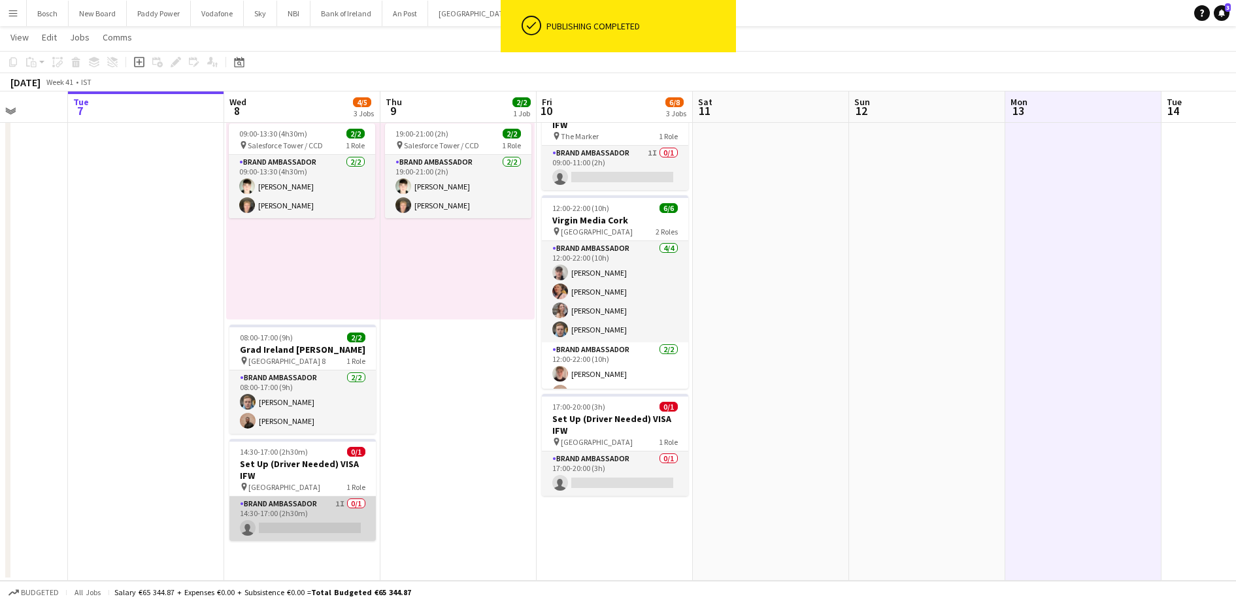
click at [314, 514] on app-card-role "Brand Ambassador 1I 0/1 14:30-17:00 (2h30m) single-neutral-actions" at bounding box center [302, 519] width 146 height 44
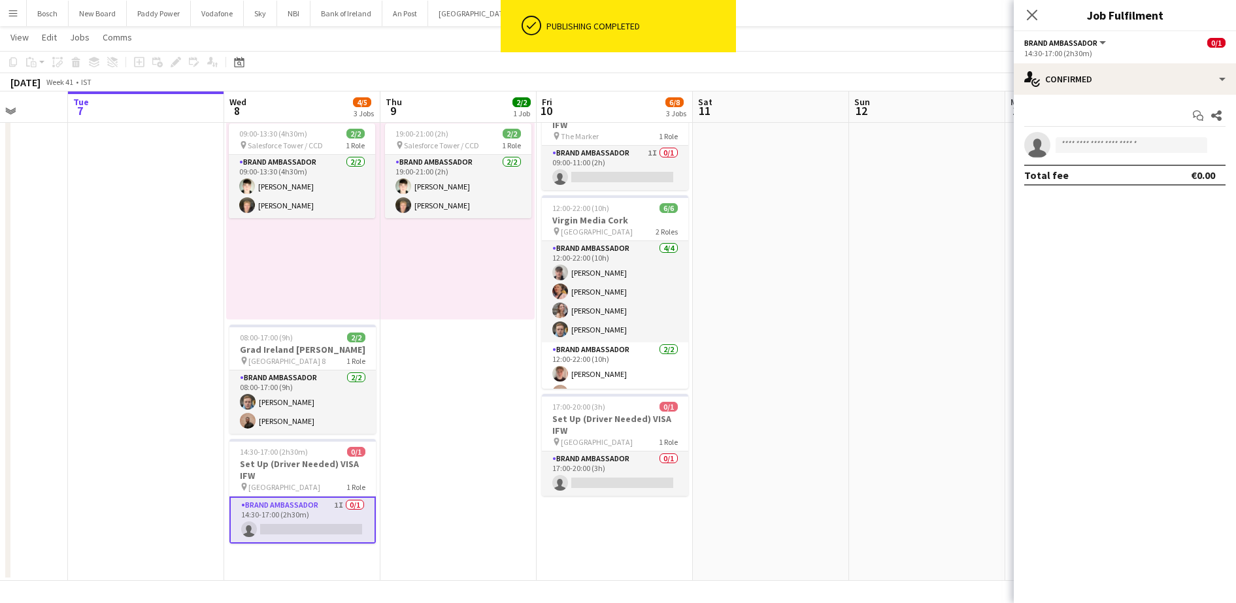
click at [1142, 60] on app-options-switcher "Brand Ambassador All roles Brand Ambassador 0/1 14:30-17:00 (2h30m)" at bounding box center [1125, 47] width 222 height 32
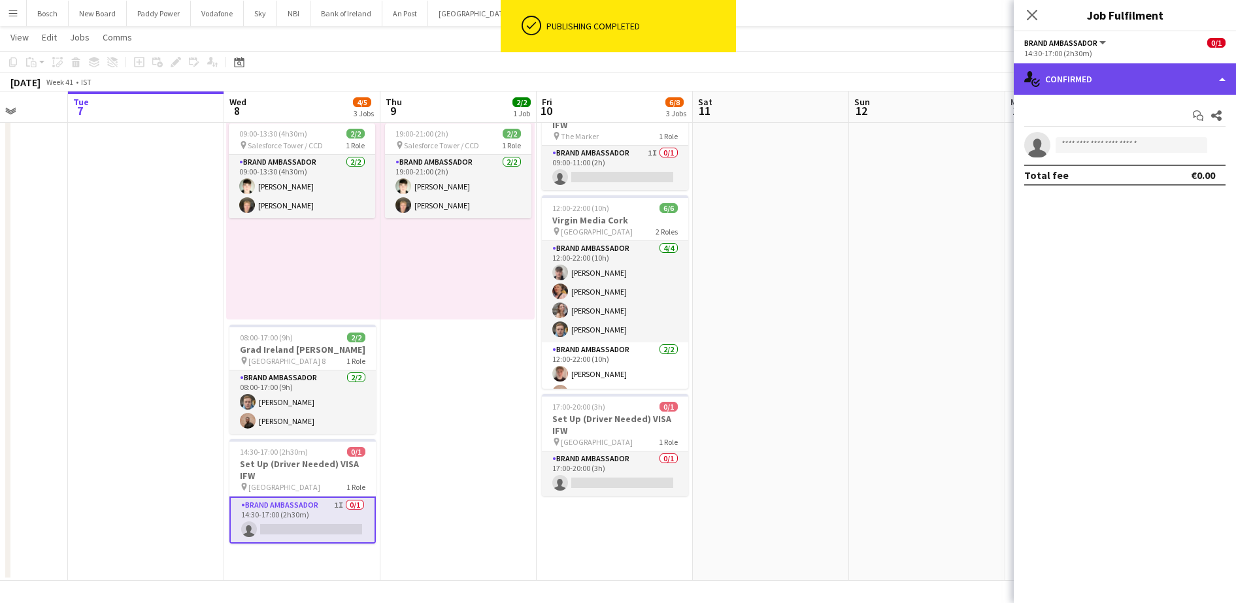
click at [1142, 67] on div "single-neutral-actions-check-2 Confirmed" at bounding box center [1125, 78] width 222 height 31
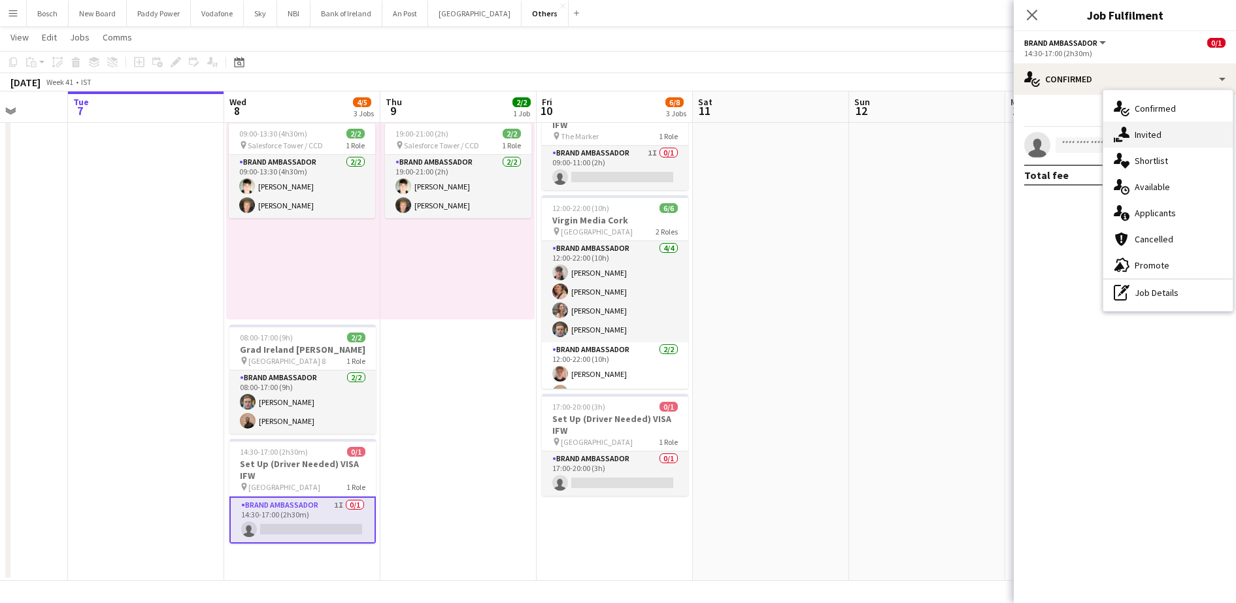
click at [1151, 127] on div "single-neutral-actions-share-1 Invited" at bounding box center [1168, 135] width 129 height 26
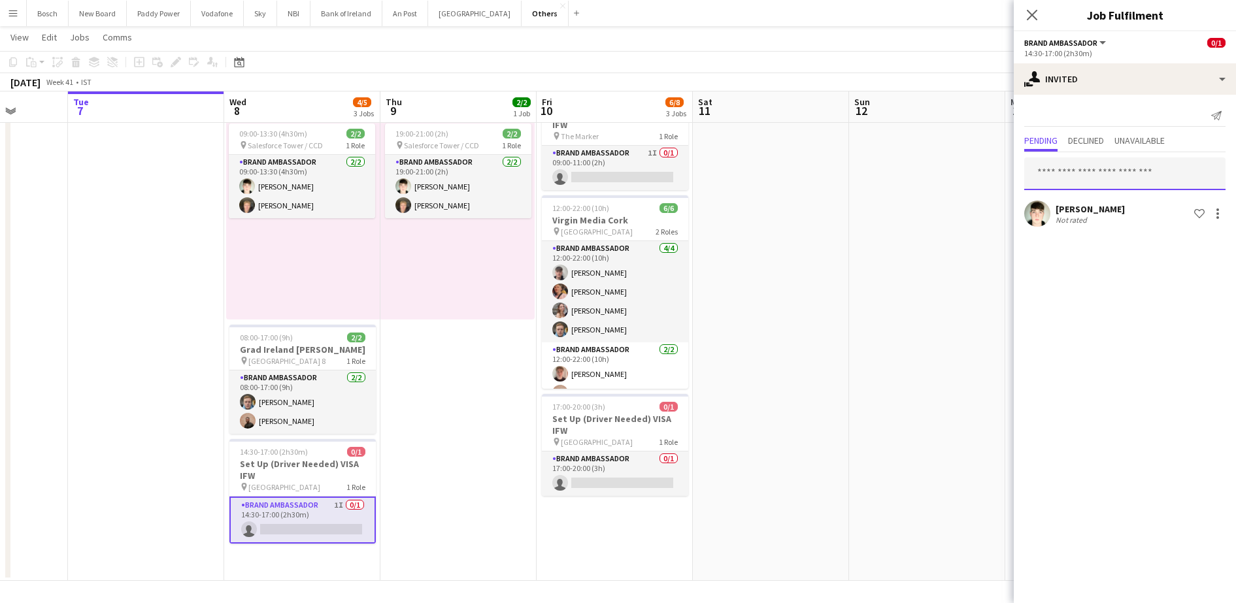
click at [1095, 177] on input "text" at bounding box center [1125, 174] width 201 height 33
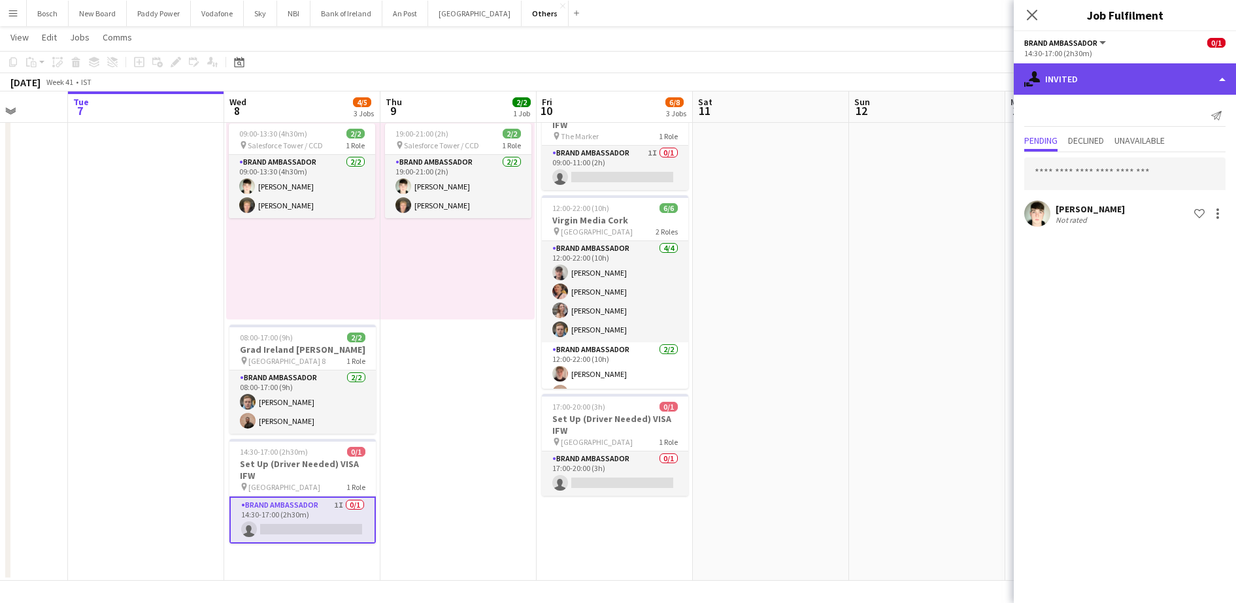
click at [1130, 73] on div "single-neutral-actions-share-1 Invited" at bounding box center [1125, 78] width 222 height 31
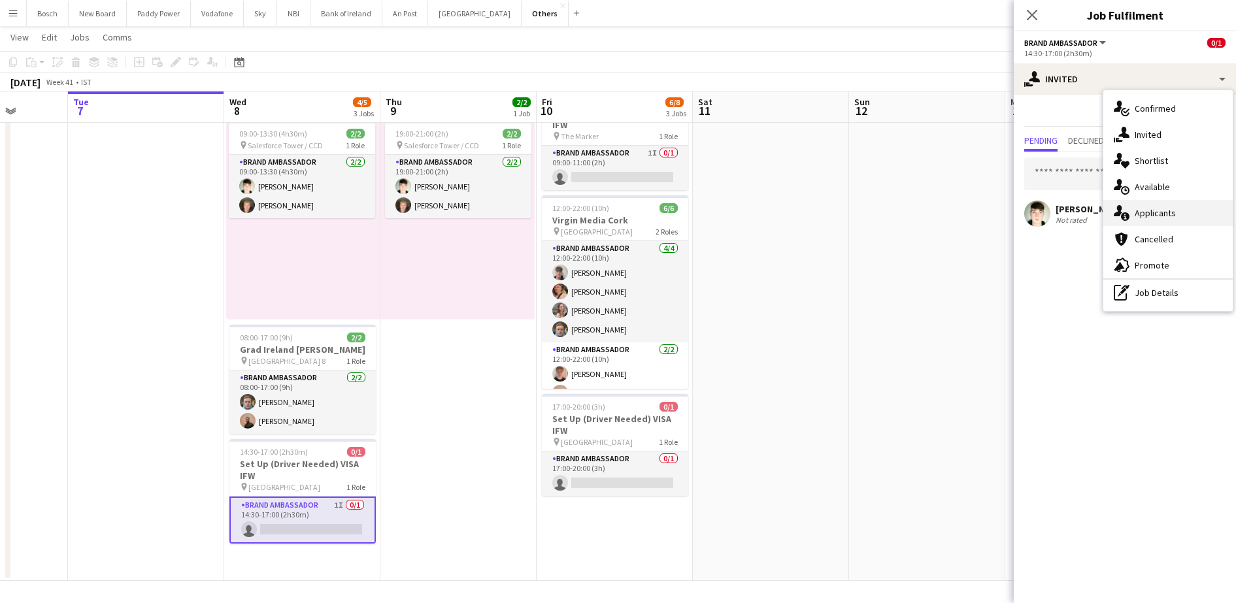
click at [1155, 222] on div "single-neutral-actions-information Applicants" at bounding box center [1168, 213] width 129 height 26
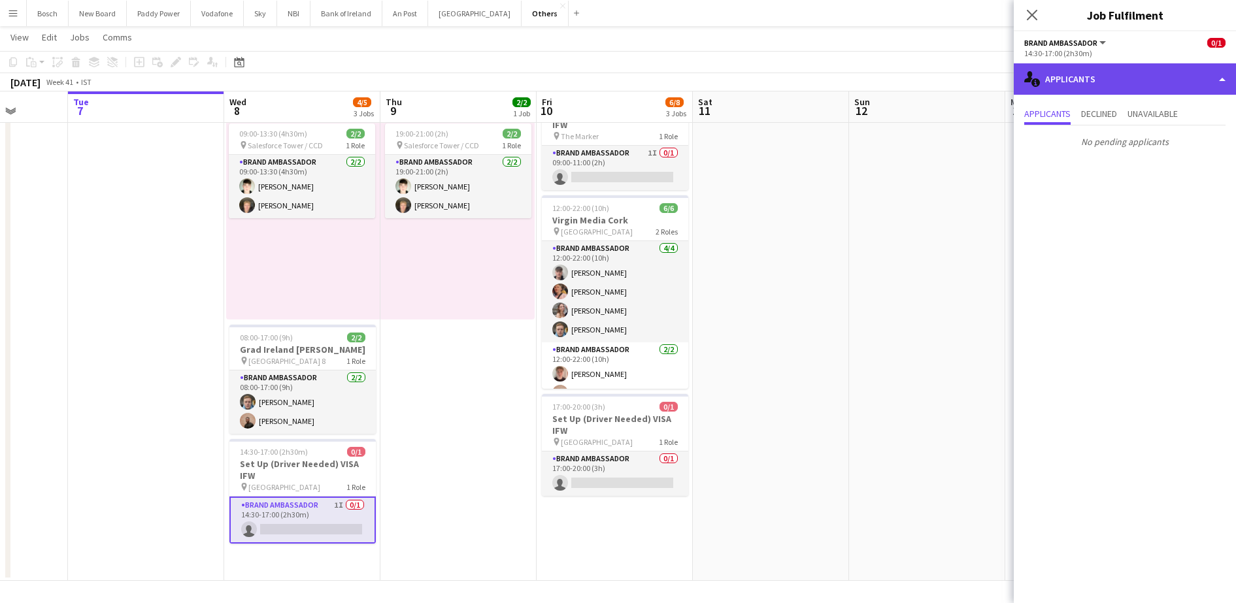
click at [1110, 84] on div "single-neutral-actions-information Applicants" at bounding box center [1125, 78] width 222 height 31
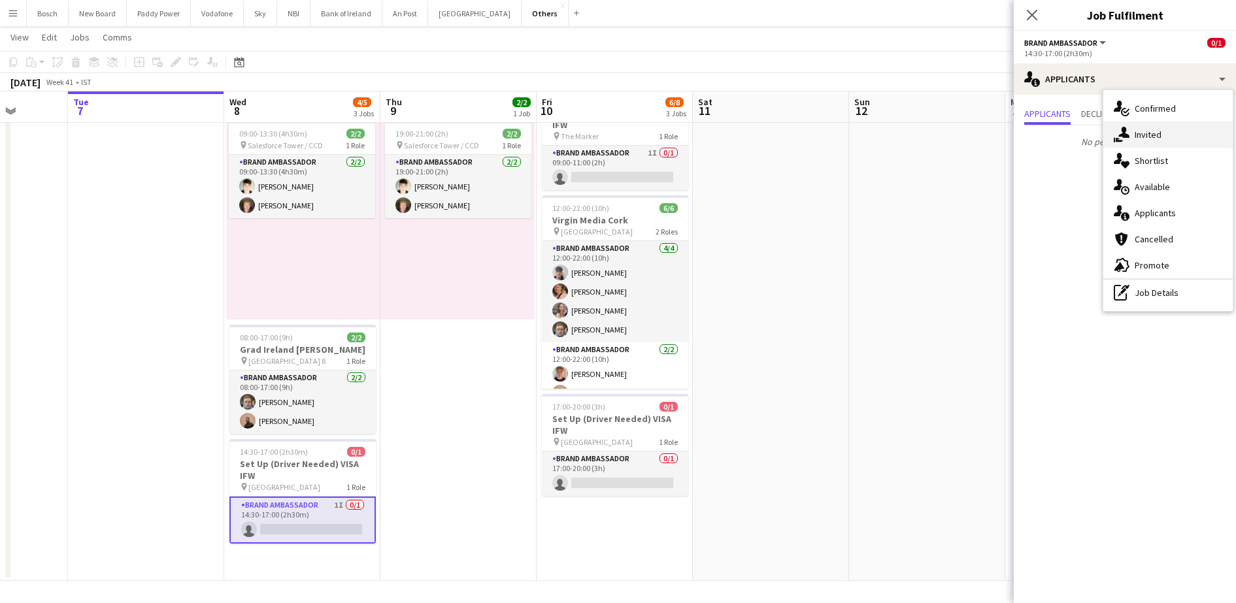
click at [1132, 130] on div "single-neutral-actions-share-1 Invited" at bounding box center [1168, 135] width 129 height 26
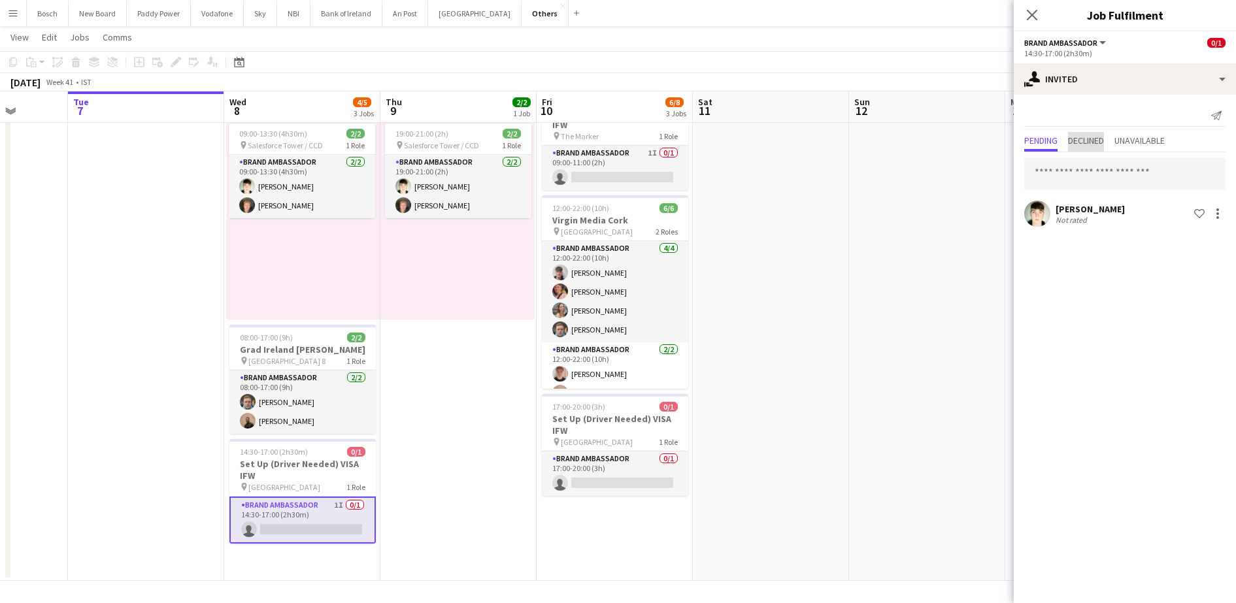
click at [1093, 145] on span "Declined" at bounding box center [1086, 140] width 36 height 9
click at [1047, 141] on span "Pending" at bounding box center [1041, 140] width 33 height 9
drag, startPoint x: 1047, startPoint y: 141, endPoint x: 1074, endPoint y: 179, distance: 46.1
click at [1074, 179] on input "text" at bounding box center [1125, 174] width 201 height 33
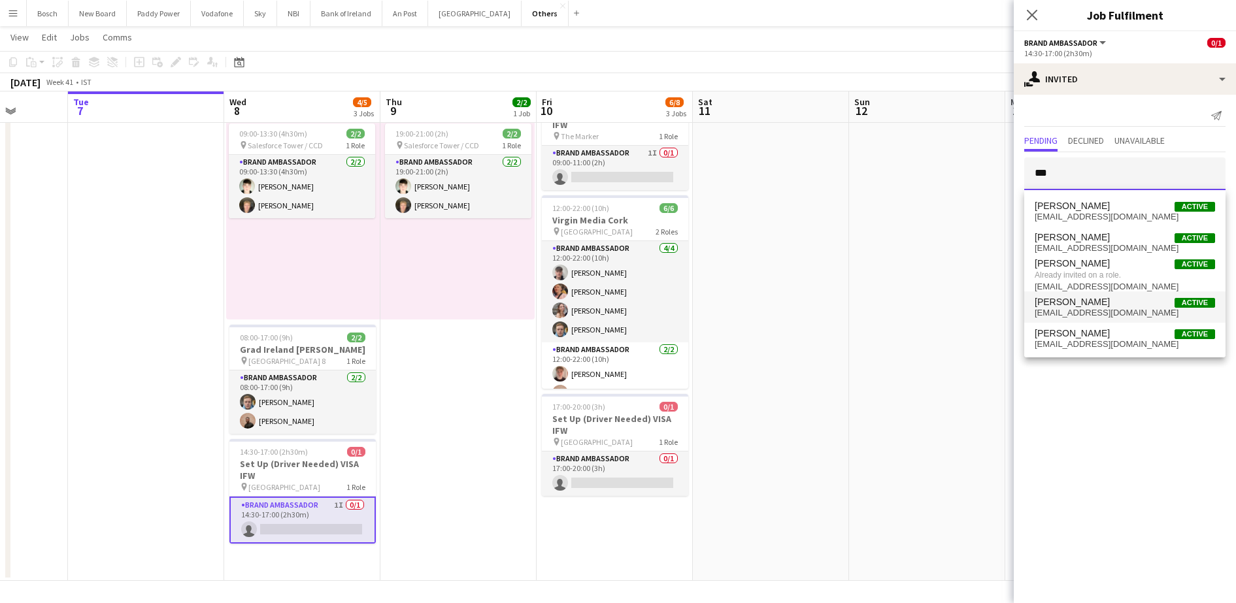
type input "***"
click at [1089, 309] on span "[EMAIL_ADDRESS][DOMAIN_NAME]" at bounding box center [1125, 313] width 180 height 10
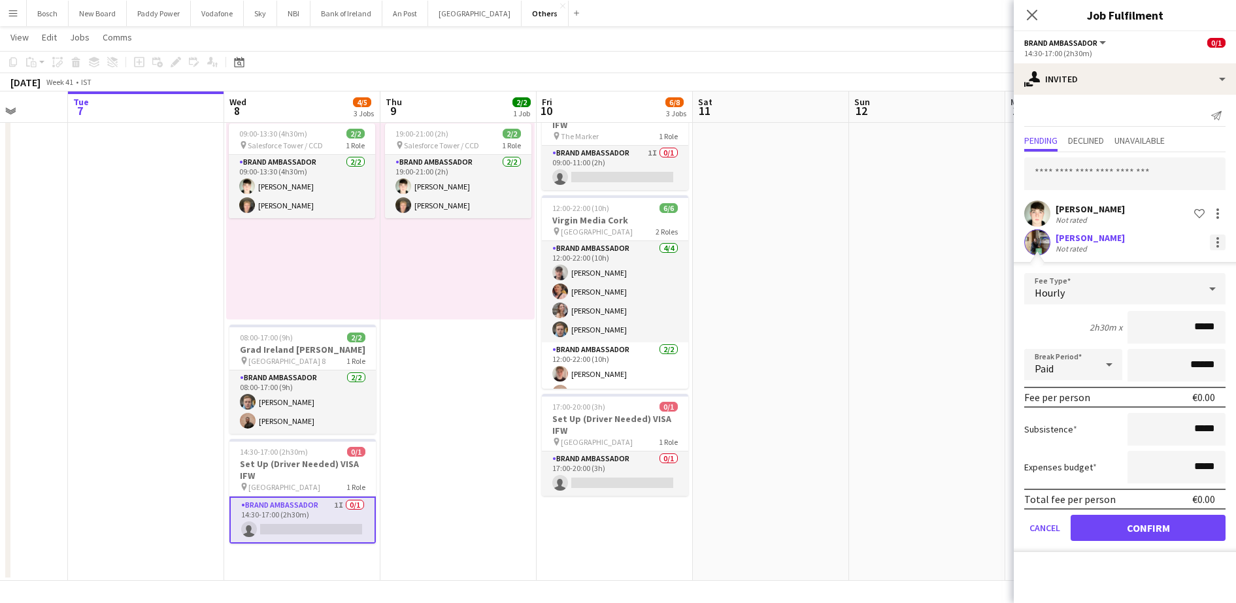
click at [1225, 240] on div at bounding box center [1218, 243] width 16 height 16
click at [1173, 360] on span "Cancel invitation" at bounding box center [1176, 360] width 76 height 11
click at [1094, 167] on input "text" at bounding box center [1125, 174] width 201 height 33
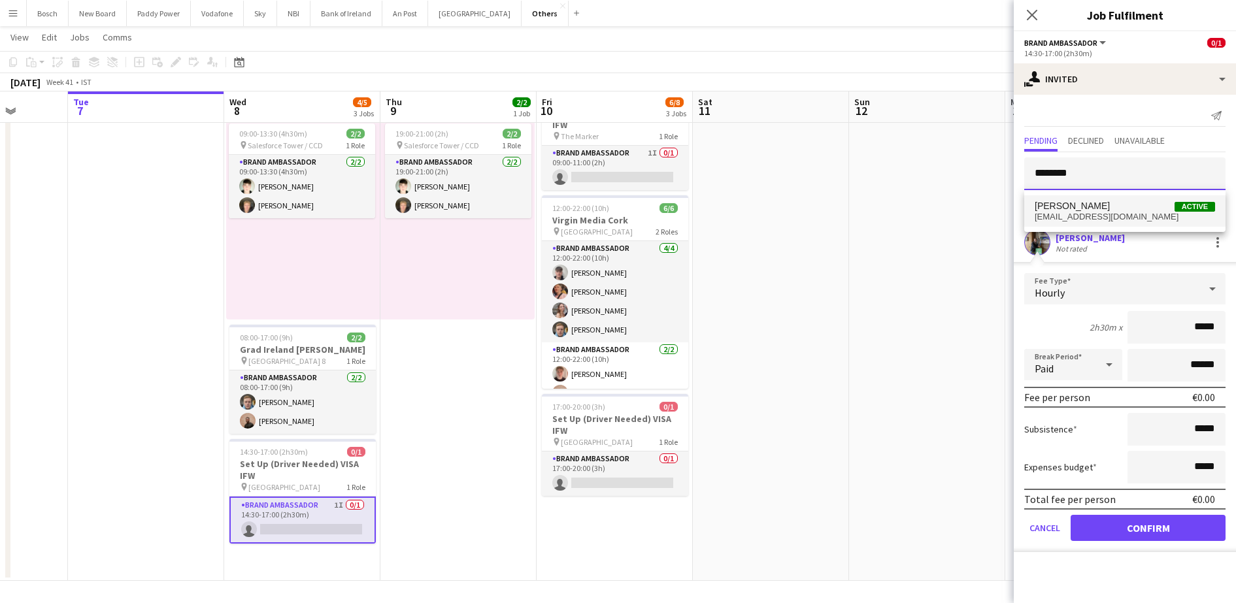
type input "********"
click at [1096, 205] on span "[PERSON_NAME] Active" at bounding box center [1125, 206] width 180 height 11
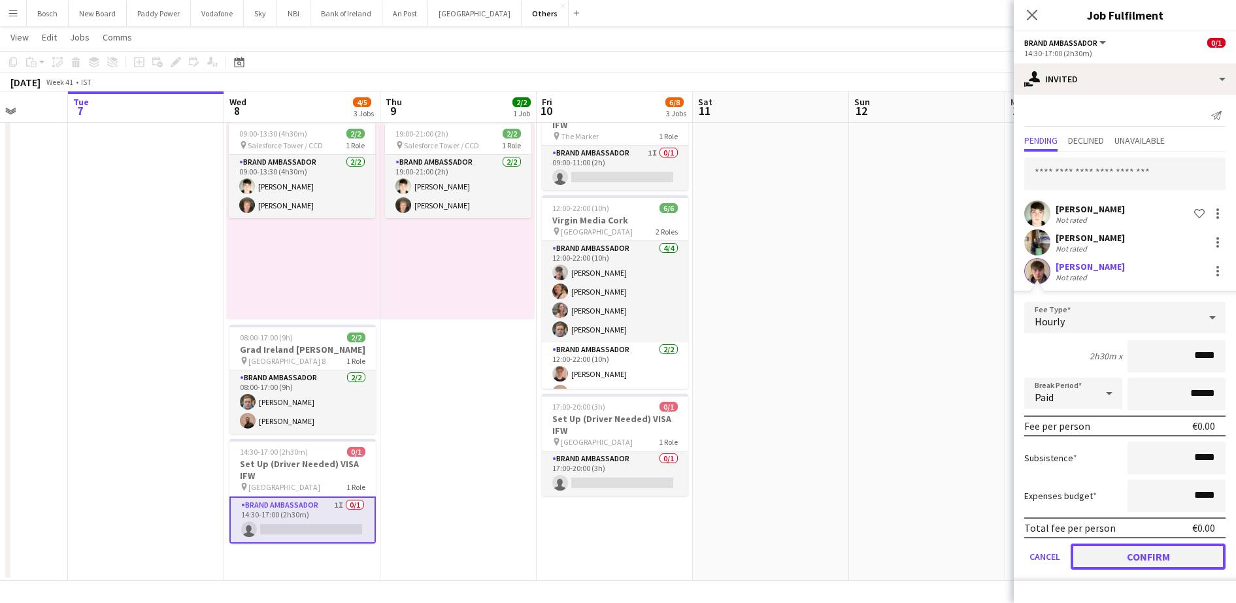
click at [1112, 566] on button "Confirm" at bounding box center [1148, 557] width 155 height 26
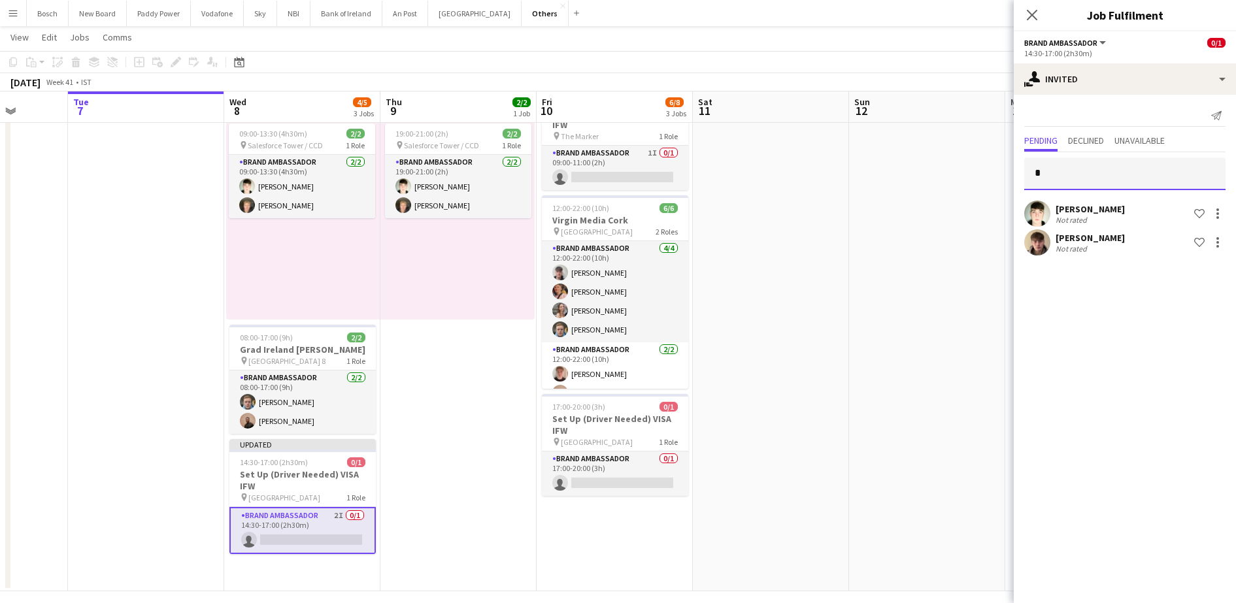
click at [1148, 168] on input "*" at bounding box center [1125, 174] width 201 height 33
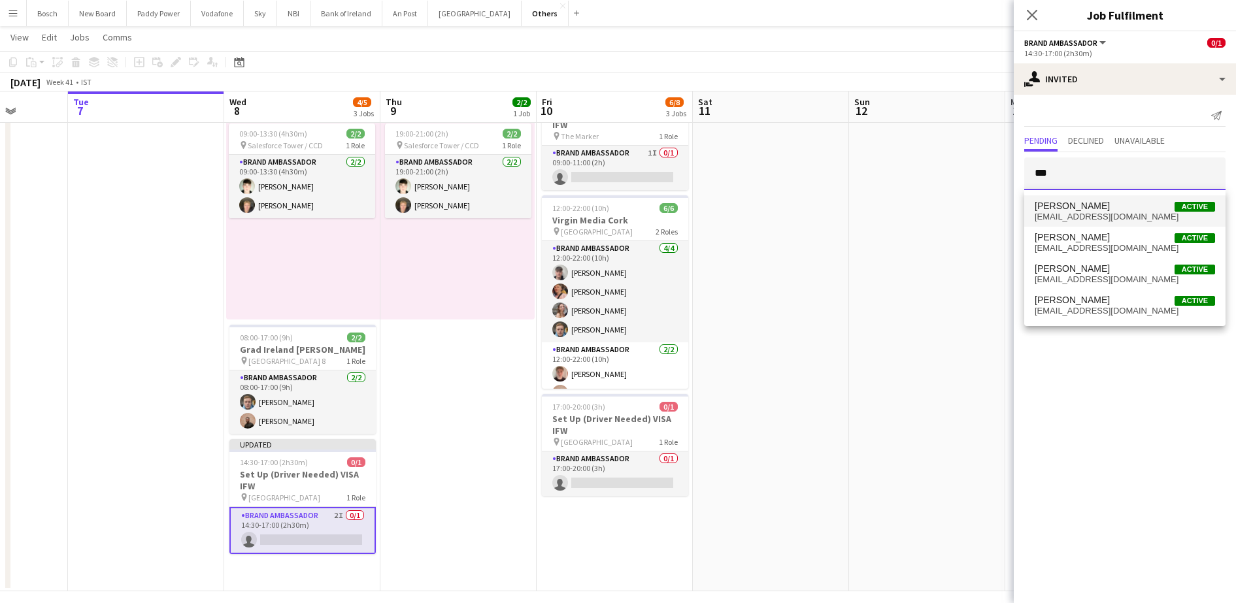
type input "***"
click at [1113, 204] on span "[PERSON_NAME] Active" at bounding box center [1125, 206] width 180 height 11
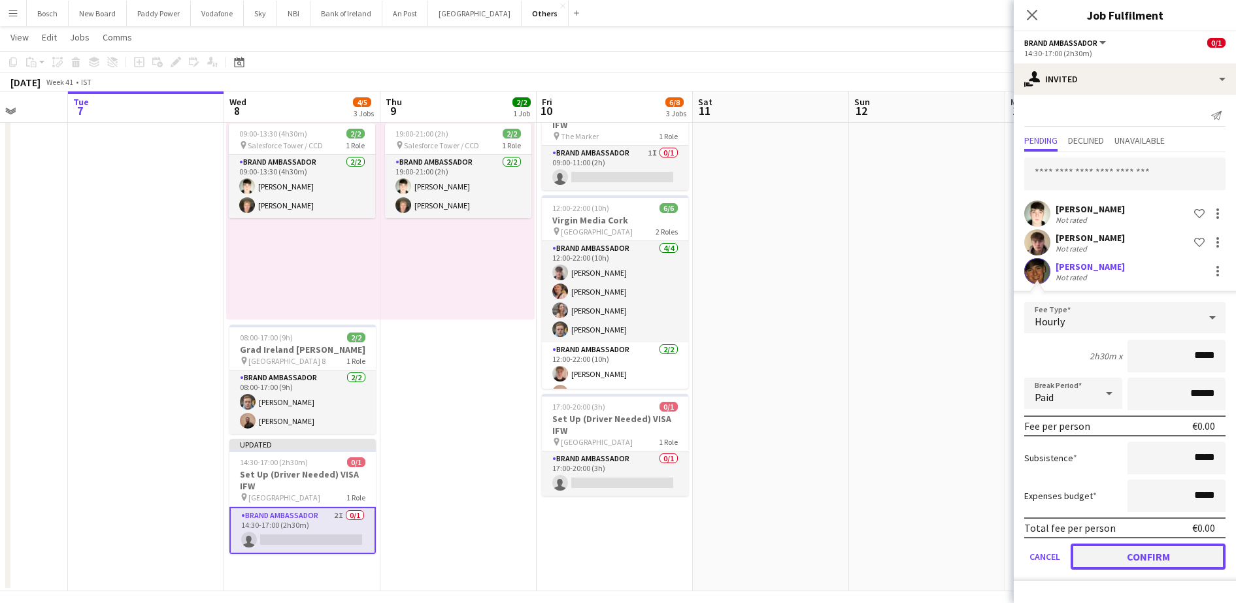
click at [1109, 560] on button "Confirm" at bounding box center [1148, 557] width 155 height 26
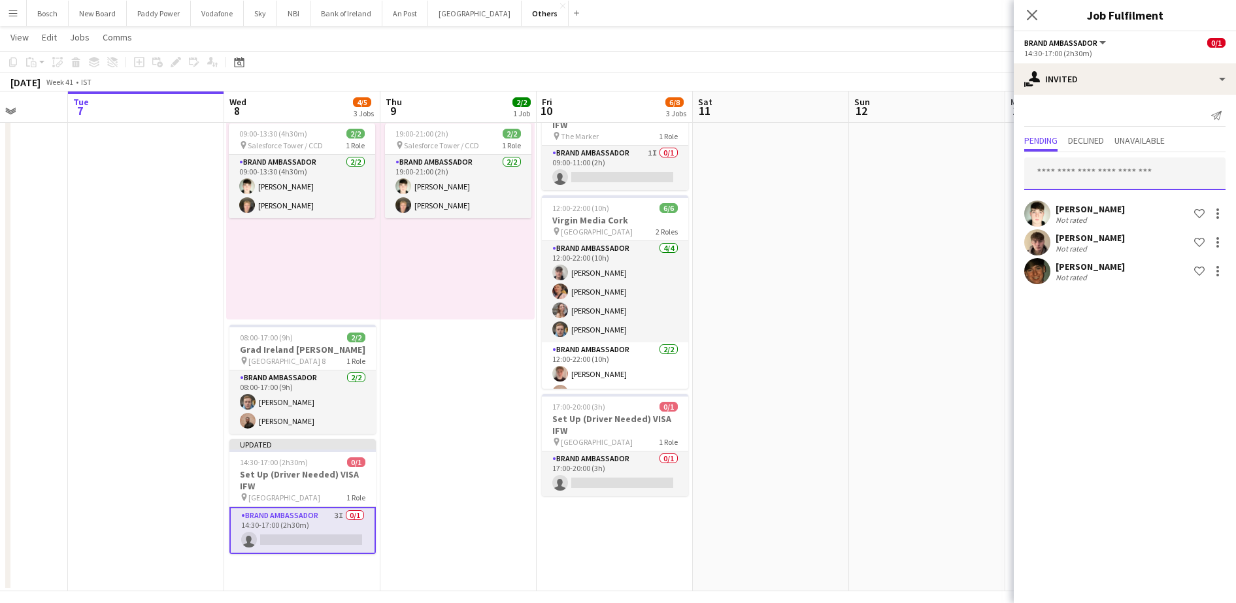
click at [1082, 161] on input "text" at bounding box center [1125, 174] width 201 height 33
type input "****"
click at [1088, 209] on span "[PERSON_NAME] Active" at bounding box center [1125, 206] width 180 height 11
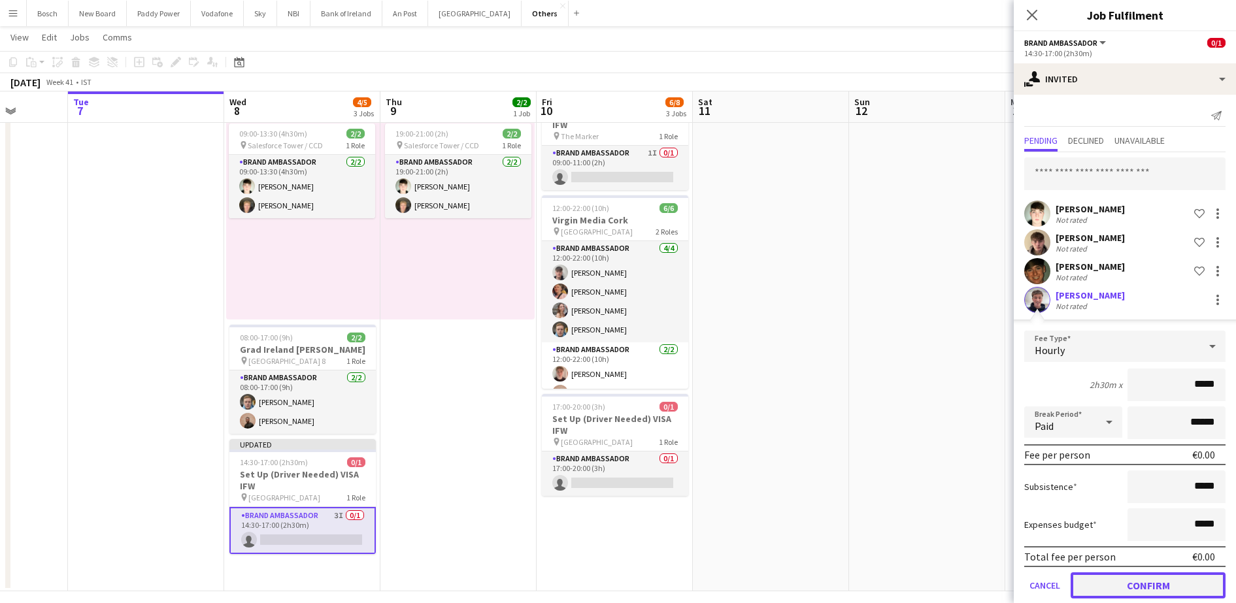
click at [1123, 581] on button "Confirm" at bounding box center [1148, 586] width 155 height 26
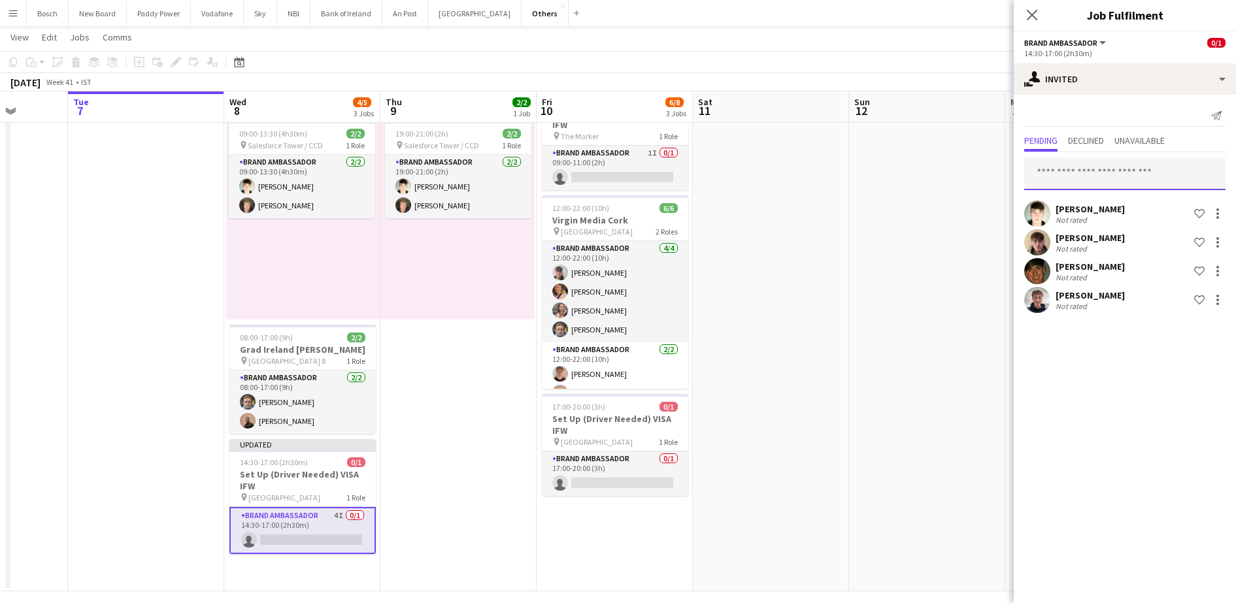
click at [1124, 173] on input "text" at bounding box center [1125, 174] width 201 height 33
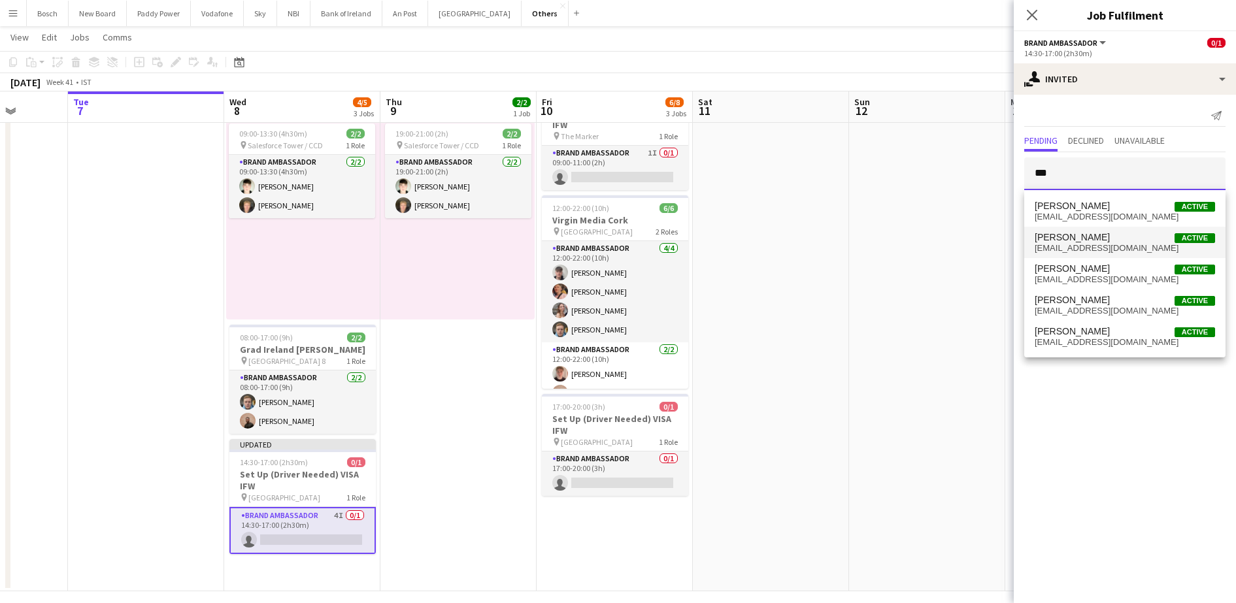
type input "***"
click at [1108, 253] on mat-option "[PERSON_NAME] Active [EMAIL_ADDRESS][DOMAIN_NAME]" at bounding box center [1125, 242] width 201 height 31
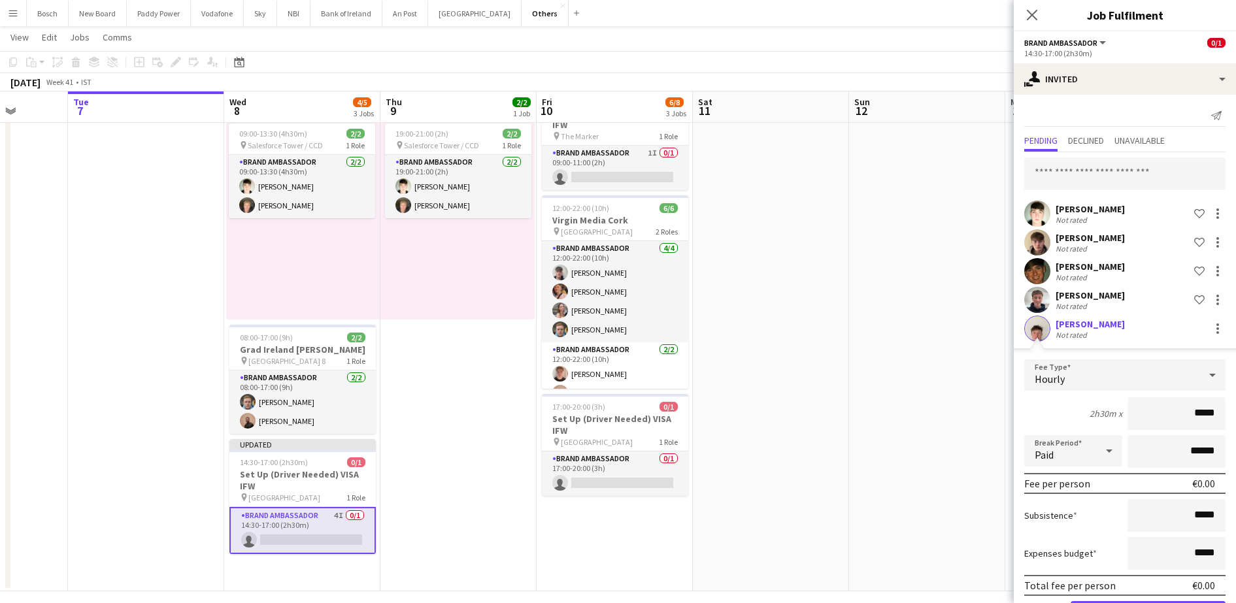
scroll to position [48, 0]
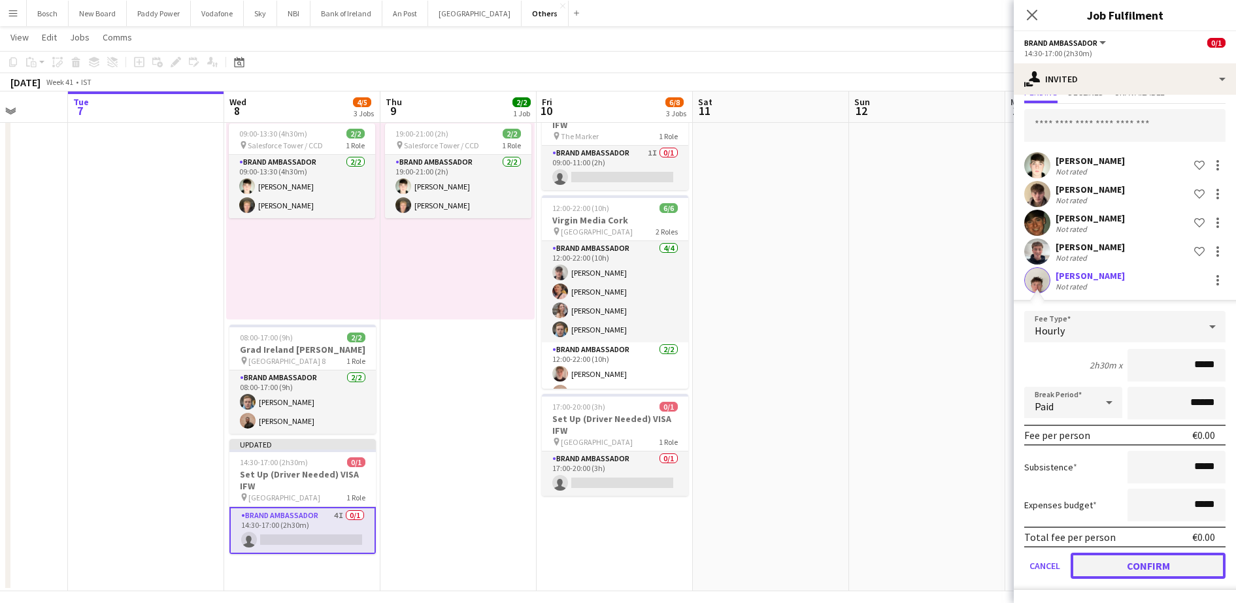
click at [1123, 562] on button "Confirm" at bounding box center [1148, 566] width 155 height 26
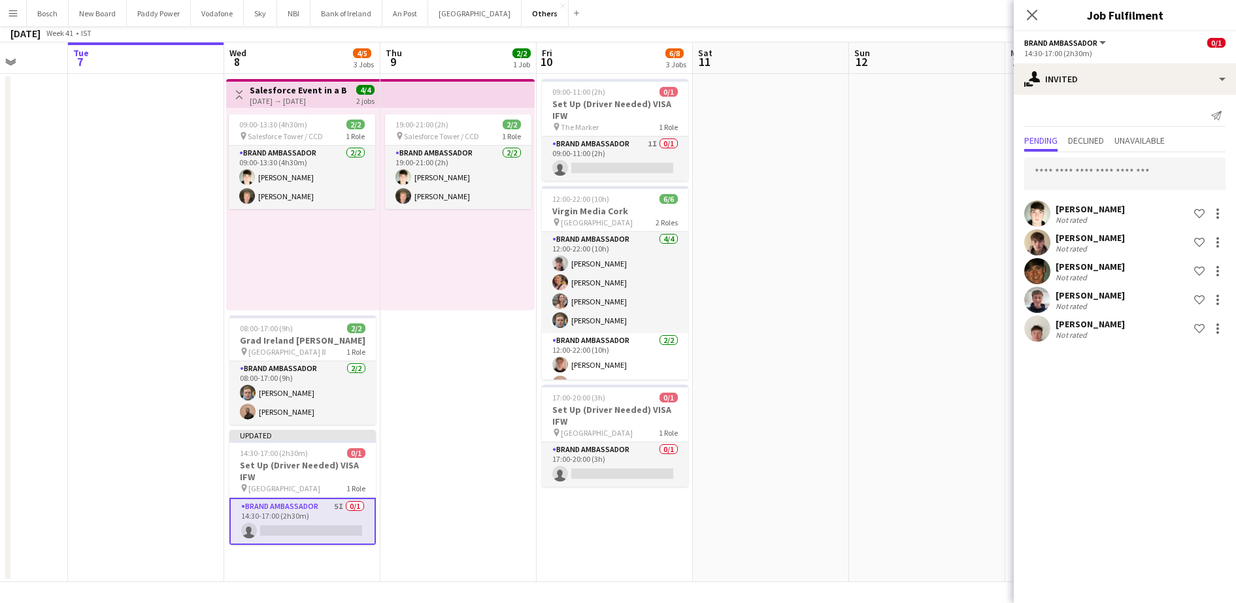
scroll to position [0, 0]
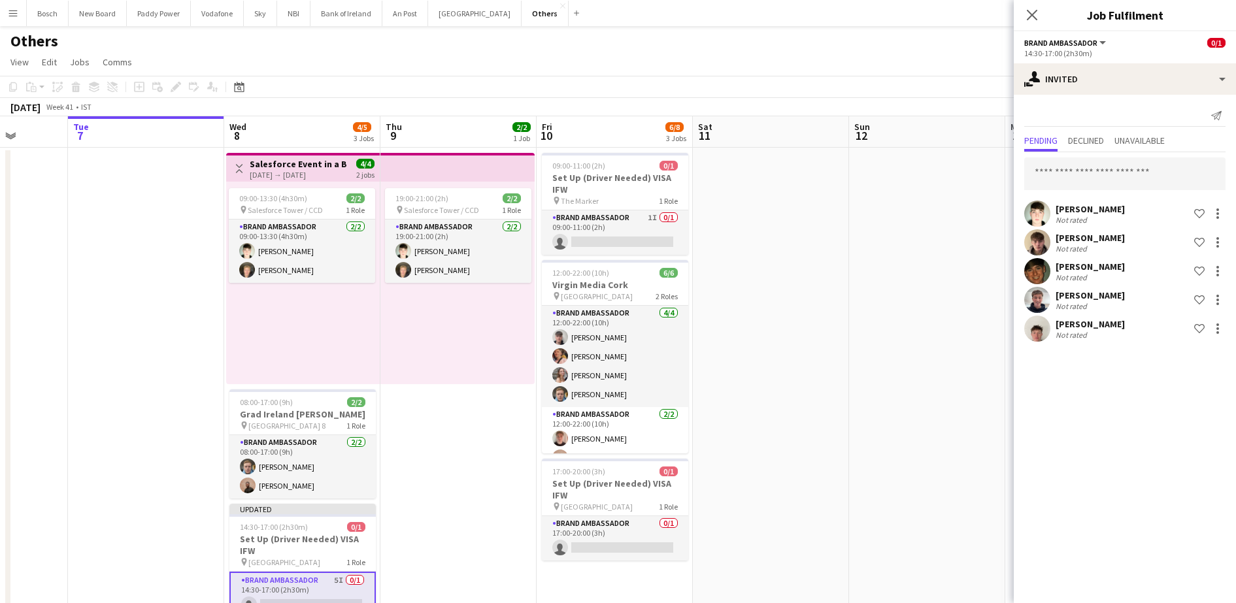
click at [965, 89] on app-toolbar "Copy Paste Paste Ctrl+V Paste with crew Ctrl+Shift+V Paste linked Job [GEOGRAPH…" at bounding box center [618, 87] width 1236 height 22
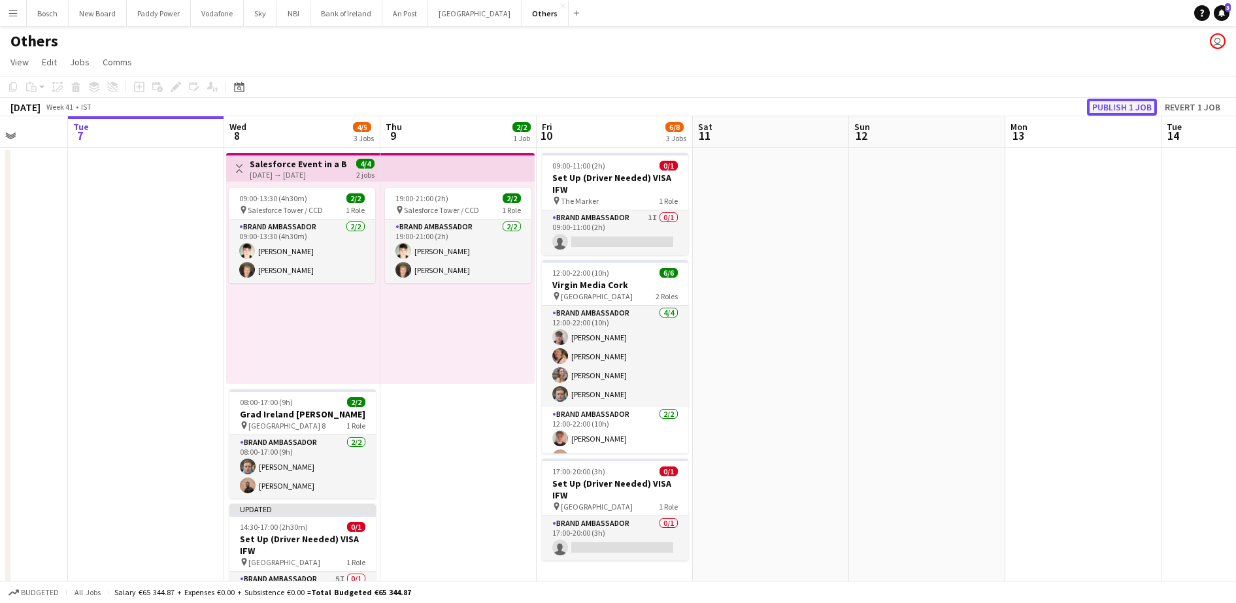
click at [1121, 103] on button "Publish 1 job" at bounding box center [1122, 107] width 70 height 17
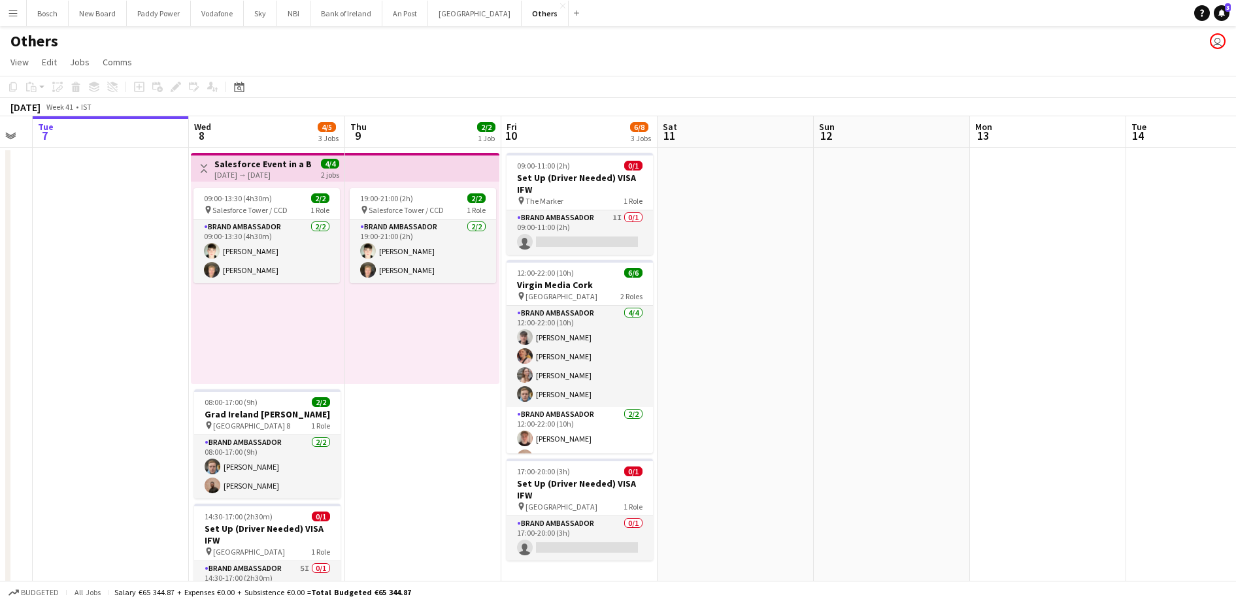
scroll to position [74, 0]
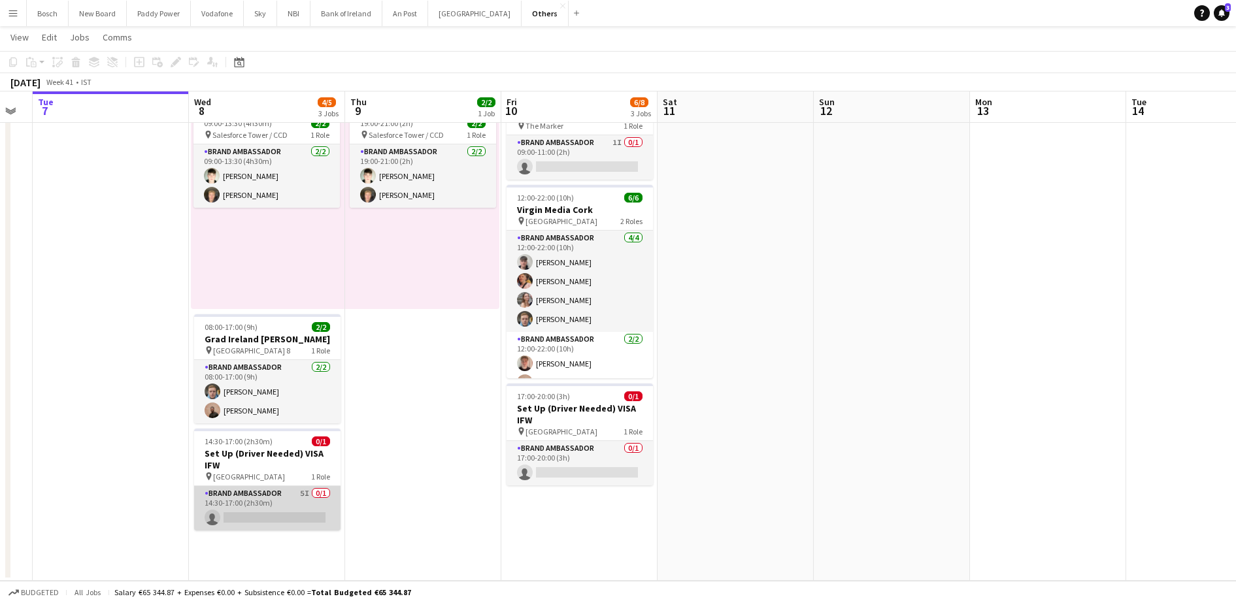
click at [277, 503] on app-card-role "Brand Ambassador 5I 0/1 14:30-17:00 (2h30m) single-neutral-actions" at bounding box center [267, 508] width 146 height 44
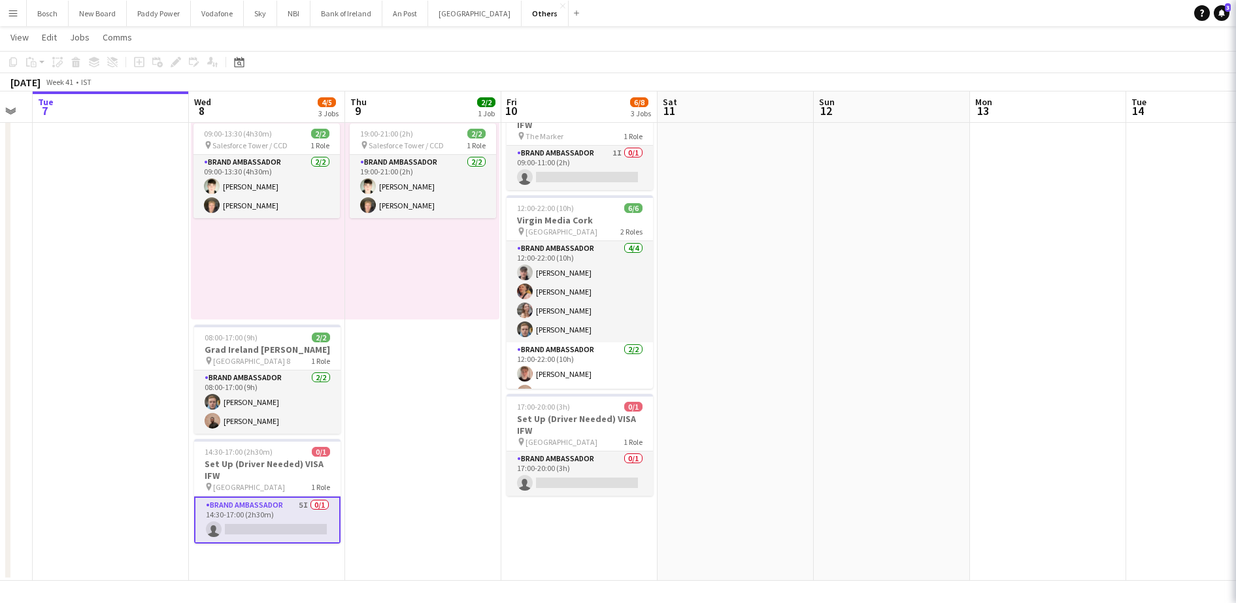
scroll to position [63, 0]
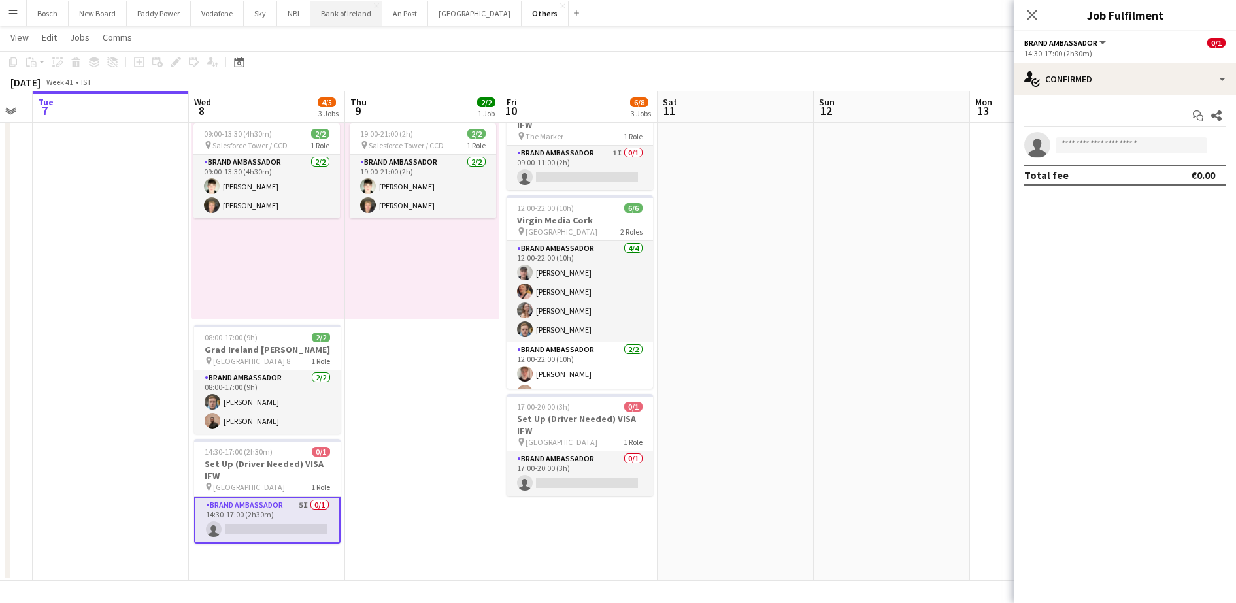
click at [364, 18] on button "Bank of Ireland Close" at bounding box center [347, 13] width 72 height 25
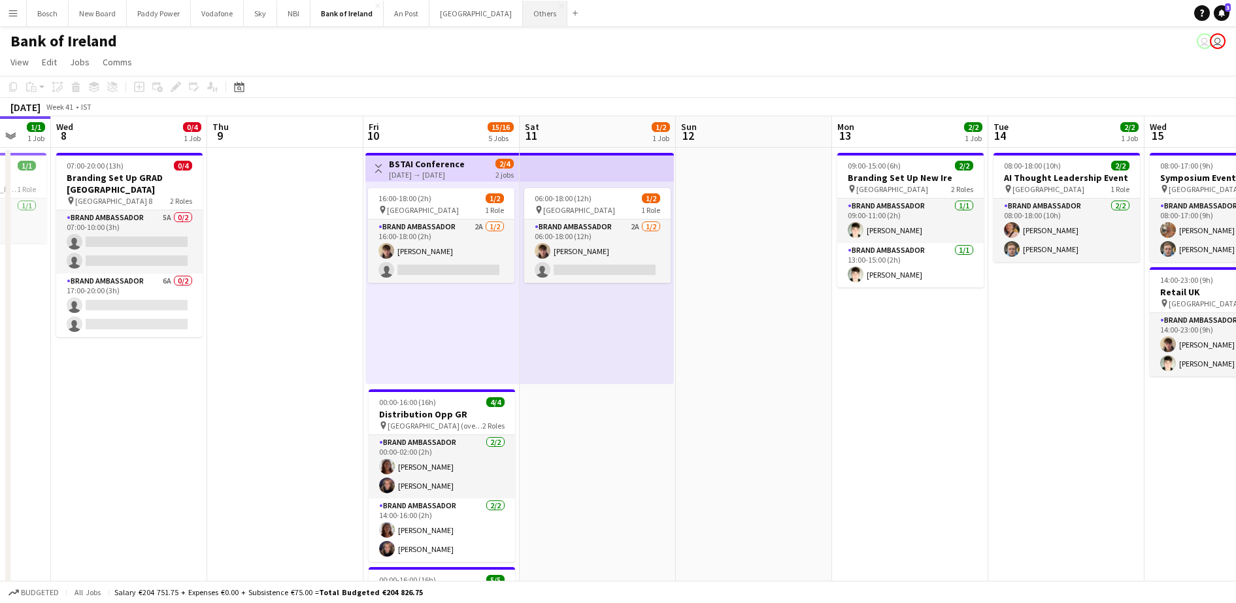
click at [523, 12] on button "Others Close" at bounding box center [545, 13] width 44 height 25
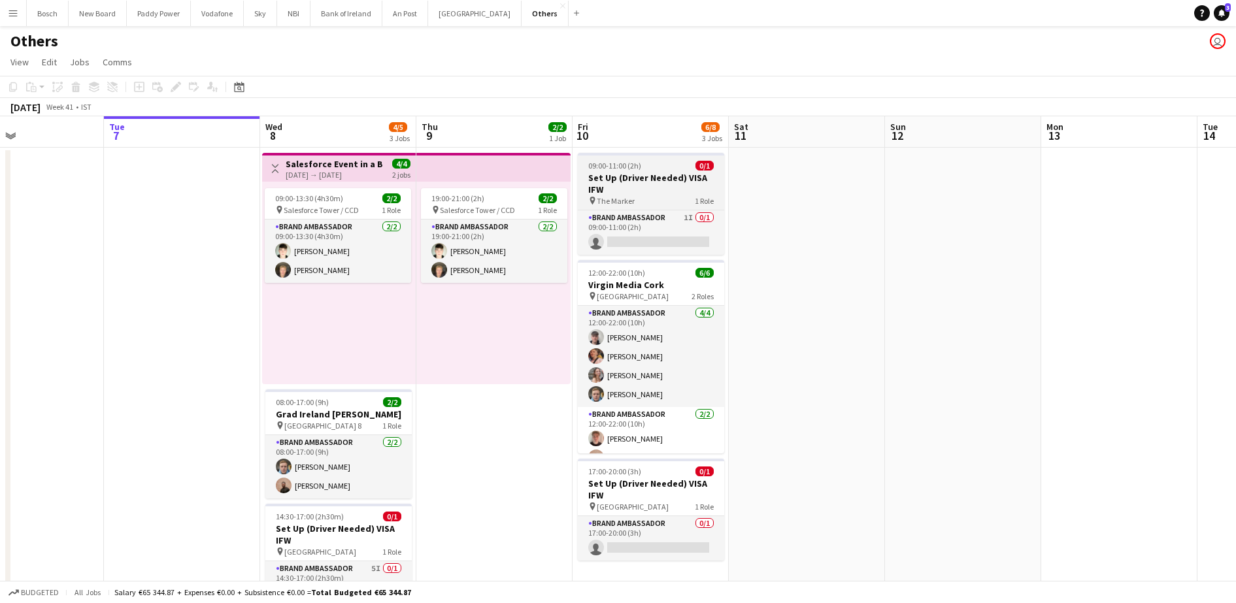
click at [631, 189] on h3 "Set Up (Driver Needed) VISA IFW" at bounding box center [651, 184] width 146 height 24
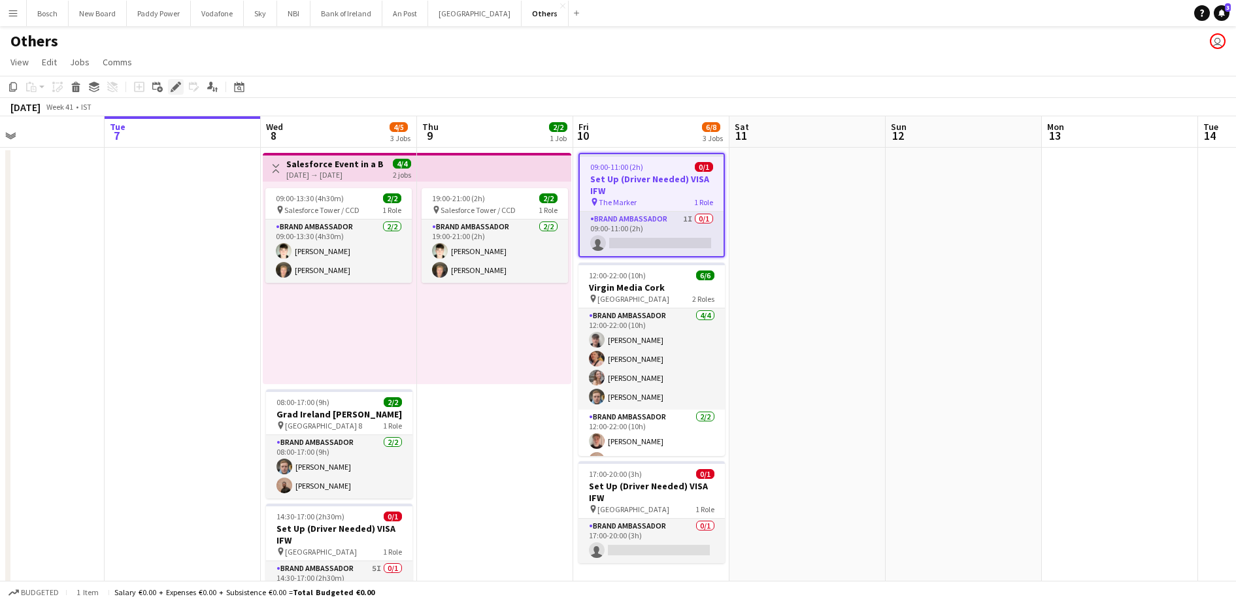
click at [177, 92] on div "Edit" at bounding box center [176, 87] width 16 height 16
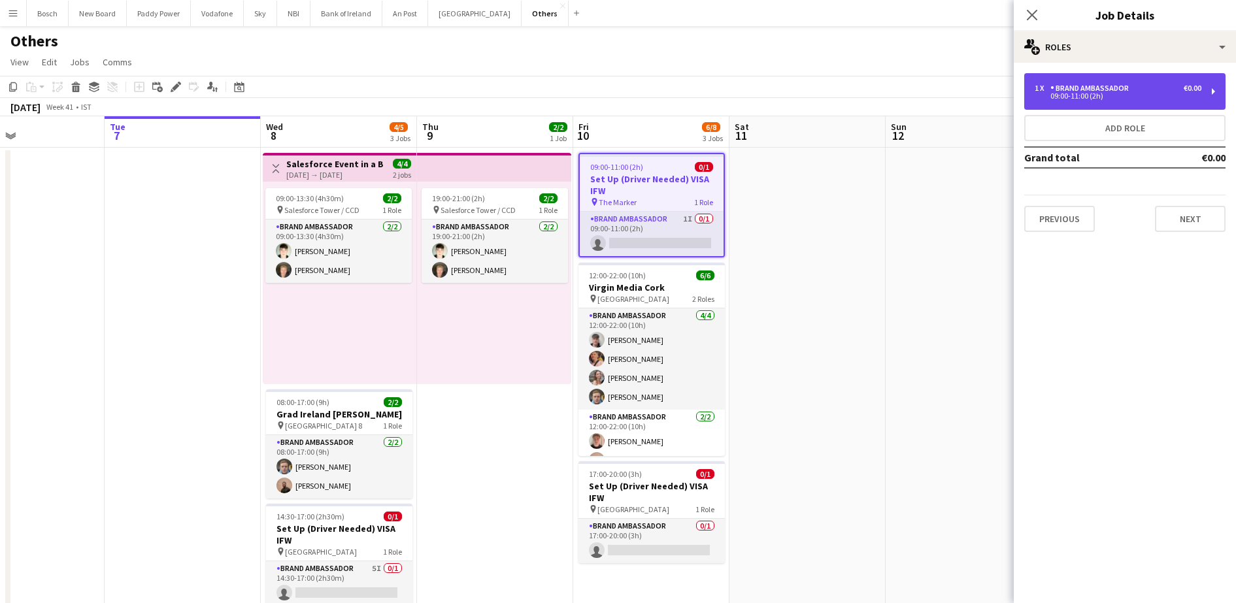
click at [1178, 87] on div "1 x Brand Ambassador €0.00" at bounding box center [1118, 88] width 167 height 9
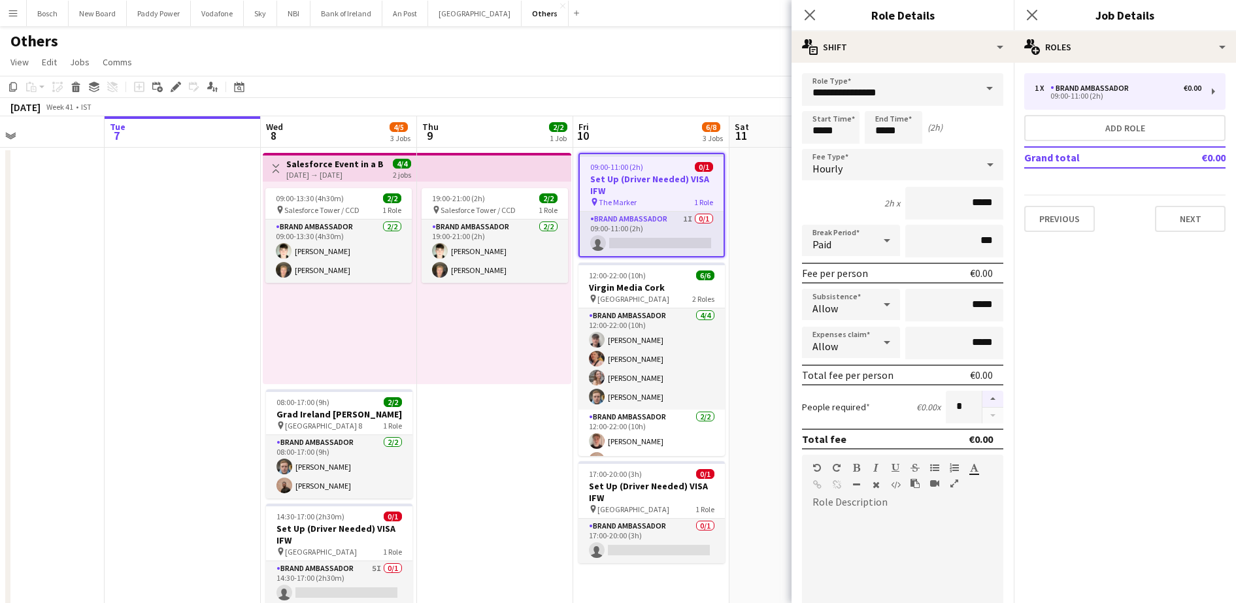
click at [985, 399] on button "button" at bounding box center [993, 399] width 21 height 17
type input "*"
click at [853, 120] on input "*****" at bounding box center [831, 127] width 58 height 33
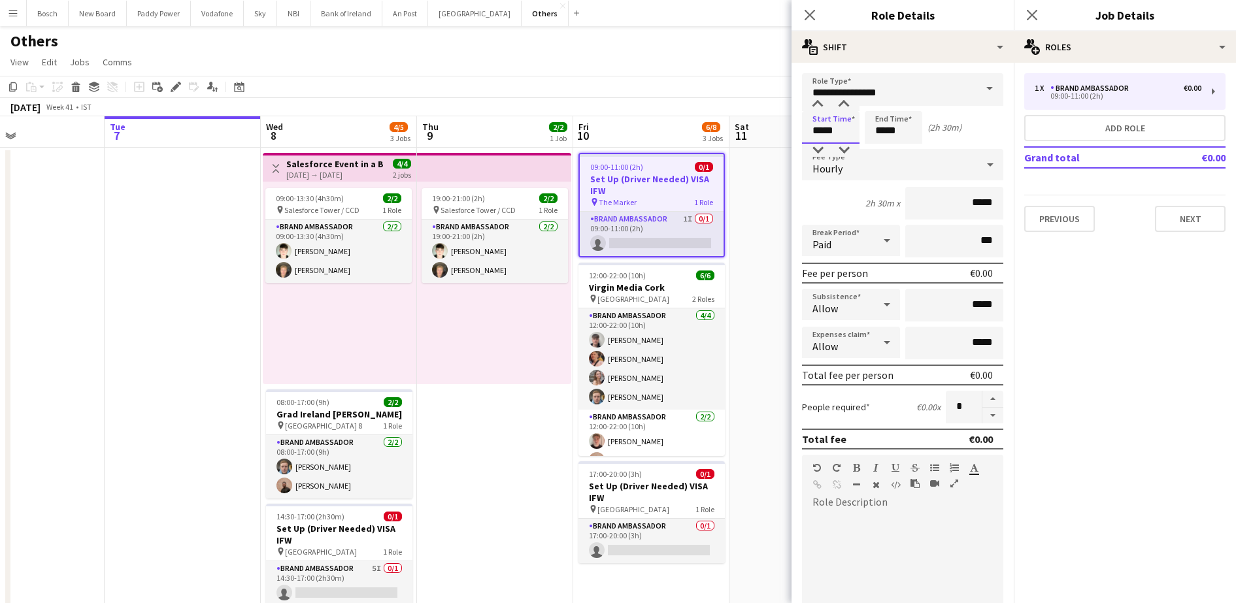
type input "*****"
click at [681, 90] on app-toolbar "Copy Paste Paste Ctrl+V Paste with crew Ctrl+Shift+V Paste linked Job [GEOGRAPH…" at bounding box center [618, 87] width 1236 height 22
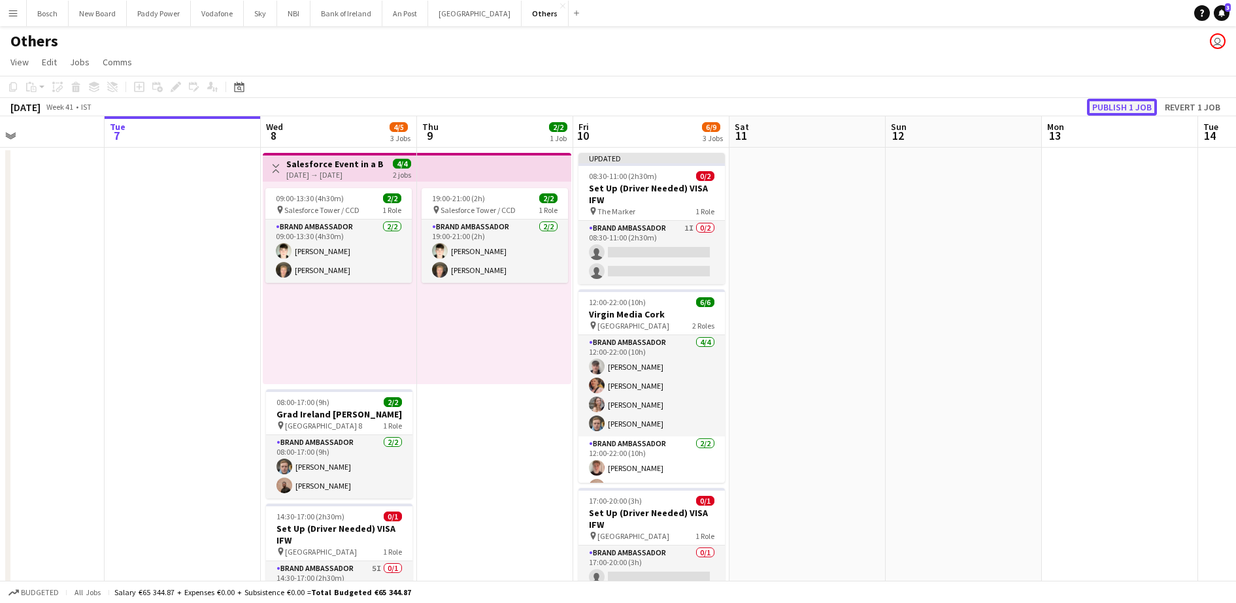
click at [1134, 105] on button "Publish 1 job" at bounding box center [1122, 107] width 70 height 17
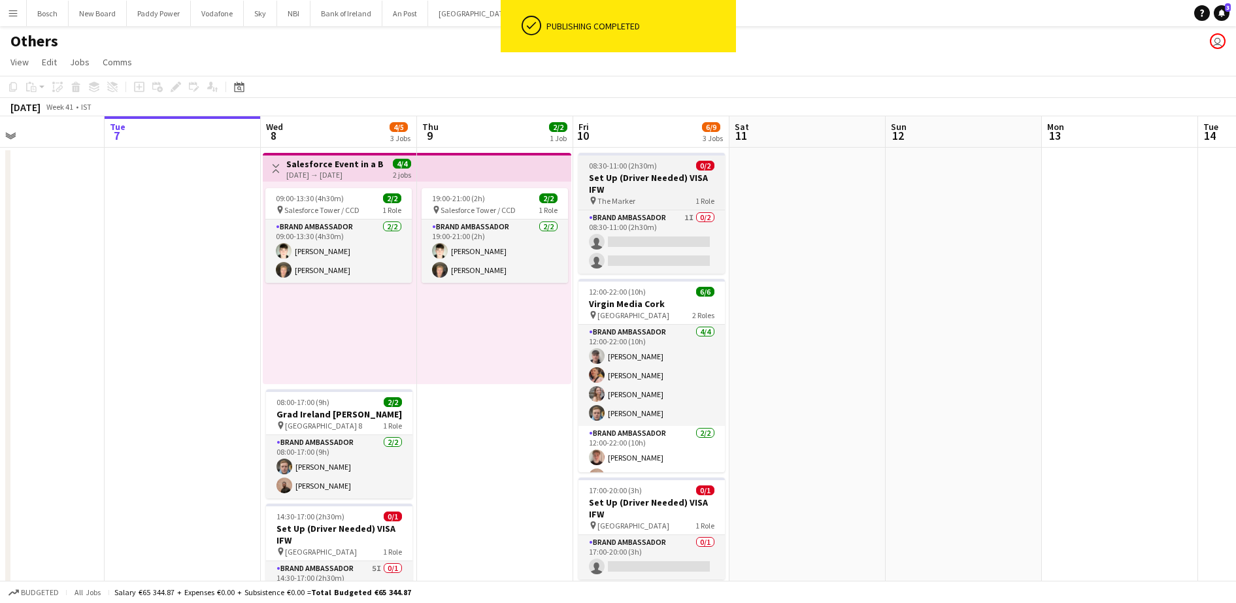
scroll to position [63, 0]
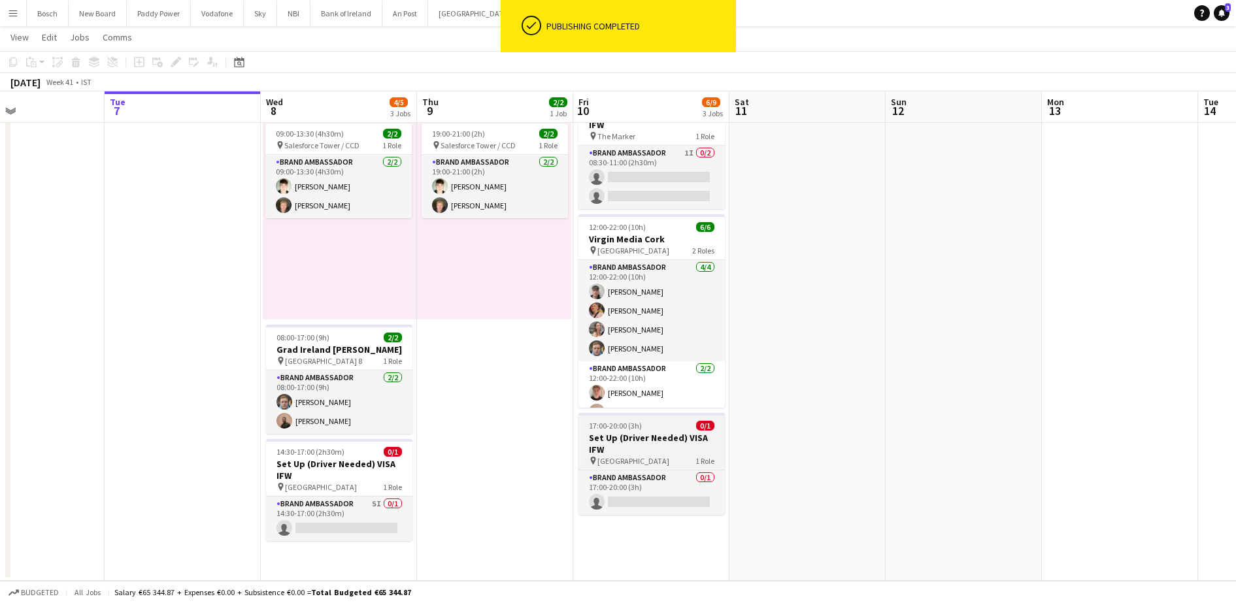
click at [615, 435] on h3 "Set Up (Driver Needed) VISA IFW" at bounding box center [652, 444] width 146 height 24
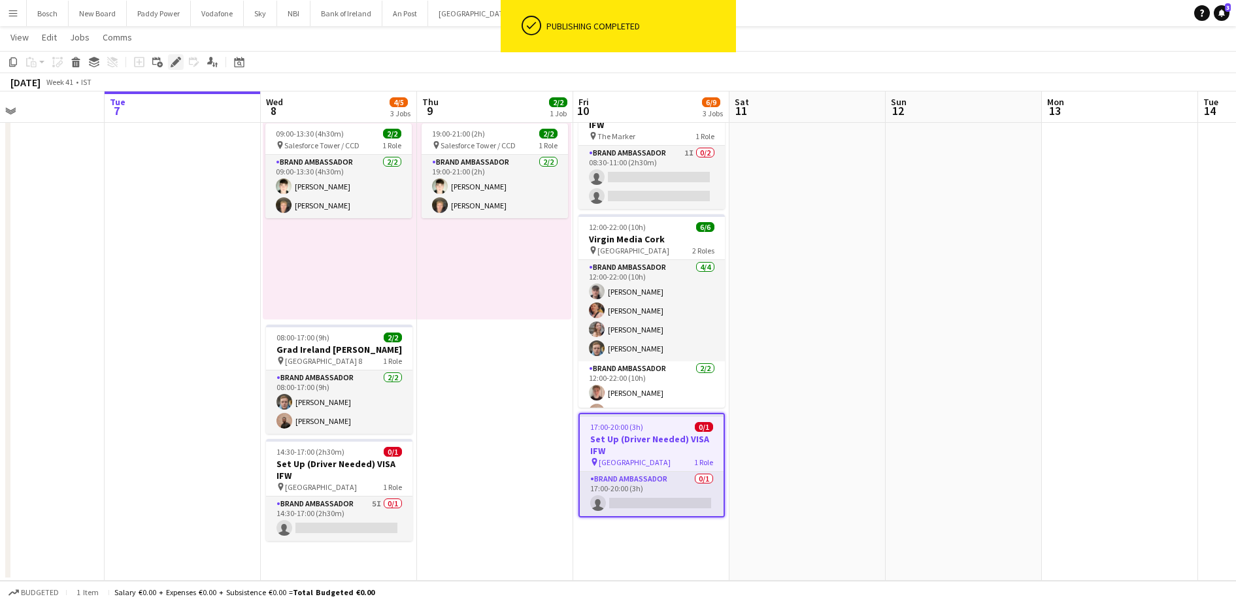
click at [174, 62] on icon at bounding box center [175, 62] width 7 height 7
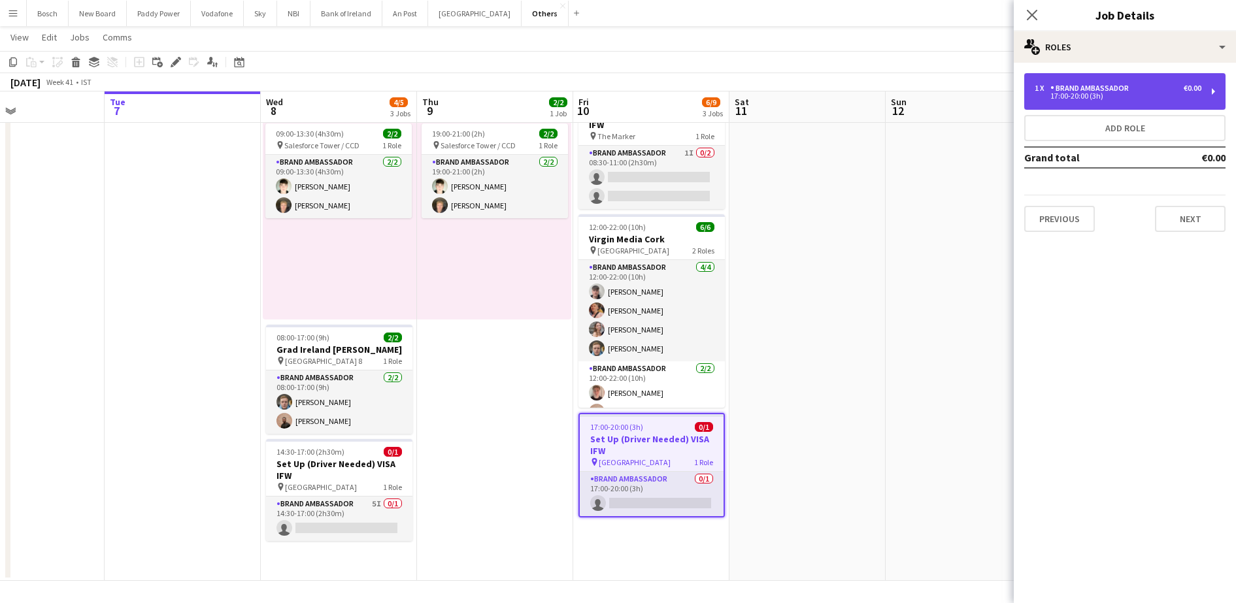
click at [1109, 97] on div "17:00-20:00 (3h)" at bounding box center [1118, 96] width 167 height 7
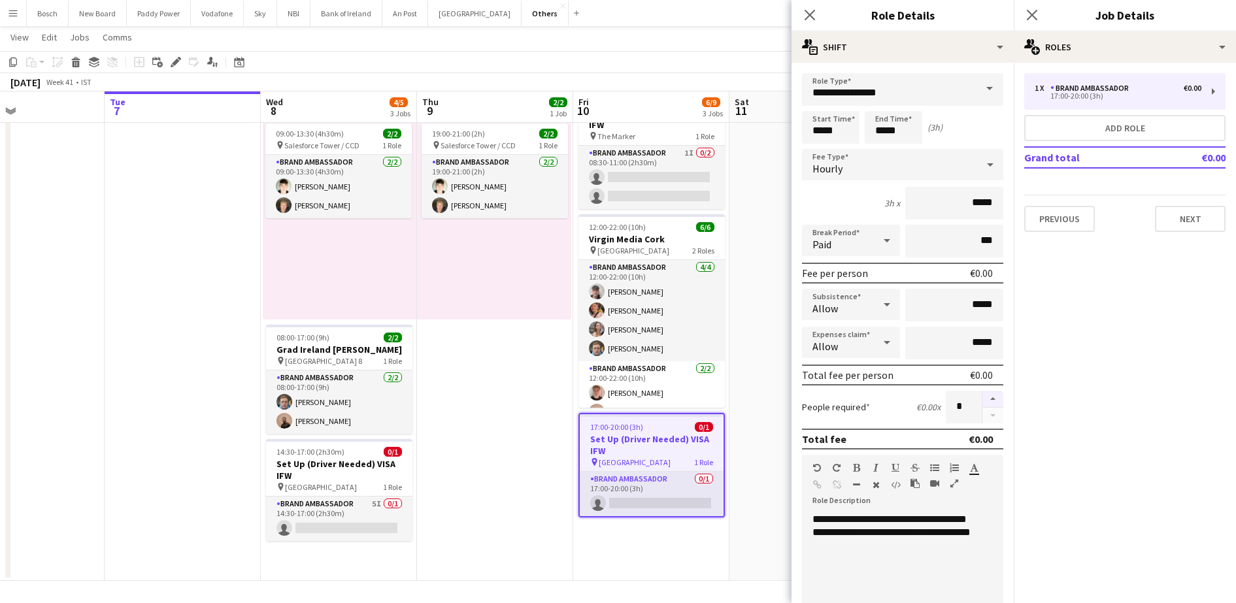
click at [983, 399] on button "button" at bounding box center [993, 399] width 21 height 17
type input "*"
click at [1185, 220] on button "Next" at bounding box center [1190, 219] width 71 height 26
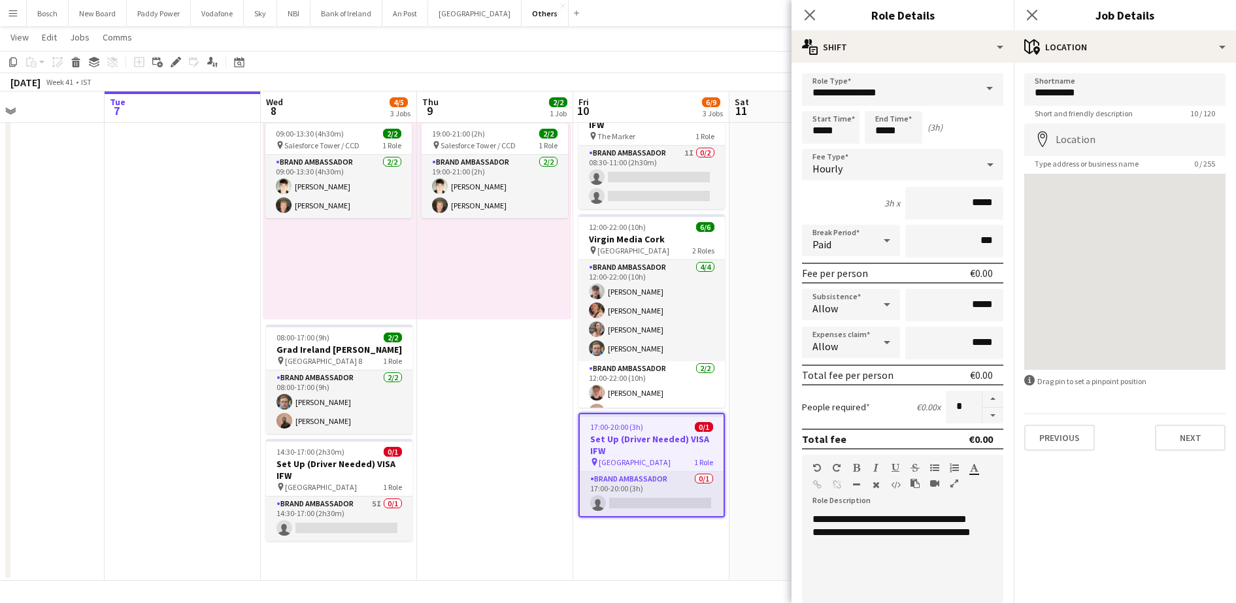
click at [738, 75] on div "[DATE] Week 41 • IST" at bounding box center [618, 82] width 1236 height 18
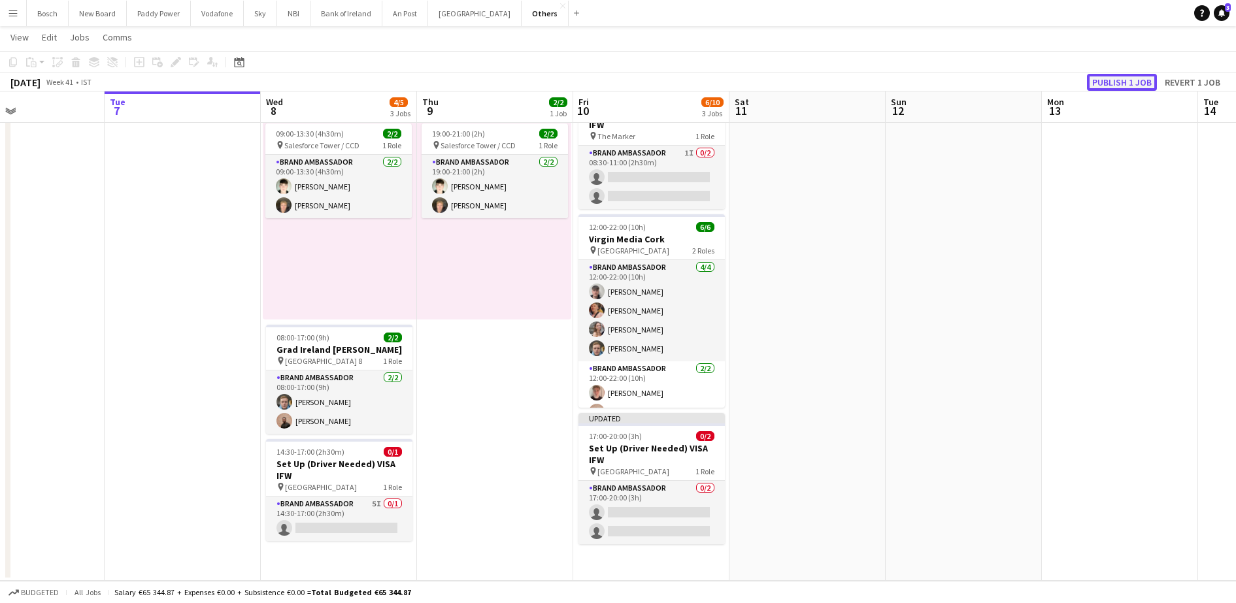
click at [1119, 79] on button "Publish 1 job" at bounding box center [1122, 82] width 70 height 17
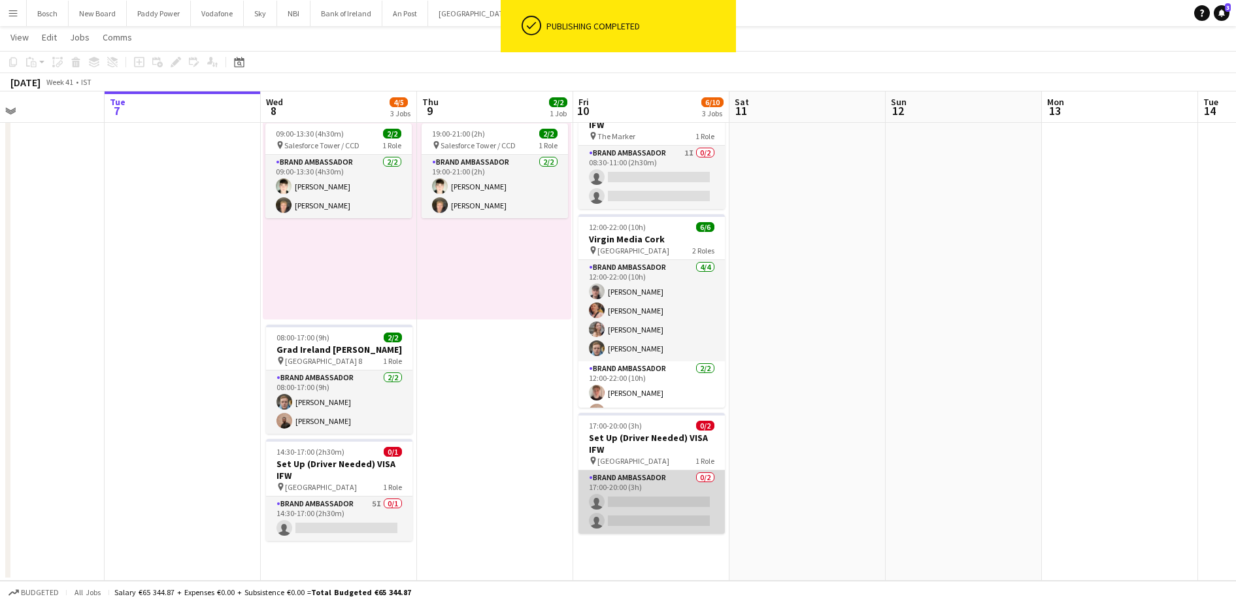
click at [639, 500] on app-card-role "Brand Ambassador 0/2 17:00-20:00 (3h) single-neutral-actions single-neutral-act…" at bounding box center [652, 502] width 146 height 63
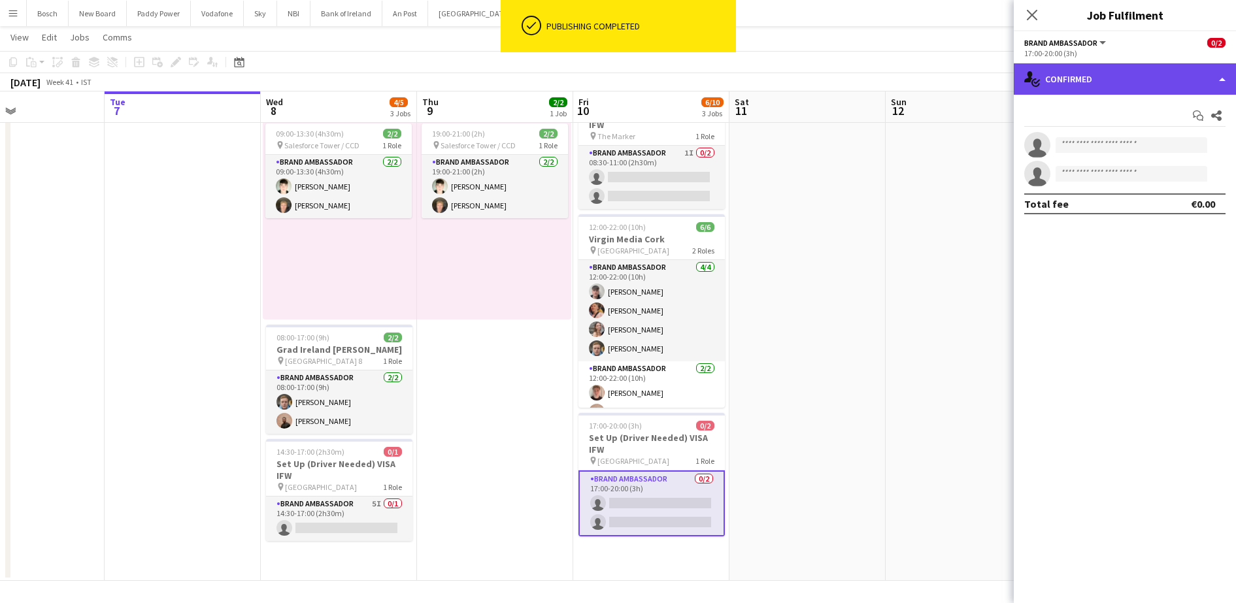
click at [1049, 76] on div "single-neutral-actions-check-2 Confirmed" at bounding box center [1125, 78] width 222 height 31
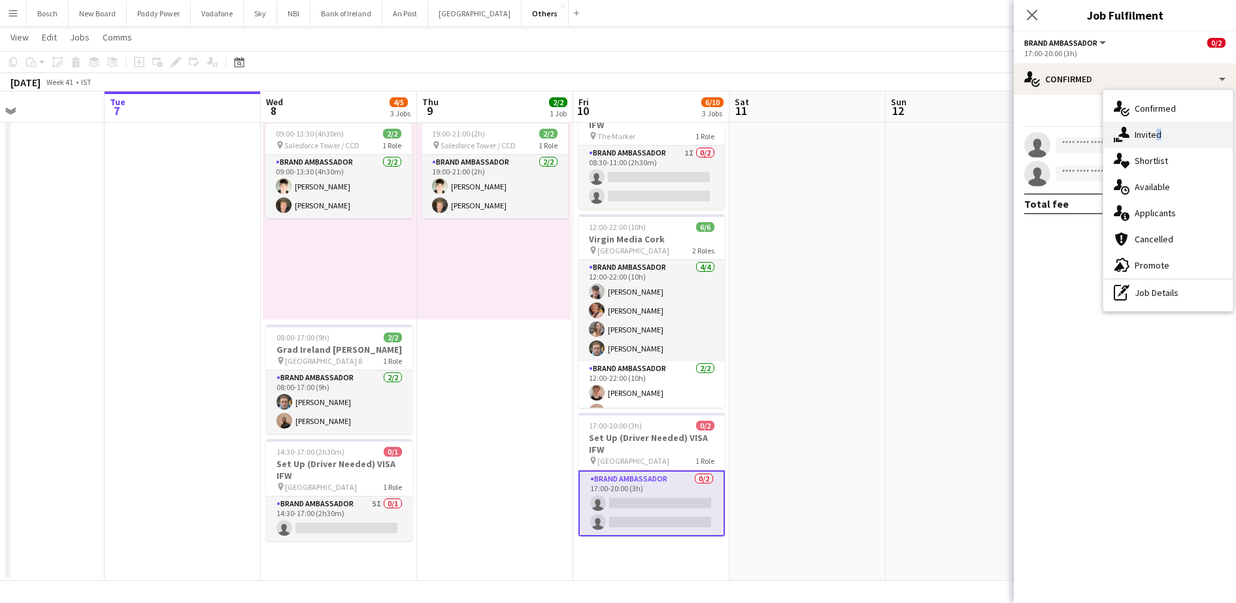
click at [1154, 122] on div "single-neutral-actions-share-1 Invited" at bounding box center [1168, 135] width 129 height 26
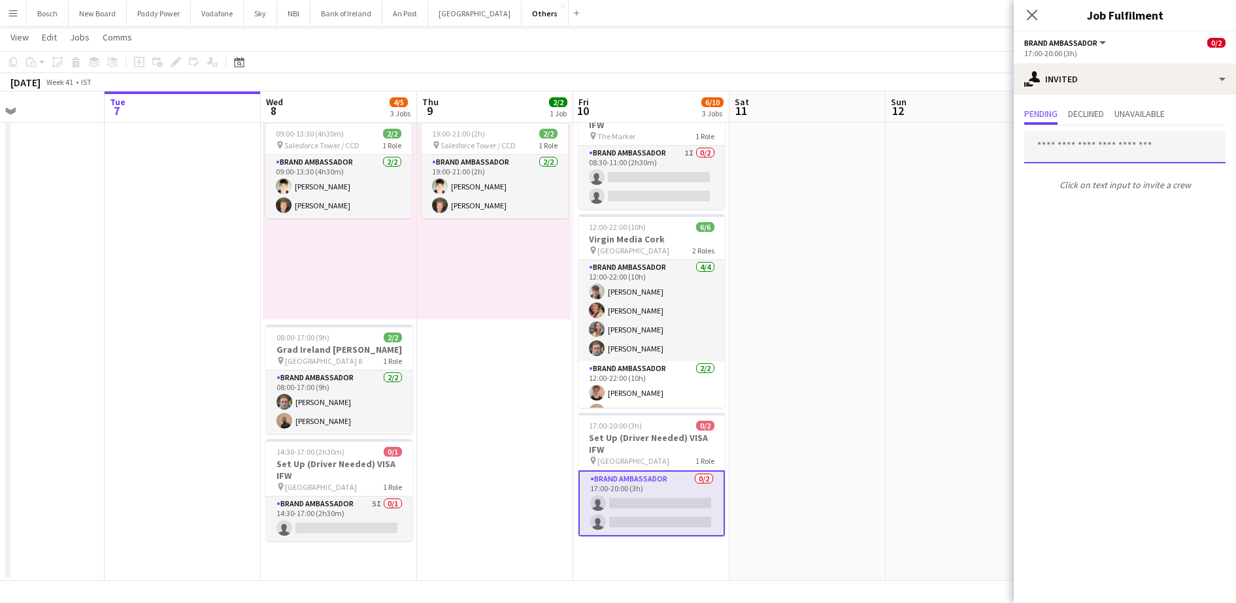
click at [1099, 155] on input "text" at bounding box center [1125, 147] width 201 height 33
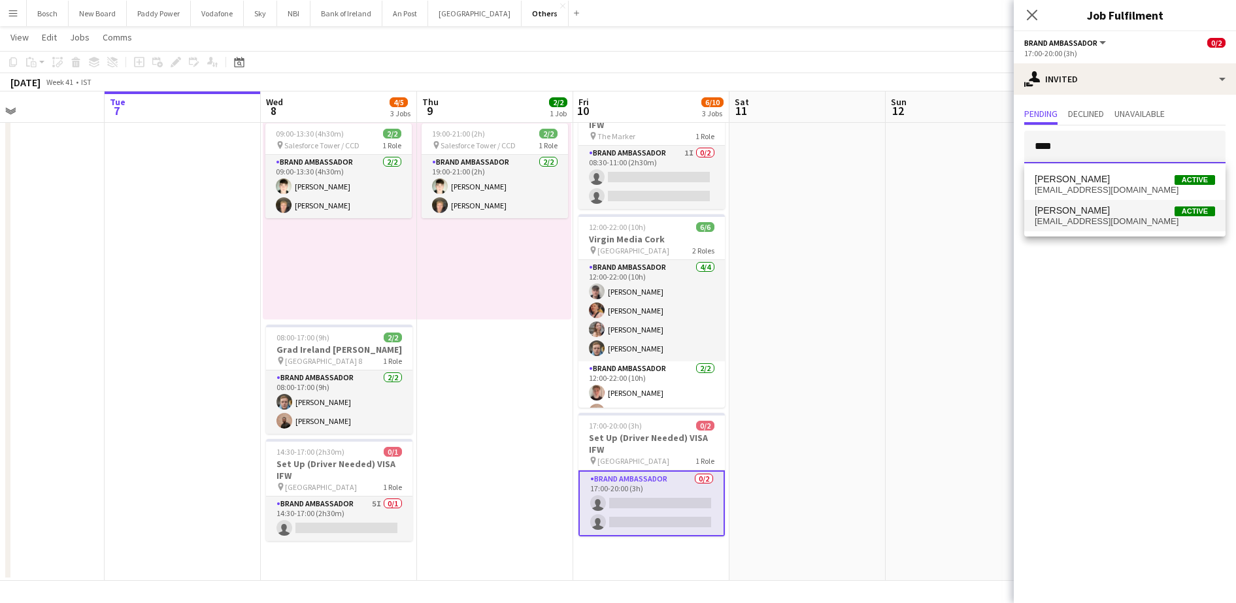
type input "****"
click at [1099, 209] on span "[PERSON_NAME]" at bounding box center [1072, 210] width 75 height 11
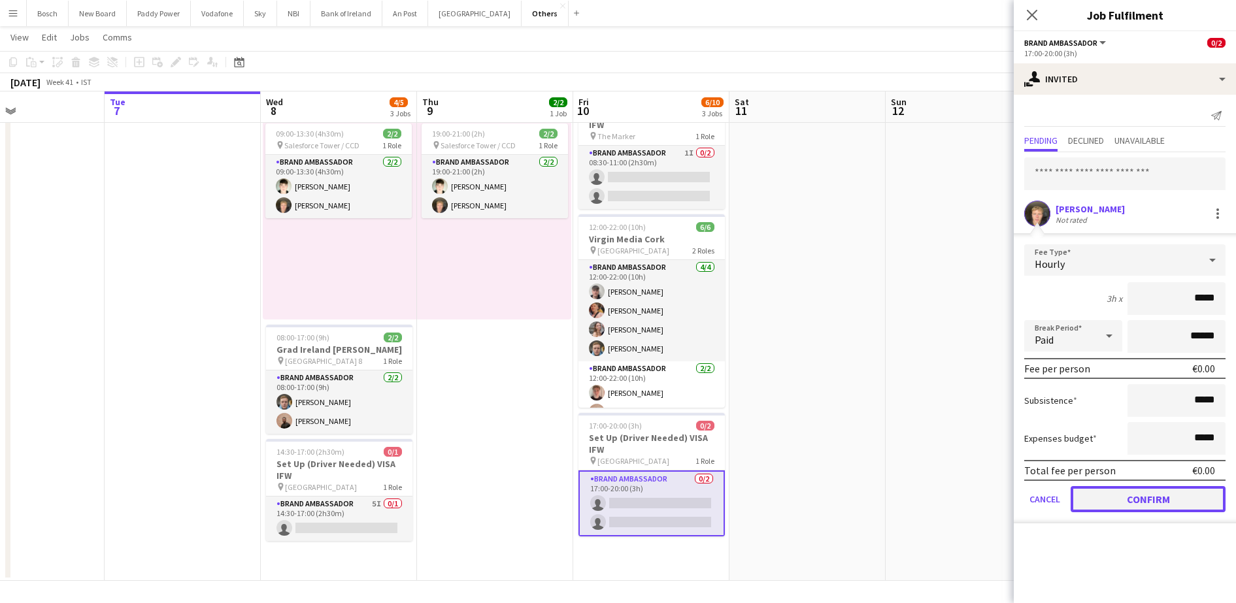
click at [1101, 498] on button "Confirm" at bounding box center [1148, 499] width 155 height 26
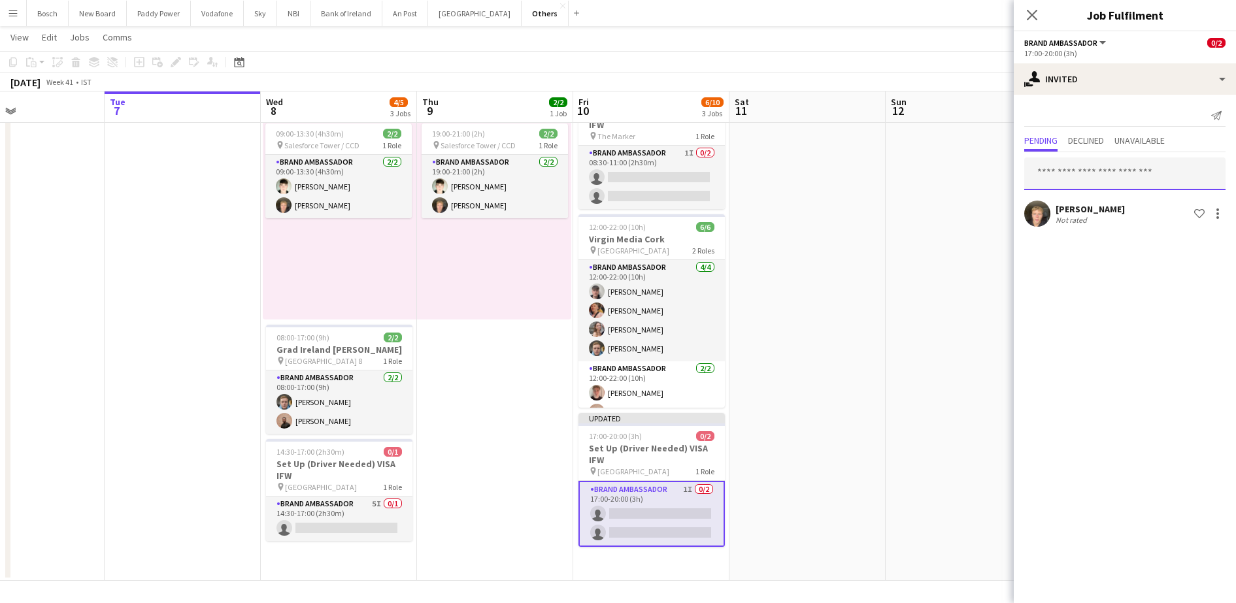
click at [1095, 170] on input "text" at bounding box center [1125, 174] width 201 height 33
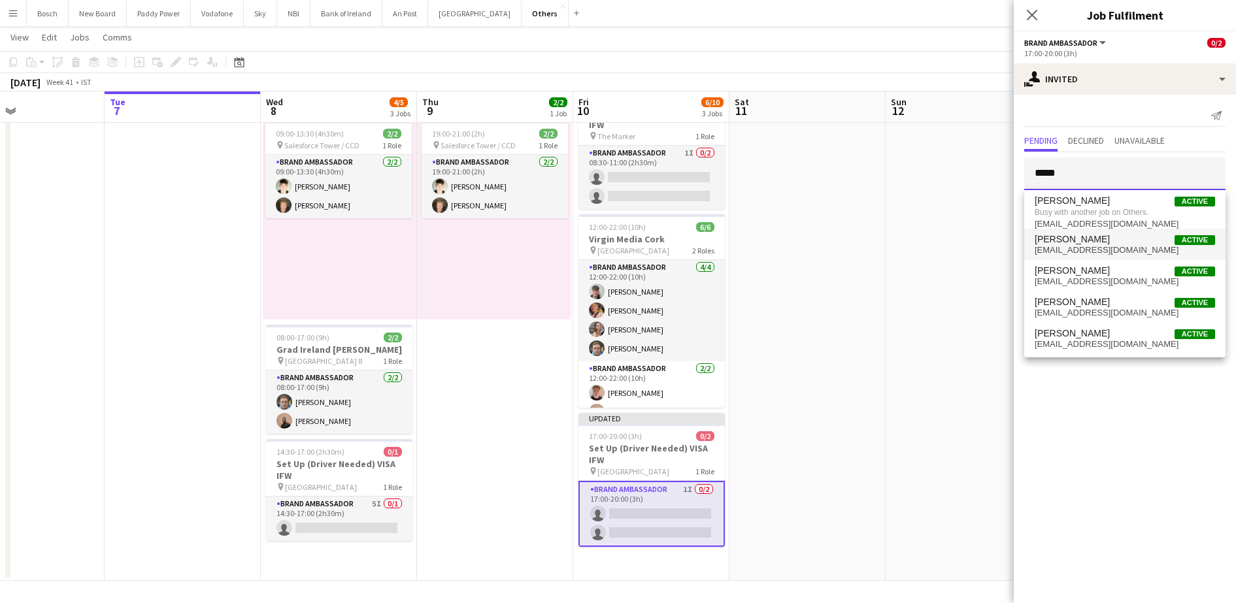
type input "*****"
click at [1092, 245] on span "[EMAIL_ADDRESS][DOMAIN_NAME]" at bounding box center [1125, 250] width 180 height 10
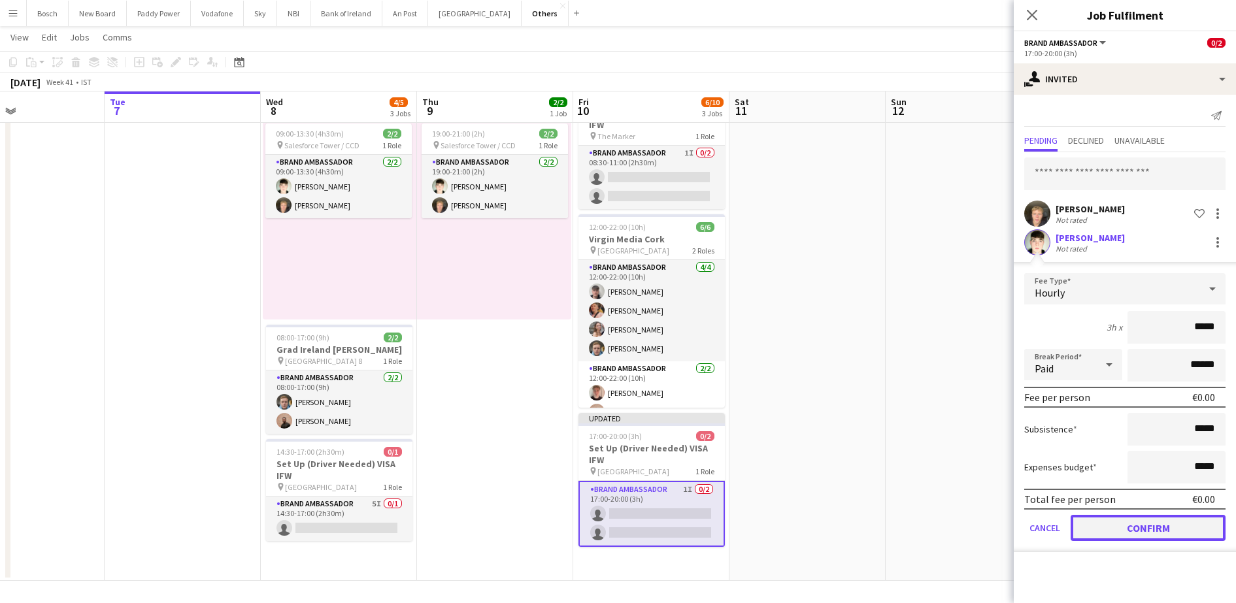
click at [1095, 533] on button "Confirm" at bounding box center [1148, 528] width 155 height 26
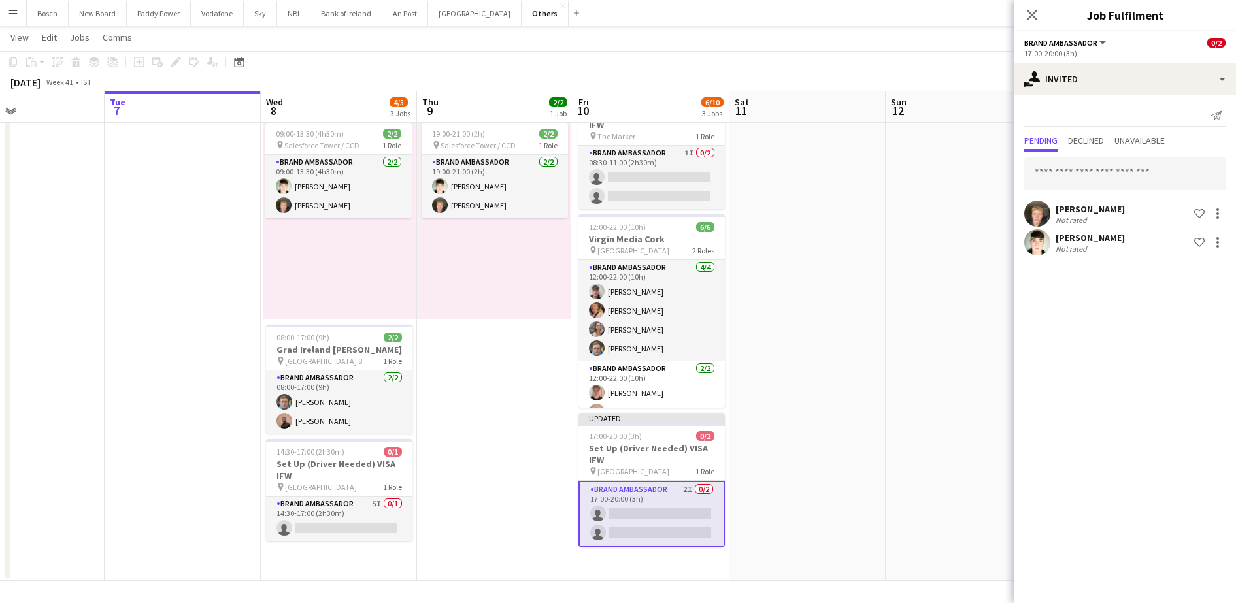
click at [943, 110] on app-board-header-date "Sun 12" at bounding box center [964, 107] width 156 height 31
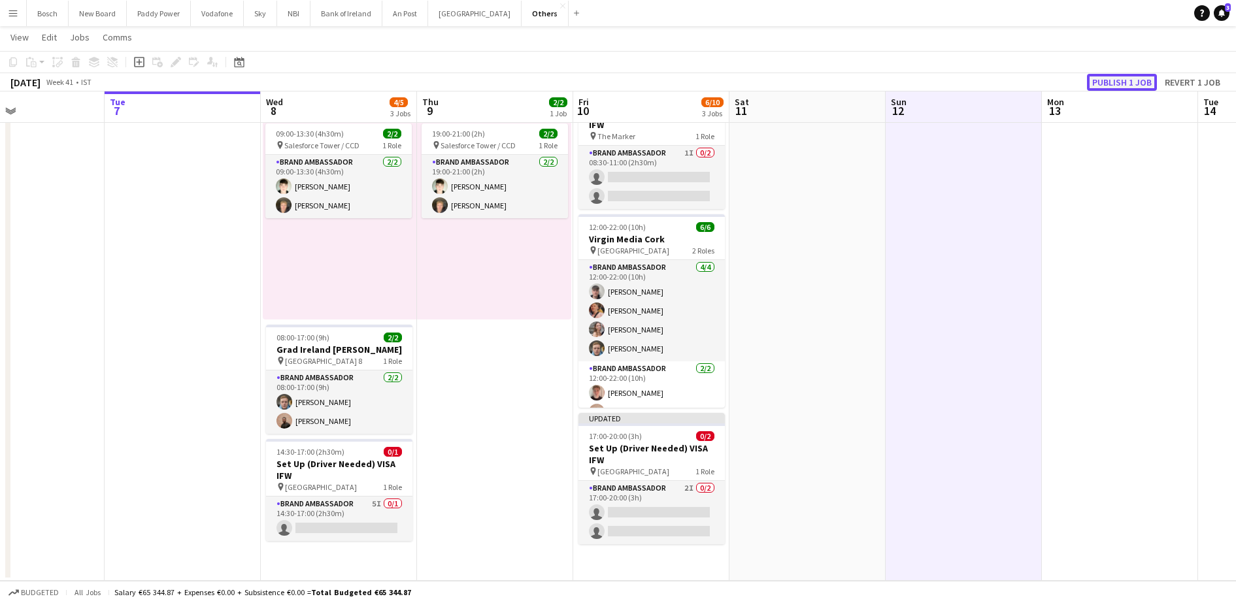
click at [1128, 82] on button "Publish 1 job" at bounding box center [1122, 82] width 70 height 17
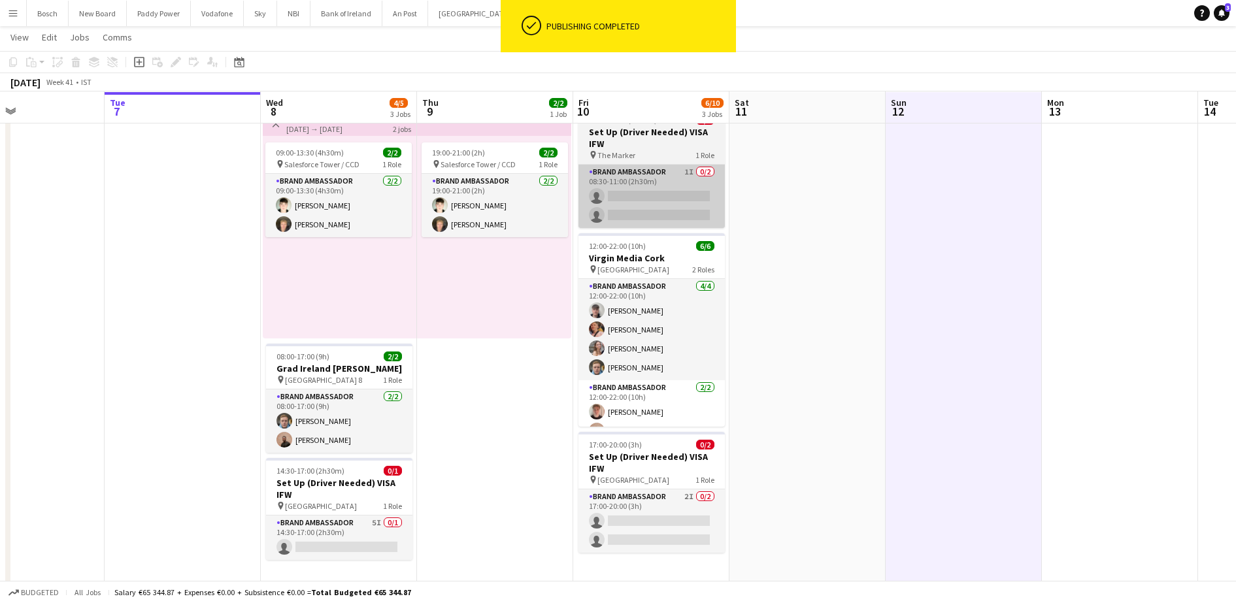
scroll to position [45, 0]
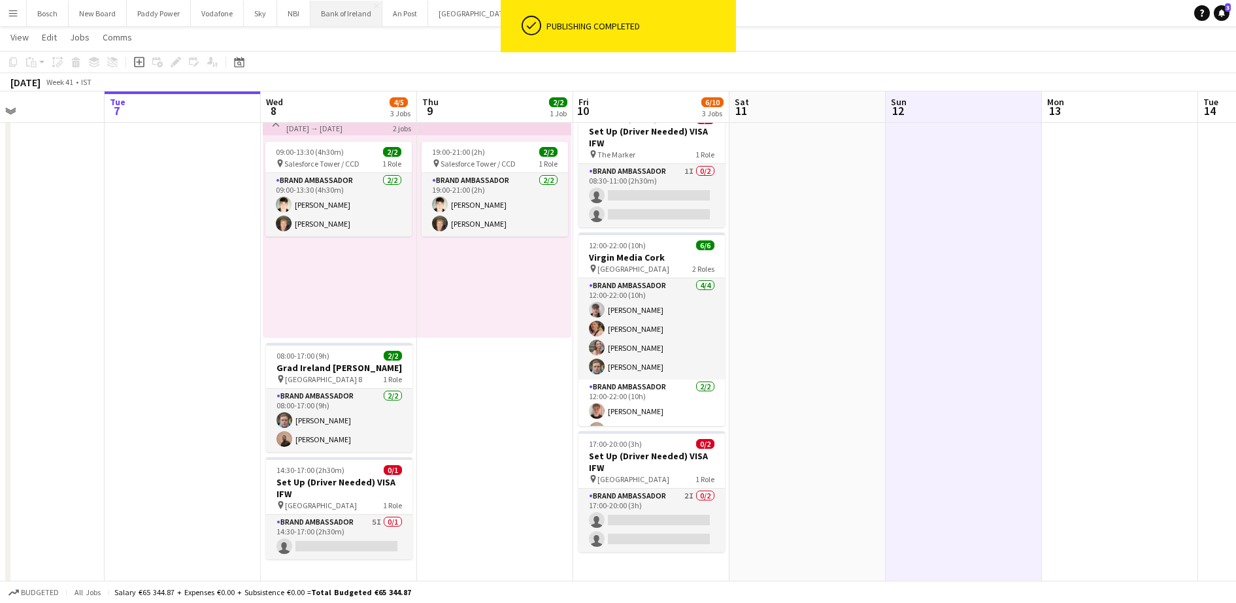
click at [361, 25] on button "Bank of Ireland Close" at bounding box center [347, 13] width 72 height 25
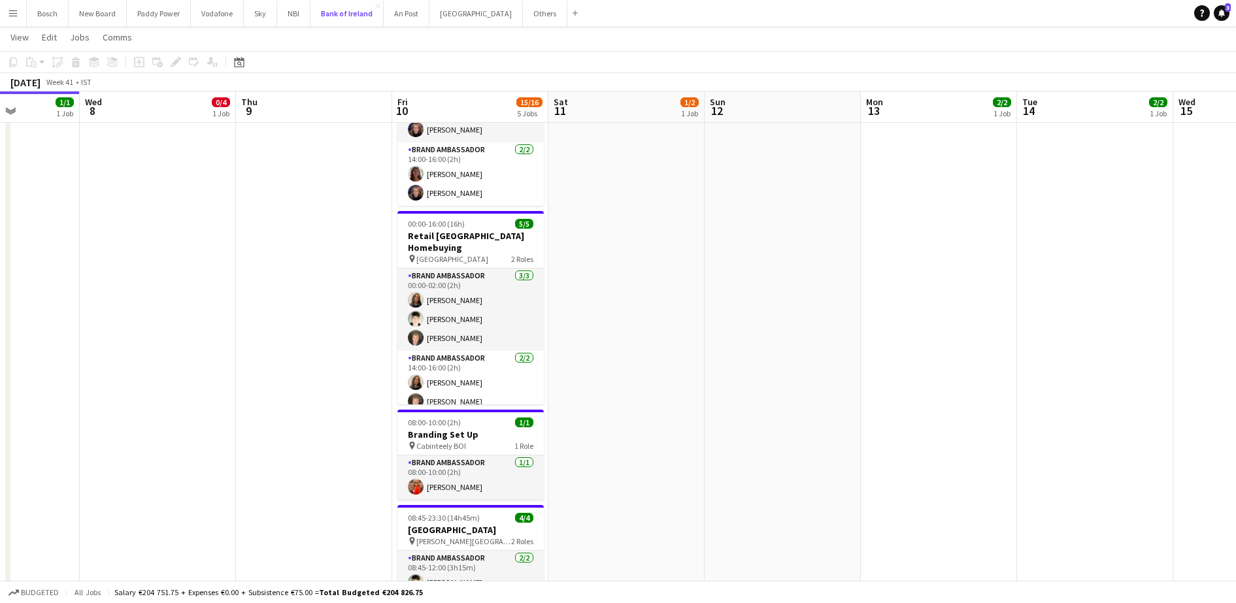
scroll to position [352, 0]
